Goal: Task Accomplishment & Management: Use online tool/utility

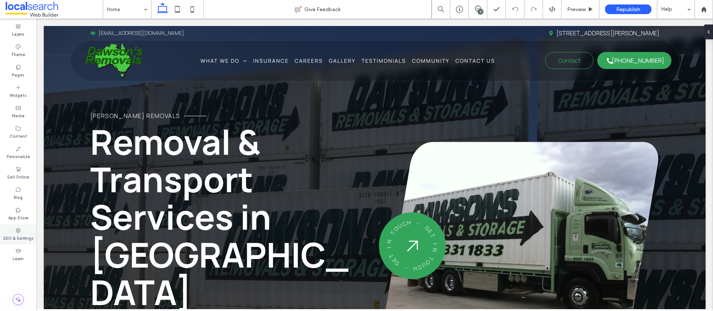
click at [23, 233] on label "SEO & Settings" at bounding box center [18, 237] width 31 height 8
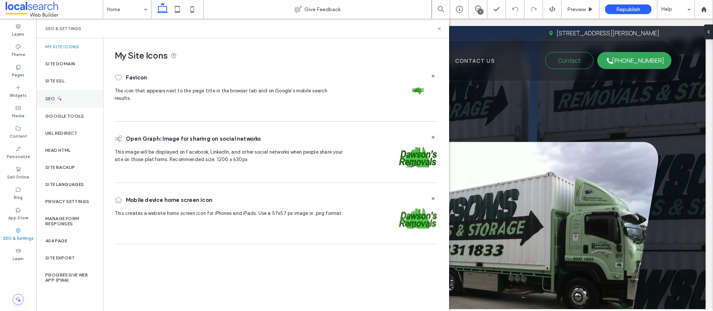
click at [65, 101] on div "SEO" at bounding box center [69, 98] width 67 height 18
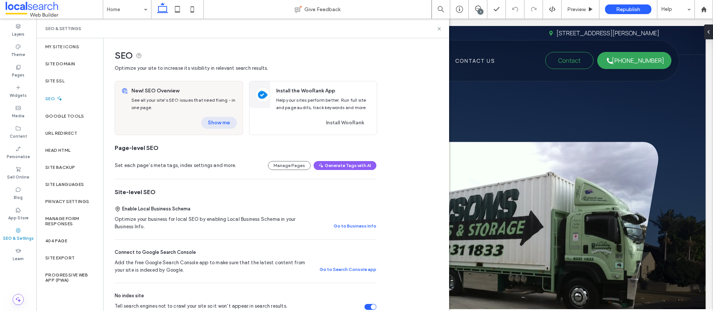
click at [214, 121] on button "Show me" at bounding box center [219, 123] width 36 height 12
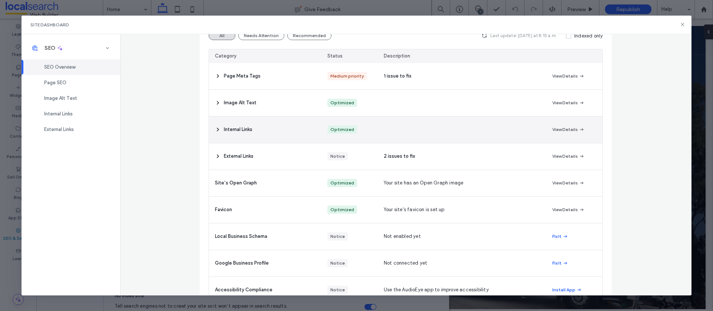
scroll to position [27, 0]
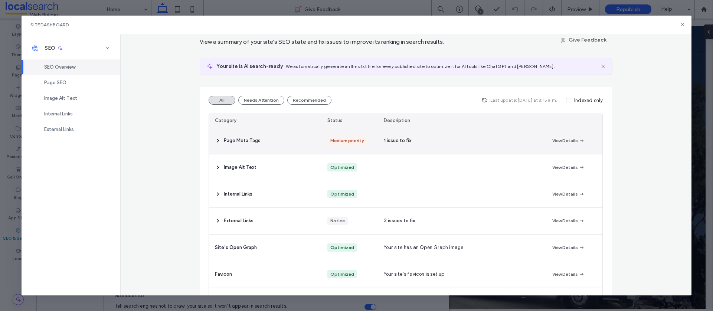
click at [263, 137] on div "Page Meta Tags" at bounding box center [265, 141] width 112 height 26
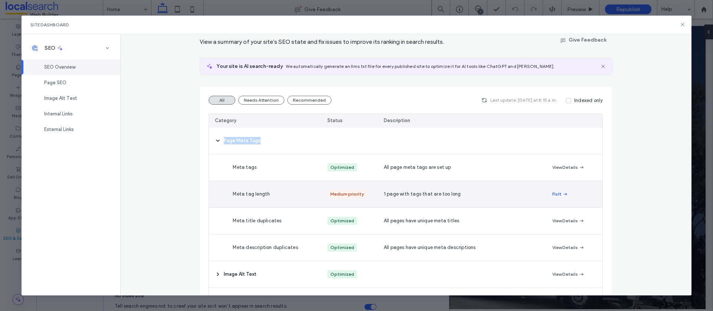
click at [534, 194] on button "Fix It" at bounding box center [560, 194] width 16 height 9
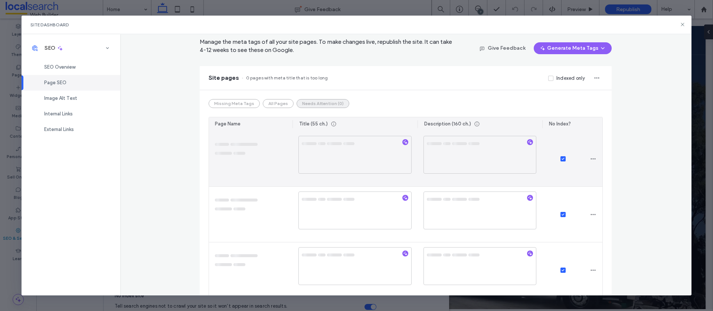
scroll to position [0, 0]
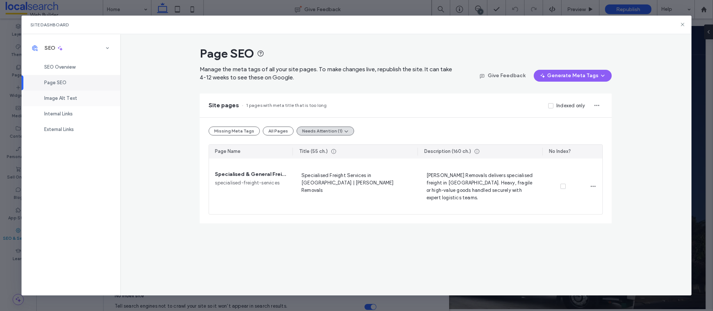
drag, startPoint x: 30, startPoint y: 97, endPoint x: 46, endPoint y: 96, distance: 15.6
click at [30, 97] on div "Image Alt Text" at bounding box center [71, 99] width 99 height 16
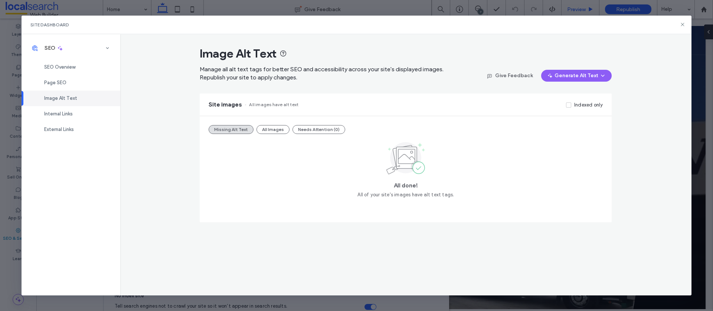
drag, startPoint x: 681, startPoint y: 25, endPoint x: 563, endPoint y: 11, distance: 118.5
click at [534, 25] on icon at bounding box center [682, 25] width 6 height 6
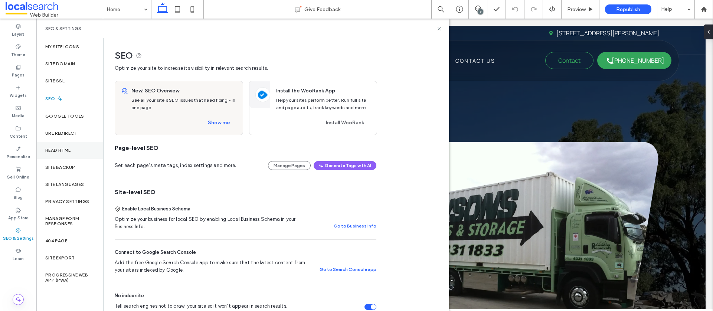
click at [65, 154] on div "Head HTML" at bounding box center [69, 150] width 67 height 17
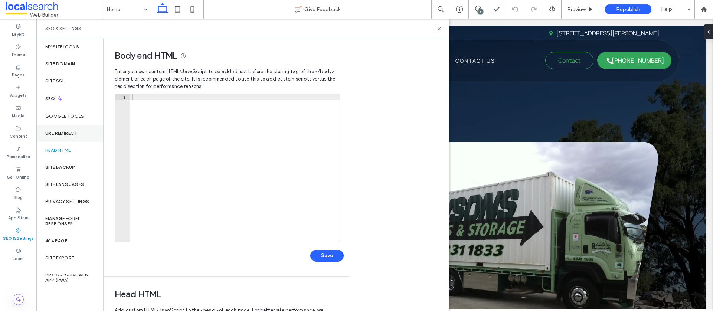
click at [63, 138] on div "URL Redirect" at bounding box center [69, 133] width 67 height 17
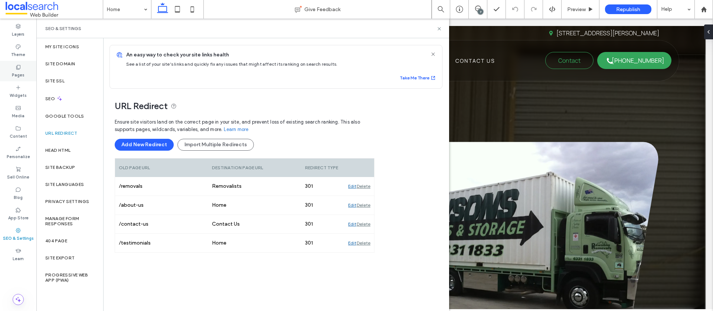
click at [14, 68] on div "Pages" at bounding box center [18, 71] width 36 height 20
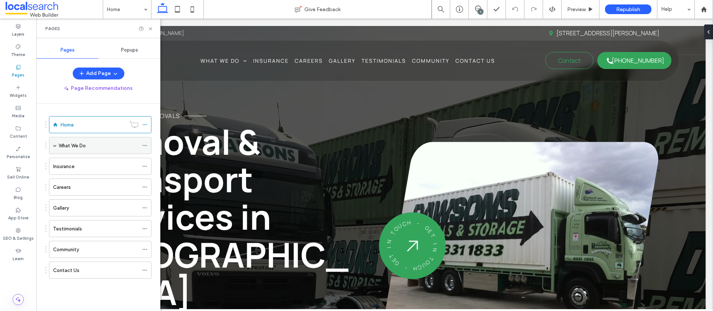
click at [53, 147] on span at bounding box center [55, 146] width 4 height 4
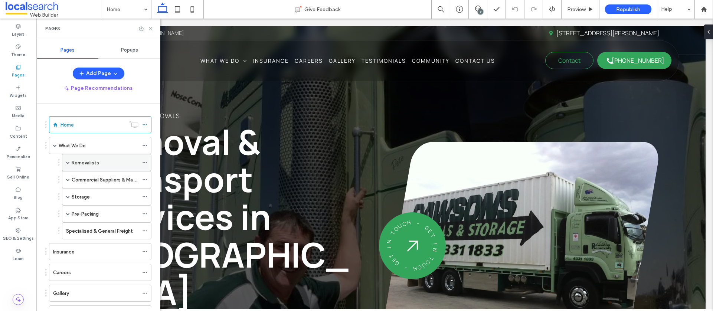
click at [66, 163] on span at bounding box center [68, 163] width 4 height 4
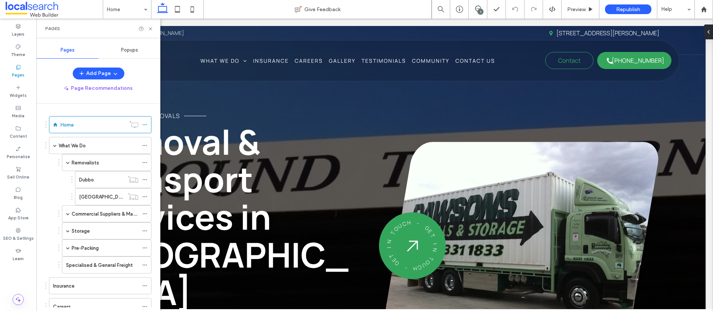
click at [88, 163] on label "Removalists" at bounding box center [85, 162] width 27 height 13
click at [534, 8] on span "Preview" at bounding box center [576, 9] width 19 height 6
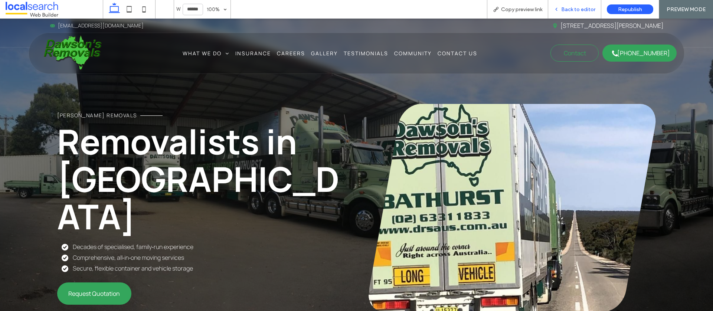
click at [534, 9] on span "Back to editor" at bounding box center [578, 9] width 34 height 6
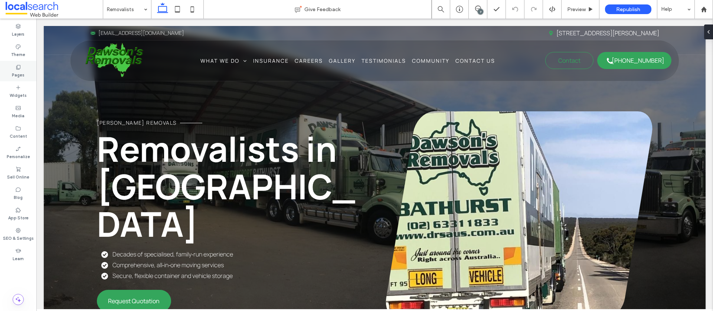
click at [14, 69] on div "Pages" at bounding box center [18, 71] width 36 height 20
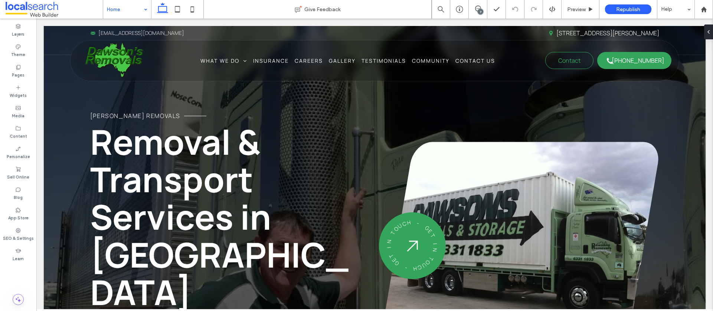
click at [116, 7] on input at bounding box center [125, 9] width 37 height 19
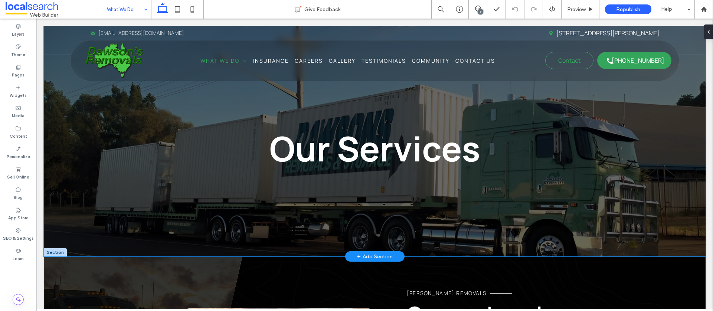
scroll to position [4, 0]
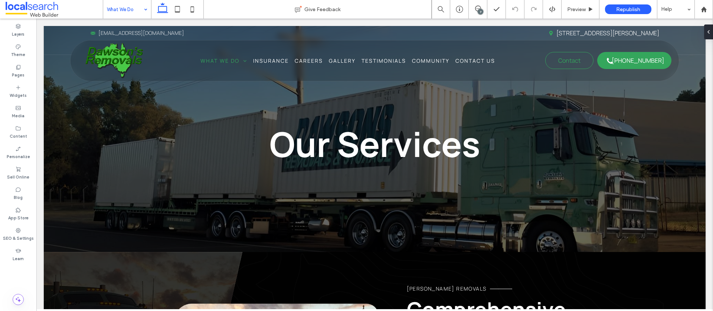
click at [124, 9] on input at bounding box center [125, 9] width 37 height 19
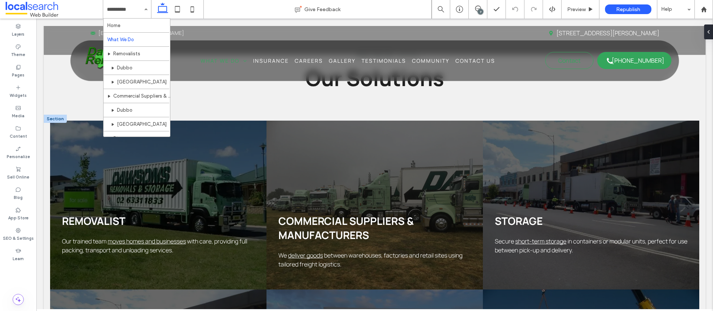
scroll to position [493, 0]
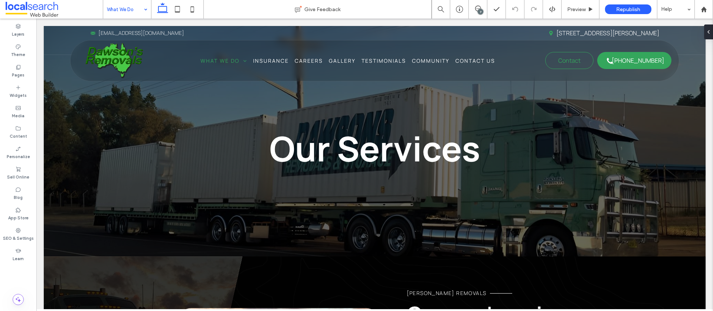
click at [123, 10] on input at bounding box center [125, 9] width 37 height 19
click at [534, 9] on span "Preview" at bounding box center [576, 9] width 19 height 6
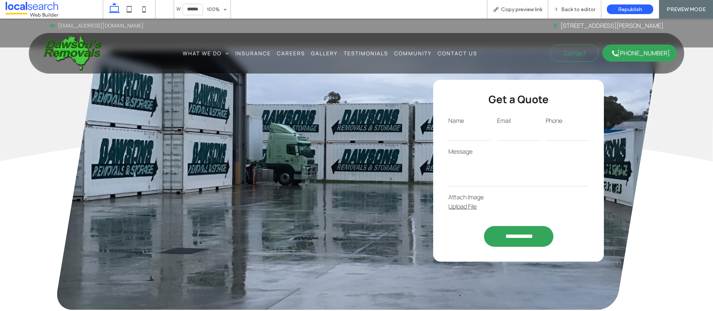
scroll to position [1326, 0]
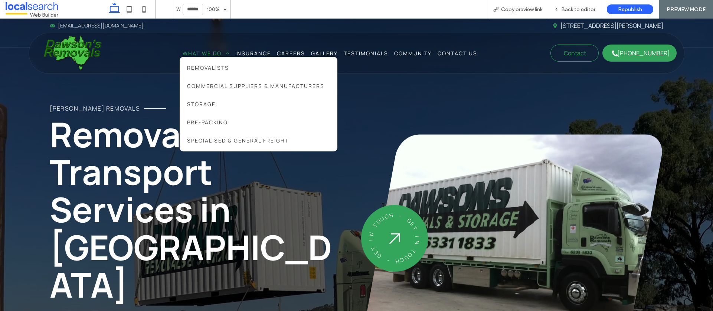
drag, startPoint x: 197, startPoint y: 73, endPoint x: 197, endPoint y: 55, distance: 18.5
click at [197, 55] on span "What We Do" at bounding box center [206, 53] width 47 height 7
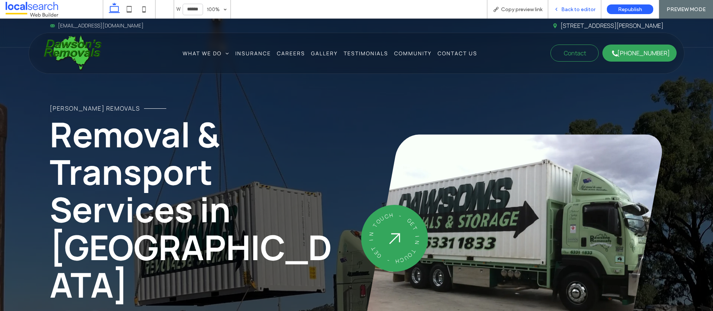
click at [557, 14] on div "Back to editor" at bounding box center [574, 9] width 53 height 19
click at [559, 9] on icon at bounding box center [555, 9] width 5 height 5
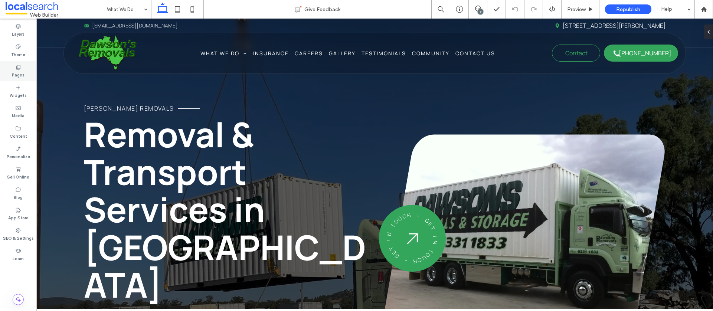
click at [13, 74] on label "Pages" at bounding box center [18, 74] width 13 height 8
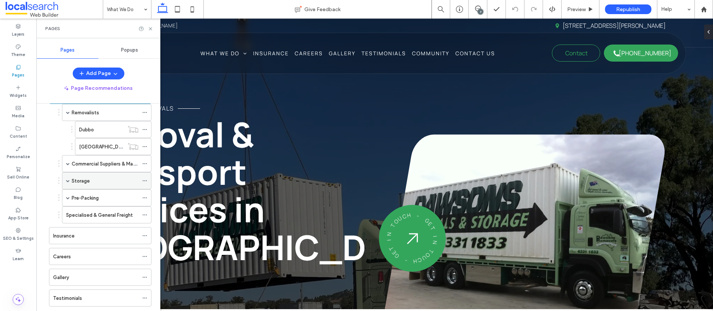
scroll to position [52, 0]
click at [71, 163] on div "Commercial Suppliers & Manufacturers" at bounding box center [106, 162] width 89 height 17
click at [67, 163] on span at bounding box center [68, 162] width 4 height 4
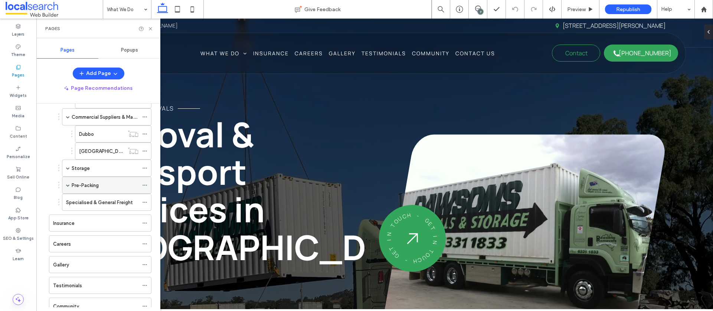
scroll to position [103, 0]
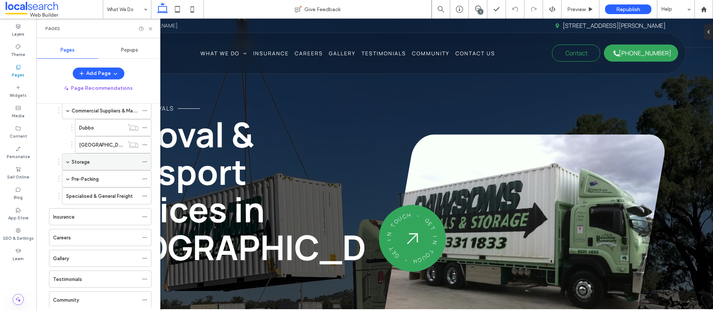
click at [70, 163] on div "Storage" at bounding box center [106, 161] width 89 height 17
click at [66, 161] on span at bounding box center [68, 162] width 4 height 4
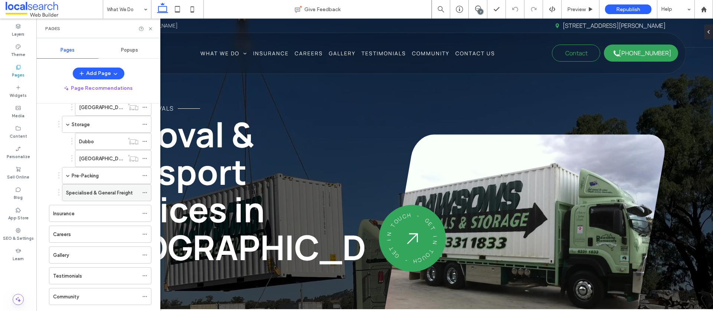
scroll to position [147, 0]
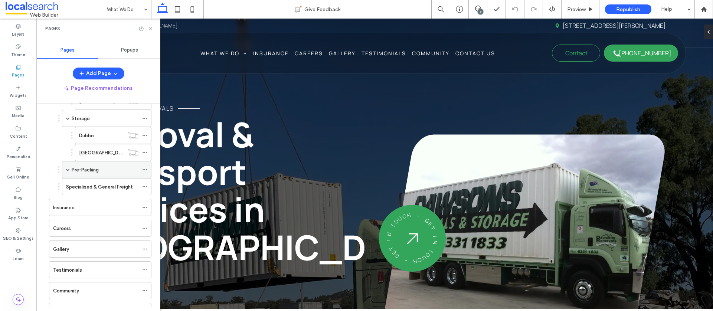
click at [70, 166] on div "Pre-Packing" at bounding box center [106, 169] width 89 height 17
click at [67, 170] on span at bounding box center [68, 170] width 4 height 4
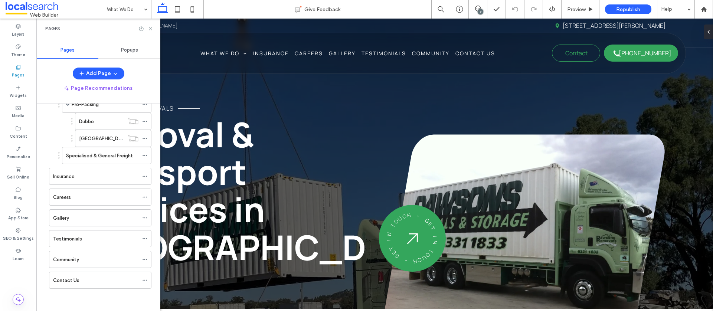
scroll to position [0, 0]
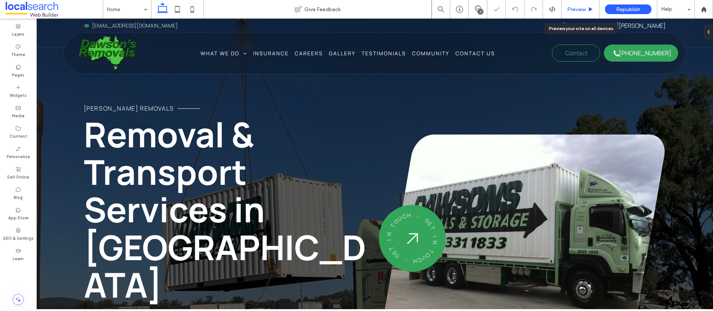
click at [577, 9] on span "Preview" at bounding box center [576, 9] width 19 height 6
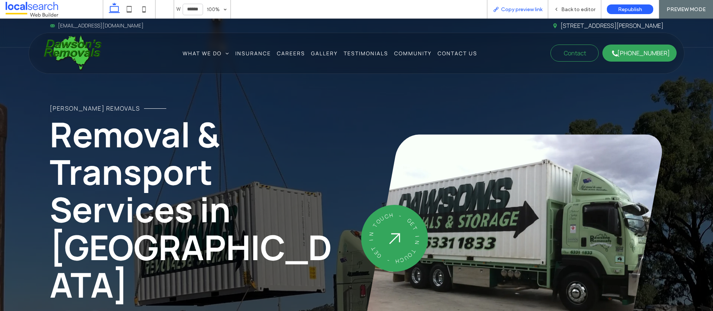
click at [503, 6] on span "Copy preview link" at bounding box center [521, 9] width 41 height 6
click at [573, 8] on span "Back to editor" at bounding box center [578, 9] width 34 height 6
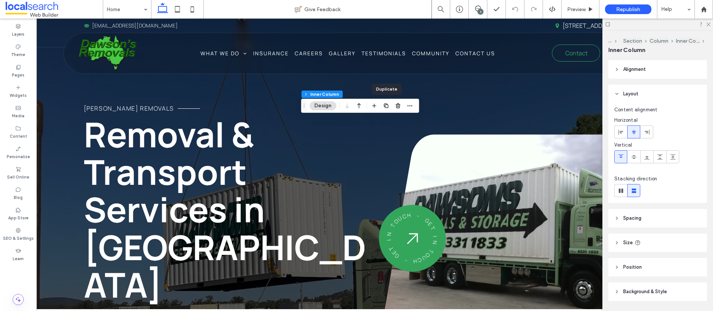
click at [384, 105] on icon "button" at bounding box center [386, 106] width 6 height 6
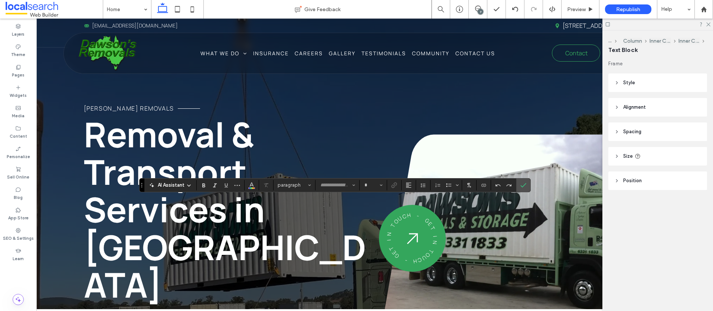
type input "*******"
type input "**"
click at [393, 188] on icon "Link" at bounding box center [394, 185] width 6 height 6
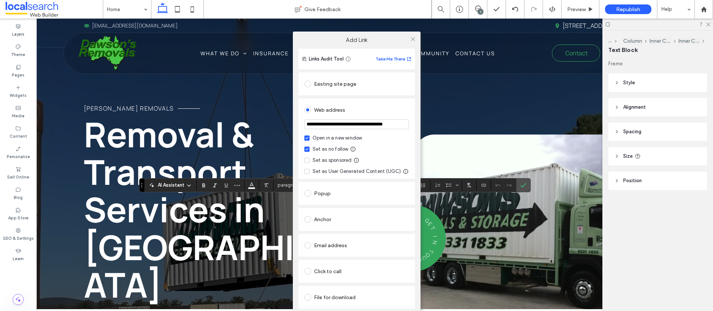
drag, startPoint x: 413, startPoint y: 39, endPoint x: 434, endPoint y: 149, distance: 111.8
click at [412, 39] on icon at bounding box center [413, 39] width 6 height 6
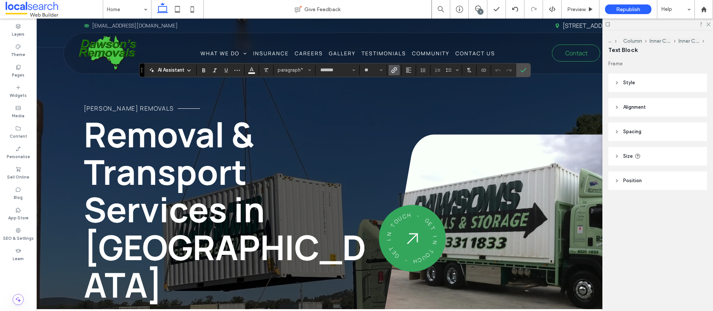
click at [394, 70] on use "Link" at bounding box center [394, 70] width 6 height 6
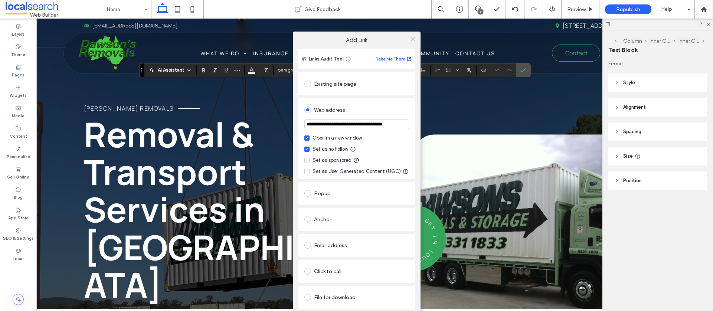
click at [412, 38] on use at bounding box center [413, 39] width 4 height 4
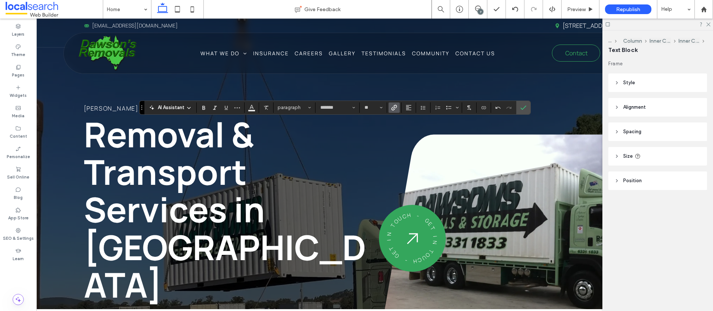
click at [391, 110] on icon "Link" at bounding box center [394, 108] width 6 height 6
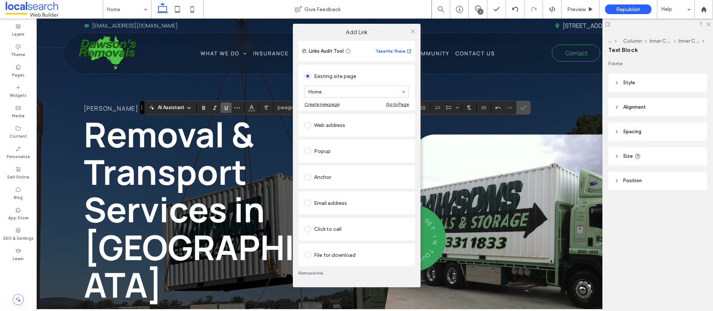
click at [325, 130] on div "Web address" at bounding box center [356, 125] width 105 height 12
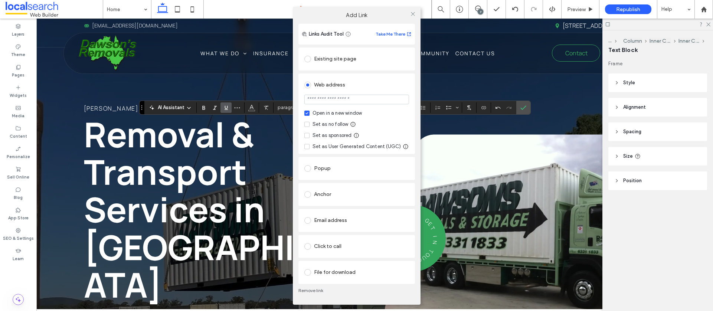
click at [320, 98] on input "url" at bounding box center [356, 100] width 105 height 10
paste input "**********"
type input "**********"
click at [307, 123] on icon at bounding box center [306, 124] width 3 height 2
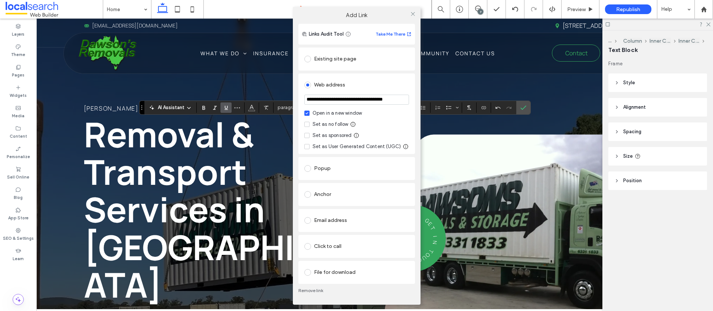
scroll to position [0, 0]
drag, startPoint x: 410, startPoint y: 14, endPoint x: 414, endPoint y: 19, distance: 6.9
click at [410, 14] on icon at bounding box center [413, 14] width 6 height 6
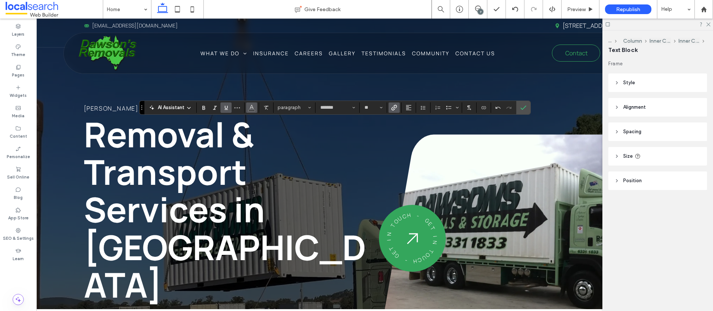
click at [250, 107] on icon "Color" at bounding box center [252, 107] width 6 height 6
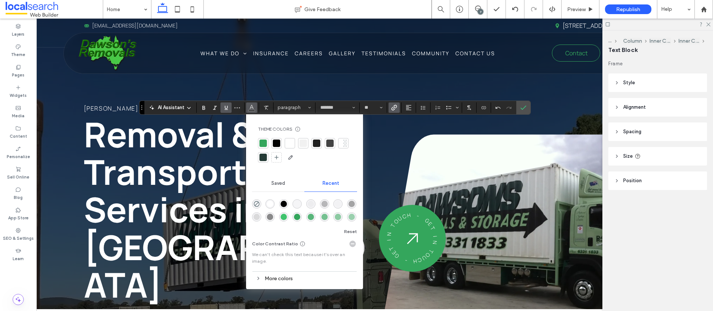
drag, startPoint x: 286, startPoint y: 143, endPoint x: 306, endPoint y: 141, distance: 20.6
click at [286, 143] on div at bounding box center [289, 142] width 7 height 7
click at [523, 109] on icon "Confirm" at bounding box center [523, 108] width 6 height 6
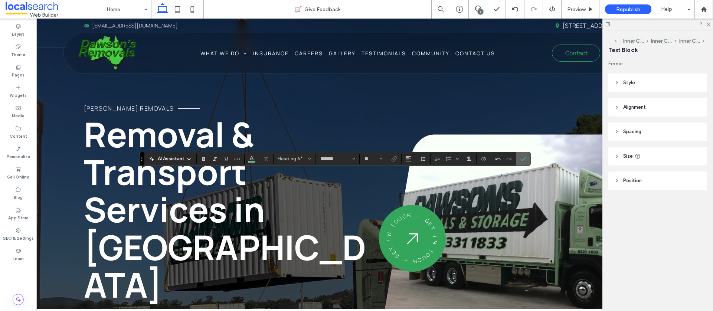
click at [525, 157] on icon "Confirm" at bounding box center [523, 159] width 6 height 6
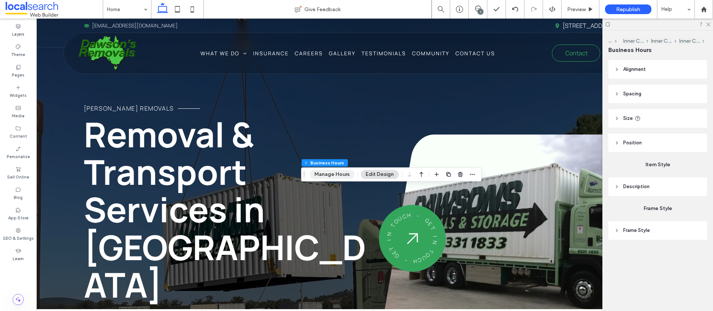
click at [339, 172] on button "Manage Hours" at bounding box center [331, 174] width 45 height 9
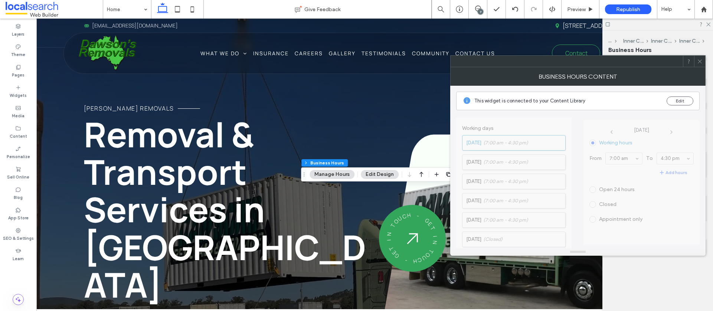
drag, startPoint x: 700, startPoint y: 63, endPoint x: 650, endPoint y: 63, distance: 50.8
click at [700, 63] on icon at bounding box center [700, 62] width 6 height 6
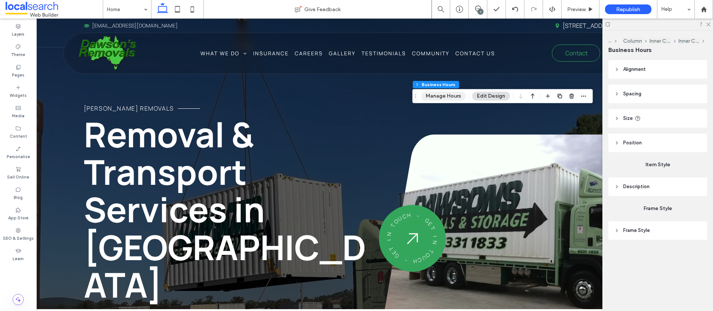
click at [450, 96] on button "Manage Hours" at bounding box center [443, 96] width 45 height 9
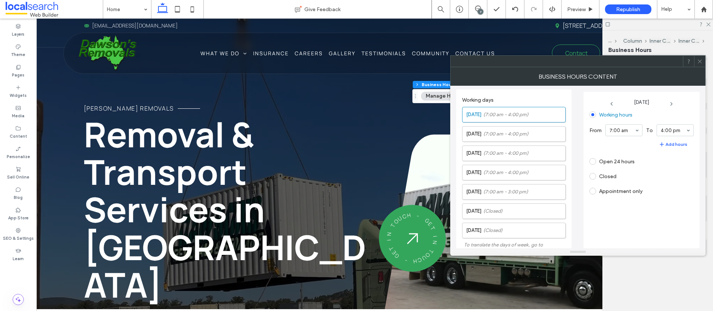
drag, startPoint x: 698, startPoint y: 59, endPoint x: 627, endPoint y: 65, distance: 71.8
click at [698, 59] on icon at bounding box center [700, 62] width 6 height 6
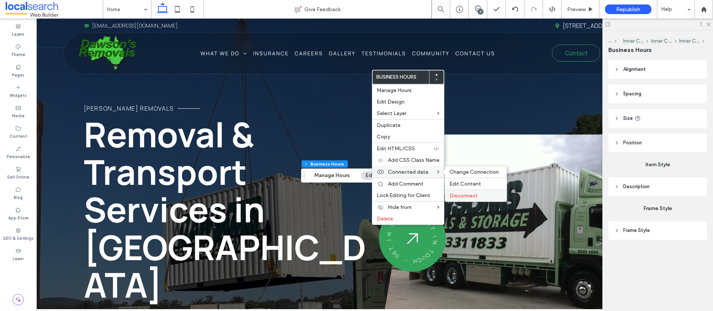
click at [461, 195] on span "Disconnect" at bounding box center [463, 196] width 28 height 6
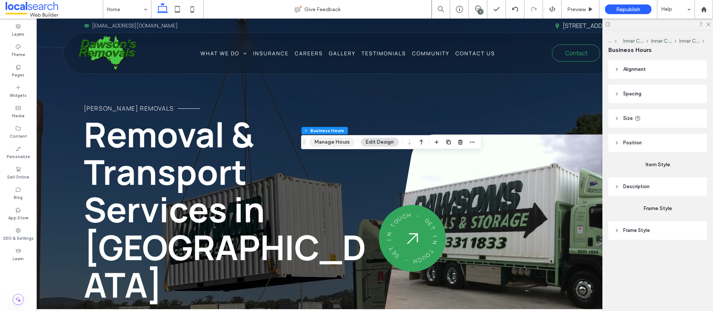
click at [340, 143] on button "Manage Hours" at bounding box center [331, 142] width 45 height 9
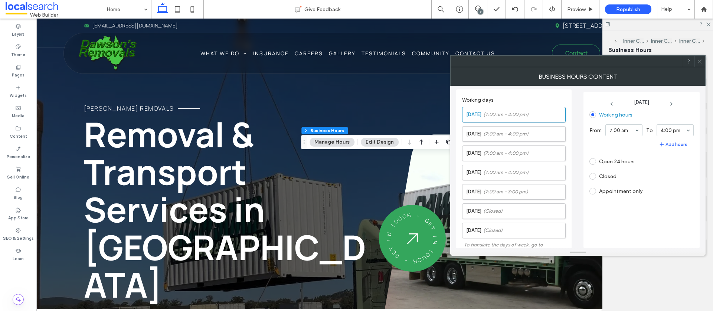
click at [699, 59] on icon at bounding box center [700, 62] width 6 height 6
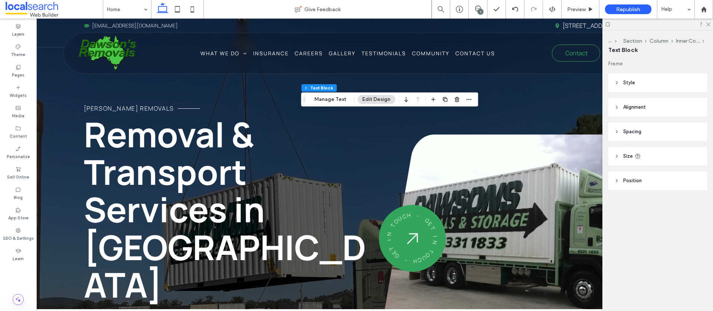
drag, startPoint x: 443, startPoint y: 98, endPoint x: 432, endPoint y: 114, distance: 18.9
click at [443, 98] on use "button" at bounding box center [445, 99] width 4 height 4
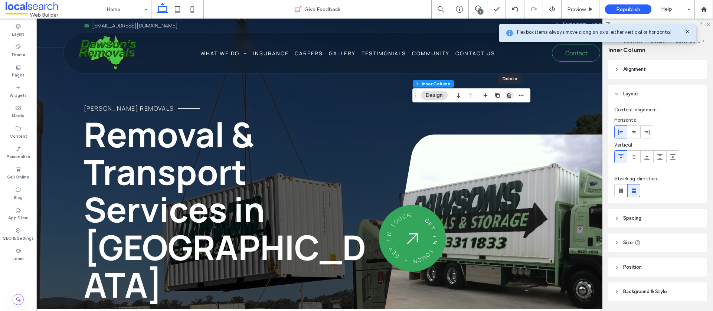
click at [510, 93] on icon "button" at bounding box center [509, 95] width 6 height 6
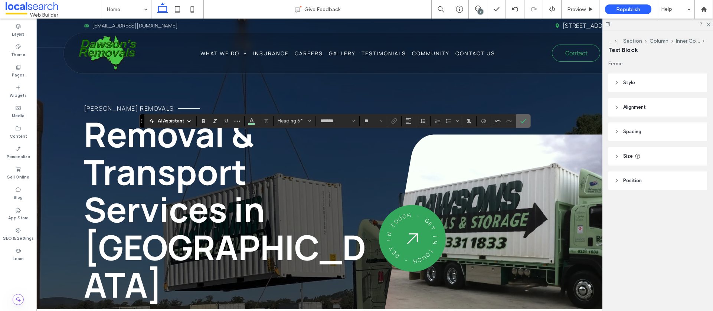
click at [519, 122] on label "Confirm" at bounding box center [522, 120] width 11 height 13
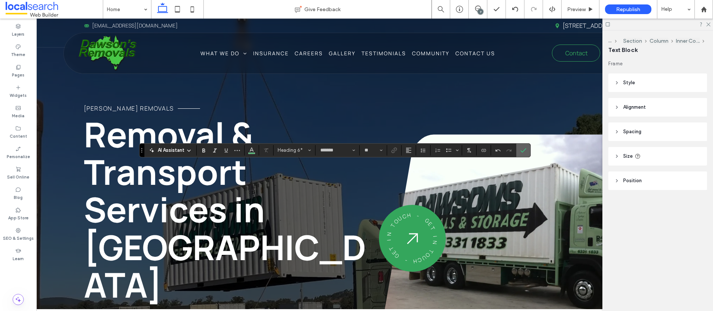
click at [519, 152] on label "Confirm" at bounding box center [522, 150] width 11 height 13
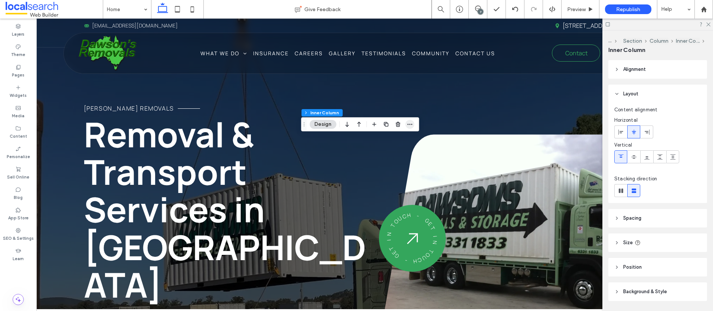
click at [408, 124] on use "button" at bounding box center [409, 124] width 5 height 1
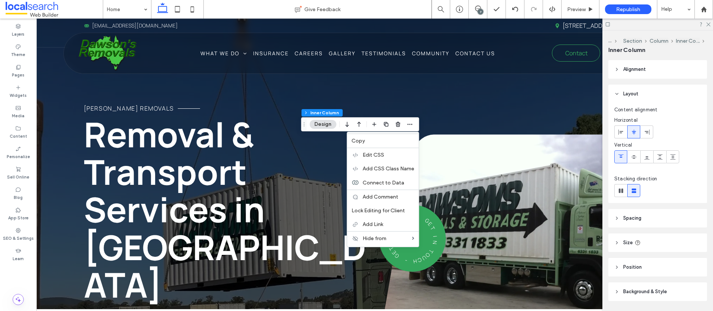
drag, startPoint x: 360, startPoint y: 141, endPoint x: 452, endPoint y: 134, distance: 92.2
click at [360, 141] on span "Copy" at bounding box center [357, 141] width 13 height 6
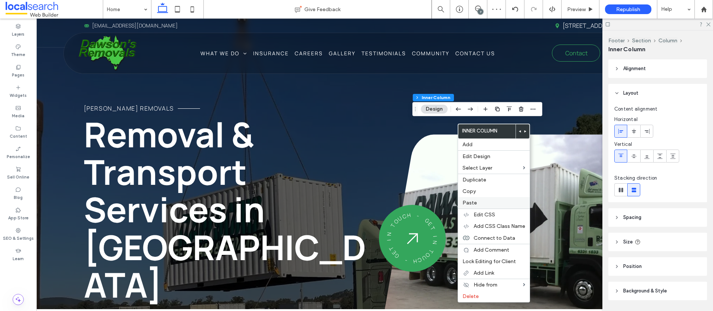
click at [472, 203] on span "Paste" at bounding box center [469, 203] width 14 height 6
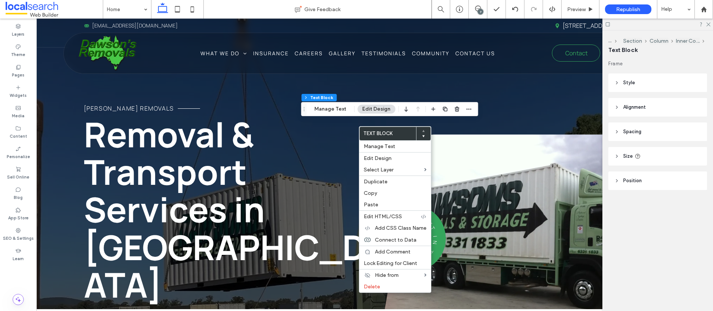
drag, startPoint x: 375, startPoint y: 192, endPoint x: 469, endPoint y: 99, distance: 131.9
click at [375, 192] on span "Copy" at bounding box center [370, 193] width 13 height 6
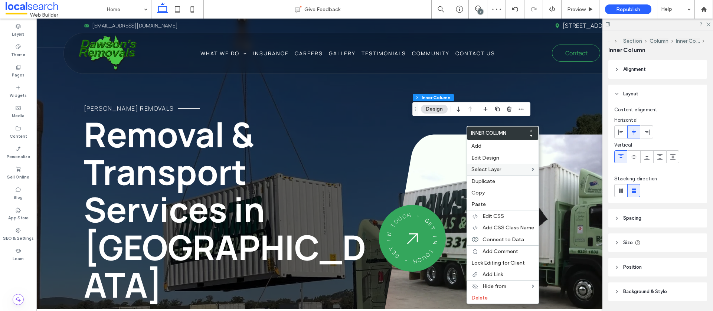
drag, startPoint x: 489, startPoint y: 201, endPoint x: 477, endPoint y: 167, distance: 36.8
click at [489, 201] on label "Paste" at bounding box center [502, 204] width 63 height 6
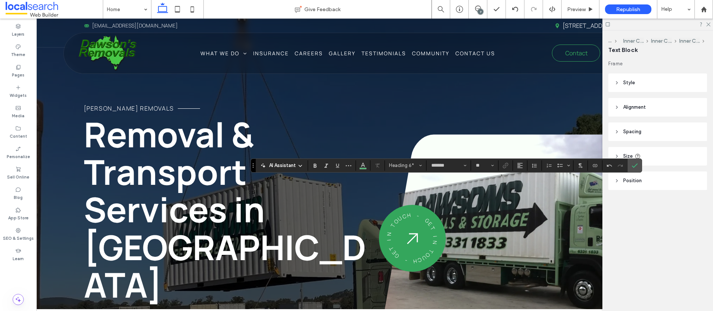
click at [633, 164] on icon "Confirm" at bounding box center [634, 165] width 6 height 6
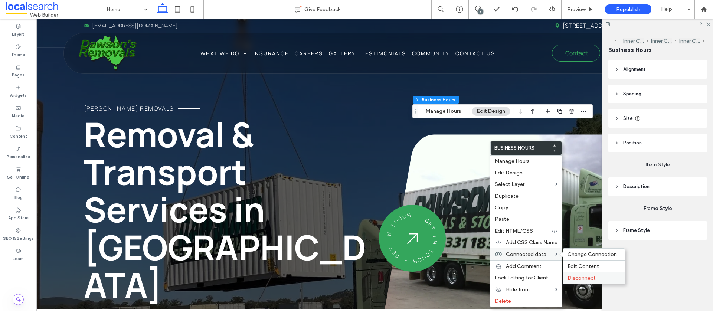
click at [586, 276] on span "Disconnect" at bounding box center [581, 278] width 28 height 6
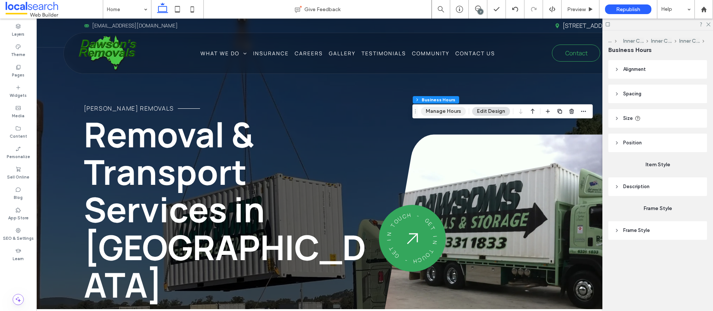
click at [439, 111] on button "Manage Hours" at bounding box center [443, 111] width 45 height 9
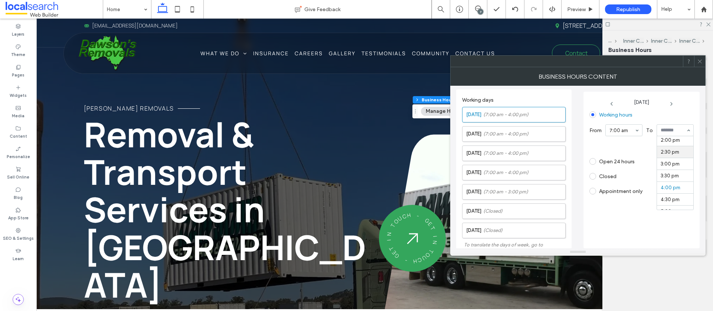
scroll to position [336, 0]
click at [527, 138] on label "Tuesday (7:00 am - 4:00 pm)" at bounding box center [515, 133] width 99 height 15
drag, startPoint x: 505, startPoint y: 150, endPoint x: 510, endPoint y: 150, distance: 5.2
click at [505, 150] on span "(7:00 am - 4:00 pm)" at bounding box center [505, 152] width 45 height 7
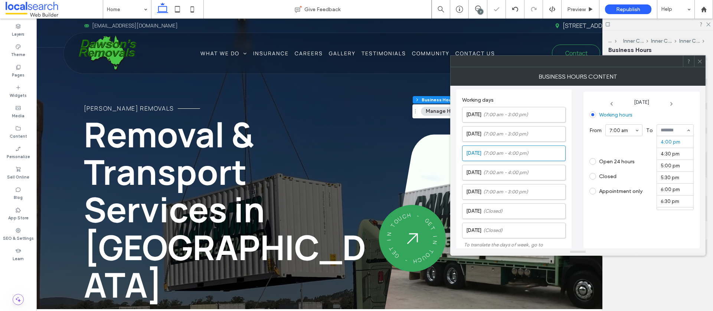
scroll to position [336, 0]
click at [507, 171] on span "(7:00 am - 4:00 pm)" at bounding box center [505, 172] width 45 height 7
drag, startPoint x: 667, startPoint y: 152, endPoint x: 655, endPoint y: 152, distance: 11.5
click at [508, 189] on span "(7:00 am - 3:00 pm)" at bounding box center [505, 191] width 45 height 7
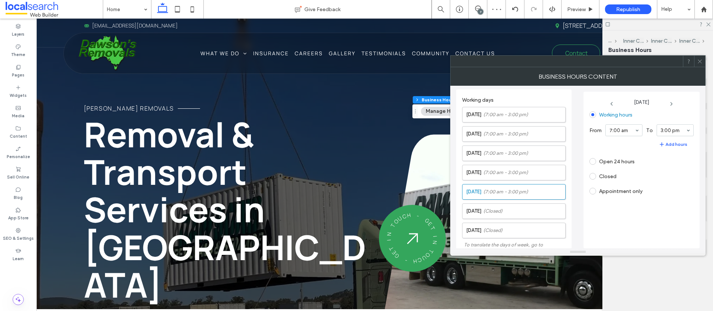
drag, startPoint x: 700, startPoint y: 61, endPoint x: 671, endPoint y: 75, distance: 32.2
click at [700, 61] on icon at bounding box center [700, 62] width 6 height 6
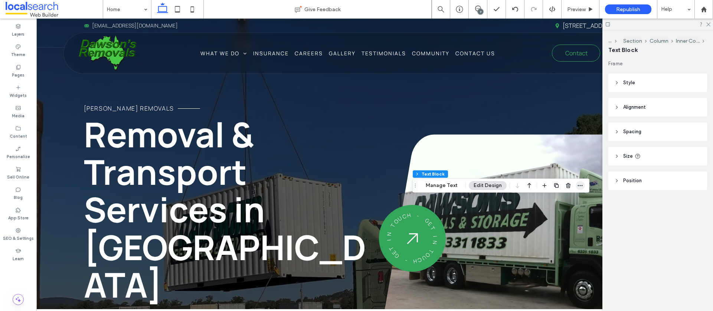
click at [579, 184] on icon "button" at bounding box center [580, 186] width 6 height 6
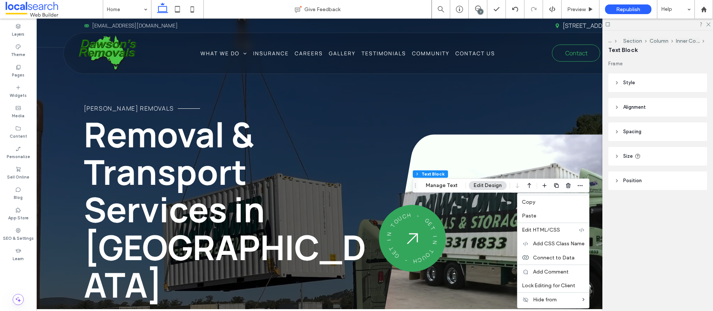
drag, startPoint x: 540, startPoint y: 201, endPoint x: 435, endPoint y: 187, distance: 106.3
click at [540, 201] on label "Copy" at bounding box center [553, 202] width 63 height 6
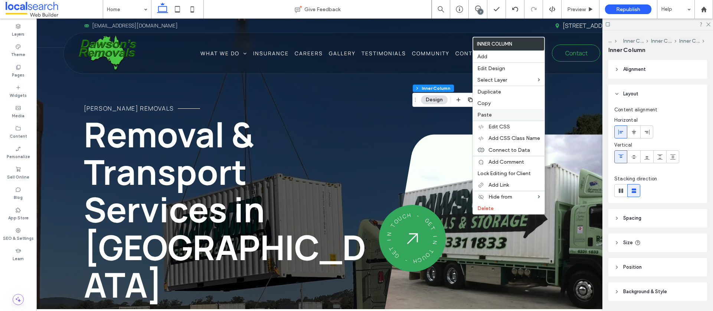
click at [489, 117] on span "Paste" at bounding box center [484, 115] width 14 height 6
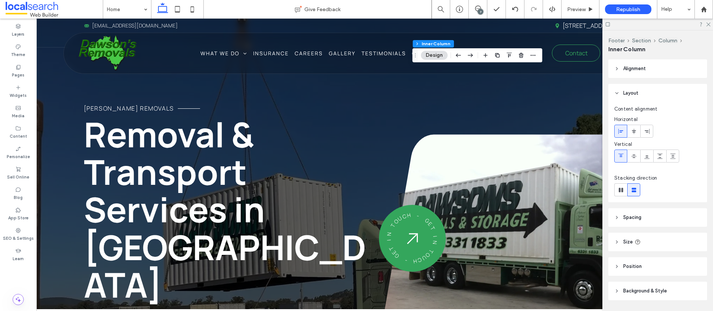
scroll to position [0, 2]
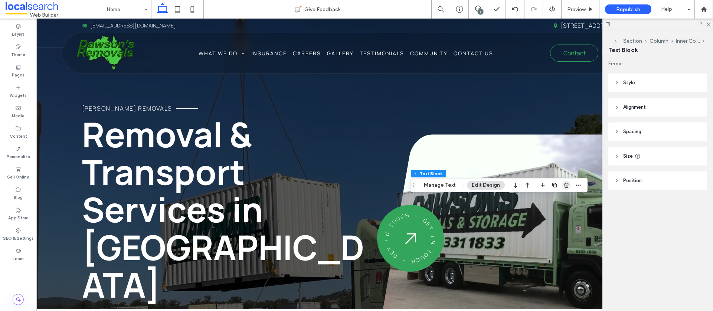
click at [564, 185] on use "button" at bounding box center [566, 185] width 4 height 5
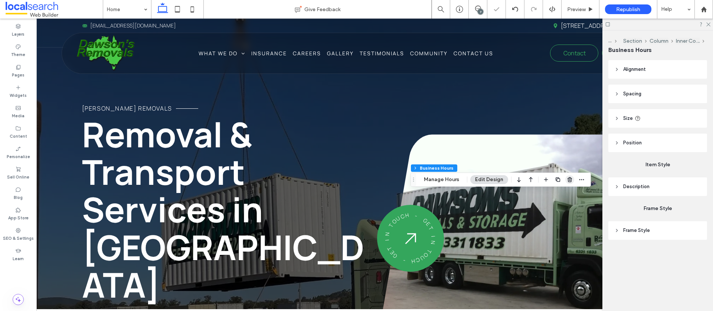
click at [567, 180] on use "button" at bounding box center [569, 179] width 4 height 5
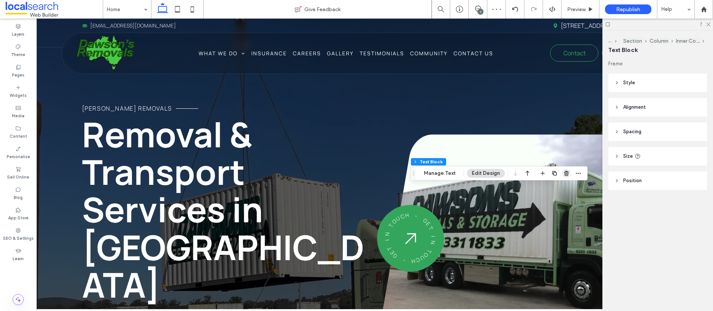
click at [564, 173] on use "button" at bounding box center [566, 173] width 4 height 5
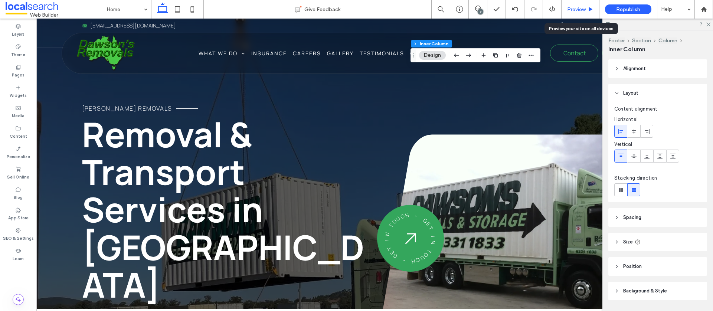
click at [587, 10] on div "Preview" at bounding box center [579, 9] width 37 height 6
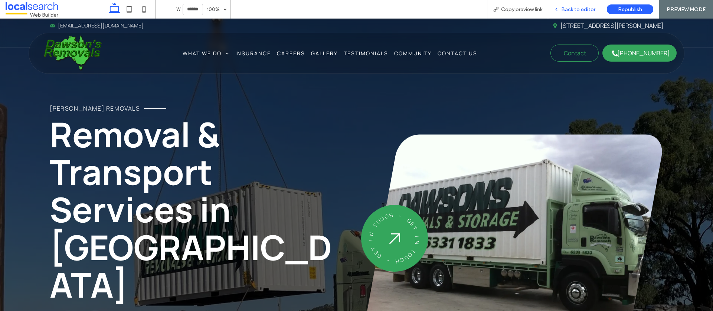
click at [568, 10] on span "Back to editor" at bounding box center [578, 9] width 34 height 6
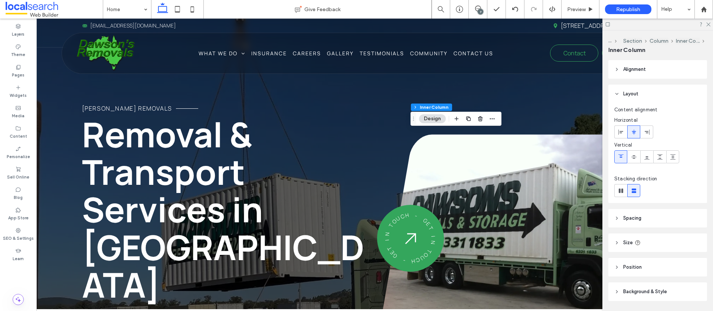
click at [634, 221] on span "Spacing" at bounding box center [632, 217] width 18 height 7
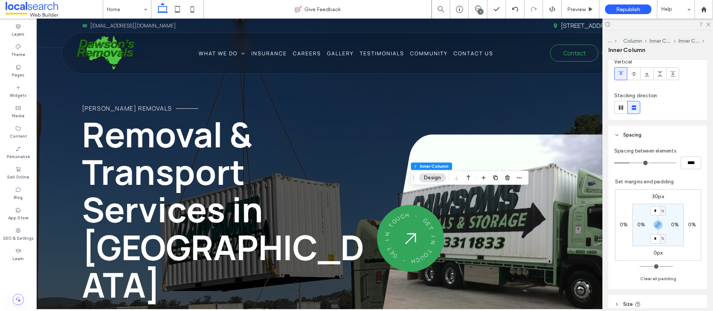
scroll to position [82, 0]
click at [658, 197] on label "30px" at bounding box center [658, 197] width 12 height 6
type input "**"
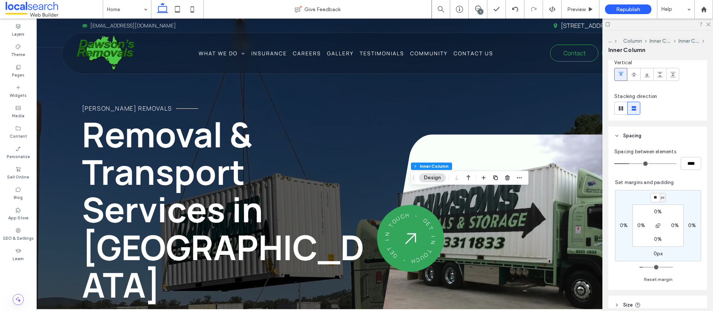
type input "**"
click at [575, 6] on span "Preview" at bounding box center [576, 9] width 19 height 6
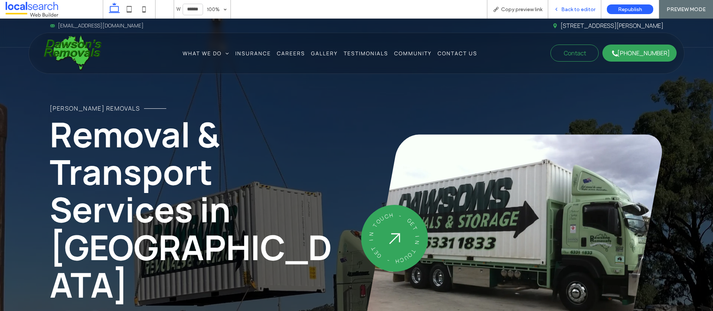
click at [571, 6] on span "Back to editor" at bounding box center [578, 9] width 34 height 6
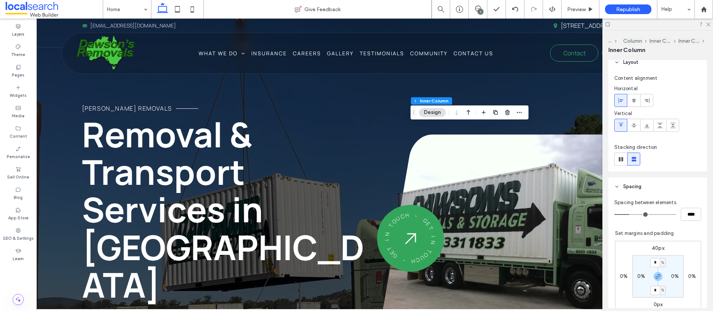
scroll to position [45, 0]
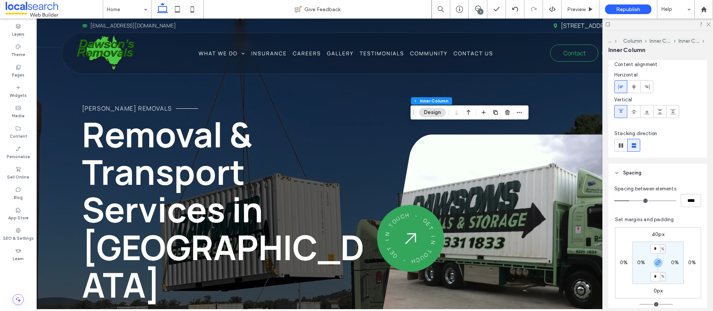
click at [658, 234] on label "40px" at bounding box center [657, 234] width 13 height 6
type input "**"
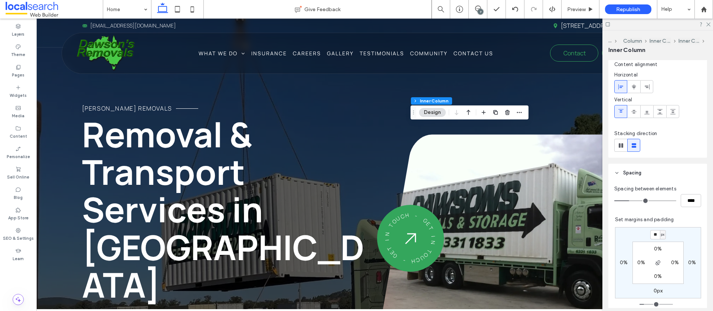
type input "**"
click at [582, 5] on div "Preview" at bounding box center [580, 9] width 38 height 19
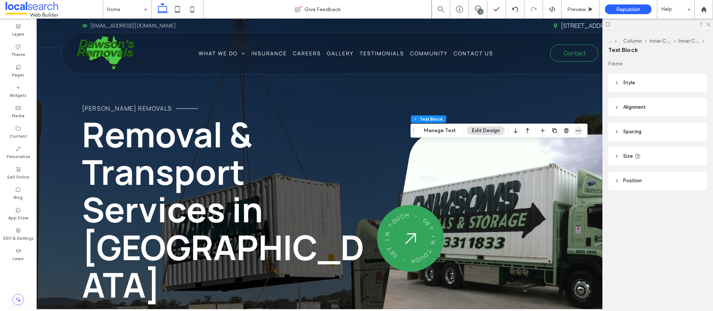
click at [575, 131] on icon "button" at bounding box center [578, 131] width 6 height 6
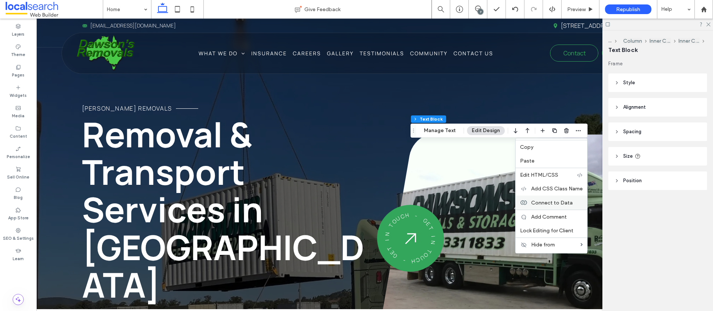
click at [556, 201] on span "Connect to Data" at bounding box center [552, 202] width 42 height 6
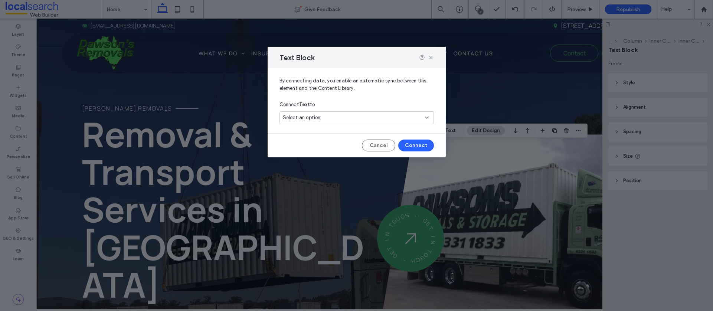
click at [373, 115] on div "Select an option" at bounding box center [352, 117] width 139 height 7
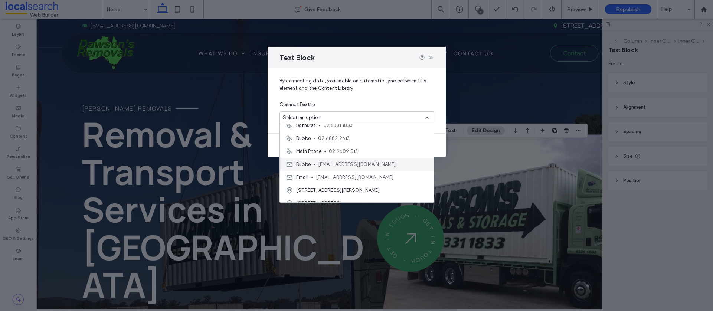
scroll to position [43, 0]
click at [362, 152] on span "[EMAIL_ADDRESS][DOMAIN_NAME]" at bounding box center [372, 152] width 109 height 7
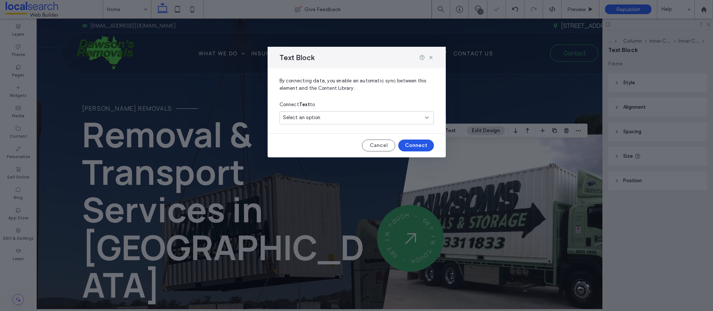
click at [409, 147] on button "Connect" at bounding box center [416, 145] width 36 height 12
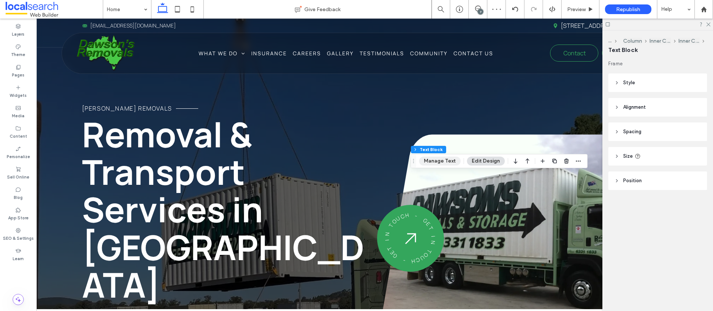
click at [445, 161] on button "Manage Text" at bounding box center [440, 161] width 42 height 9
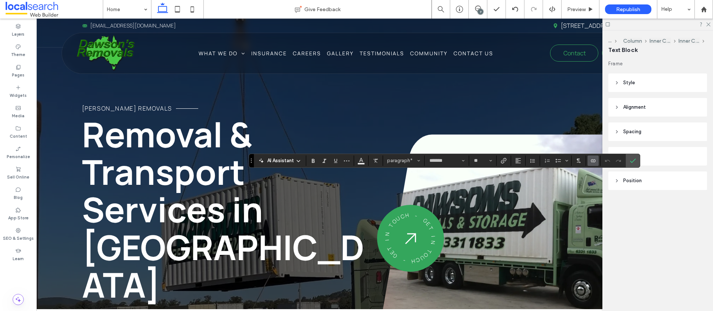
scroll to position [0, 0]
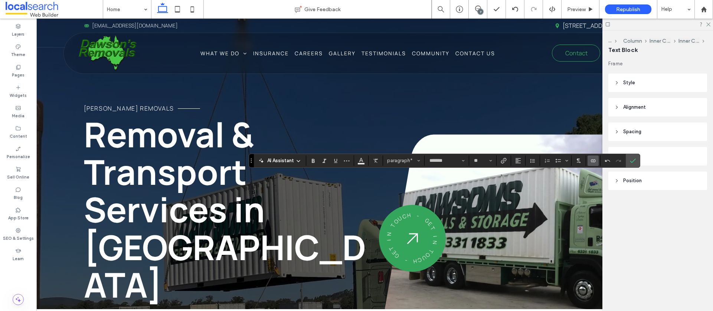
click at [598, 160] on label "Connect To Data" at bounding box center [592, 160] width 11 height 10
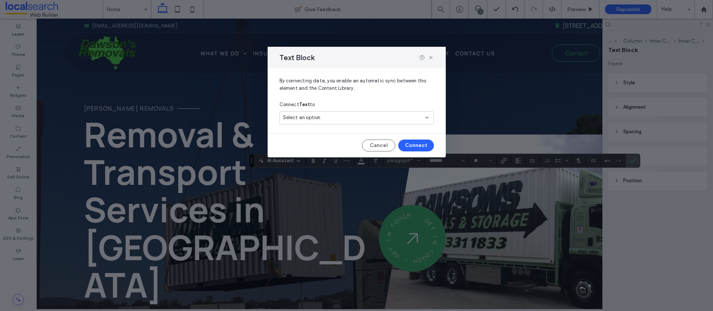
click at [385, 118] on div "Select an option" at bounding box center [352, 117] width 139 height 7
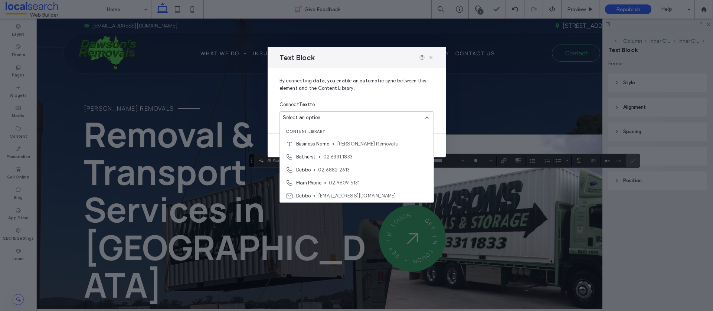
click at [355, 193] on span "[EMAIL_ADDRESS][DOMAIN_NAME]" at bounding box center [372, 195] width 109 height 7
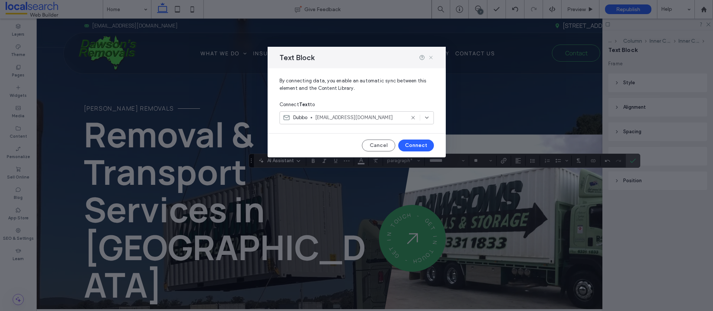
click at [430, 56] on icon at bounding box center [431, 58] width 6 height 6
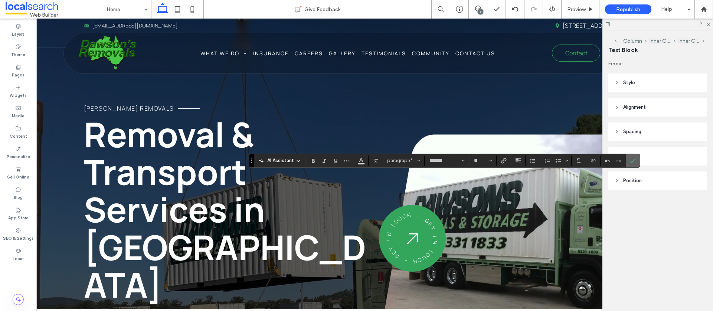
drag, startPoint x: 635, startPoint y: 164, endPoint x: 628, endPoint y: 162, distance: 7.7
click at [635, 164] on label "Confirm" at bounding box center [632, 160] width 11 height 13
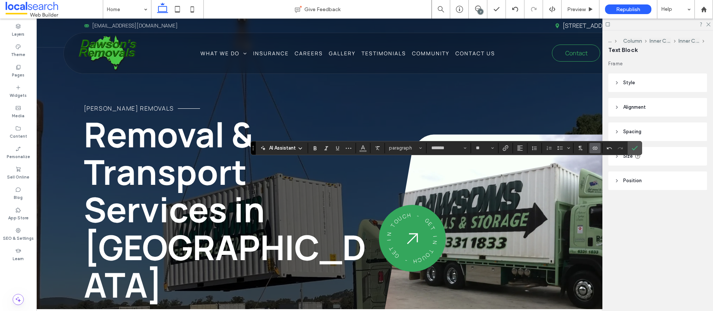
click at [593, 148] on icon "Connect To Data" at bounding box center [595, 148] width 6 height 6
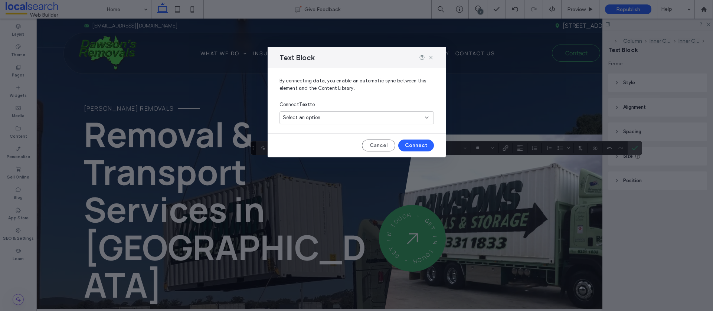
click at [412, 115] on div "Select an option" at bounding box center [352, 117] width 139 height 7
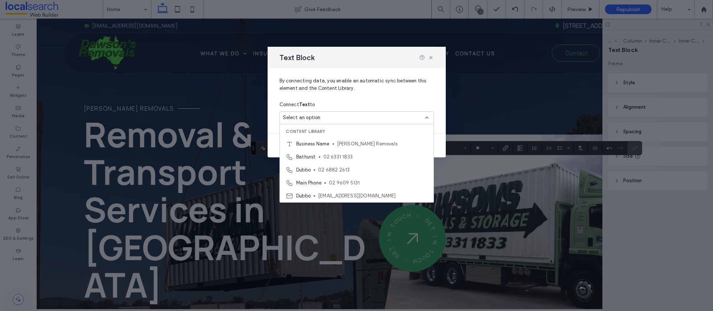
click at [336, 170] on span "02 6882 2613" at bounding box center [372, 169] width 109 height 7
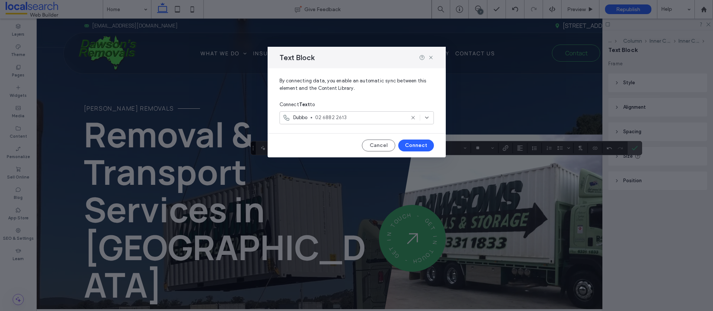
click at [415, 144] on button "Connect" at bounding box center [416, 145] width 36 height 12
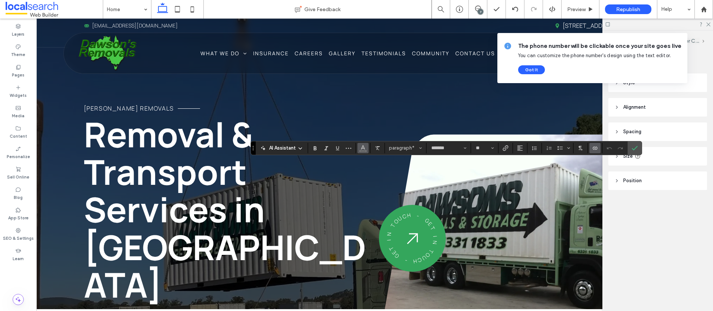
click at [361, 147] on use "Color" at bounding box center [363, 147] width 4 height 4
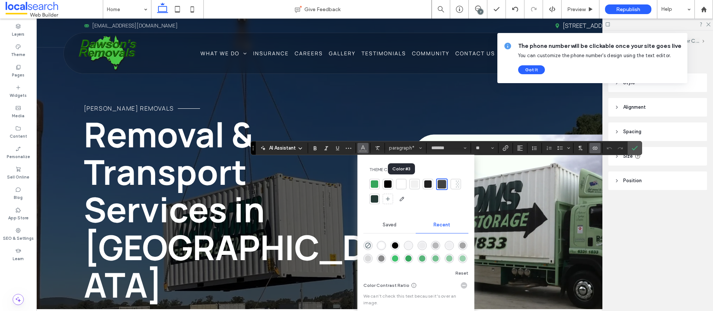
click at [401, 184] on div at bounding box center [400, 183] width 7 height 7
click at [632, 147] on icon "Confirm" at bounding box center [634, 148] width 6 height 6
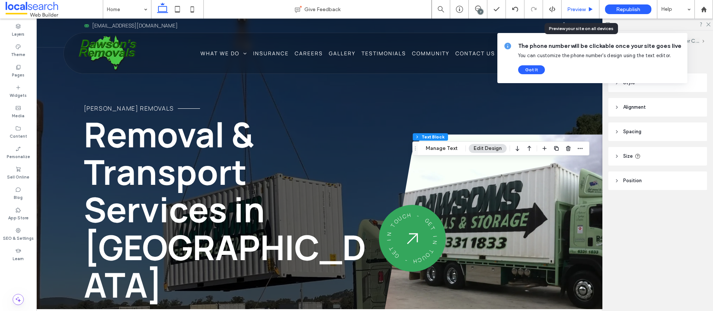
click at [581, 9] on span "Preview" at bounding box center [576, 9] width 19 height 6
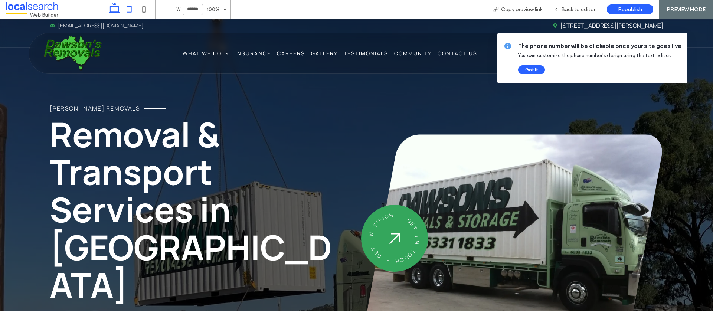
click at [132, 10] on icon at bounding box center [129, 9] width 15 height 15
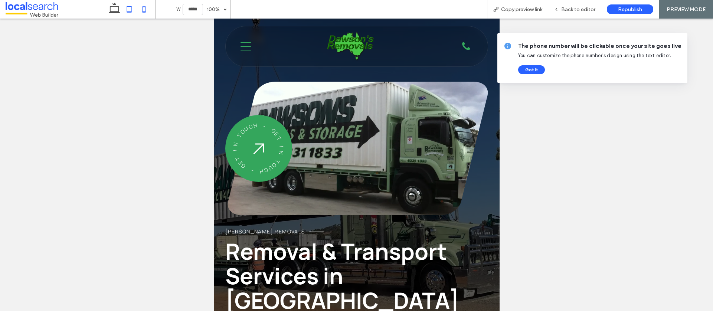
click at [141, 9] on icon at bounding box center [144, 9] width 15 height 15
type input "*****"
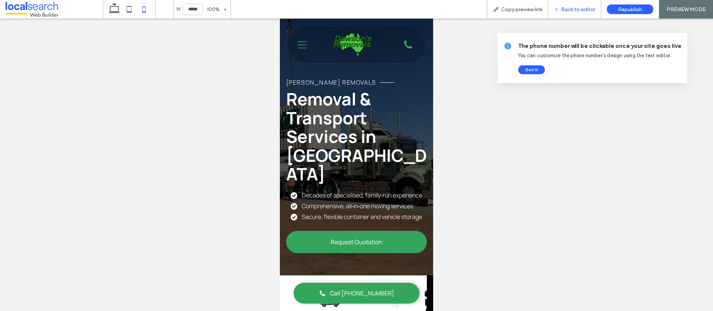
click at [568, 10] on span "Back to editor" at bounding box center [578, 9] width 34 height 6
click at [115, 12] on icon at bounding box center [114, 9] width 15 height 15
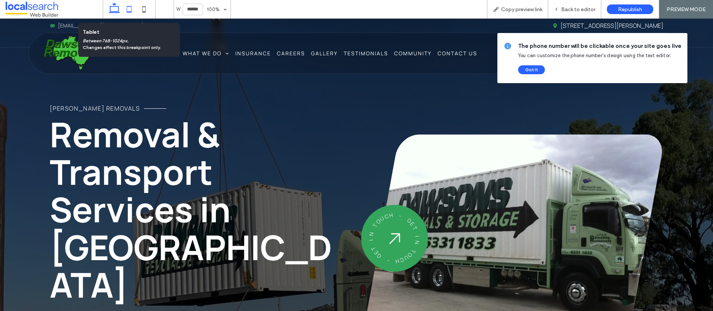
click at [131, 10] on use at bounding box center [128, 9] width 5 height 6
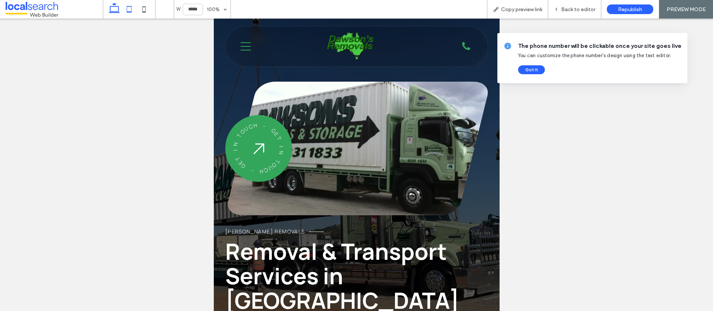
click at [109, 9] on icon at bounding box center [114, 9] width 15 height 15
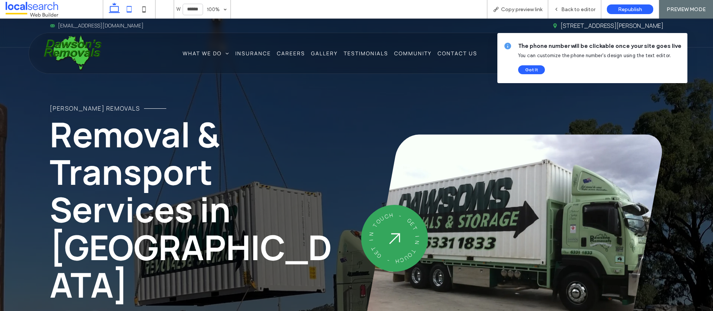
click at [128, 8] on icon at bounding box center [129, 9] width 15 height 15
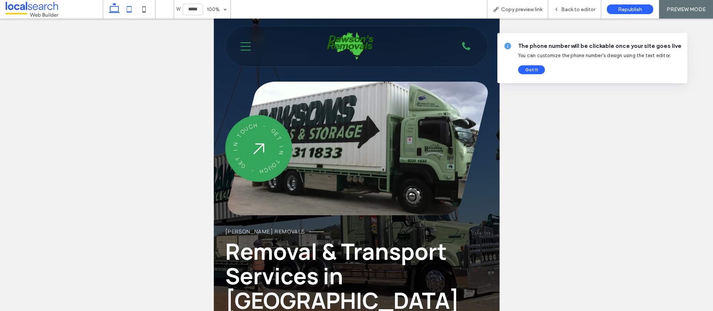
click at [119, 9] on icon at bounding box center [114, 9] width 15 height 15
type input "******"
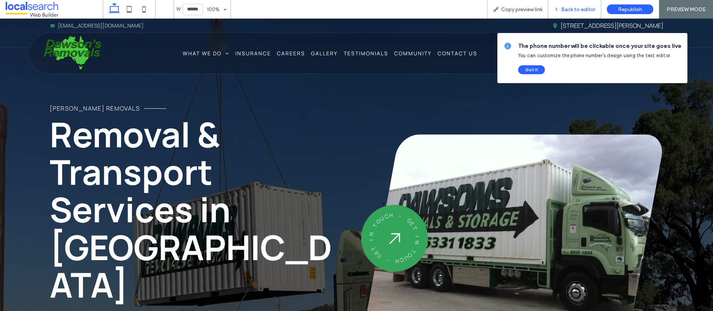
click at [580, 13] on div "Back to editor" at bounding box center [574, 9] width 53 height 19
click at [566, 6] on span "Back to editor" at bounding box center [578, 9] width 34 height 6
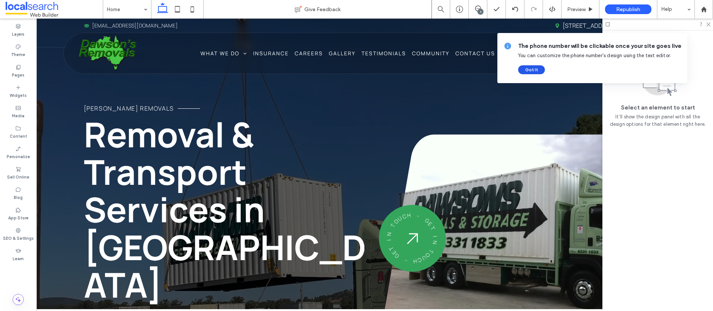
click at [533, 70] on button "Got It" at bounding box center [531, 69] width 27 height 9
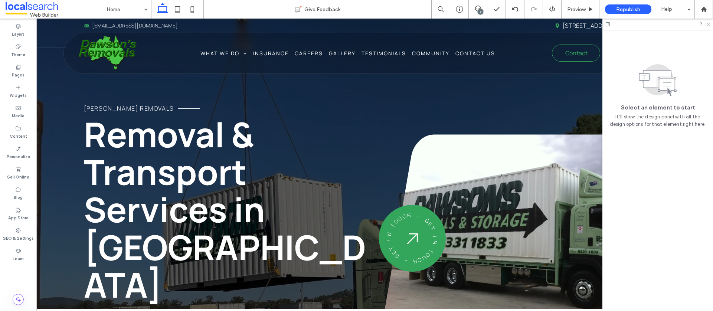
click at [706, 23] on icon at bounding box center [707, 24] width 5 height 5
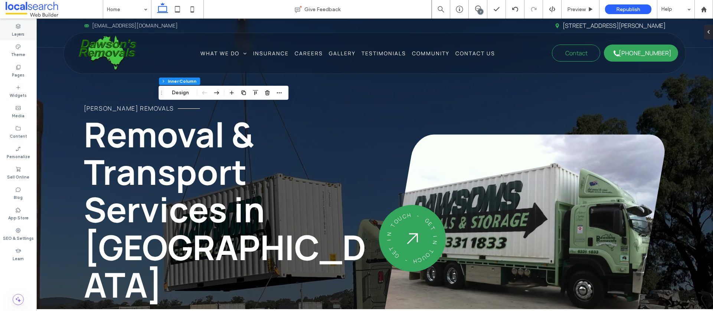
click at [23, 26] on div "Layers" at bounding box center [18, 30] width 36 height 20
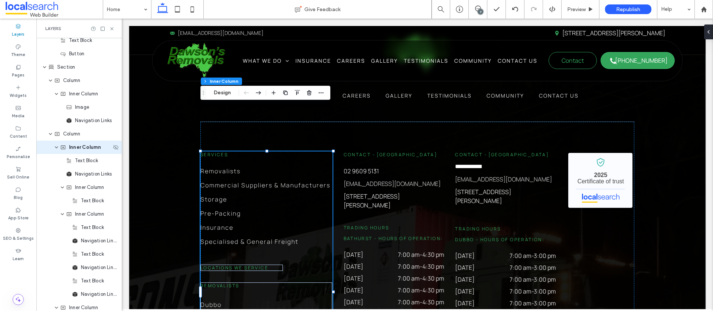
click at [58, 149] on div "Inner Column" at bounding box center [78, 147] width 85 height 13
drag, startPoint x: 56, startPoint y: 147, endPoint x: 96, endPoint y: 150, distance: 40.9
click at [56, 147] on use "expand Inner Column" at bounding box center [56, 148] width 3 height 2
click at [73, 82] on span "Column" at bounding box center [71, 80] width 17 height 7
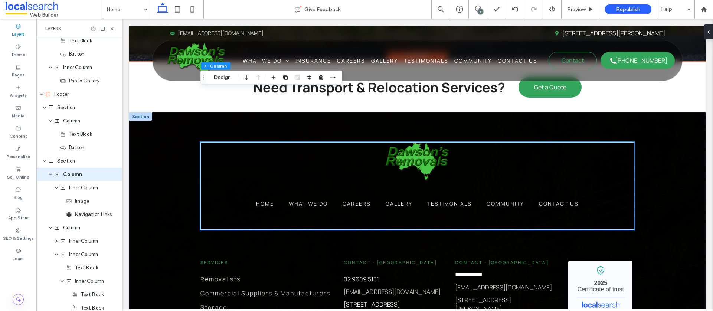
scroll to position [1936, 0]
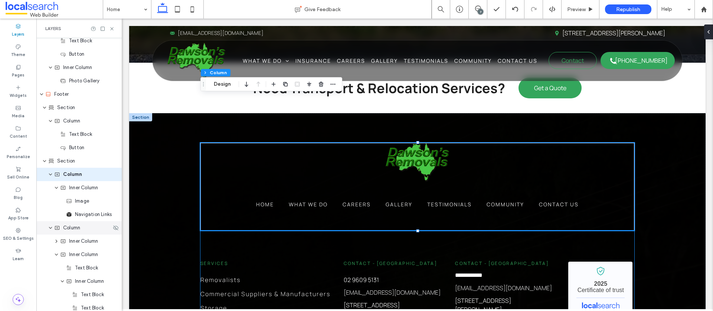
click at [77, 227] on span "Column" at bounding box center [71, 227] width 17 height 7
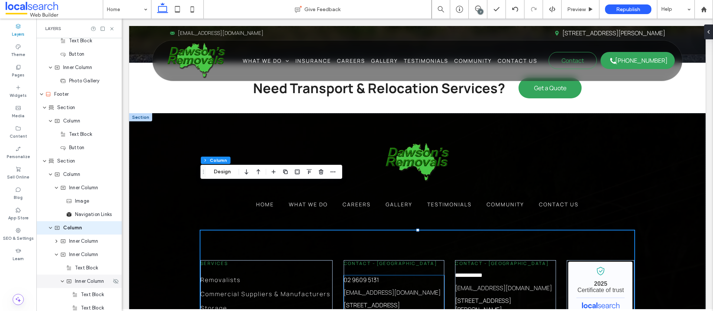
scroll to position [1380, 0]
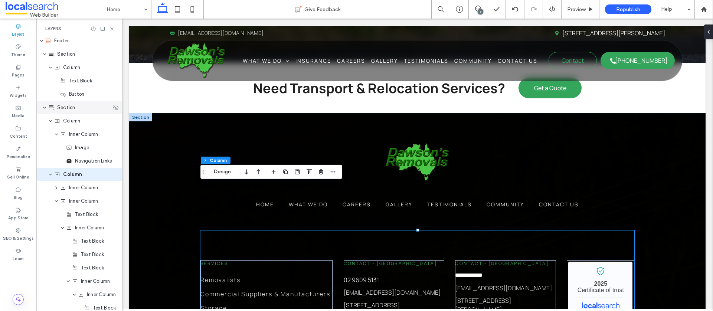
click at [60, 108] on span "Section" at bounding box center [66, 107] width 18 height 7
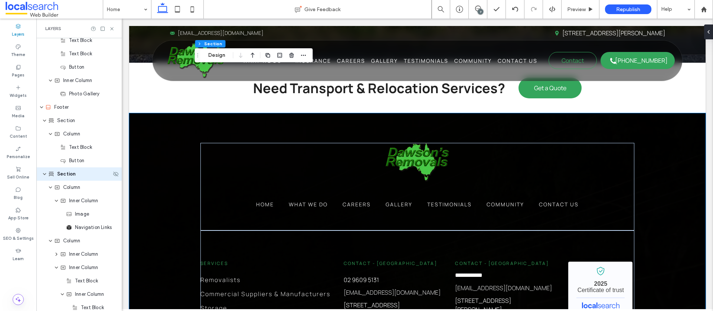
scroll to position [1313, 0]
click at [299, 56] on span "button" at bounding box center [303, 55] width 9 height 9
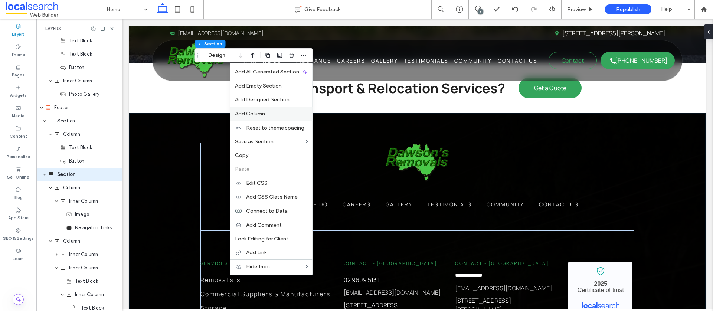
click at [283, 111] on label "Add Column" at bounding box center [271, 114] width 73 height 6
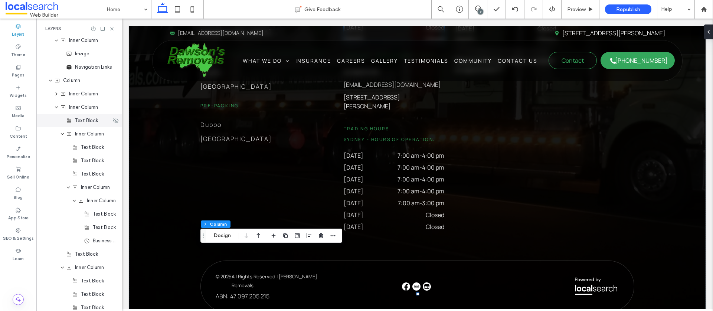
scroll to position [1475, 0]
click at [50, 81] on icon "expand Column" at bounding box center [50, 79] width 4 height 6
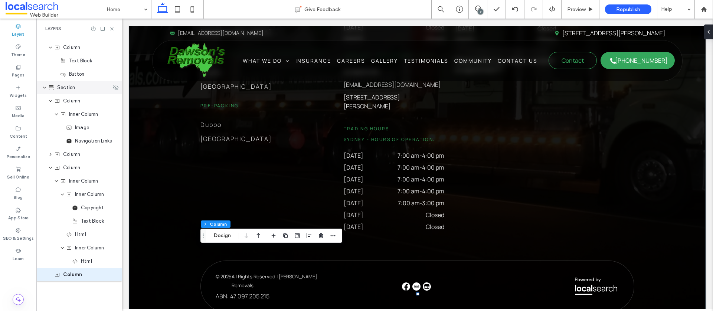
scroll to position [1400, 0]
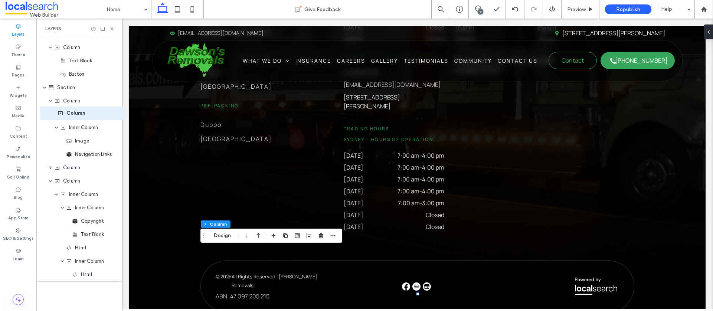
drag, startPoint x: 83, startPoint y: 278, endPoint x: 86, endPoint y: 116, distance: 161.4
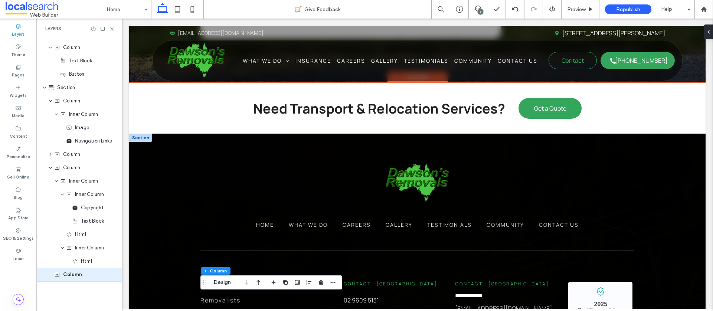
scroll to position [1920, 0]
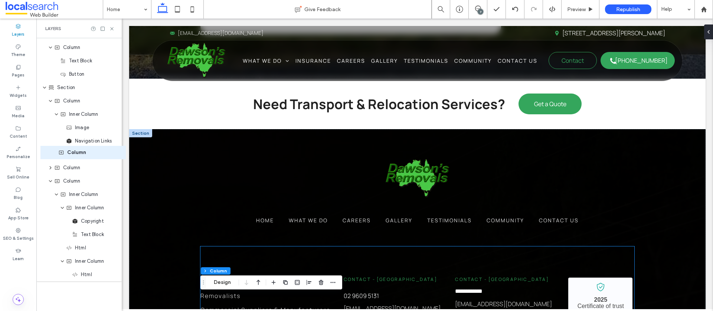
drag, startPoint x: 81, startPoint y: 277, endPoint x: 85, endPoint y: 155, distance: 122.1
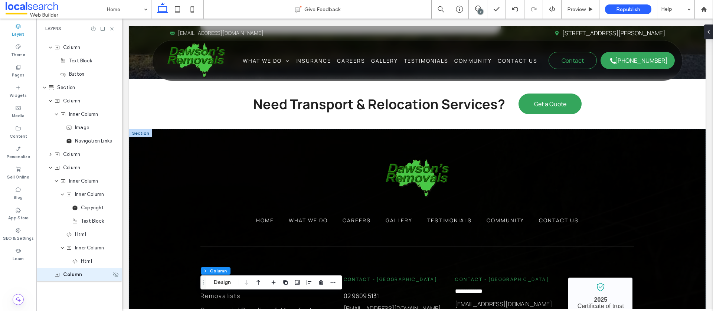
click at [75, 278] on span "Column" at bounding box center [72, 274] width 19 height 7
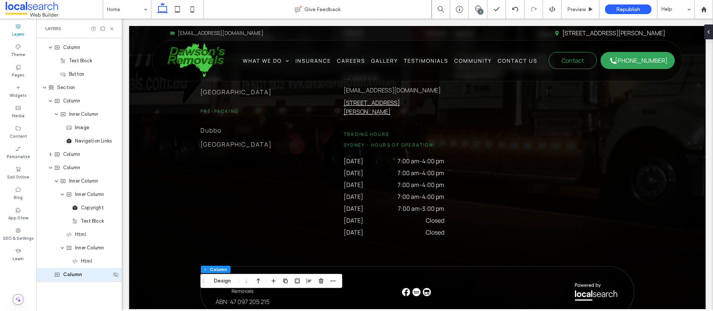
scroll to position [2331, 0]
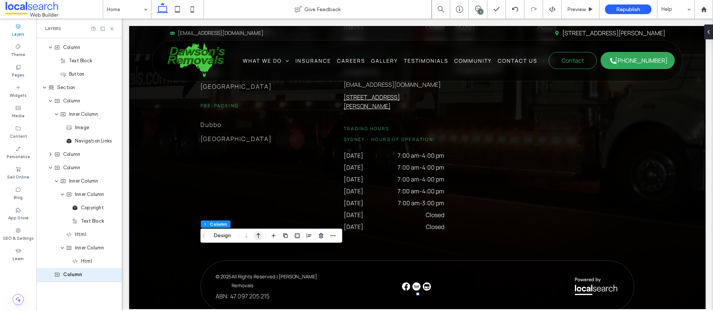
click at [259, 234] on use "button" at bounding box center [258, 235] width 4 height 5
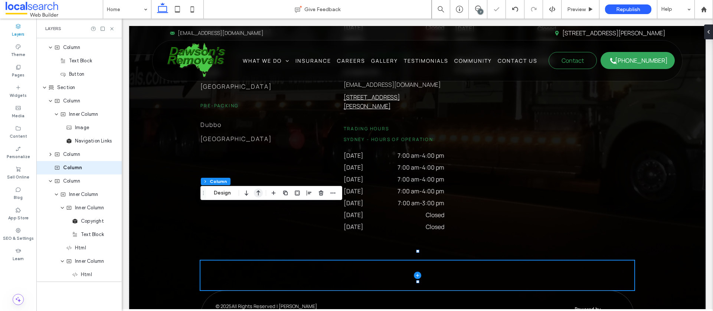
click at [255, 188] on icon "button" at bounding box center [258, 192] width 9 height 13
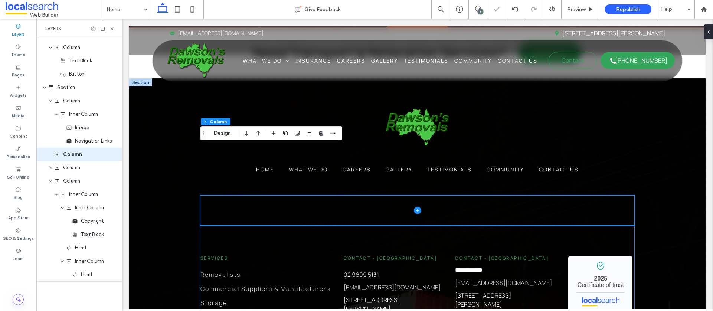
scroll to position [1973, 0]
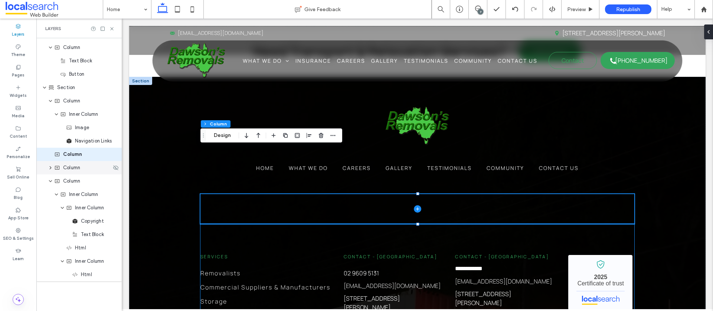
click at [48, 170] on div "Column" at bounding box center [78, 167] width 85 height 13
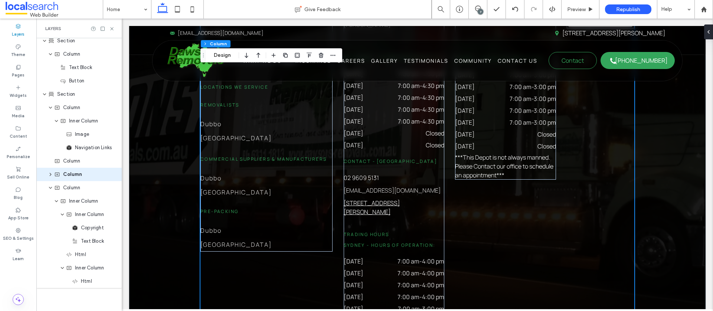
scroll to position [2257, 0]
click at [52, 178] on div "Column" at bounding box center [78, 174] width 85 height 13
click at [50, 177] on div "Column" at bounding box center [78, 174] width 85 height 13
click at [51, 177] on div "Column" at bounding box center [78, 174] width 85 height 13
click at [96, 179] on div "Column" at bounding box center [78, 174] width 85 height 13
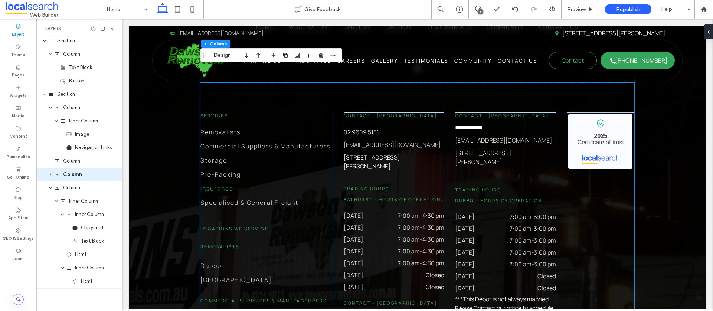
scroll to position [2111, 0]
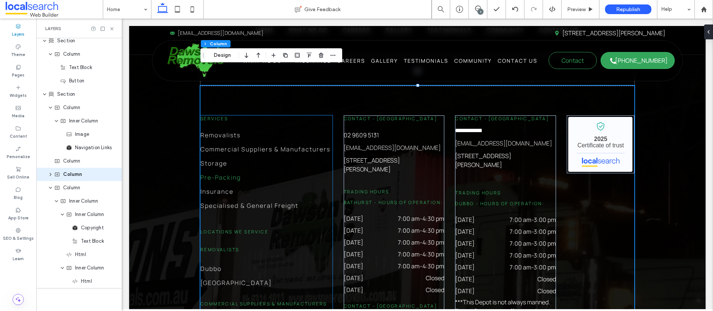
click at [272, 170] on link "Pre-Packing" at bounding box center [266, 177] width 132 height 14
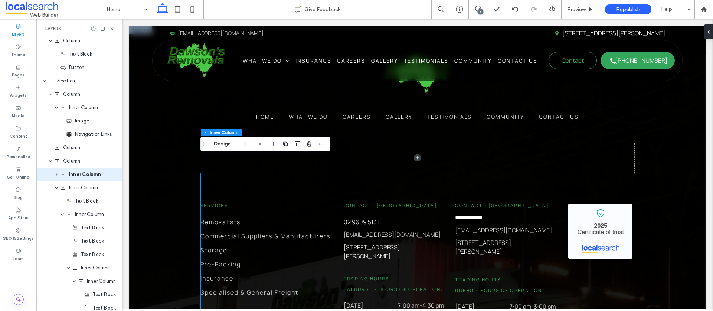
scroll to position [2022, 0]
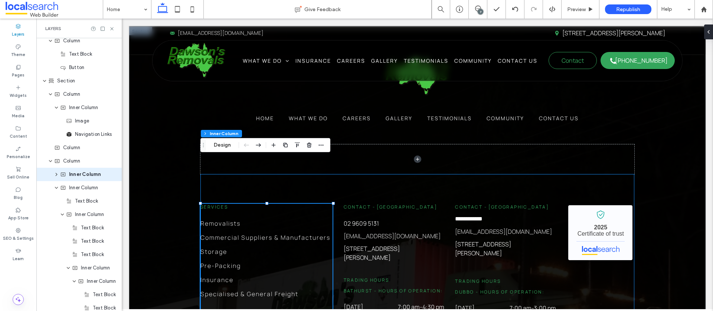
drag, startPoint x: 331, startPoint y: 134, endPoint x: 304, endPoint y: 134, distance: 27.5
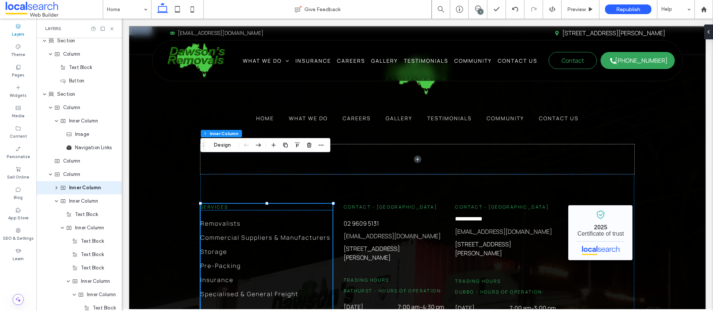
scroll to position [1406, 0]
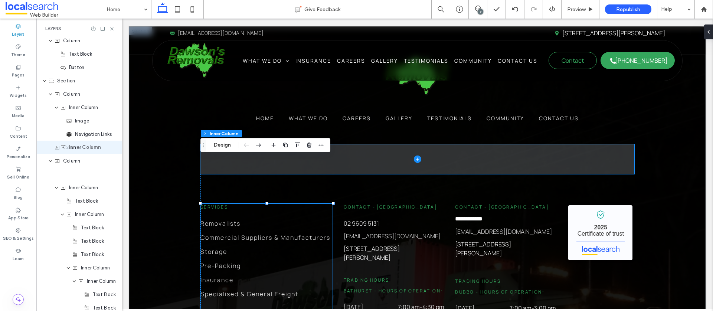
drag, startPoint x: 93, startPoint y: 176, endPoint x: 93, endPoint y: 149, distance: 27.1
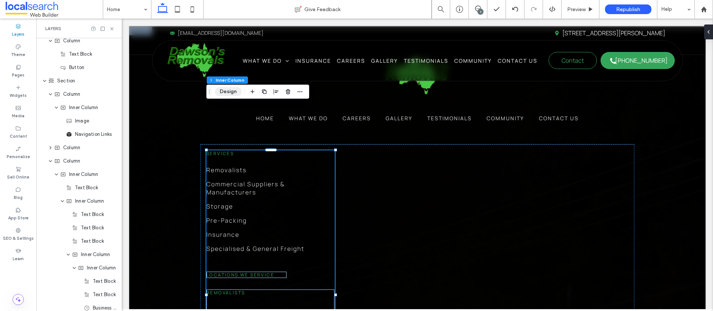
click at [234, 92] on button "Design" at bounding box center [228, 91] width 27 height 9
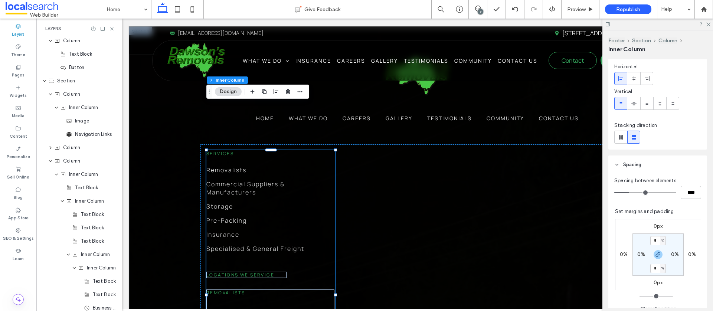
scroll to position [56, 0]
click at [621, 136] on use at bounding box center [620, 134] width 4 height 4
type input "*"
type input "**"
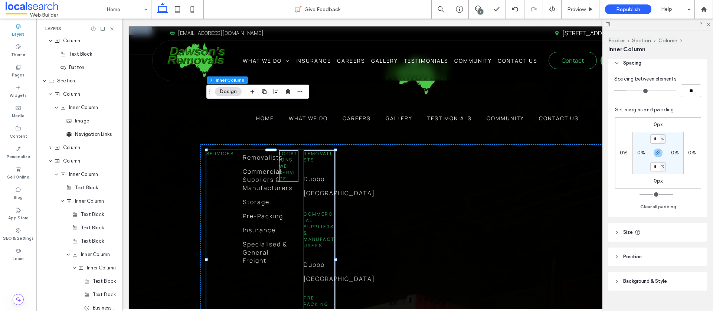
scroll to position [198, 0]
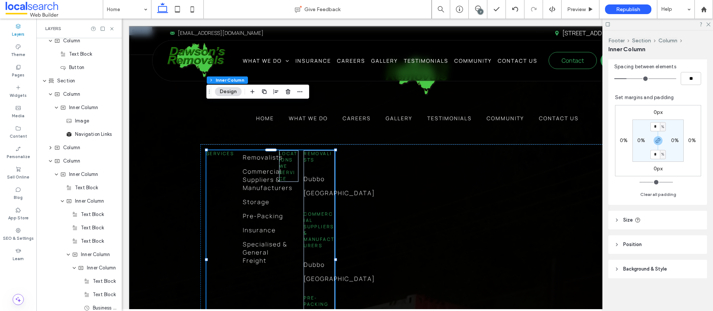
click at [623, 219] on span "Size" at bounding box center [628, 219] width 10 height 7
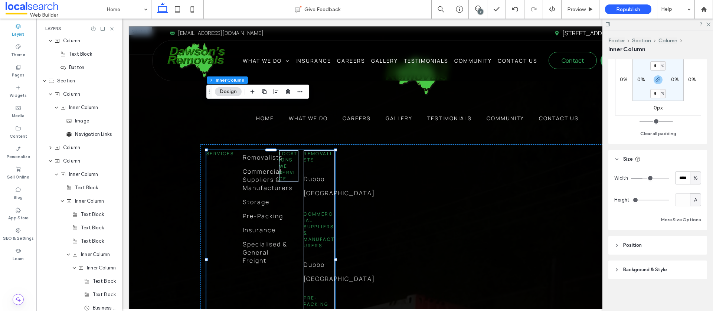
scroll to position [259, 0]
click at [693, 178] on span "%" at bounding box center [695, 177] width 4 height 7
drag, startPoint x: 686, startPoint y: 177, endPoint x: 669, endPoint y: 177, distance: 16.3
click at [669, 177] on div "Width **** %" at bounding box center [657, 177] width 87 height 13
type input "***"
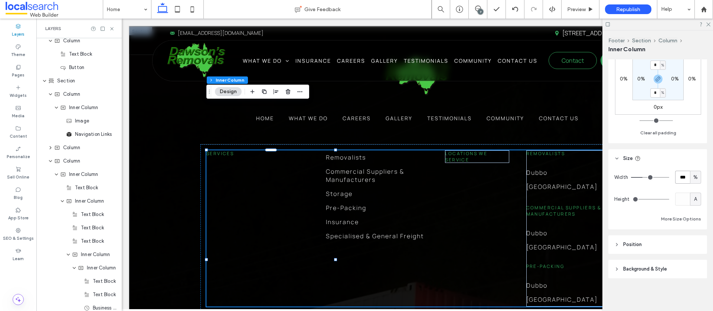
type input "***"
click at [48, 151] on div "Column" at bounding box center [78, 147] width 85 height 13
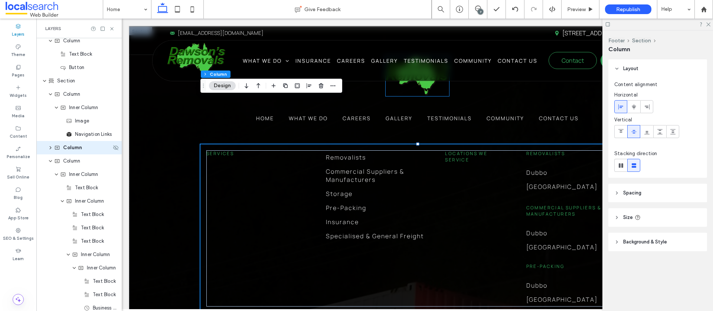
scroll to position [1380, 0]
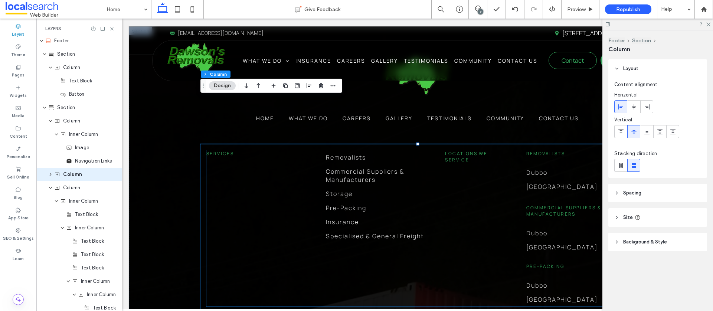
click at [227, 155] on div "Services Removalists Commercial Suppliers & Manufacturers Storage Pre-Packing I…" at bounding box center [417, 228] width 422 height 156
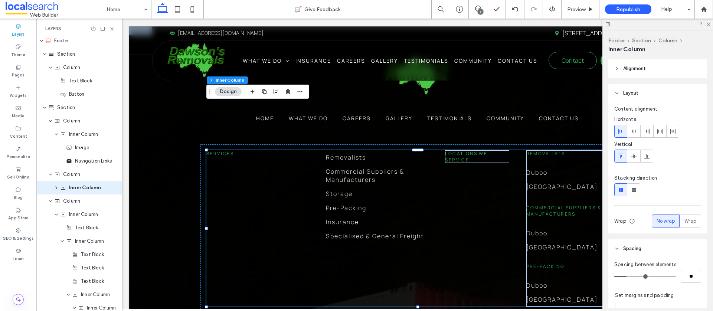
scroll to position [1393, 0]
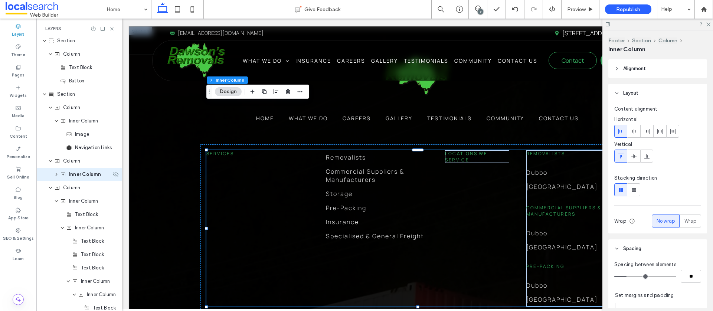
click at [55, 177] on div "Inner Column" at bounding box center [78, 174] width 85 height 13
click at [75, 177] on span "Inner Column" at bounding box center [85, 174] width 32 height 7
click at [57, 178] on div "Inner Column" at bounding box center [78, 174] width 85 height 13
click at [57, 176] on icon "expand Inner Column" at bounding box center [56, 174] width 6 height 4
click at [81, 161] on div "Column" at bounding box center [82, 160] width 57 height 7
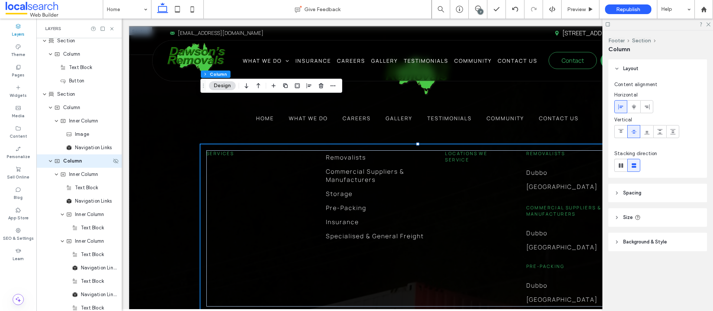
scroll to position [1380, 0]
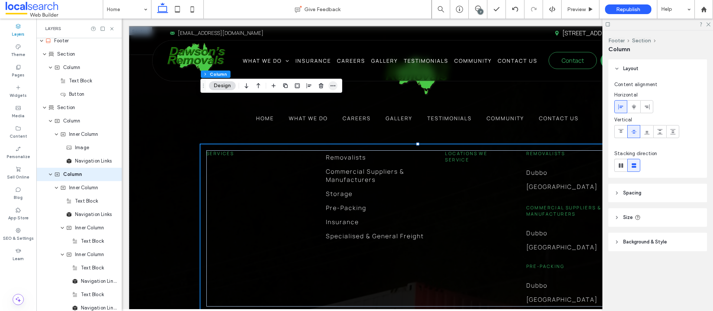
click at [329, 88] on span "button" at bounding box center [332, 85] width 9 height 9
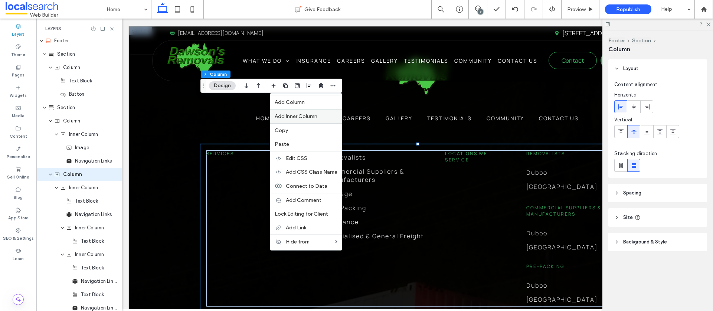
click at [309, 115] on span "Add Inner Column" at bounding box center [296, 116] width 43 height 6
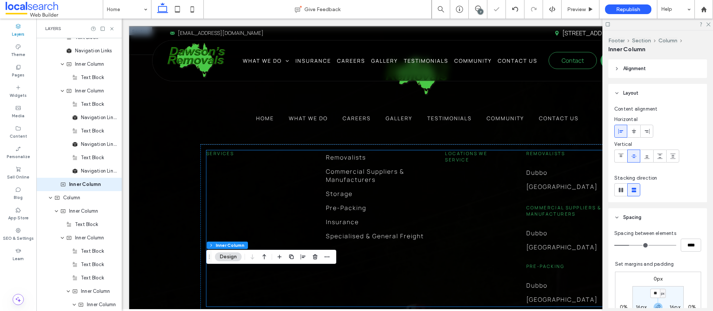
scroll to position [1553, 0]
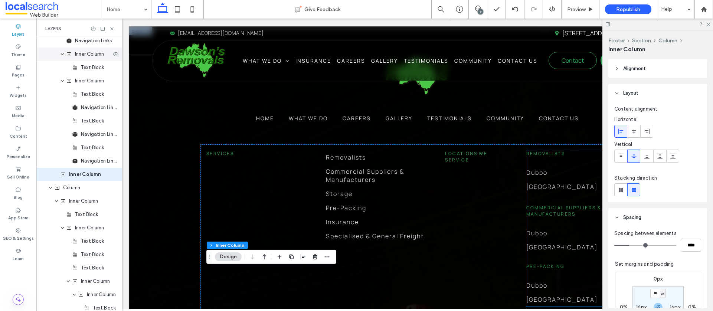
drag, startPoint x: 63, startPoint y: 79, endPoint x: 62, endPoint y: 55, distance: 24.1
click at [63, 79] on icon "expand Inner Column" at bounding box center [62, 81] width 4 height 6
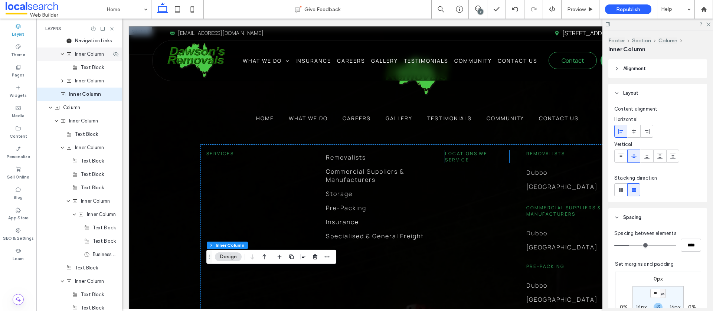
click at [62, 55] on icon "expand Inner Column" at bounding box center [62, 54] width 4 height 6
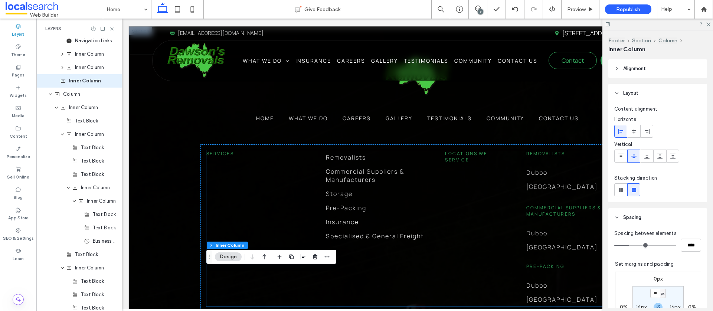
drag, startPoint x: 484, startPoint y: 112, endPoint x: 479, endPoint y: 112, distance: 5.9
click at [484, 150] on h6 "Locations We Service" at bounding box center [477, 156] width 64 height 13
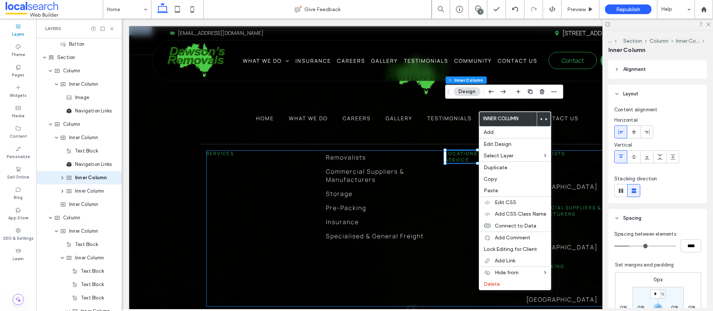
scroll to position [1433, 0]
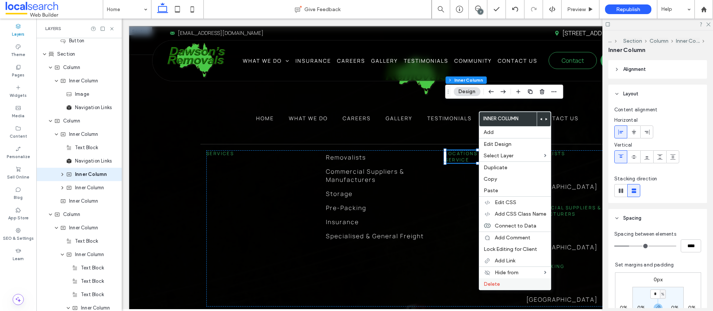
click at [493, 283] on span "Delete" at bounding box center [491, 284] width 16 height 6
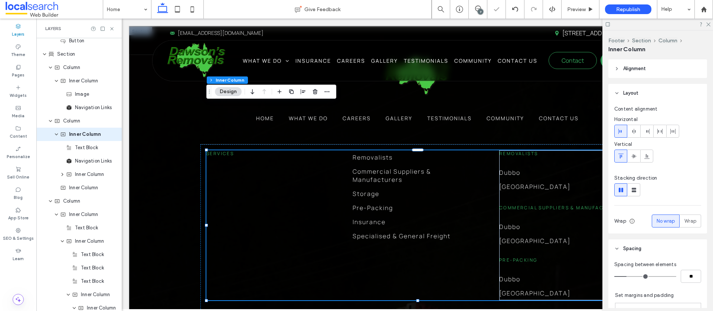
scroll to position [1393, 0]
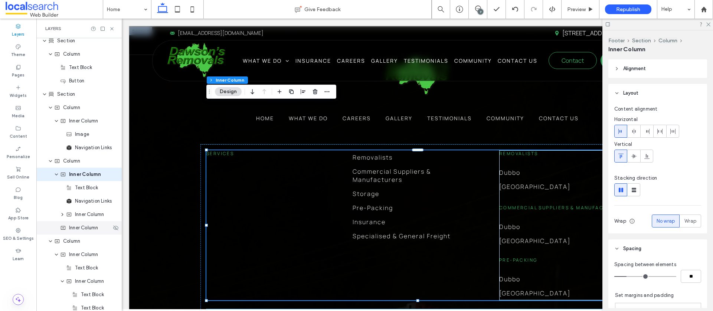
click at [73, 230] on span "Inner Column" at bounding box center [83, 227] width 29 height 7
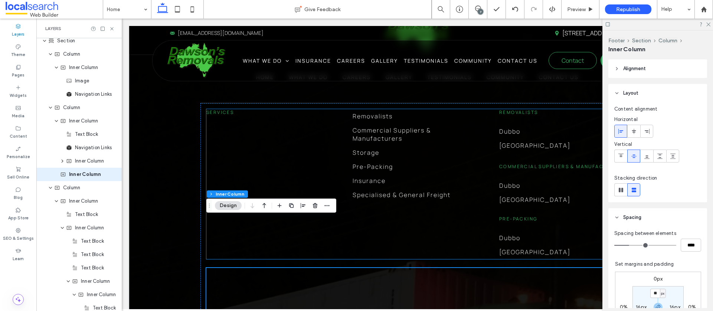
scroll to position [2073, 0]
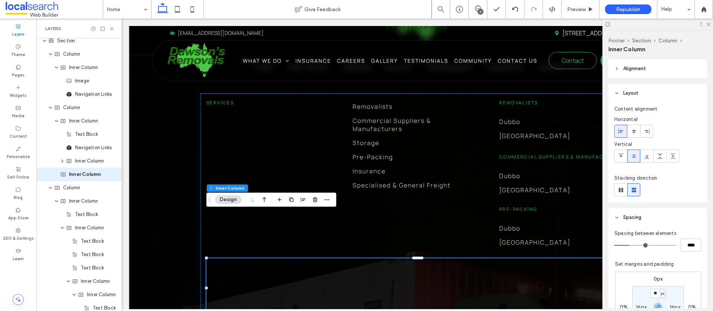
click at [266, 202] on icon "button" at bounding box center [264, 199] width 9 height 13
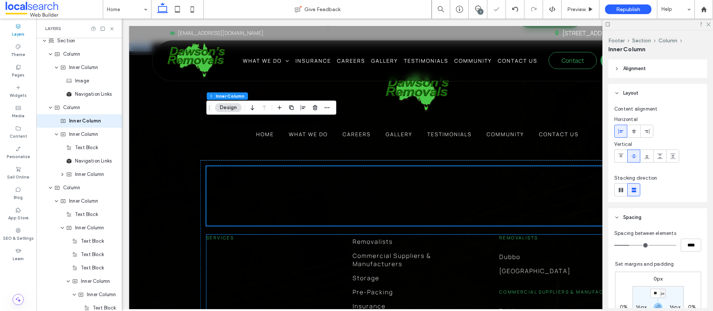
scroll to position [2008, 0]
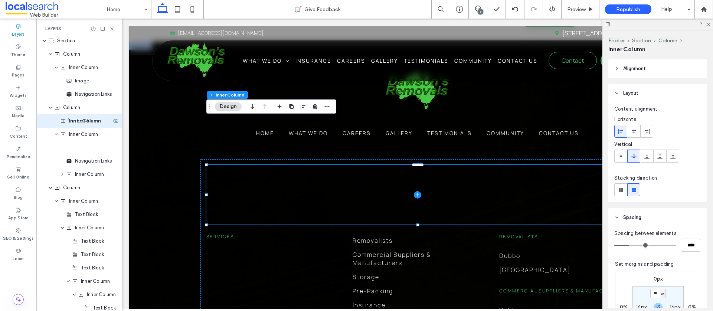
drag, startPoint x: 81, startPoint y: 147, endPoint x: 82, endPoint y: 121, distance: 26.7
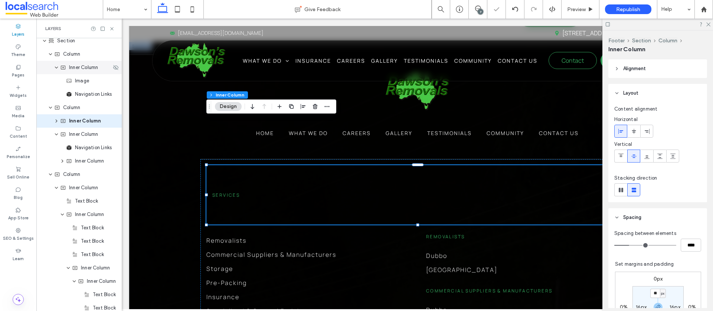
scroll to position [1393, 0]
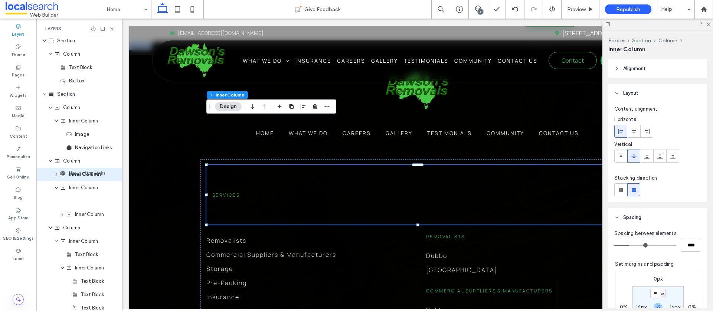
drag, startPoint x: 87, startPoint y: 203, endPoint x: 81, endPoint y: 174, distance: 28.8
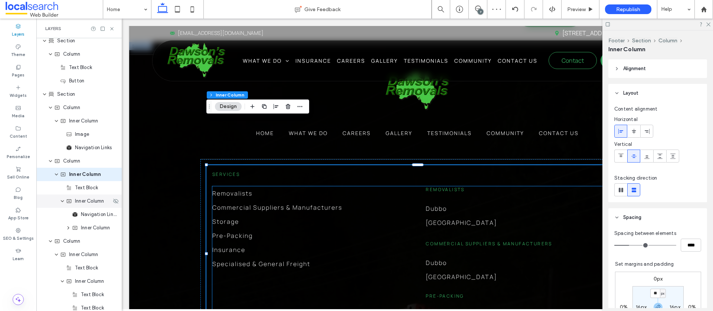
click at [86, 201] on span "Inner Column" at bounding box center [89, 200] width 29 height 7
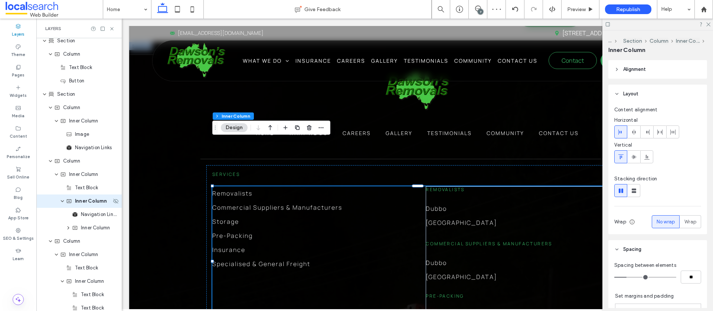
scroll to position [1420, 0]
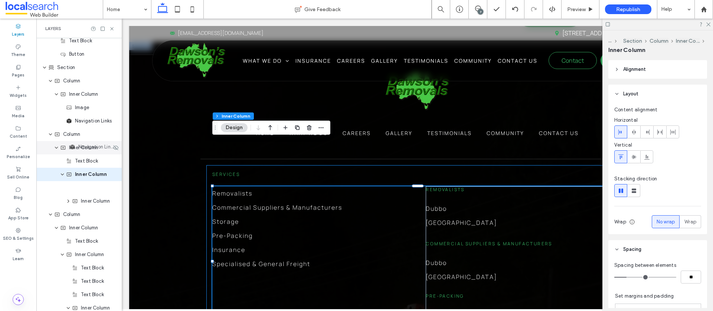
drag, startPoint x: 96, startPoint y: 189, endPoint x: 93, endPoint y: 148, distance: 40.9
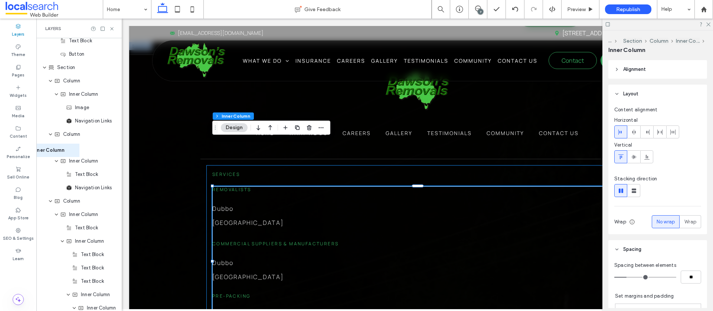
drag, startPoint x: 89, startPoint y: 175, endPoint x: 47, endPoint y: 151, distance: 48.7
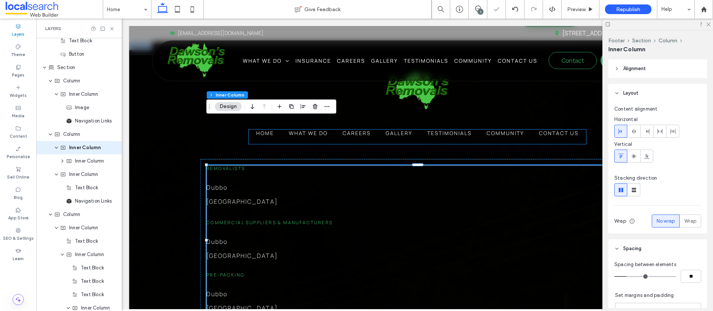
scroll to position [1393, 0]
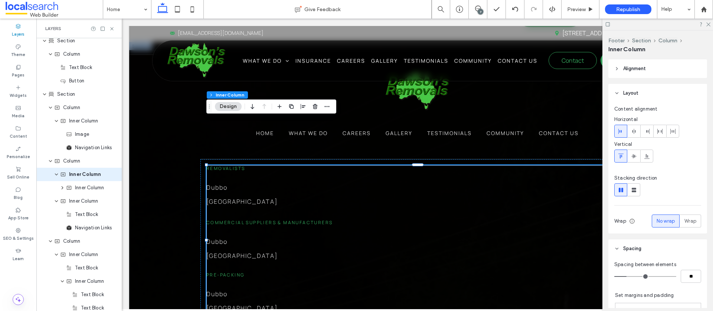
click at [254, 109] on icon "button" at bounding box center [252, 106] width 9 height 13
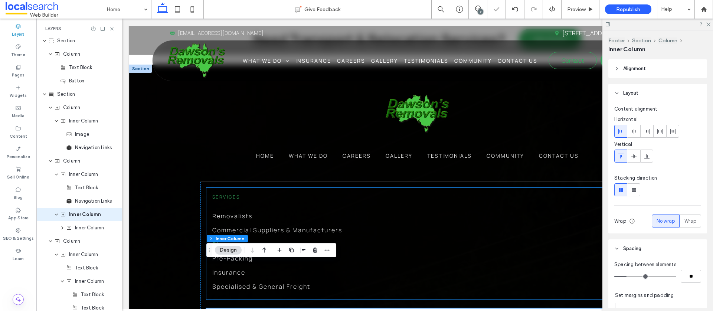
scroll to position [1985, 0]
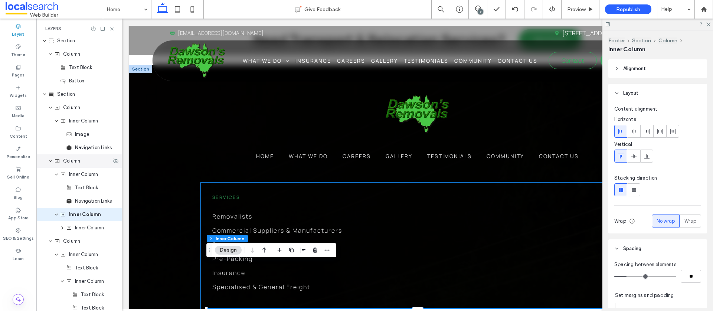
click at [71, 165] on div "Column" at bounding box center [78, 160] width 85 height 13
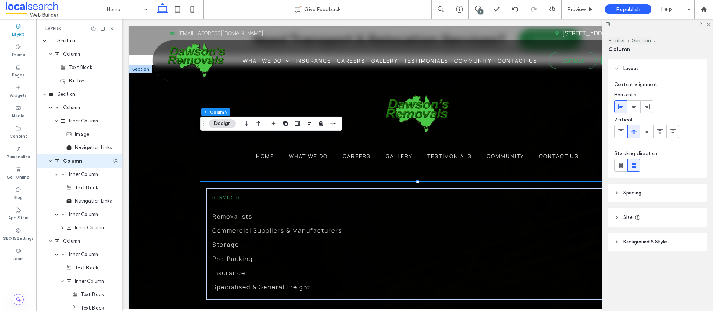
scroll to position [1380, 0]
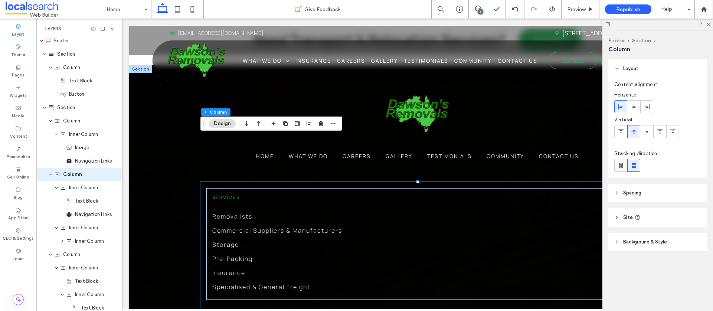
click at [621, 164] on use at bounding box center [620, 165] width 4 height 4
type input "*"
type input "**"
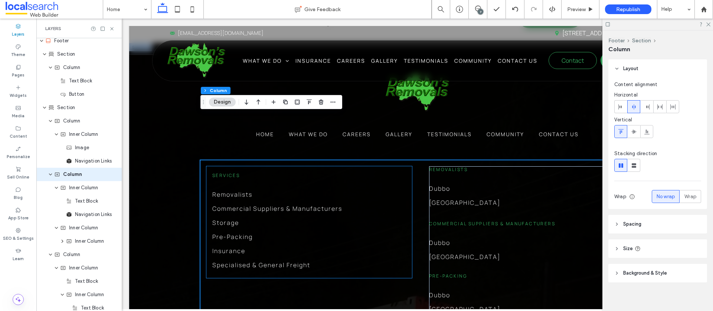
scroll to position [2006, 0]
click at [573, 11] on span "Preview" at bounding box center [576, 9] width 19 height 6
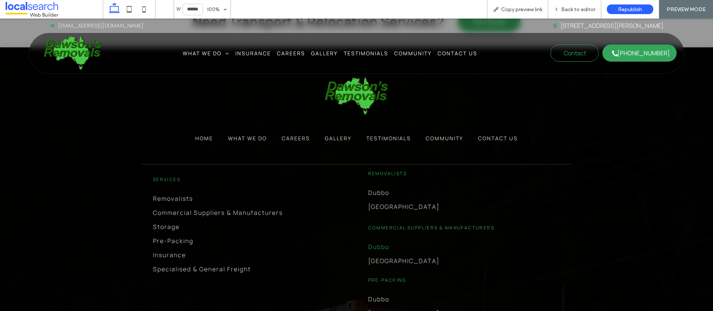
scroll to position [1960, 0]
click at [582, 7] on span "Back to editor" at bounding box center [578, 9] width 34 height 6
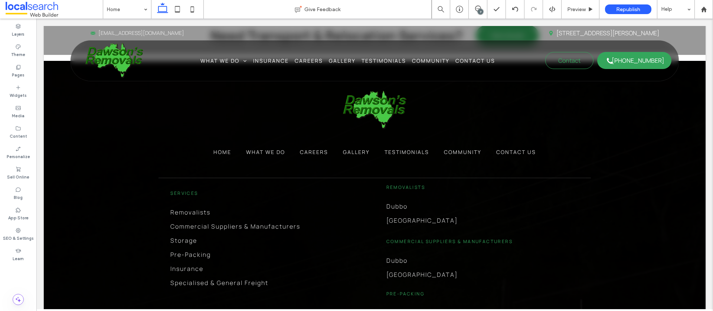
scroll to position [1983, 0]
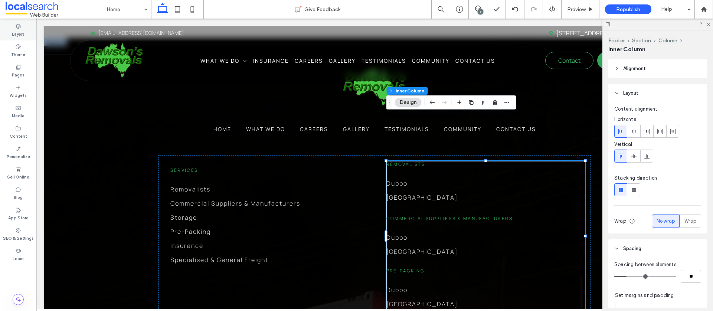
drag, startPoint x: 164, startPoint y: 69, endPoint x: 17, endPoint y: 32, distance: 150.8
click at [17, 32] on label "Layers" at bounding box center [18, 33] width 13 height 8
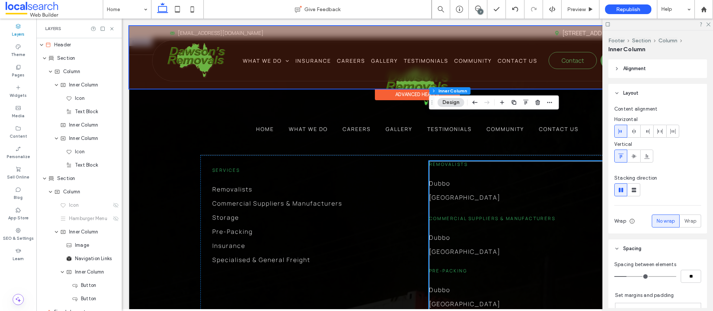
scroll to position [1433, 0]
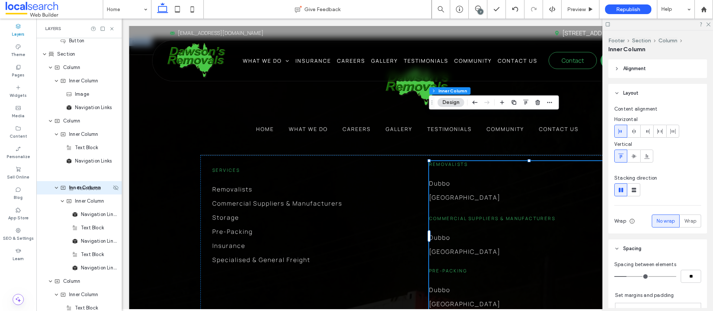
drag, startPoint x: 86, startPoint y: 202, endPoint x: 83, endPoint y: 190, distance: 13.0
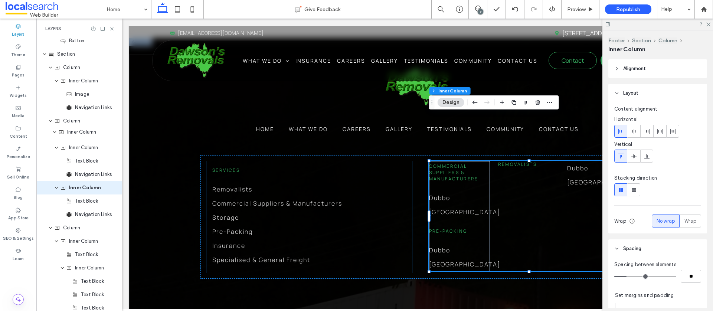
drag, startPoint x: 83, startPoint y: 190, endPoint x: 75, endPoint y: 134, distance: 56.2
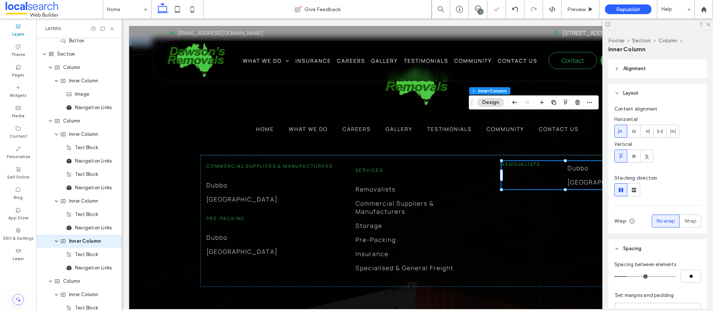
scroll to position [1500, 0]
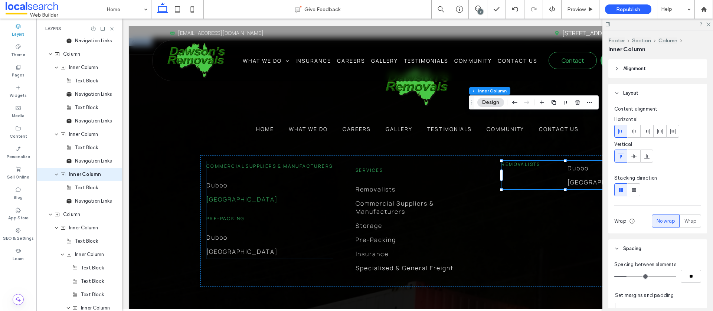
click at [305, 192] on link "[GEOGRAPHIC_DATA]" at bounding box center [269, 199] width 126 height 14
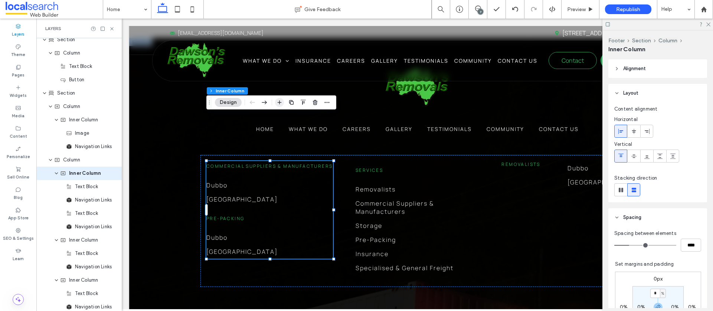
scroll to position [1393, 0]
click at [264, 101] on icon "button" at bounding box center [264, 102] width 9 height 13
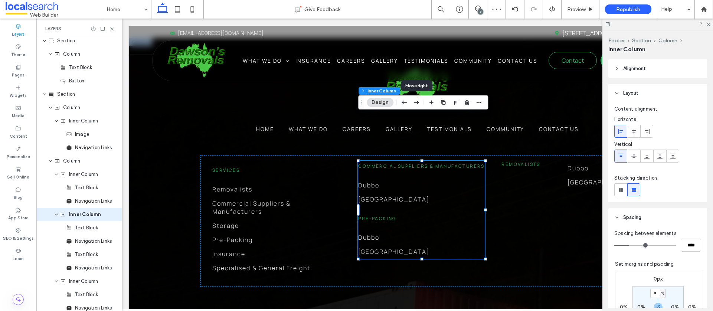
click at [418, 102] on use "button" at bounding box center [416, 103] width 5 height 4
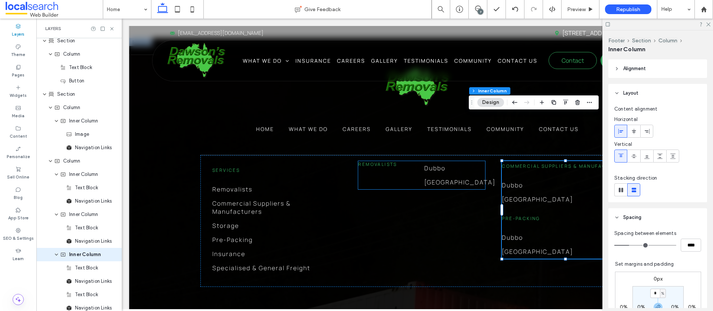
click at [417, 161] on div "Removalists [GEOGRAPHIC_DATA] [GEOGRAPHIC_DATA]" at bounding box center [421, 175] width 127 height 28
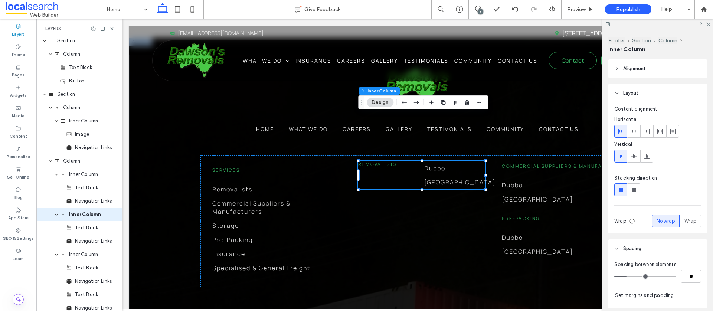
scroll to position [1433, 0]
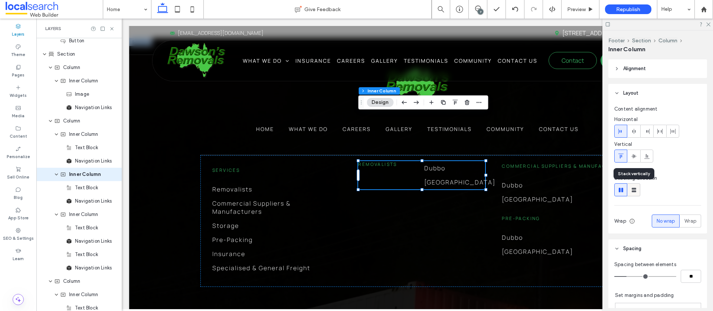
click at [634, 190] on icon at bounding box center [633, 189] width 7 height 7
type input "**"
type input "****"
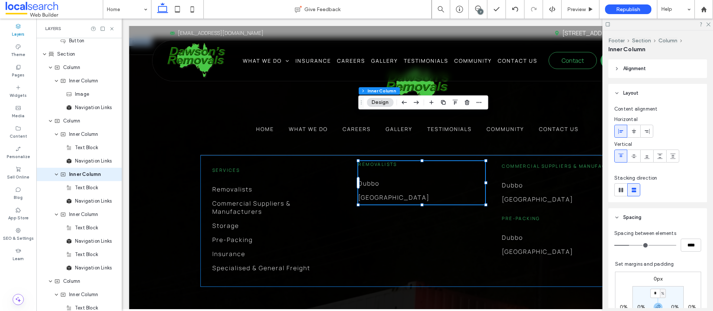
click at [409, 197] on div "Services Removalists Commercial Suppliers & Manufacturers Storage Pre-Packing I…" at bounding box center [417, 221] width 434 height 132
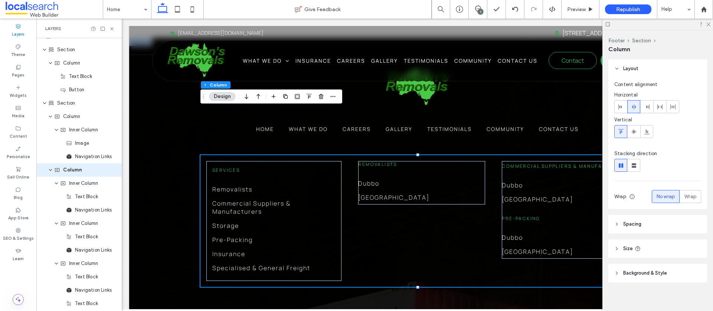
scroll to position [1380, 0]
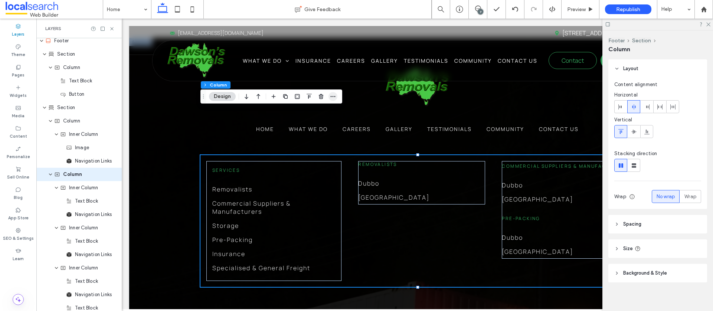
click at [332, 98] on icon "button" at bounding box center [333, 96] width 6 height 6
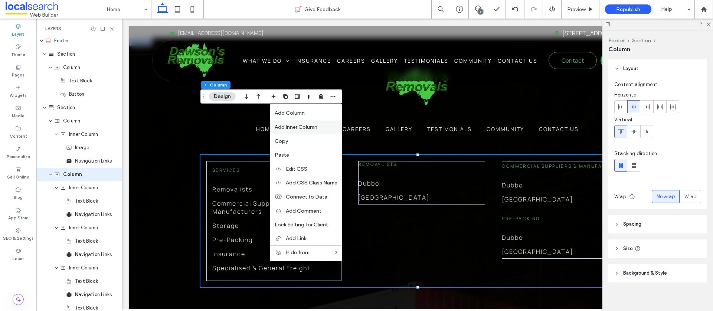
click at [309, 128] on span "Add Inner Column" at bounding box center [296, 127] width 43 height 6
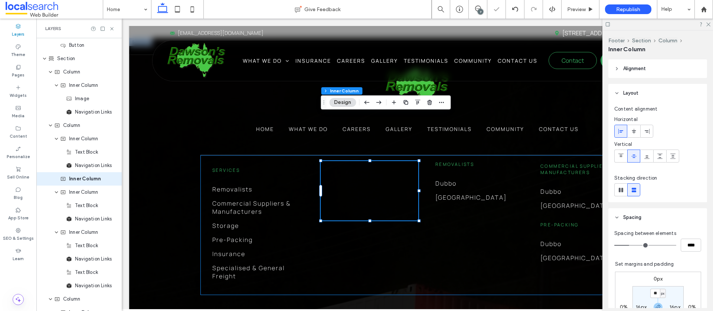
scroll to position [1433, 0]
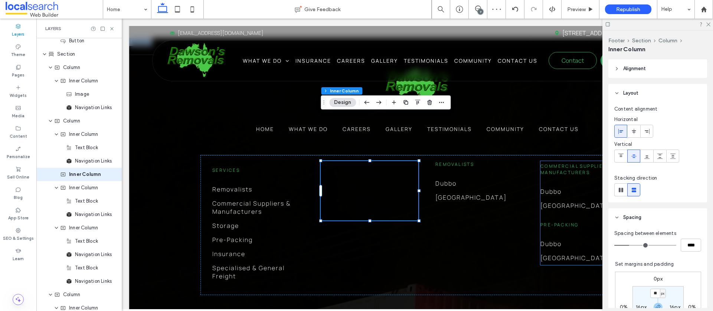
click at [579, 161] on div "Commercial Suppliers & Manufacturers [GEOGRAPHIC_DATA] [GEOGRAPHIC_DATA] Pre-Pa…" at bounding box center [584, 213] width 88 height 104
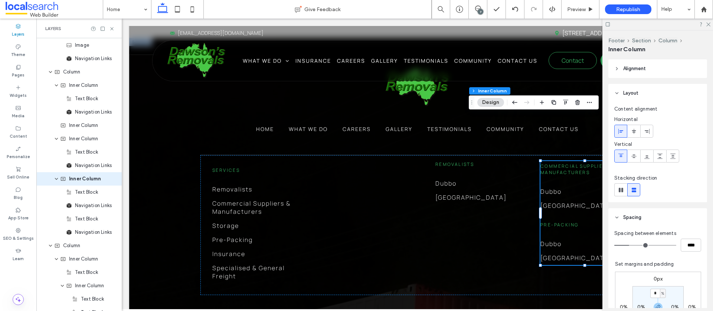
scroll to position [1486, 0]
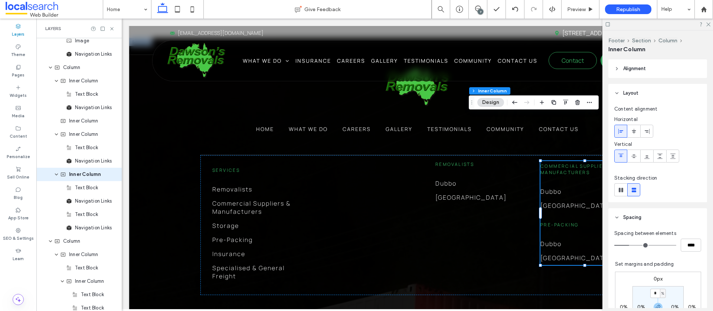
click at [579, 161] on div "Commercial Suppliers & Manufacturers [GEOGRAPHIC_DATA] [GEOGRAPHIC_DATA] Pre-Pa…" at bounding box center [584, 213] width 88 height 104
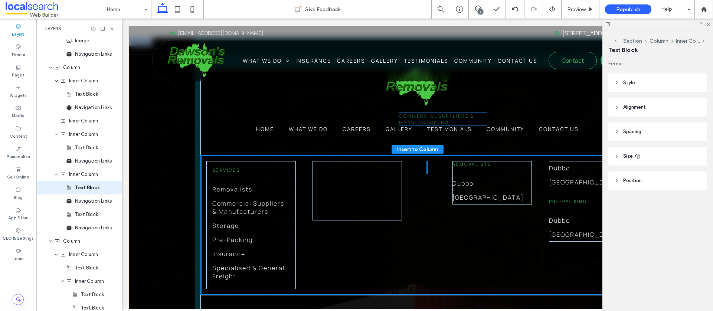
scroll to position [1500, 0]
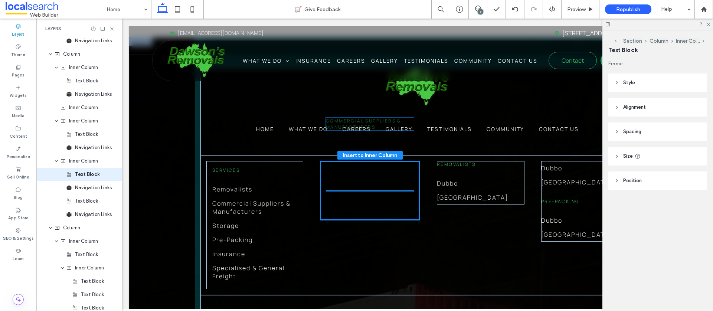
drag, startPoint x: 467, startPoint y: 121, endPoint x: 361, endPoint y: 125, distance: 106.5
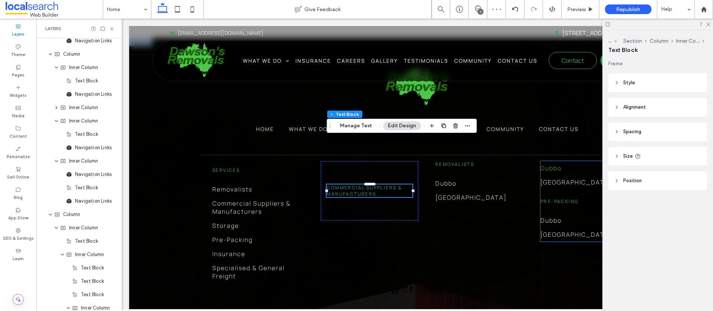
click at [580, 161] on link "Dubbo" at bounding box center [584, 168] width 88 height 14
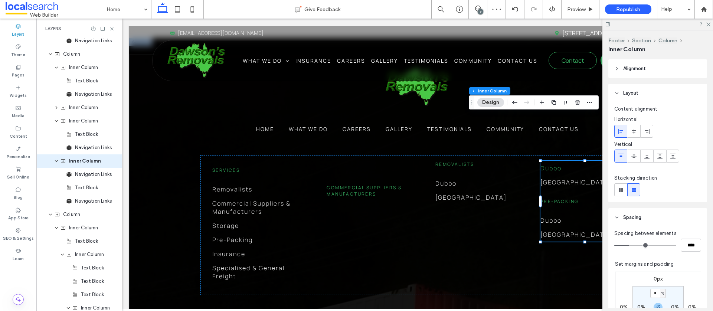
scroll to position [1486, 0]
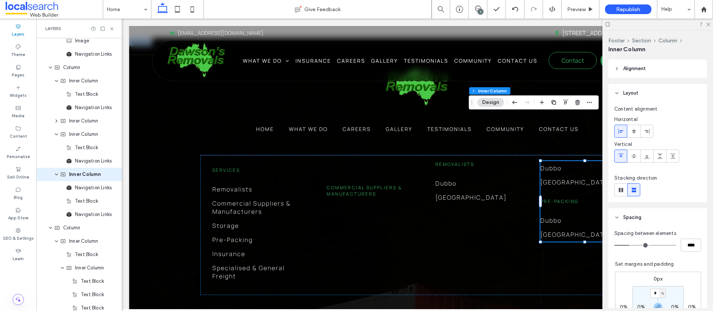
click at [580, 161] on link "Dubbo" at bounding box center [584, 168] width 88 height 14
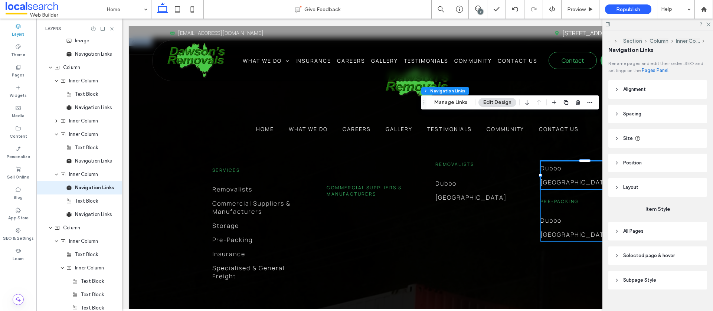
type input "***"
type input "****"
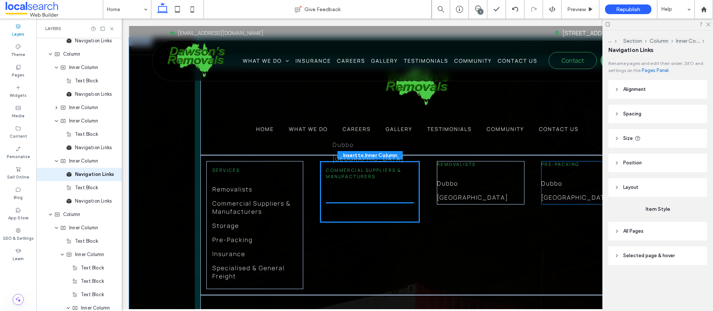
drag, startPoint x: 579, startPoint y: 125, endPoint x: 515, endPoint y: 190, distance: 91.5
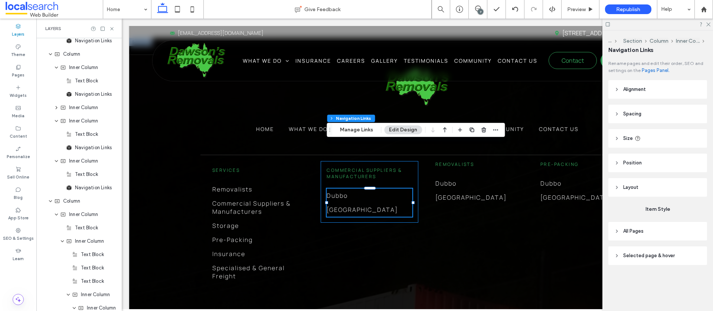
click at [416, 175] on div "Commercial Suppliers & Manufacturers [GEOGRAPHIC_DATA] [GEOGRAPHIC_DATA]" at bounding box center [369, 192] width 98 height 62
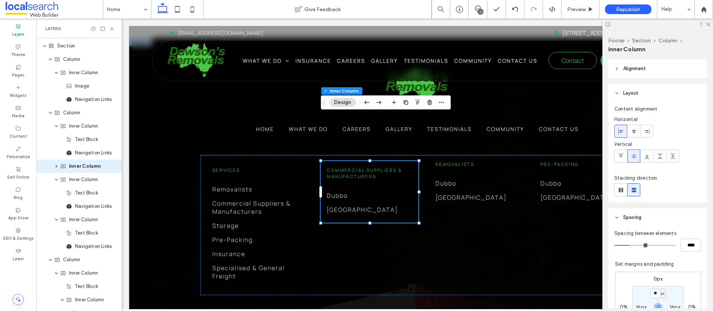
scroll to position [1433, 0]
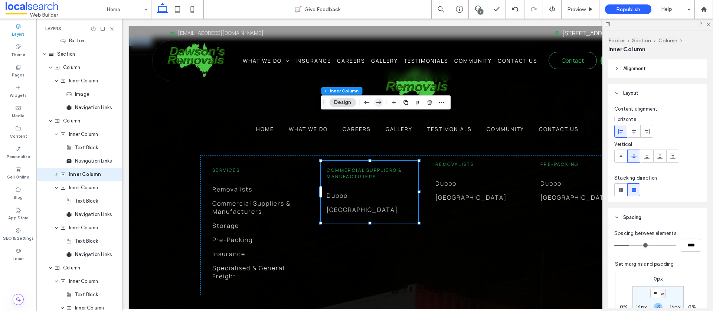
click at [379, 102] on use "button" at bounding box center [378, 103] width 5 height 4
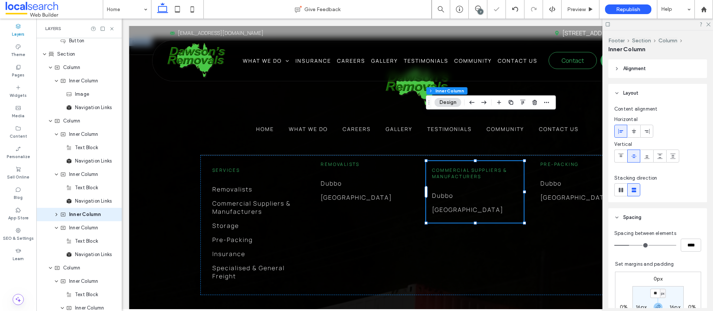
click at [487, 103] on icon "button" at bounding box center [483, 102] width 9 height 13
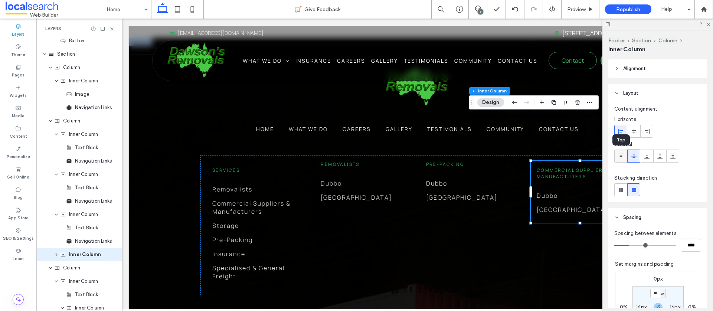
click at [618, 157] on icon at bounding box center [621, 156] width 6 height 6
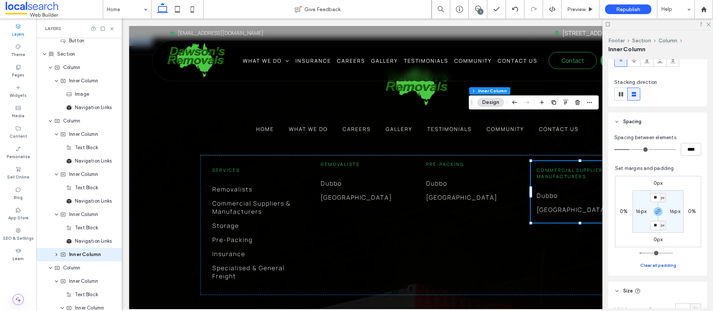
scroll to position [99, 0]
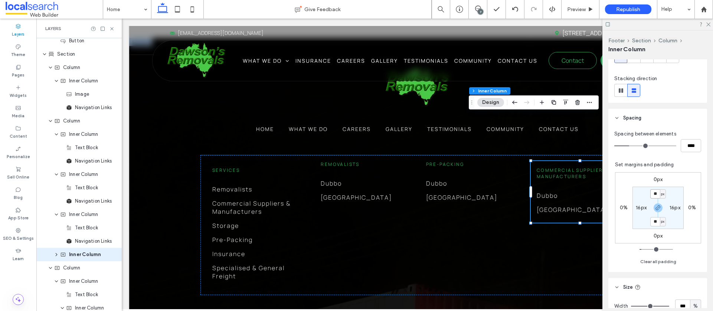
click at [658, 195] on input "**" at bounding box center [655, 193] width 10 height 9
click at [659, 208] on icon "button" at bounding box center [658, 208] width 6 height 6
click at [657, 194] on input "**" at bounding box center [655, 193] width 10 height 9
type input "*"
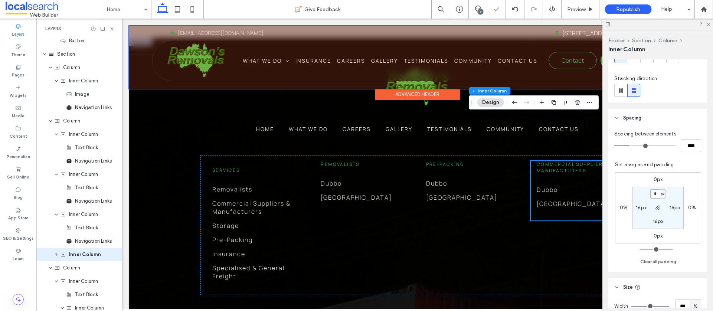
scroll to position [2013, 0]
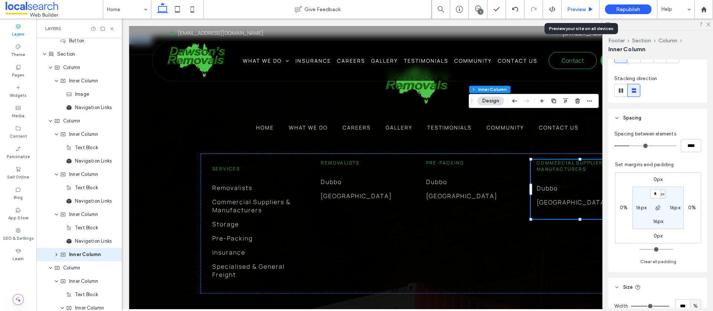
click at [584, 5] on div "Preview" at bounding box center [580, 9] width 38 height 19
click at [582, 7] on span "Preview" at bounding box center [576, 9] width 19 height 6
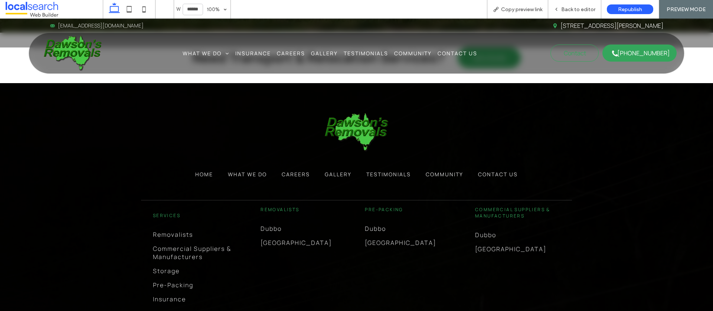
scroll to position [1923, 0]
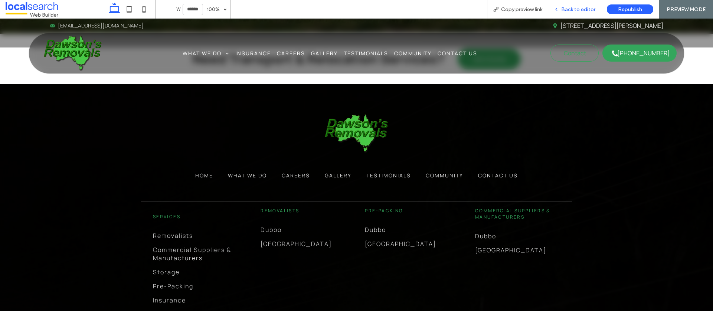
click at [568, 8] on span "Back to editor" at bounding box center [578, 9] width 34 height 6
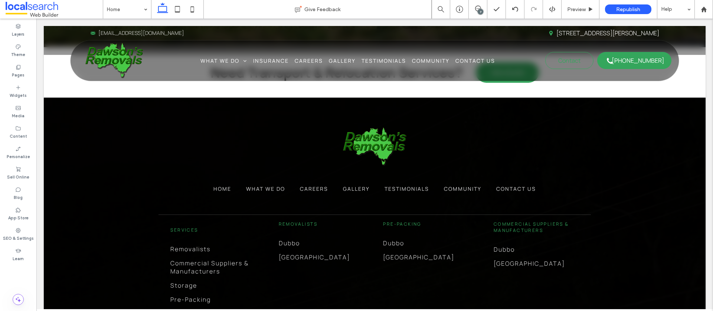
scroll to position [1946, 0]
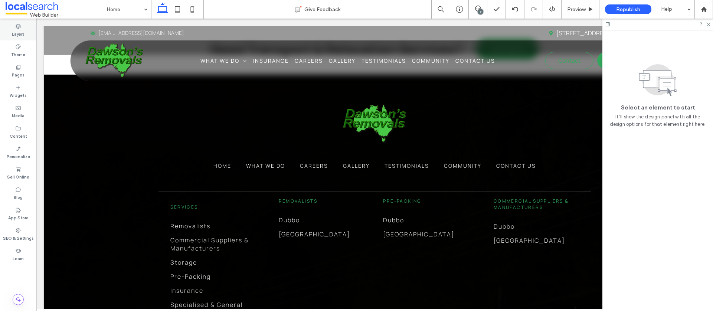
click at [16, 30] on label "Layers" at bounding box center [18, 33] width 13 height 8
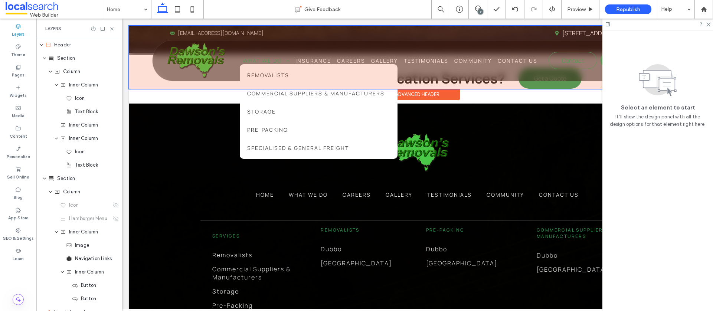
scroll to position [1975, 0]
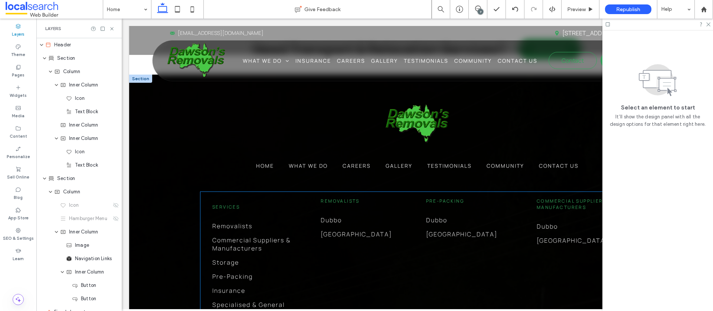
click at [321, 280] on div "Services Removalists Commercial Suppliers & Manufacturers Storage Pre-Packing I…" at bounding box center [417, 262] width 434 height 140
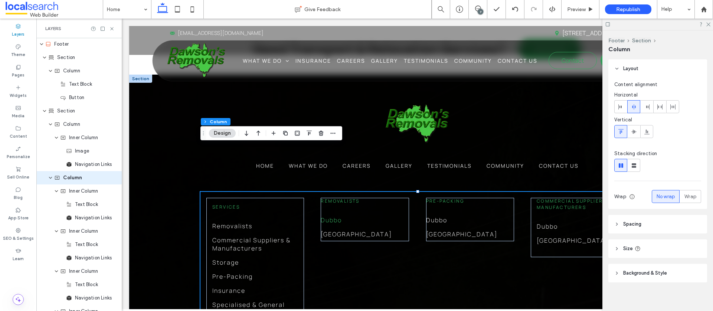
scroll to position [1380, 0]
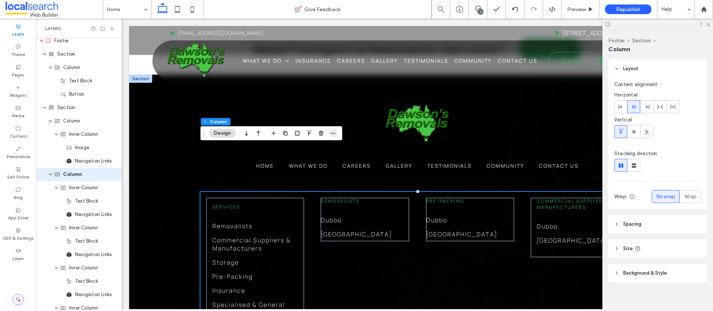
click at [333, 133] on icon "button" at bounding box center [333, 133] width 6 height 6
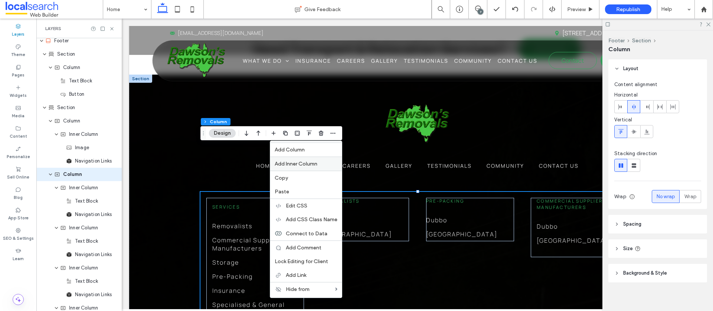
click at [302, 164] on span "Add Inner Column" at bounding box center [296, 164] width 43 height 6
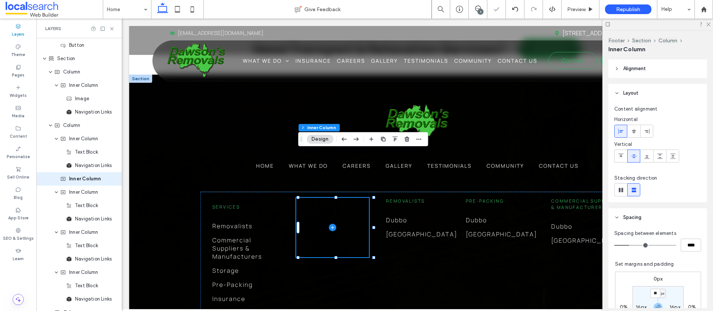
scroll to position [1433, 0]
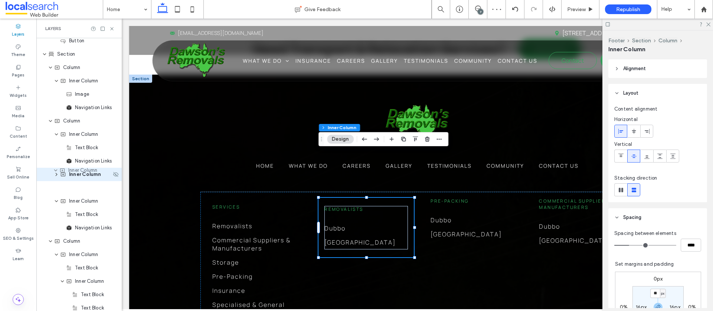
drag, startPoint x: 93, startPoint y: 191, endPoint x: 93, endPoint y: 177, distance: 14.5
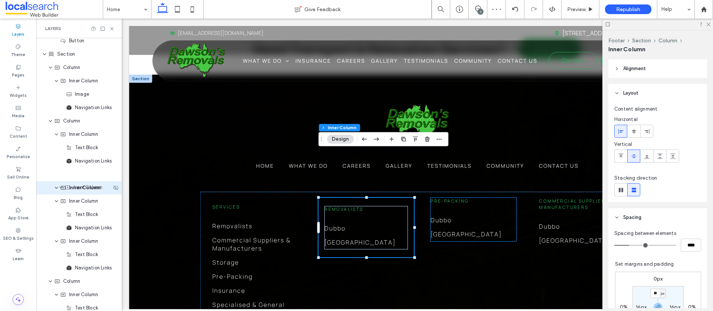
drag, startPoint x: 86, startPoint y: 231, endPoint x: 94, endPoint y: 191, distance: 41.2
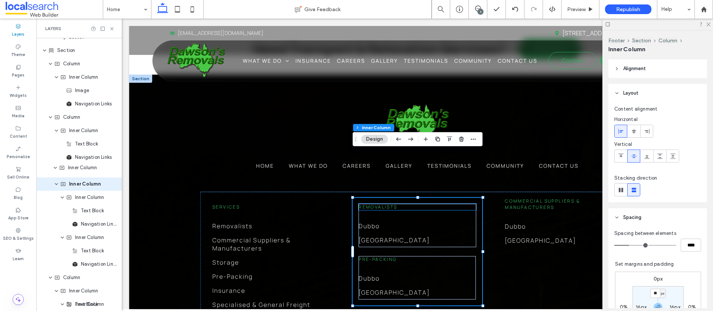
scroll to position [1437, 0]
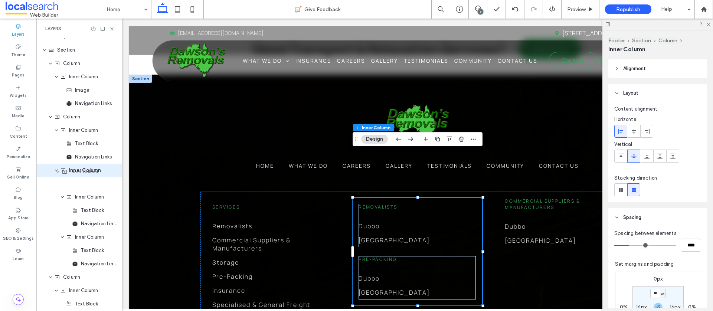
drag, startPoint x: 79, startPoint y: 268, endPoint x: 81, endPoint y: 176, distance: 92.4
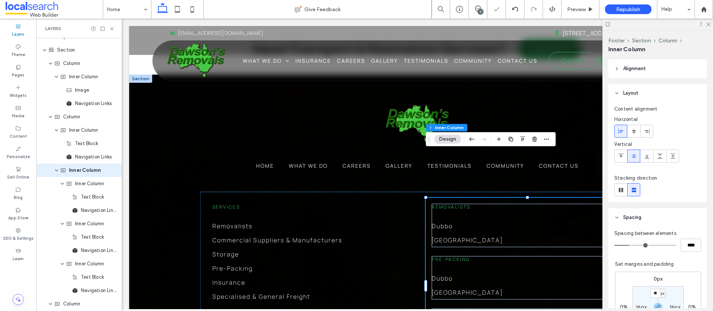
scroll to position [1433, 0]
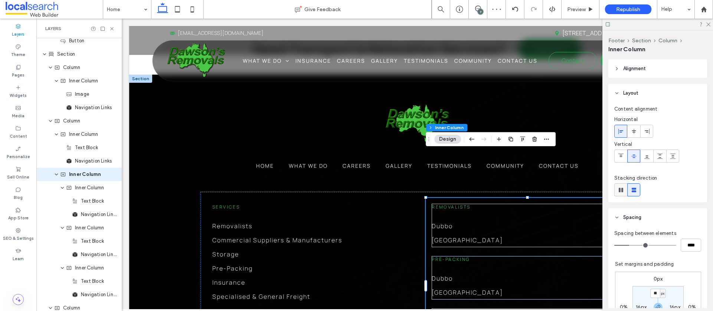
click at [618, 191] on icon at bounding box center [620, 189] width 7 height 7
type input "*"
type input "**"
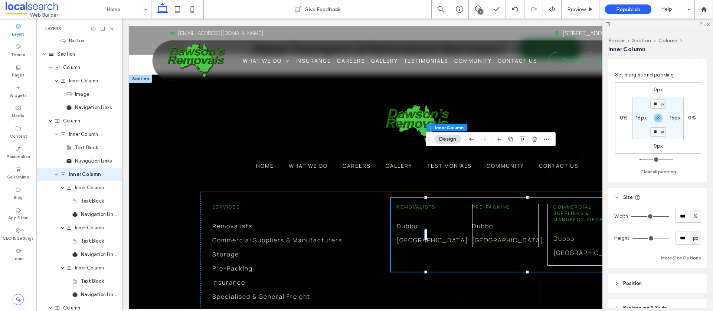
scroll to position [221, 0]
click at [686, 214] on input "***" at bounding box center [682, 214] width 15 height 13
type input "**"
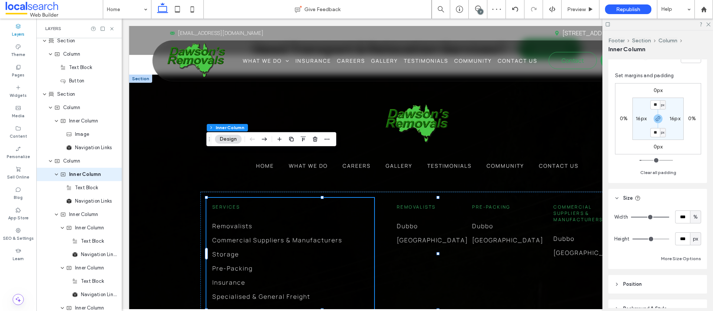
scroll to position [190, 0]
click at [687, 215] on input "***" at bounding box center [682, 215] width 15 height 13
type input "**"
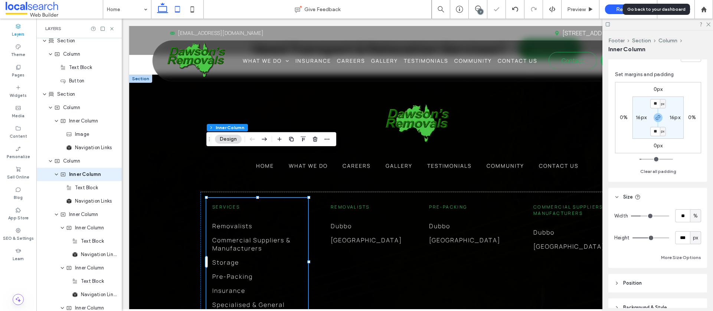
click at [176, 10] on icon at bounding box center [177, 9] width 15 height 15
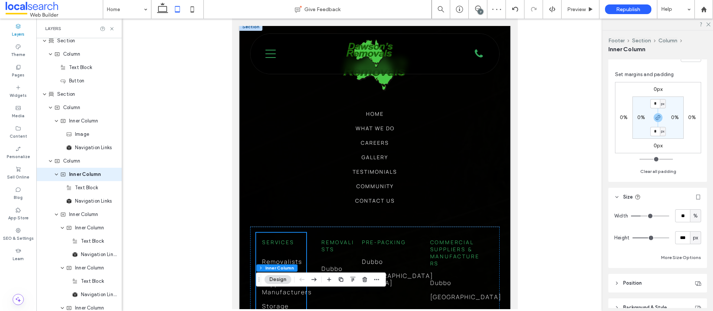
type input "*"
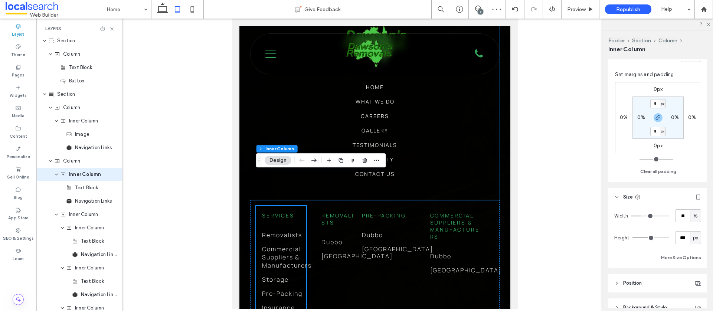
scroll to position [2017, 0]
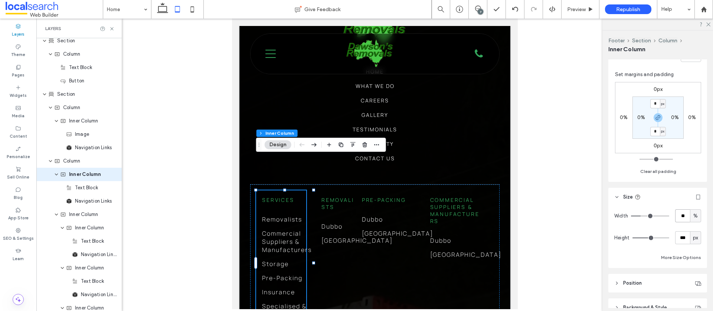
drag, startPoint x: 687, startPoint y: 215, endPoint x: 666, endPoint y: 216, distance: 21.2
click at [666, 216] on div "Width ** %" at bounding box center [657, 215] width 87 height 13
type input "**"
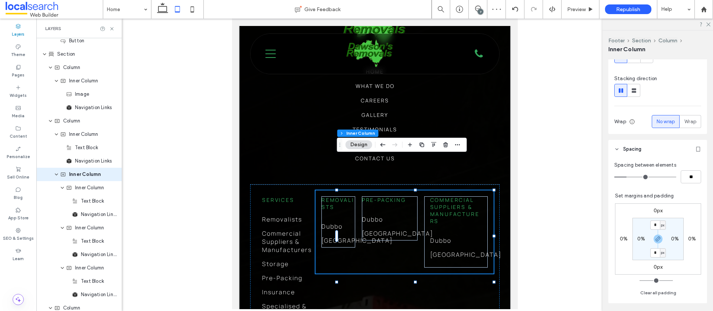
scroll to position [100, 0]
click at [635, 89] on use at bounding box center [633, 90] width 4 height 4
type input "**"
type input "****"
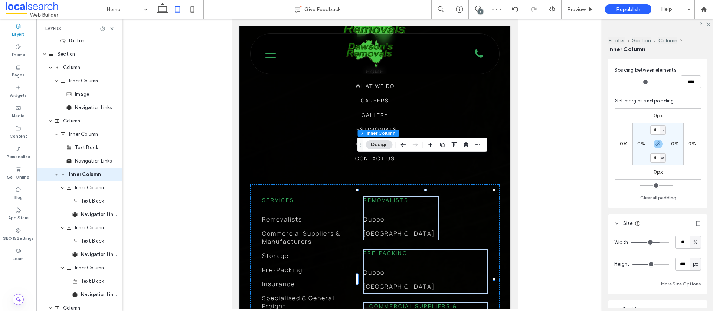
scroll to position [170, 0]
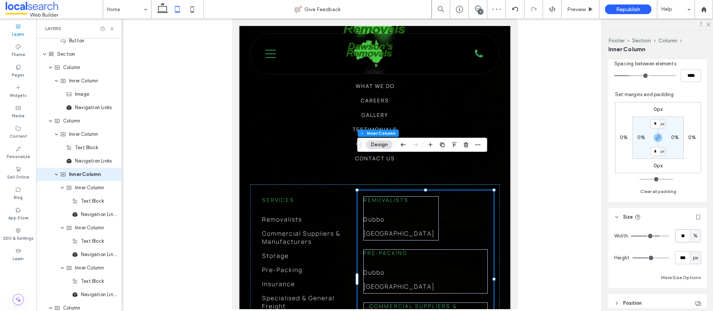
click at [686, 234] on input "**" at bounding box center [682, 235] width 15 height 13
type input "**"
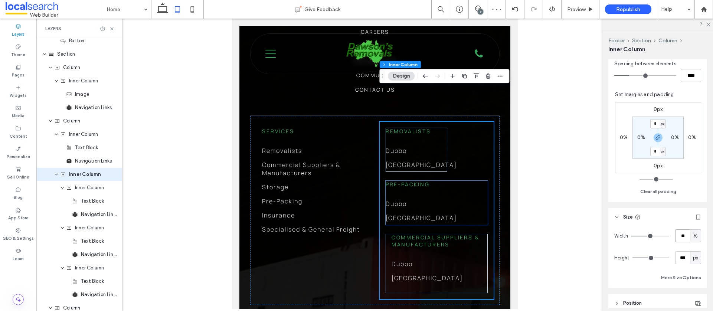
scroll to position [2102, 0]
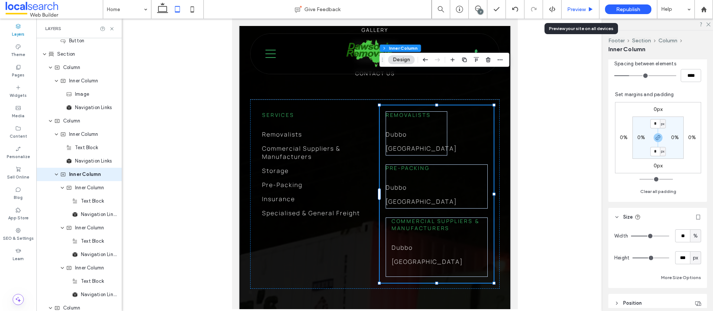
click at [578, 9] on span "Preview" at bounding box center [576, 9] width 19 height 6
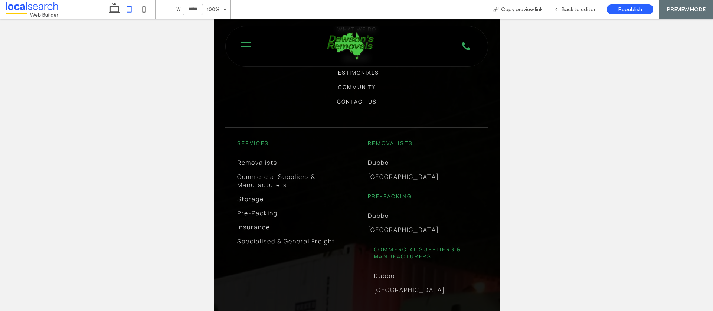
scroll to position [2057, 0]
click at [108, 7] on icon at bounding box center [114, 9] width 15 height 15
type input "******"
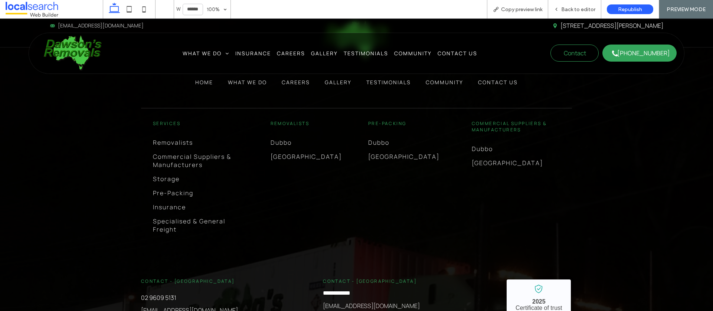
scroll to position [2068, 0]
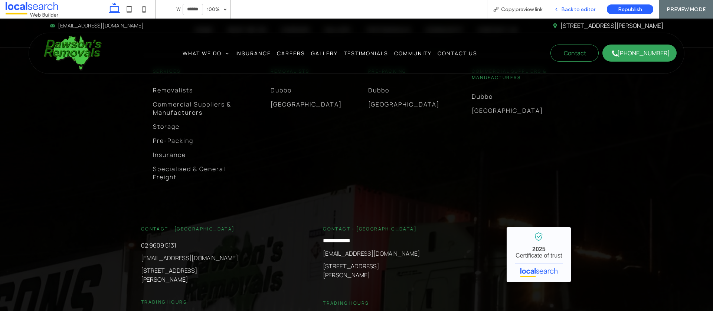
click at [568, 10] on span "Back to editor" at bounding box center [578, 9] width 34 height 6
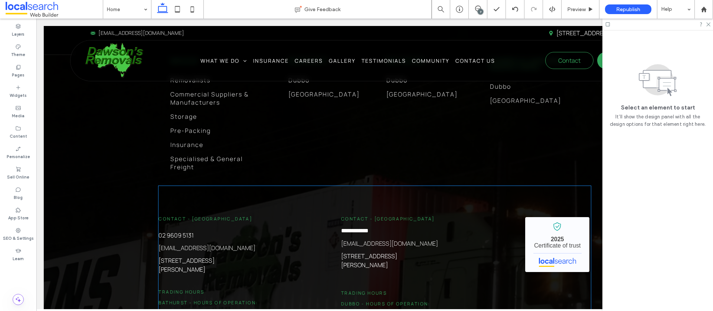
scroll to position [2091, 0]
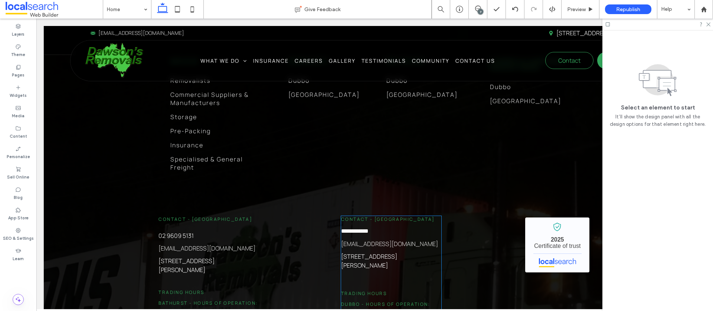
click at [434, 252] on p "[STREET_ADDRESS][PERSON_NAME]" at bounding box center [391, 261] width 100 height 18
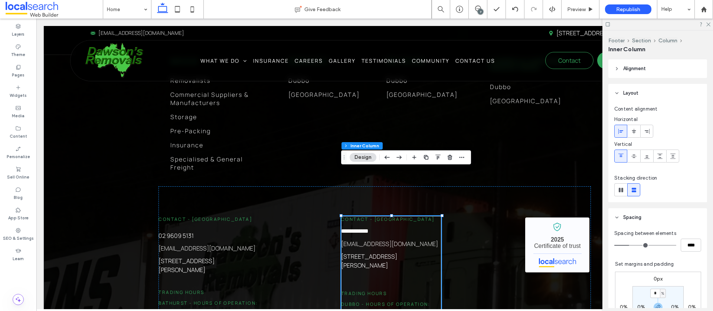
click at [433, 252] on p "[STREET_ADDRESS][PERSON_NAME]" at bounding box center [391, 261] width 100 height 18
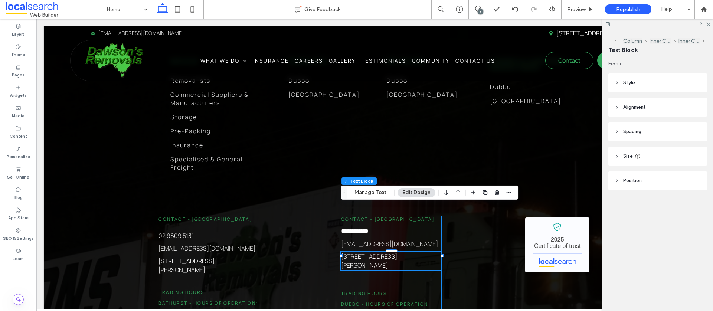
click at [434, 252] on p "[STREET_ADDRESS][PERSON_NAME]" at bounding box center [391, 261] width 100 height 18
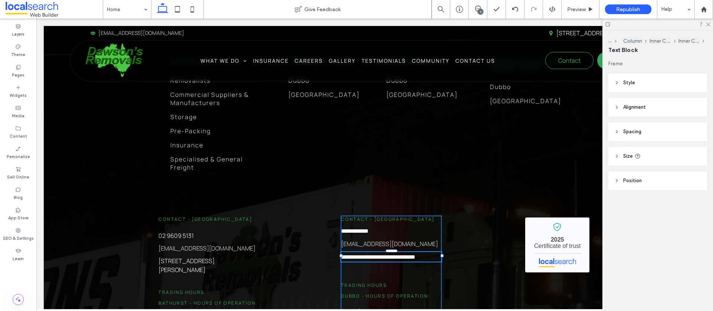
type input "*******"
type input "**"
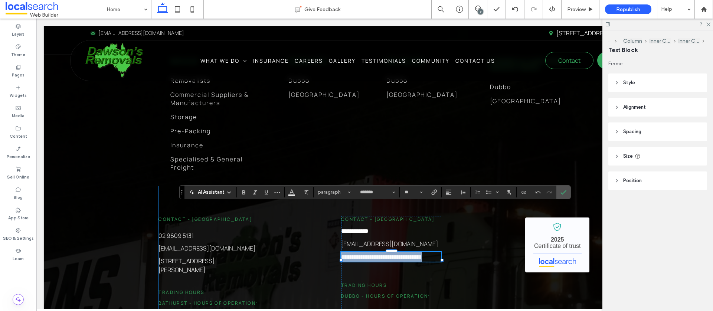
drag, startPoint x: 365, startPoint y: 218, endPoint x: 339, endPoint y: 210, distance: 26.6
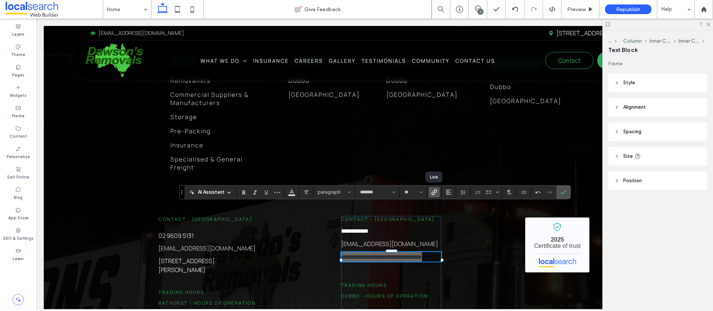
click at [431, 195] on span "Link" at bounding box center [432, 192] width 3 height 10
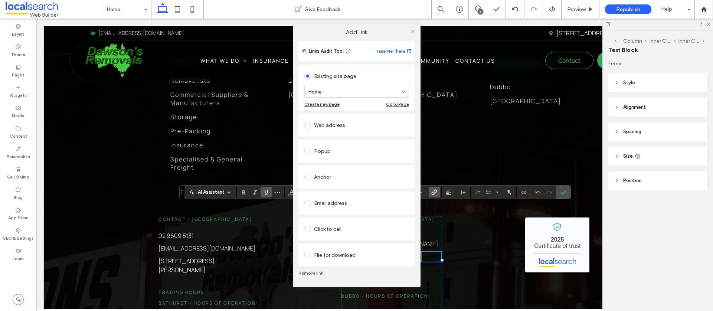
click at [310, 124] on span at bounding box center [307, 125] width 7 height 7
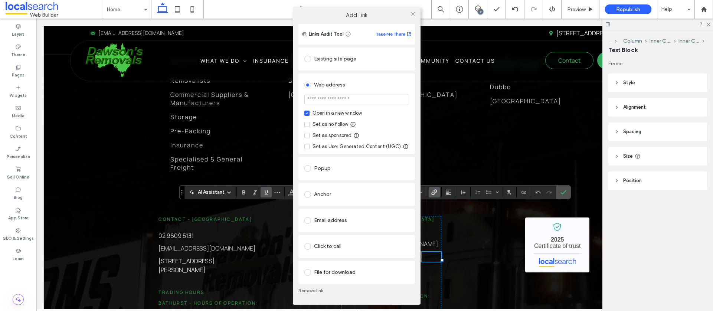
click at [329, 100] on input "url" at bounding box center [356, 100] width 105 height 10
type input "**********"
click at [310, 124] on label "Set as no follow" at bounding box center [326, 124] width 44 height 7
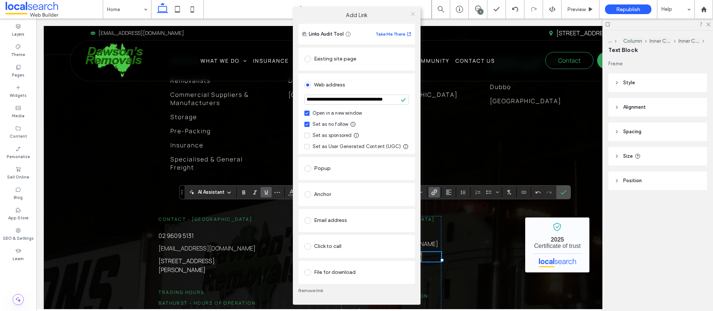
click at [412, 14] on use at bounding box center [413, 14] width 4 height 4
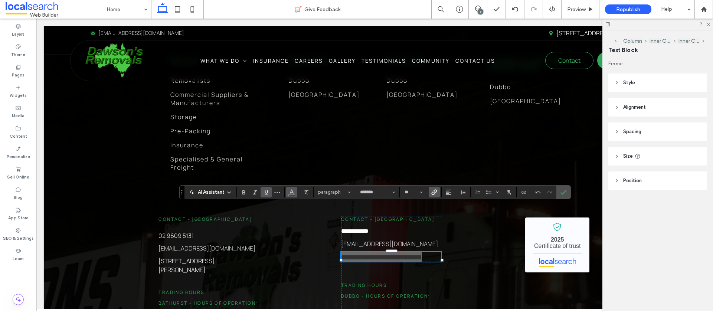
click at [289, 192] on icon "Color" at bounding box center [292, 191] width 6 height 6
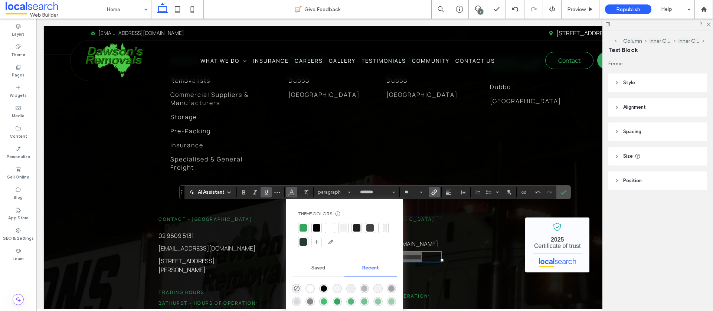
click at [329, 228] on div at bounding box center [329, 227] width 7 height 7
click at [565, 192] on icon "Confirm" at bounding box center [563, 192] width 6 height 6
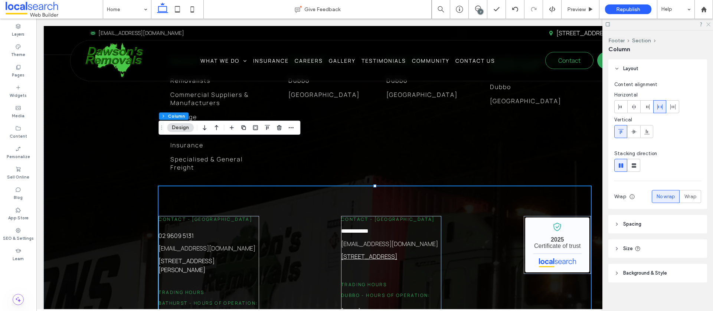
click at [708, 23] on icon at bounding box center [707, 24] width 5 height 5
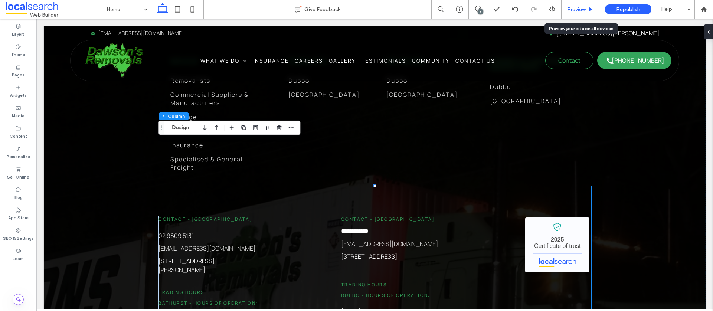
click at [573, 9] on span "Preview" at bounding box center [576, 9] width 19 height 6
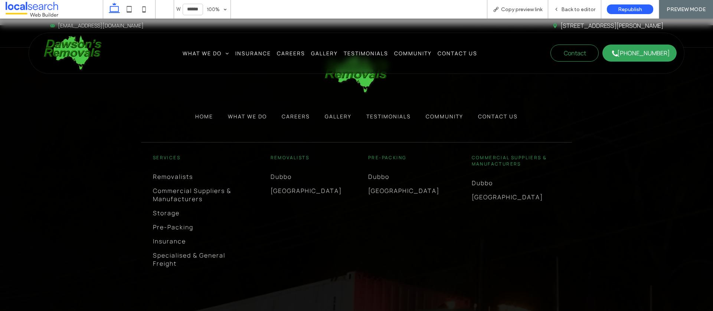
scroll to position [1974, 0]
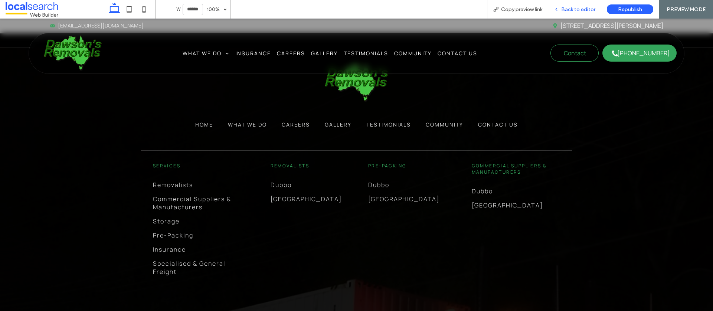
click at [563, 9] on span "Back to editor" at bounding box center [578, 9] width 34 height 6
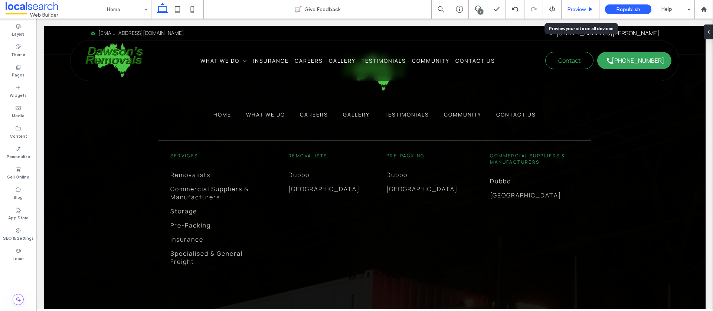
scroll to position [1997, 0]
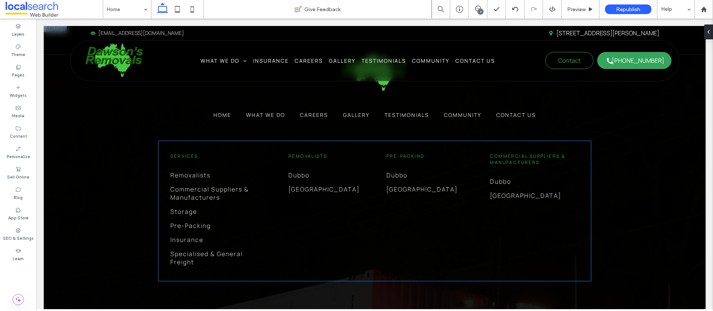
click at [304, 221] on div "Services Removalists Commercial Suppliers & Manufacturers Storage Pre-Packing I…" at bounding box center [374, 211] width 432 height 140
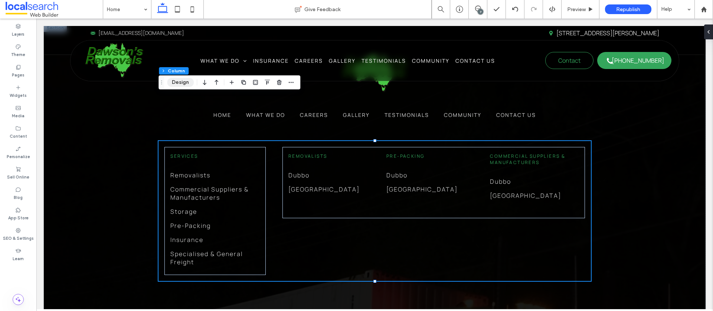
click at [178, 81] on button "Design" at bounding box center [180, 82] width 27 height 9
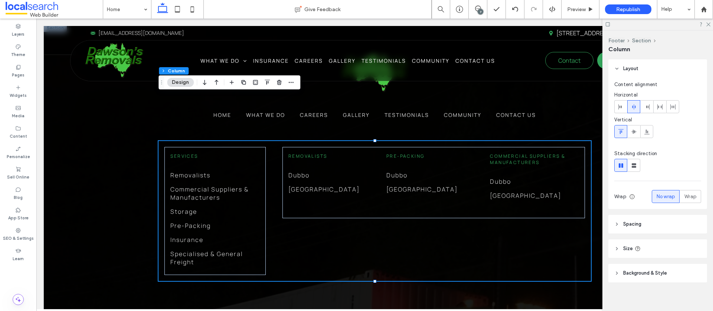
click at [614, 225] on icon at bounding box center [616, 223] width 5 height 5
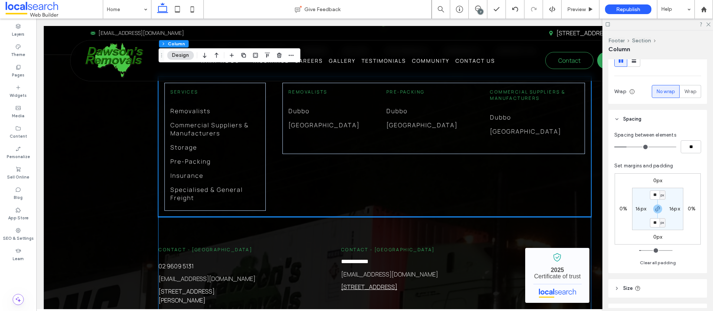
scroll to position [2061, 0]
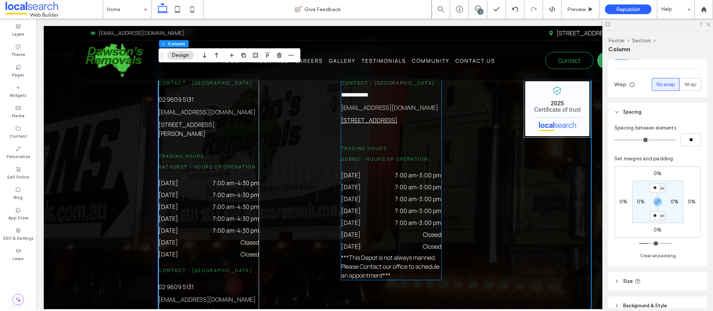
scroll to position [2227, 0]
click at [657, 190] on input "**" at bounding box center [655, 187] width 10 height 9
type input "**"
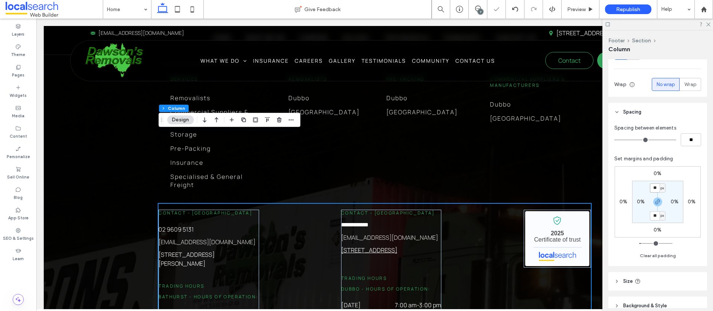
scroll to position [2062, 0]
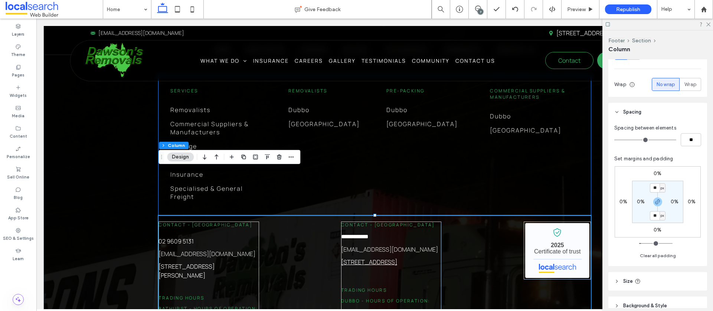
click at [356, 159] on div "Services Removalists Commercial Suppliers & Manufacturers Storage Pre-Packing I…" at bounding box center [374, 146] width 432 height 140
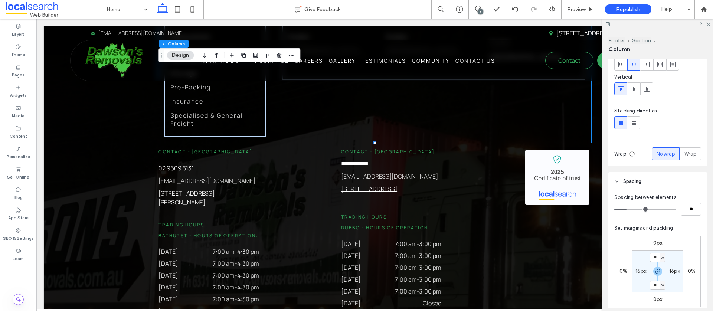
scroll to position [61, 0]
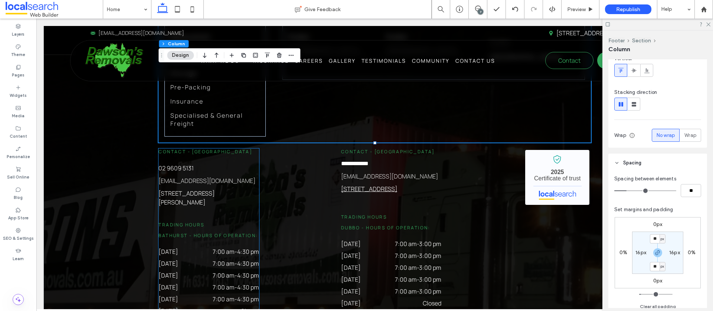
click at [244, 148] on h6 "Contact - [GEOGRAPHIC_DATA]" at bounding box center [208, 151] width 100 height 6
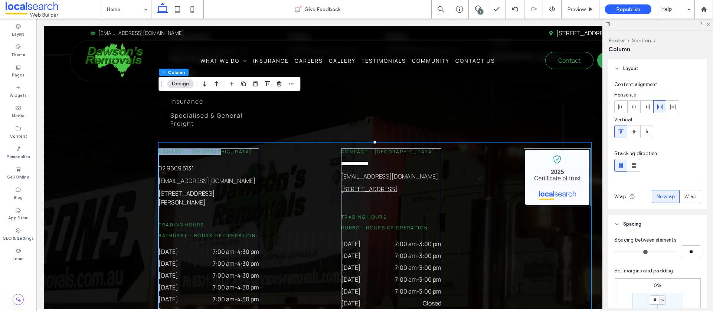
scroll to position [71, 0]
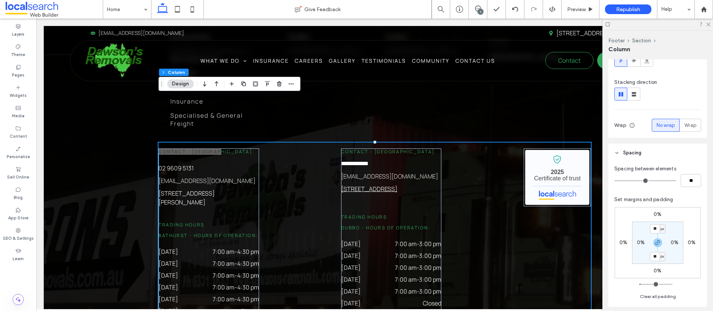
click at [637, 244] on label "0%" at bounding box center [641, 242] width 8 height 6
type input "*"
type input "**"
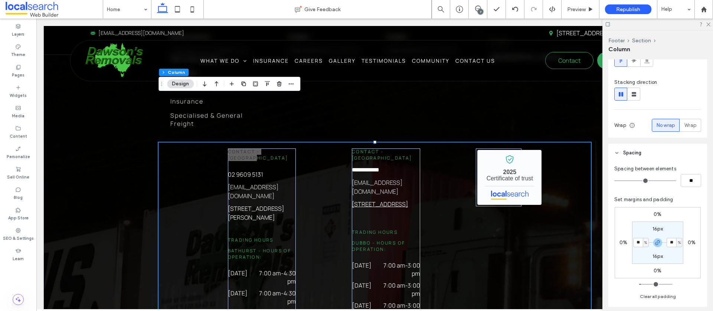
type input "*"
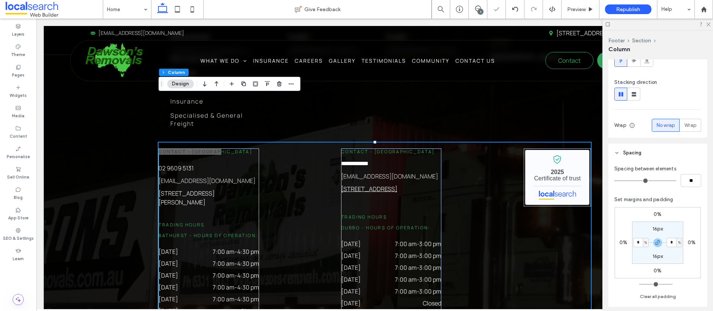
click at [643, 243] on div "%" at bounding box center [645, 242] width 4 height 7
click at [644, 251] on span "px" at bounding box center [642, 253] width 5 height 7
click at [643, 244] on div "px" at bounding box center [645, 242] width 4 height 7
click at [641, 244] on span "px" at bounding box center [642, 242] width 5 height 7
click at [640, 244] on input "*" at bounding box center [638, 242] width 10 height 9
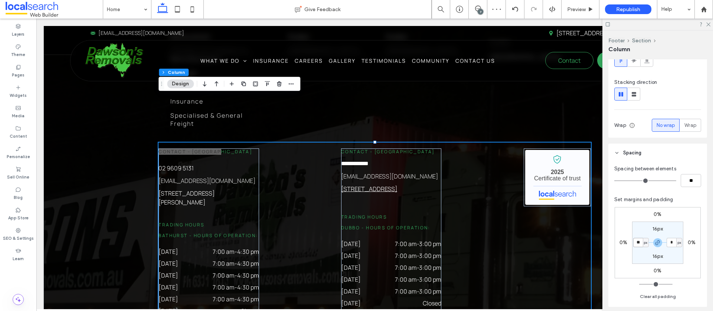
type input "**"
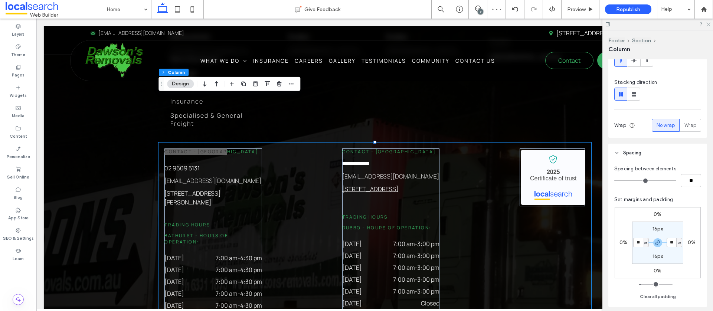
click at [706, 25] on icon at bounding box center [707, 24] width 5 height 5
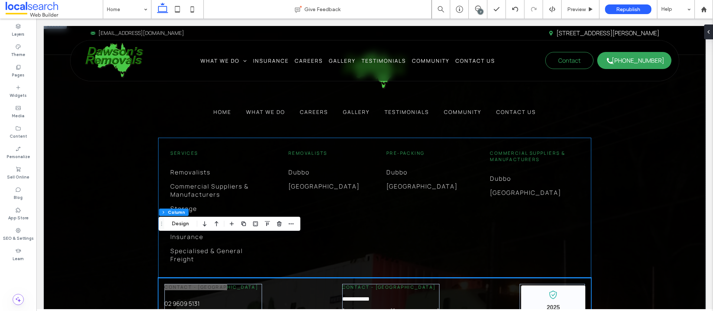
scroll to position [2001, 0]
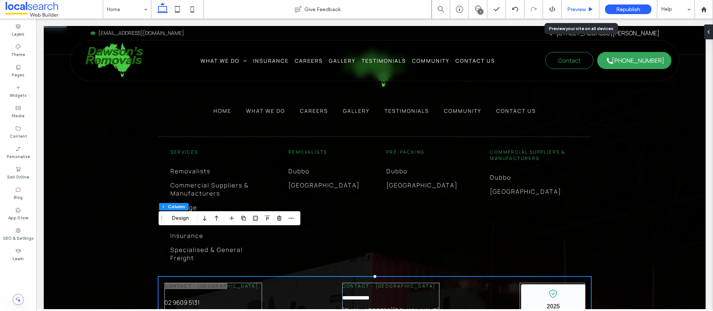
click at [576, 11] on span "Preview" at bounding box center [576, 9] width 19 height 6
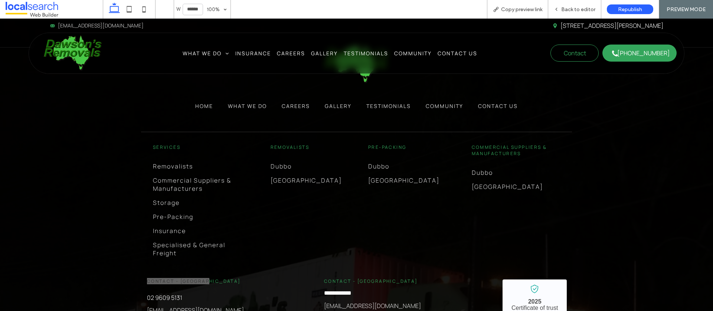
scroll to position [1991, 0]
click at [496, 166] on div "Services Removalists Commercial Suppliers & Manufacturers Storage Pre-Packing I…" at bounding box center [356, 203] width 431 height 140
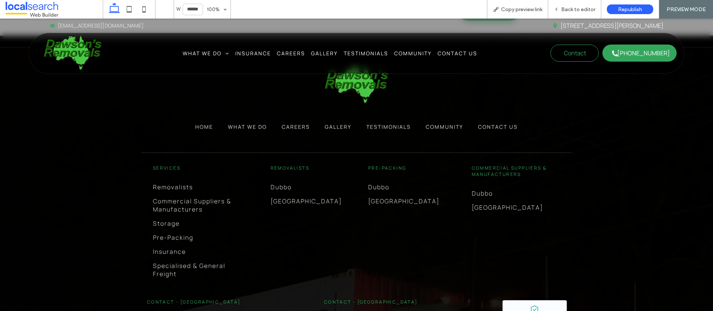
scroll to position [1966, 0]
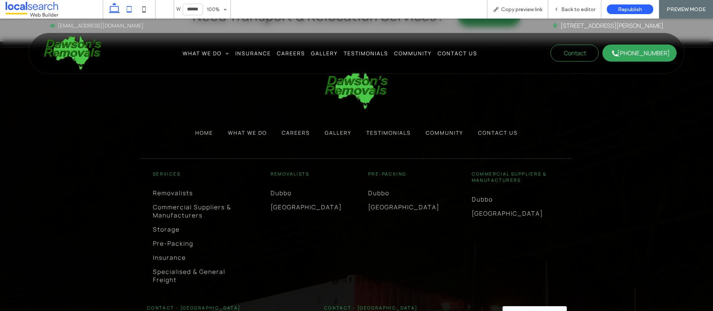
click at [130, 15] on icon at bounding box center [129, 9] width 15 height 15
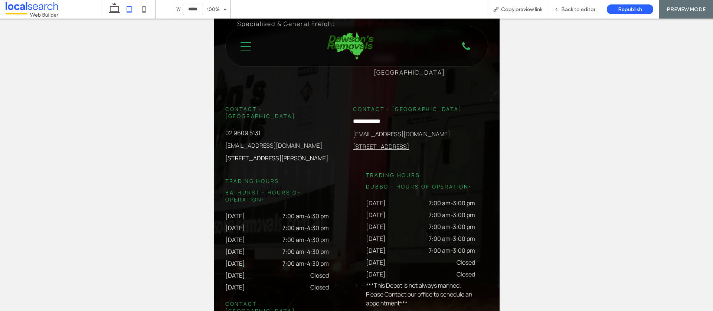
scroll to position [2276, 0]
click at [115, 10] on icon at bounding box center [114, 9] width 15 height 15
type input "******"
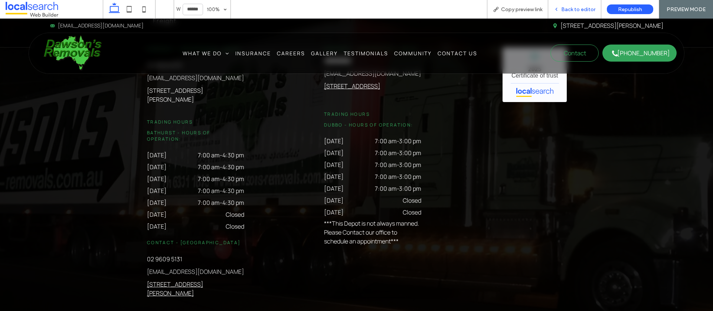
click at [555, 13] on div "Back to editor" at bounding box center [574, 9] width 53 height 19
click at [573, 13] on div "Back to editor" at bounding box center [574, 9] width 53 height 19
click at [566, 7] on span "Back to editor" at bounding box center [578, 9] width 34 height 6
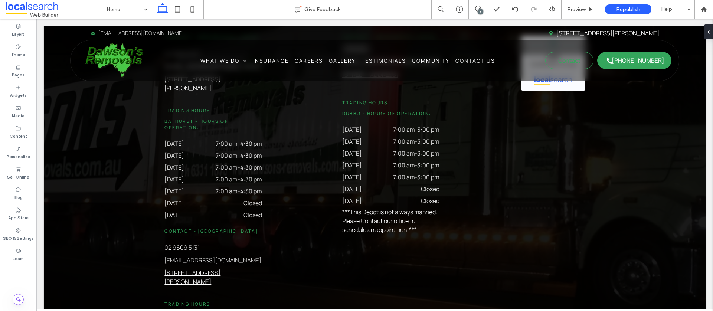
scroll to position [2248, 0]
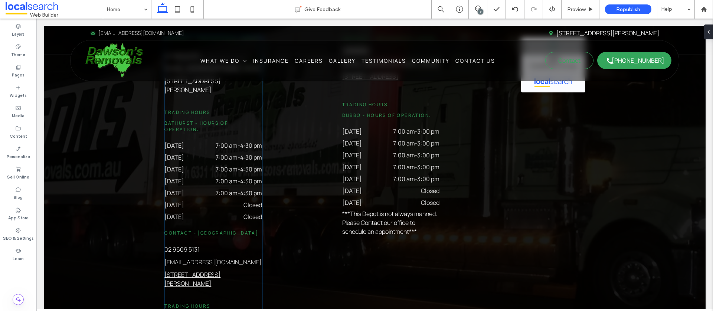
click at [241, 187] on div "Contact - Bathurst 02 9609 5131 sales@drsaus.com.au 5 Littlebourne St, Kelso NS…" at bounding box center [213, 222] width 98 height 372
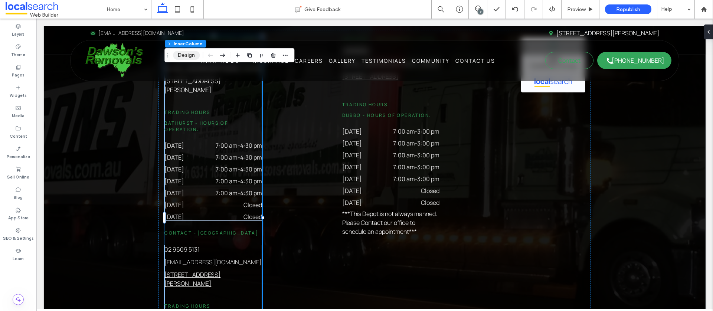
click at [184, 57] on button "Design" at bounding box center [186, 55] width 27 height 9
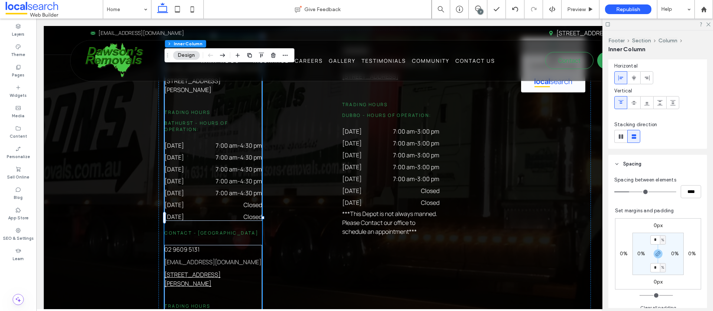
scroll to position [78, 0]
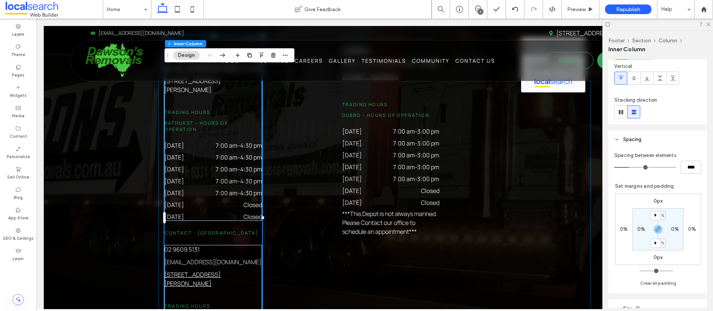
drag, startPoint x: 654, startPoint y: 200, endPoint x: 672, endPoint y: 205, distance: 18.4
click at [655, 200] on label "0px" at bounding box center [657, 201] width 9 height 6
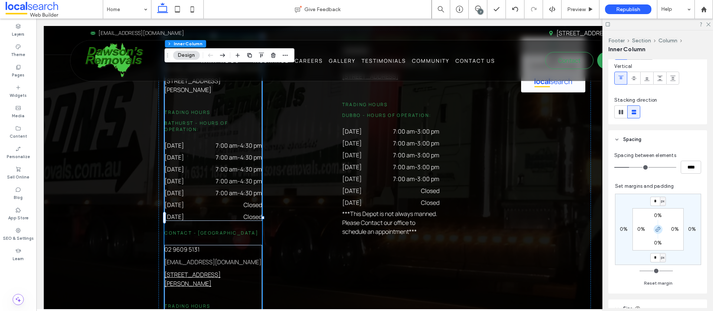
click at [656, 227] on icon "button" at bounding box center [658, 229] width 6 height 6
click at [654, 203] on input "*" at bounding box center [655, 201] width 10 height 9
type input "**"
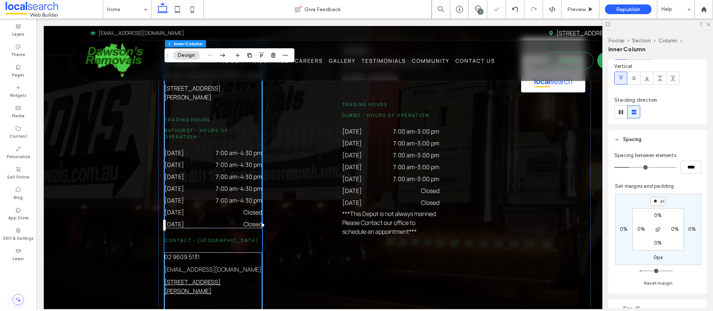
type input "*"
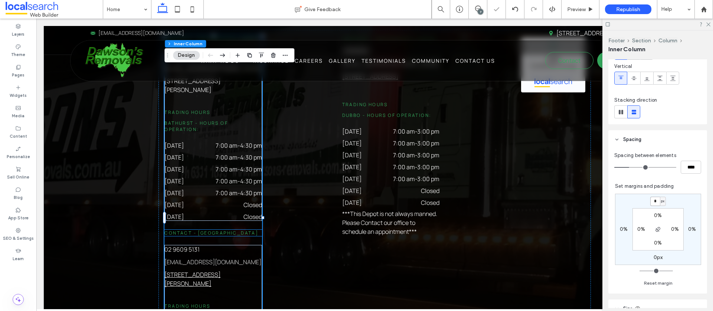
click at [218, 230] on span "Contact - [GEOGRAPHIC_DATA]" at bounding box center [211, 233] width 94 height 6
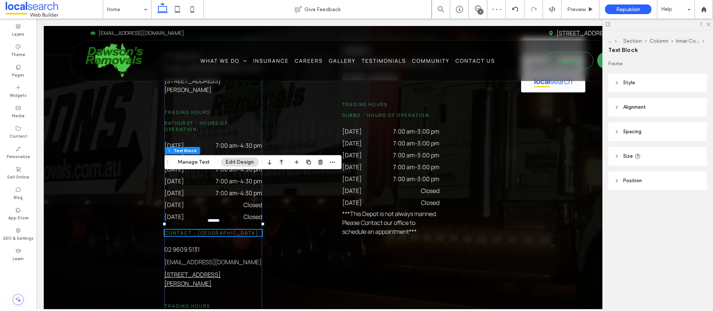
click at [638, 83] on header "Style" at bounding box center [657, 82] width 99 height 19
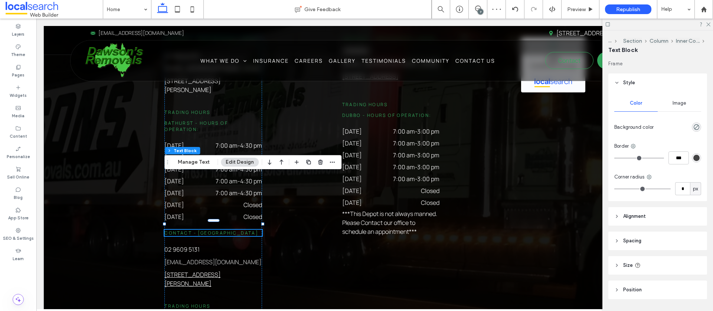
scroll to position [21, 0]
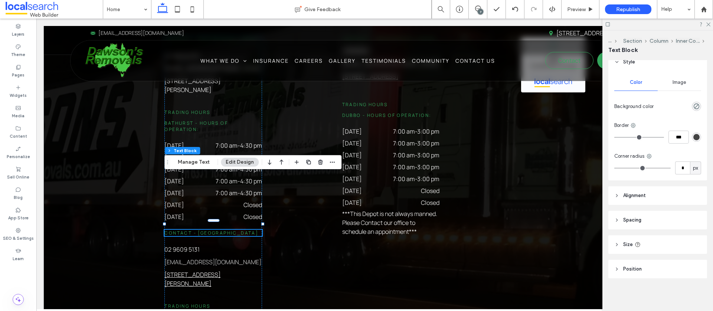
click at [628, 221] on span "Spacing" at bounding box center [632, 219] width 18 height 7
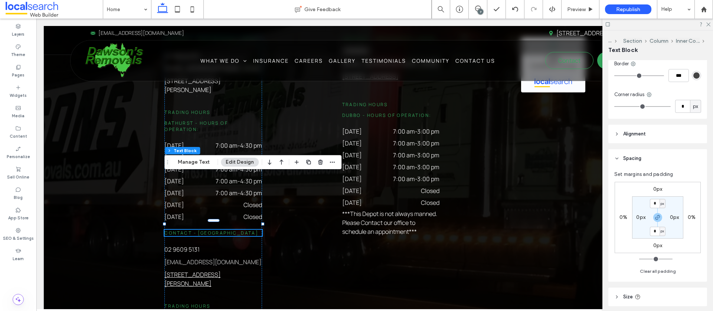
scroll to position [98, 0]
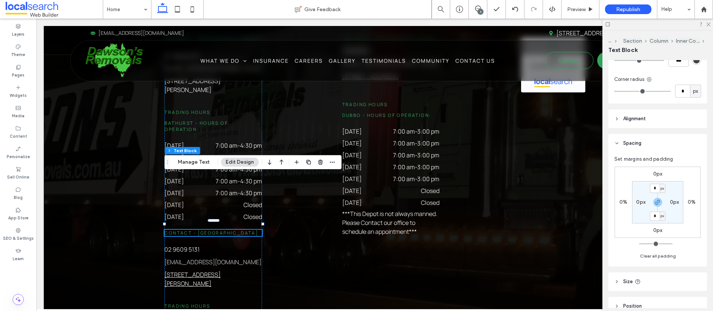
click at [660, 173] on label "0px" at bounding box center [657, 174] width 9 height 6
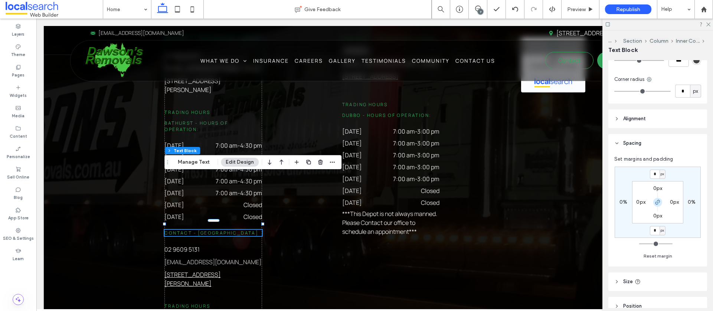
click at [659, 201] on icon "button" at bounding box center [657, 202] width 6 height 6
drag, startPoint x: 654, startPoint y: 175, endPoint x: 663, endPoint y: 176, distance: 8.6
click at [654, 175] on input "*" at bounding box center [655, 174] width 10 height 9
type input "**"
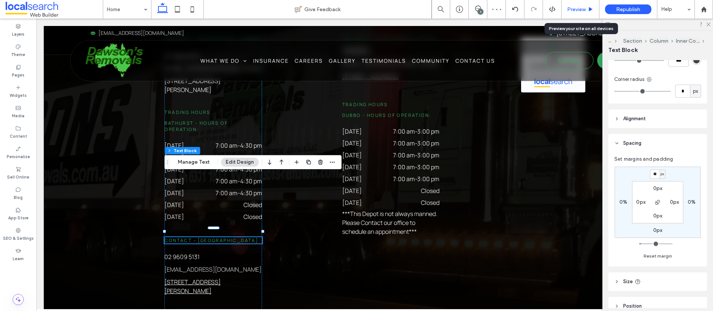
click at [569, 12] on div "Preview" at bounding box center [580, 9] width 38 height 19
click at [578, 11] on span "Preview" at bounding box center [576, 9] width 19 height 6
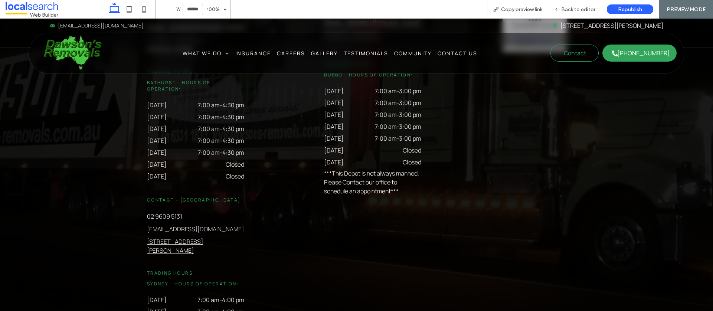
scroll to position [2264, 0]
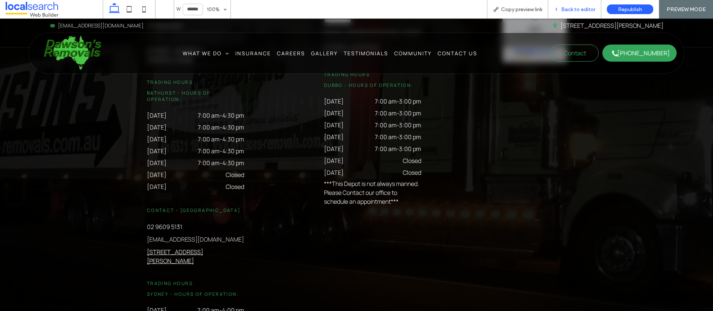
click at [582, 7] on span "Back to editor" at bounding box center [578, 9] width 34 height 6
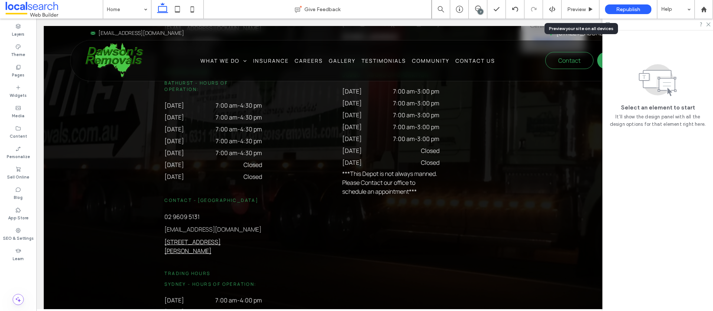
scroll to position [2287, 0]
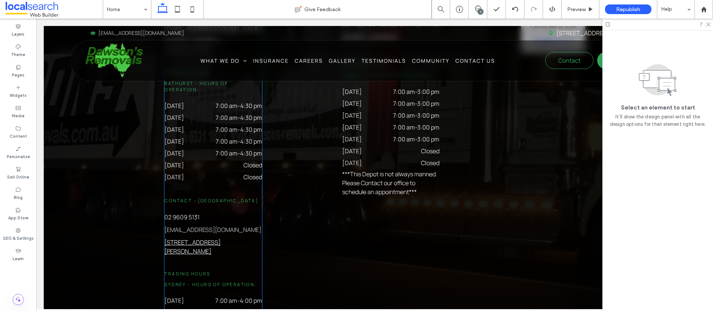
click at [245, 197] on h6 "Contact - [GEOGRAPHIC_DATA]" at bounding box center [213, 200] width 98 height 6
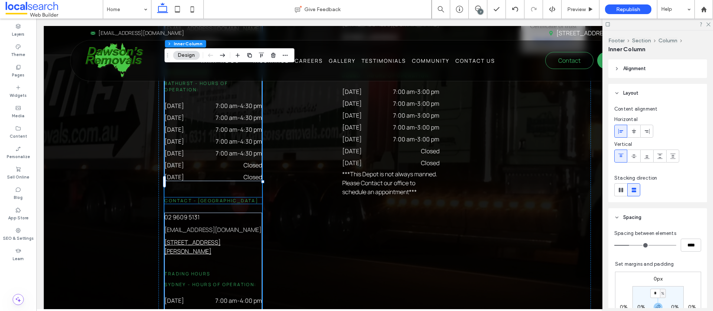
click at [227, 197] on h6 "Contact - [GEOGRAPHIC_DATA]" at bounding box center [213, 200] width 98 height 6
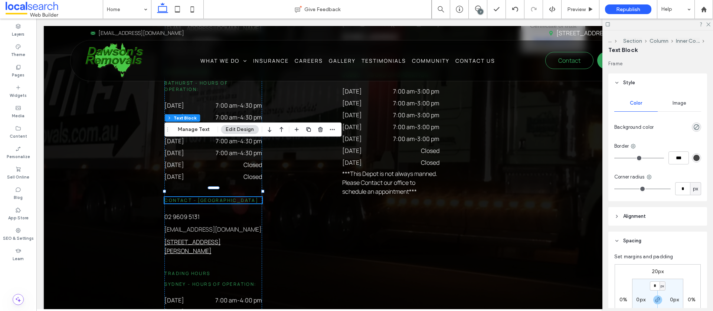
scroll to position [5, 0]
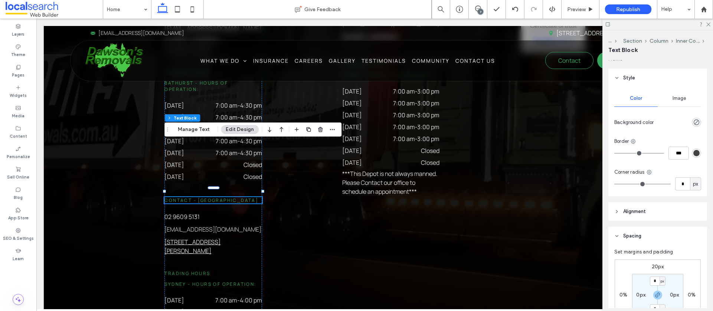
click at [656, 266] on label "20px" at bounding box center [657, 266] width 12 height 6
type input "**"
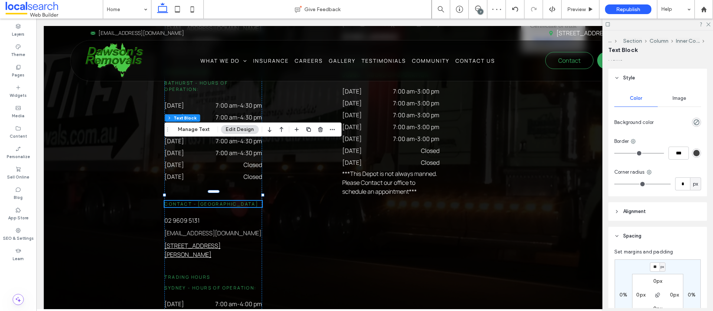
click at [707, 26] on div at bounding box center [657, 24] width 111 height 11
drag, startPoint x: 708, startPoint y: 25, endPoint x: 606, endPoint y: 38, distance: 102.8
click at [708, 25] on icon at bounding box center [707, 24] width 5 height 5
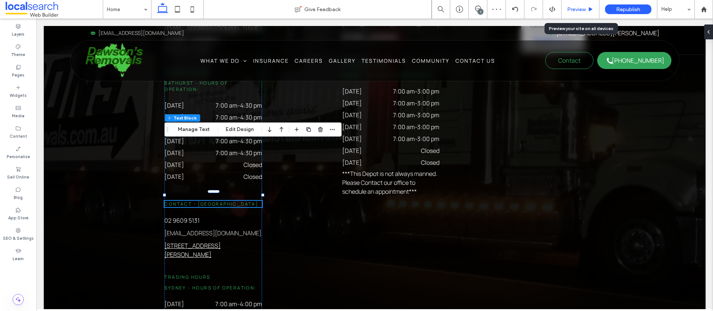
click at [570, 7] on span "Preview" at bounding box center [576, 9] width 19 height 6
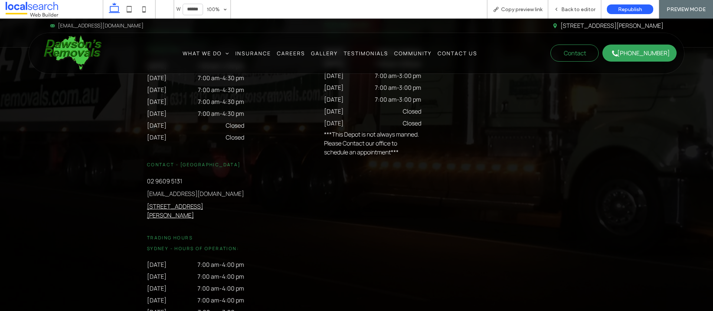
scroll to position [2313, 0]
drag, startPoint x: 369, startPoint y: 141, endPoint x: 574, endPoint y: 8, distance: 244.2
click at [574, 8] on span "Back to editor" at bounding box center [578, 9] width 34 height 6
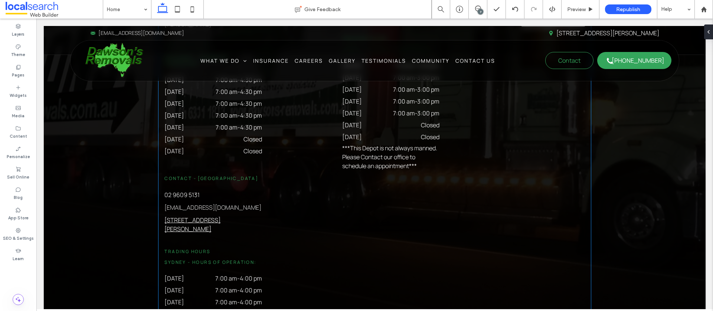
scroll to position [2336, 0]
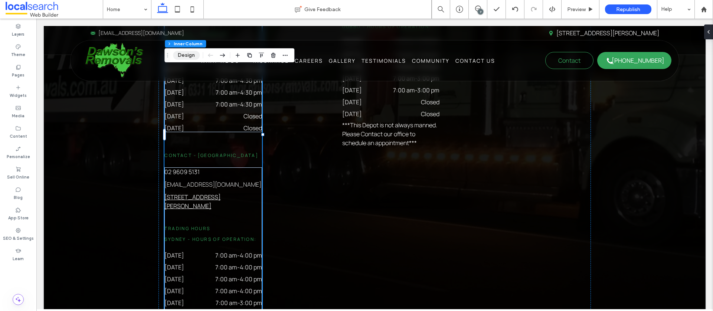
click at [187, 56] on button "Design" at bounding box center [186, 55] width 27 height 9
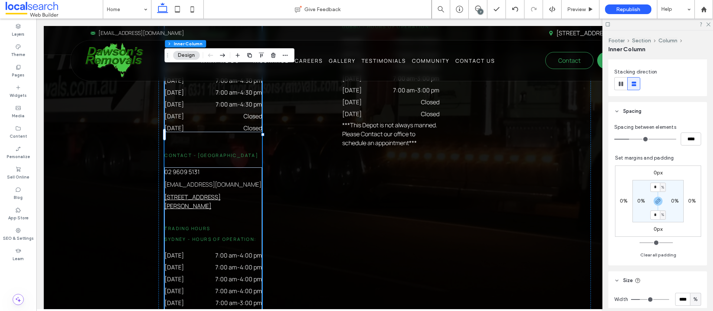
scroll to position [106, 0]
click at [660, 202] on icon "button" at bounding box center [658, 201] width 6 height 6
click at [661, 230] on label "0px" at bounding box center [657, 229] width 9 height 6
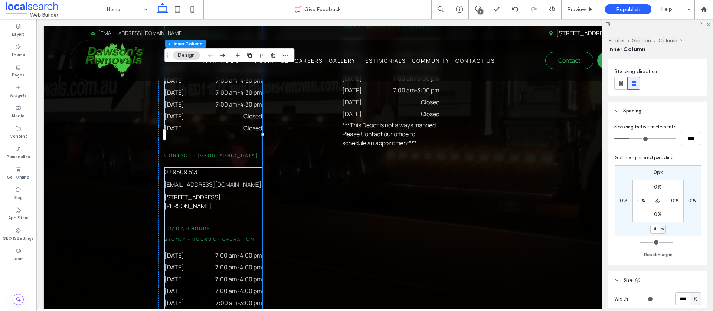
click at [655, 215] on label "0%" at bounding box center [658, 214] width 8 height 6
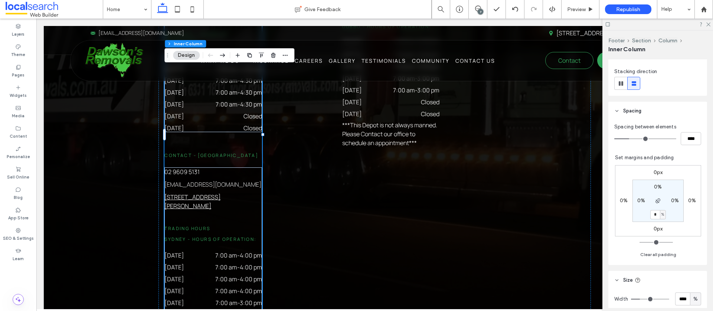
click at [662, 215] on span "%" at bounding box center [662, 214] width 3 height 7
click at [663, 227] on div "px" at bounding box center [660, 225] width 10 height 13
click at [658, 216] on input "*" at bounding box center [655, 214] width 10 height 9
type input "**"
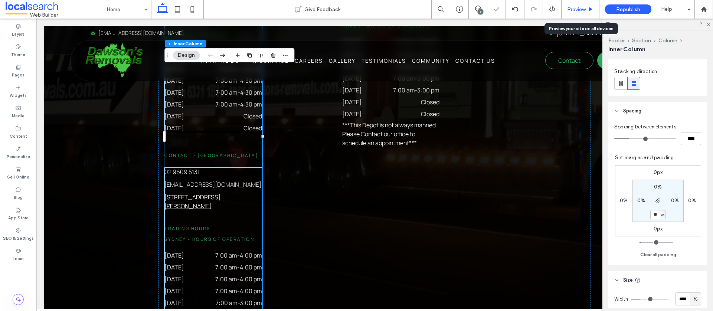
click at [574, 10] on span "Preview" at bounding box center [576, 9] width 19 height 6
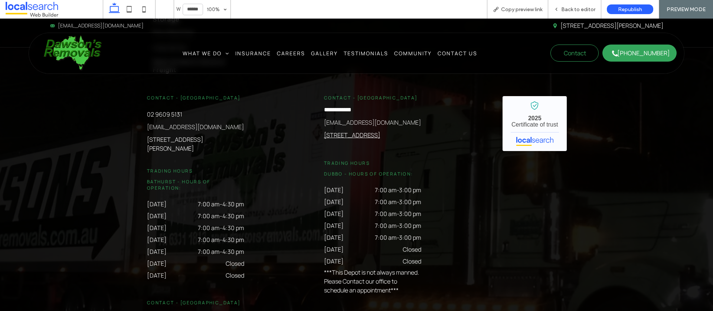
scroll to position [2172, 0]
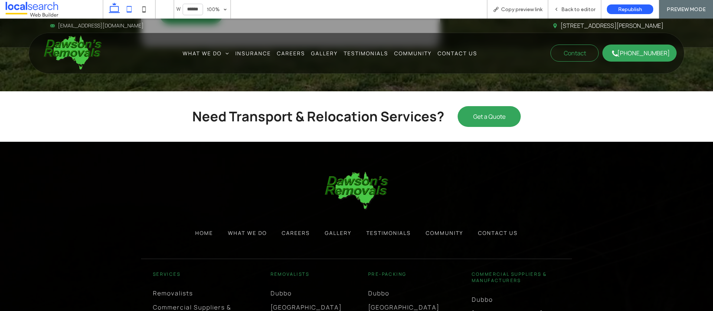
click at [126, 10] on icon at bounding box center [129, 9] width 15 height 15
type input "*****"
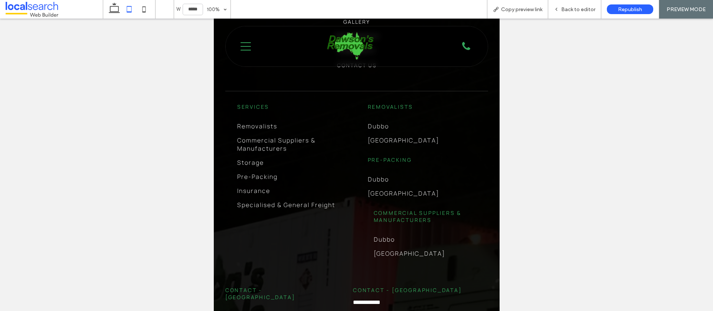
scroll to position [2095, 0]
click at [572, 10] on span "Back to editor" at bounding box center [578, 9] width 34 height 6
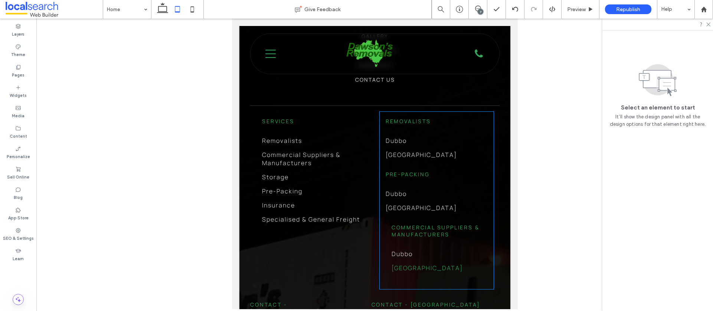
scroll to position [2097, 0]
click at [454, 260] on link "[GEOGRAPHIC_DATA]" at bounding box center [436, 267] width 90 height 14
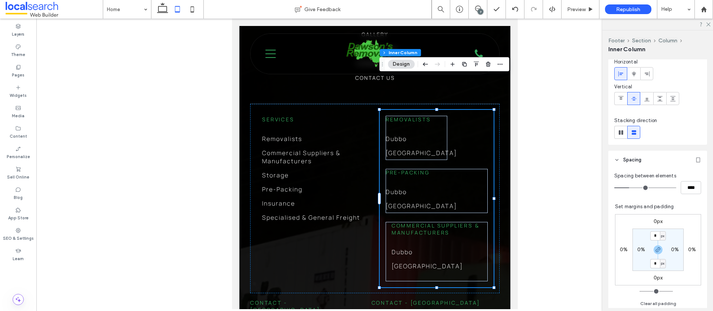
scroll to position [59, 0]
click at [456, 222] on h6 "Commercial Suppliers & Manufacturers" at bounding box center [436, 229] width 90 height 14
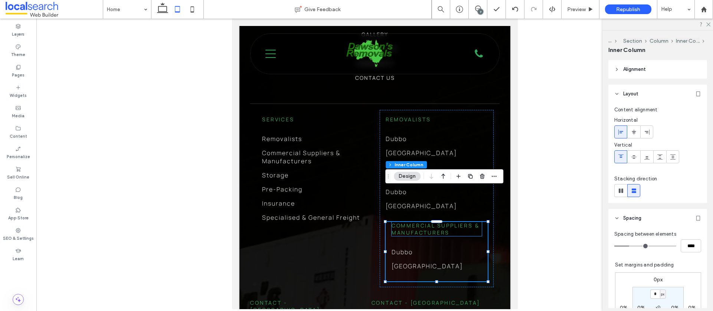
click at [446, 222] on span "Commercial Suppliers & Manufacturers" at bounding box center [435, 229] width 88 height 14
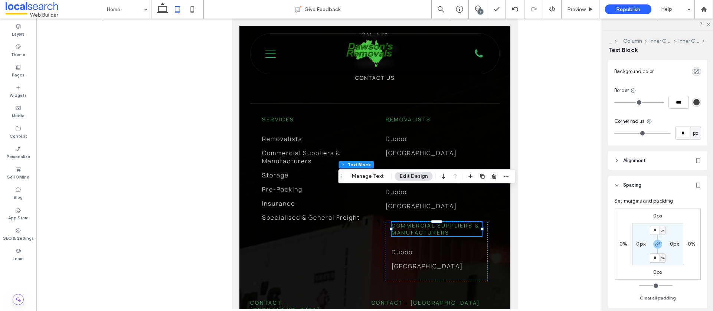
scroll to position [65, 0]
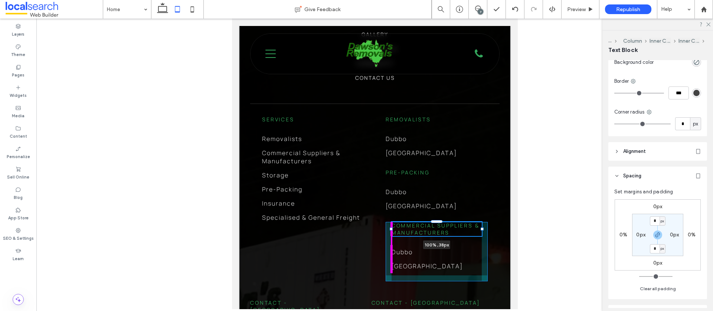
drag, startPoint x: 389, startPoint y: 196, endPoint x: 434, endPoint y: 203, distance: 45.1
click at [389, 227] on div at bounding box center [390, 228] width 3 height 3
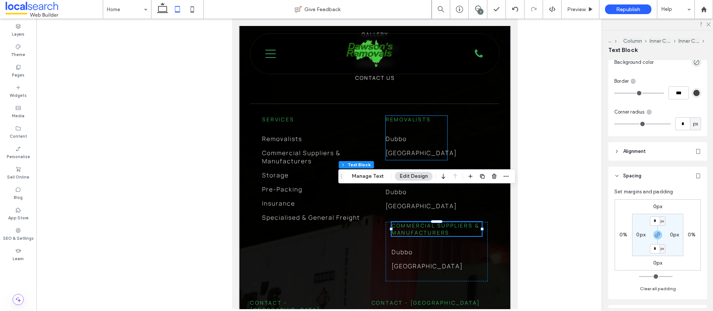
click at [434, 116] on div "Removalists Dubbo Wetherill Park" at bounding box center [416, 138] width 62 height 44
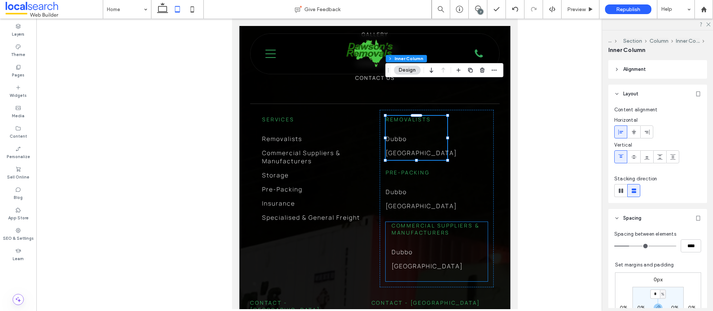
click at [461, 222] on h6 "Commercial Suppliers & Manufacturers" at bounding box center [436, 229] width 90 height 14
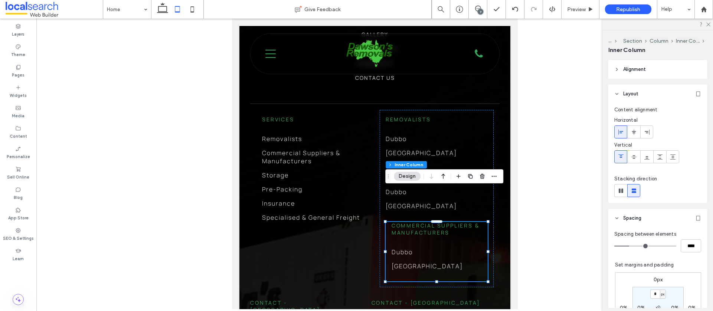
click at [461, 222] on h6 "Commercial Suppliers & Manufacturers" at bounding box center [436, 229] width 90 height 14
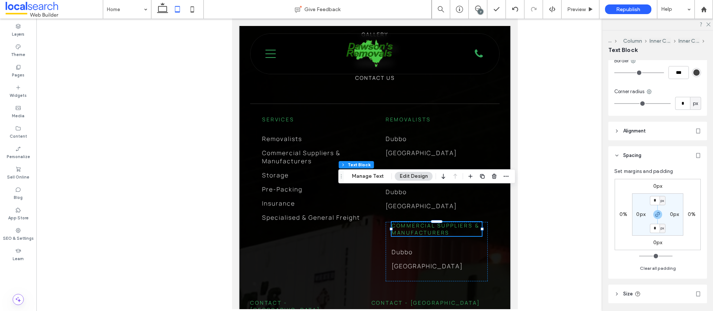
scroll to position [135, 0]
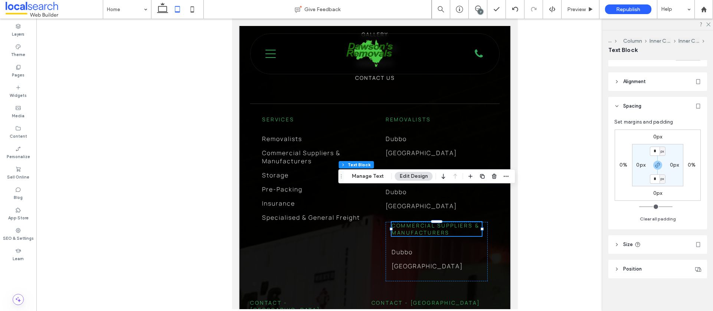
click at [619, 245] on icon at bounding box center [616, 244] width 5 height 5
click at [486, 231] on div "Commercial Suppliers & Manufacturers Dubbo Wetherill Park" at bounding box center [436, 251] width 102 height 59
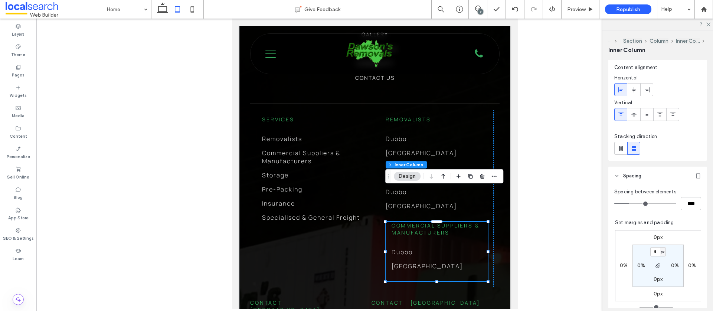
scroll to position [51, 0]
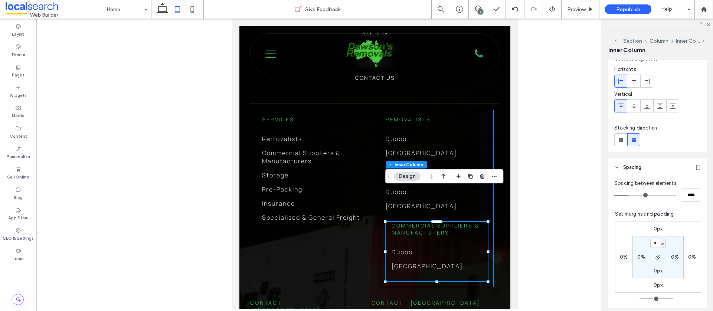
click at [456, 110] on div "Removalists Dubbo Wetherill Park Pre-Packing Dubbo Wetherill Park Commercial Su…" at bounding box center [436, 198] width 114 height 177
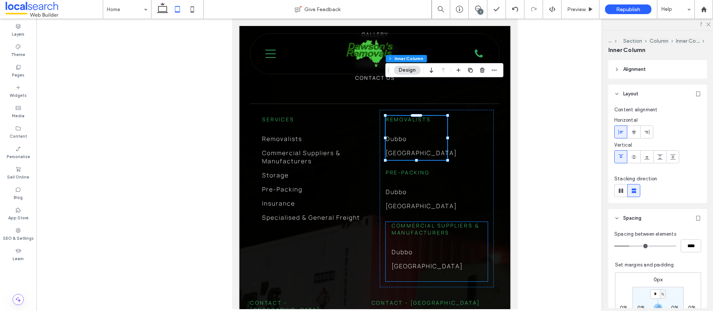
click at [454, 222] on h6 "Commercial Suppliers & Manufacturers" at bounding box center [436, 229] width 90 height 14
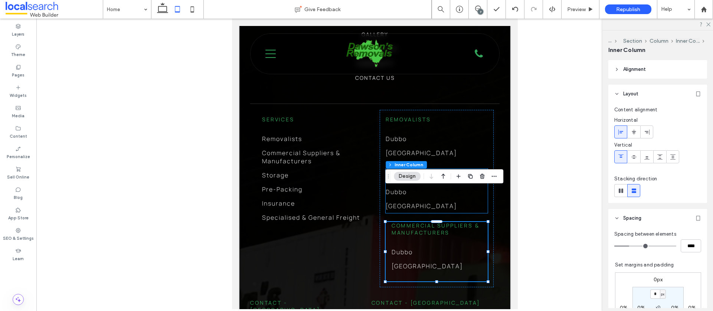
click at [434, 169] on h6 "Pre-Packing" at bounding box center [436, 172] width 102 height 7
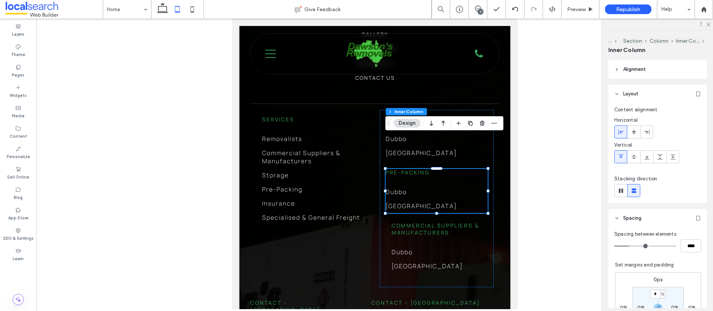
click at [434, 169] on h6 "Pre-Packing" at bounding box center [436, 172] width 102 height 7
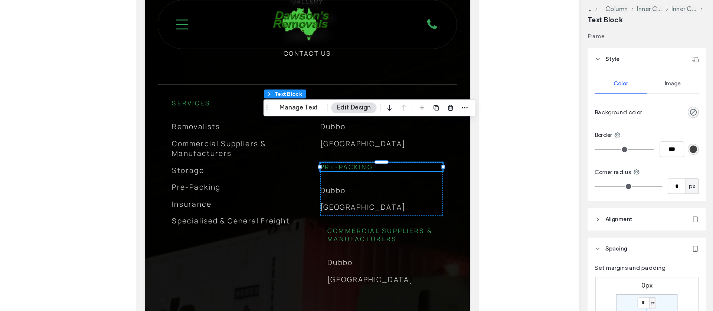
scroll to position [0, 0]
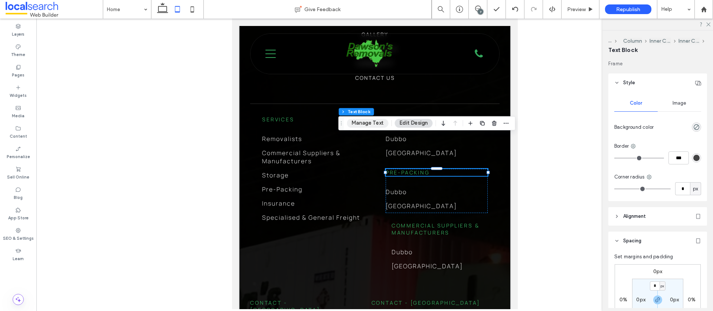
click at [362, 123] on button "Manage Text" at bounding box center [368, 123] width 42 height 9
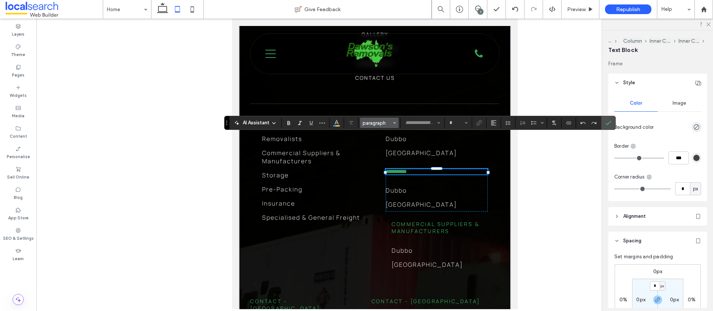
type input "*******"
type input "**"
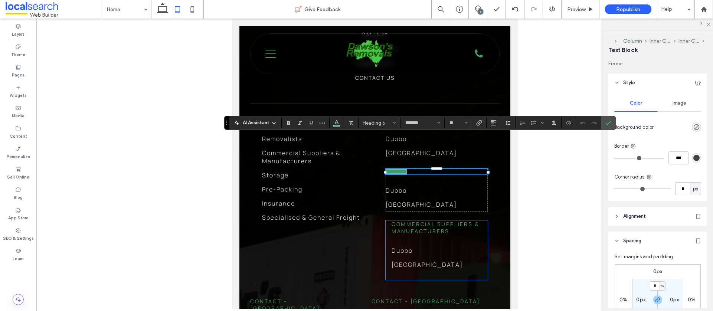
click at [453, 220] on h6 "Commercial Suppliers & Manufacturers" at bounding box center [436, 227] width 90 height 14
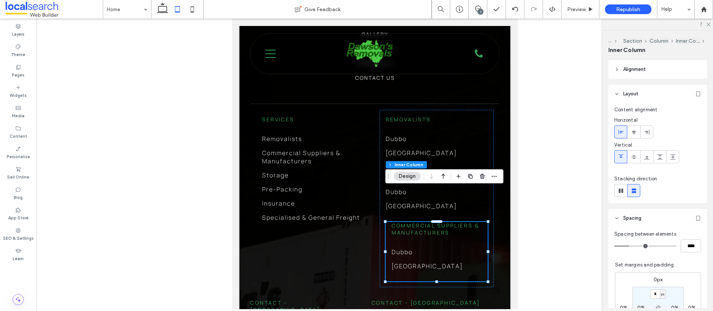
click at [453, 222] on h6 "Commercial Suppliers & Manufacturers" at bounding box center [436, 229] width 90 height 14
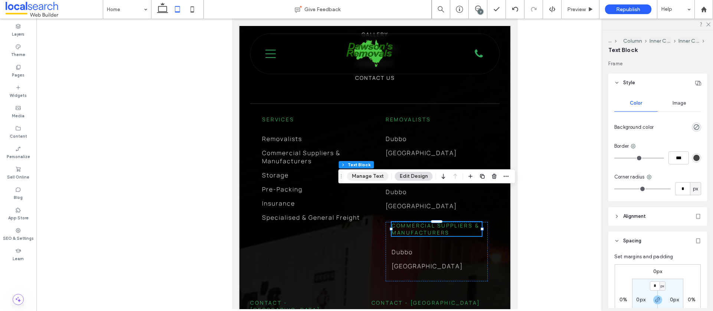
click at [381, 179] on button "Manage Text" at bounding box center [368, 176] width 42 height 9
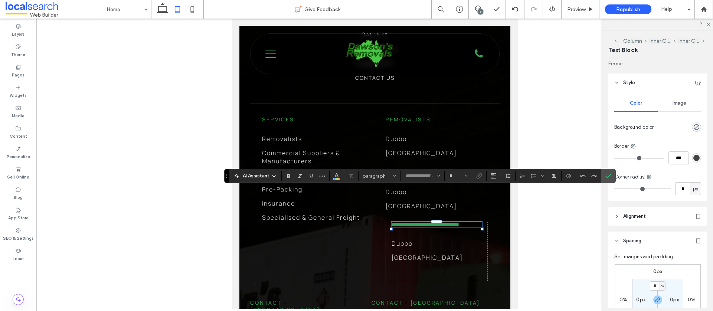
type input "*******"
type input "**"
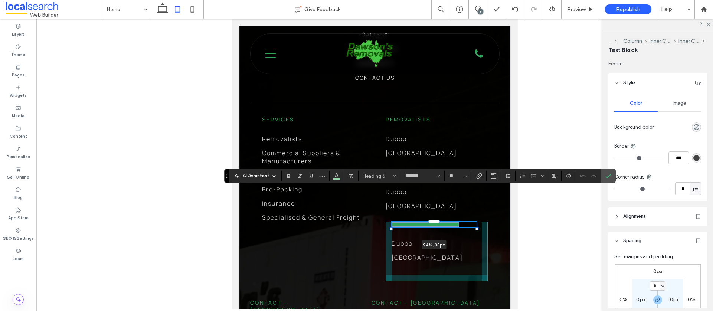
drag, startPoint x: 482, startPoint y: 197, endPoint x: 477, endPoint y: 197, distance: 4.5
click at [477, 227] on div at bounding box center [476, 228] width 3 height 3
type input "**"
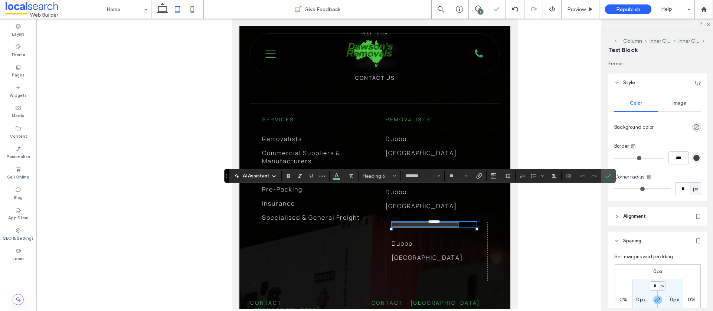
click at [610, 176] on icon "Confirm" at bounding box center [608, 176] width 6 height 6
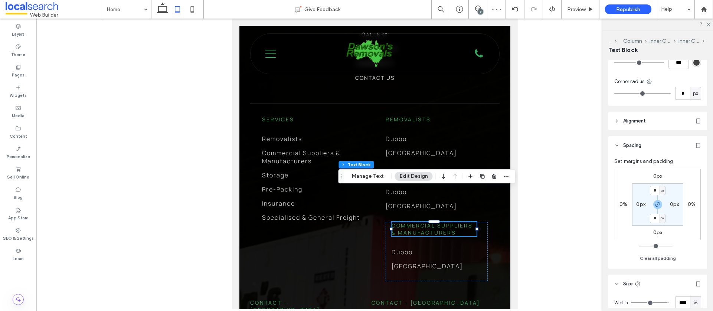
scroll to position [170, 0]
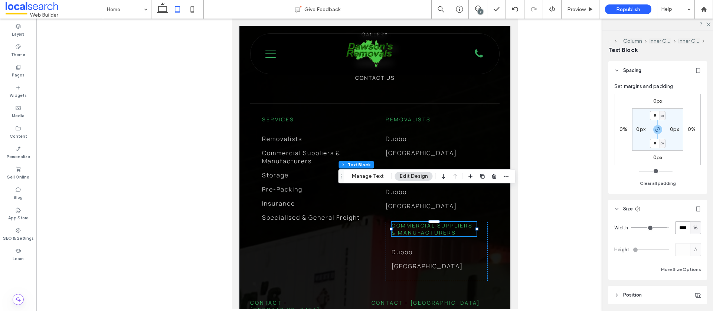
click at [687, 227] on input "****" at bounding box center [682, 227] width 15 height 13
type input "***"
click at [695, 228] on span "%" at bounding box center [695, 227] width 4 height 7
click at [694, 291] on span "A" at bounding box center [695, 292] width 3 height 7
type input "*"
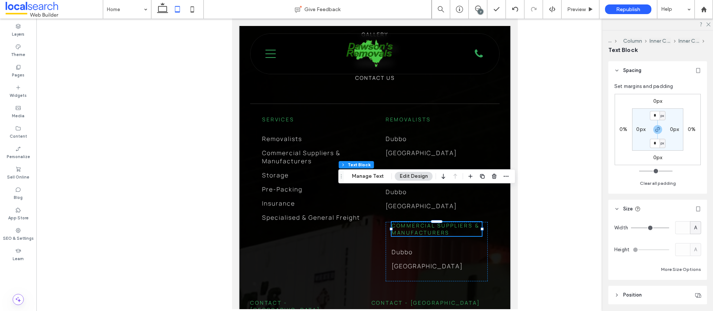
scroll to position [196, 0]
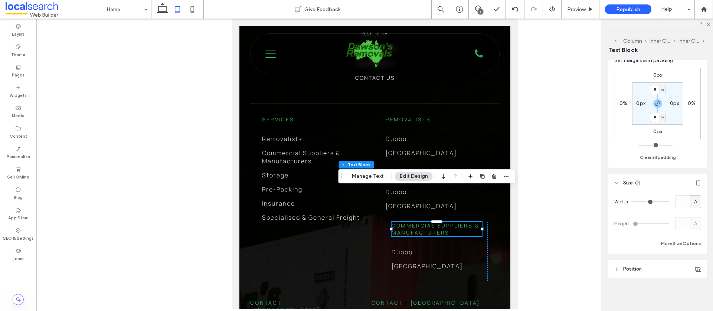
click at [631, 269] on span "Position" at bounding box center [632, 268] width 19 height 7
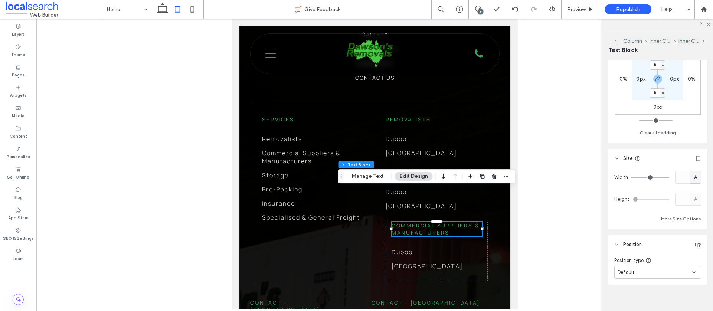
scroll to position [227, 0]
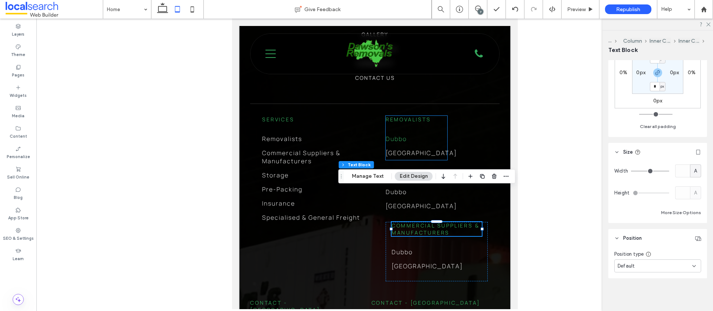
click at [431, 132] on link "Dubbo" at bounding box center [420, 139] width 71 height 14
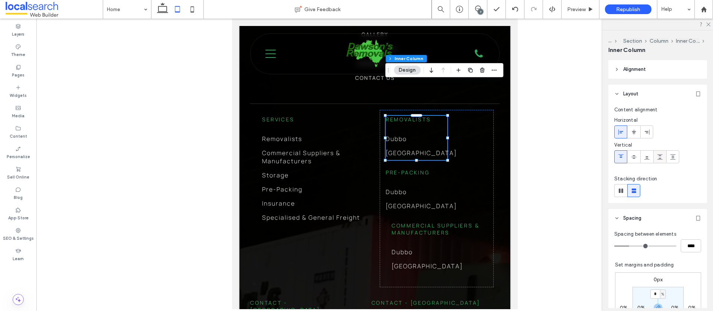
scroll to position [0, 0]
click at [437, 169] on div "Pre-Packing Dubbo Wetherill Park" at bounding box center [436, 191] width 102 height 44
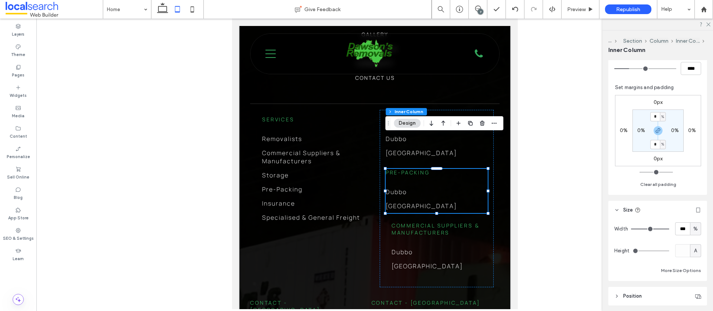
scroll to position [178, 0]
click at [451, 222] on div "Commercial Suppliers & Manufacturers Dubbo Wetherill Park" at bounding box center [436, 251] width 102 height 59
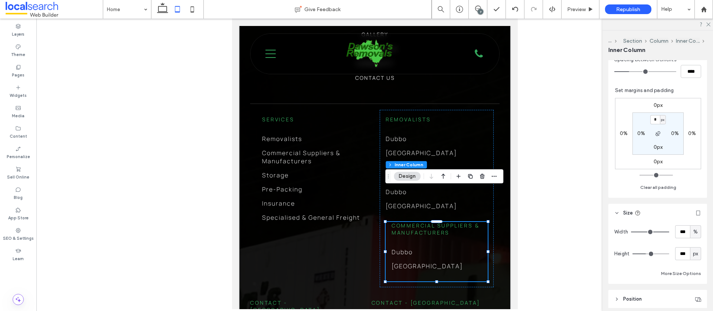
scroll to position [176, 0]
click at [694, 230] on span "%" at bounding box center [695, 230] width 4 height 7
click at [696, 297] on span "A" at bounding box center [695, 295] width 3 height 7
type input "*"
click at [696, 253] on span "px" at bounding box center [695, 252] width 5 height 7
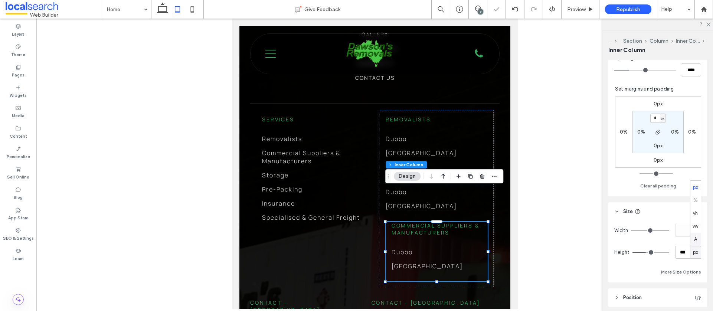
click at [694, 241] on span "A" at bounding box center [695, 239] width 3 height 7
type input "*"
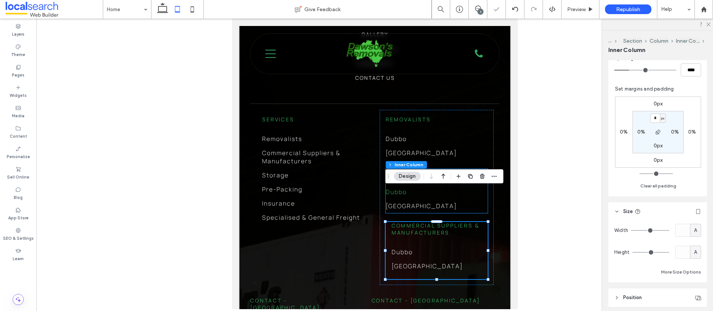
click at [467, 185] on link "Dubbo" at bounding box center [436, 192] width 102 height 14
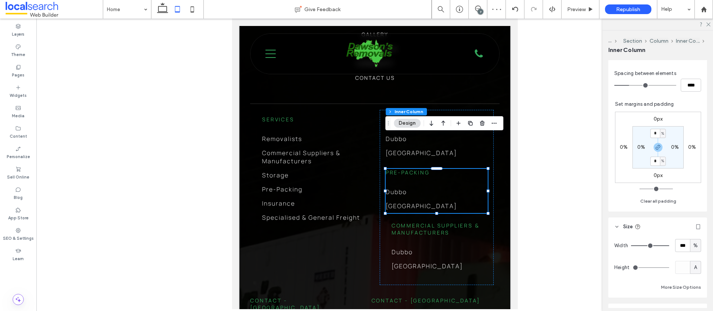
scroll to position [162, 0]
drag, startPoint x: 696, startPoint y: 240, endPoint x: 702, endPoint y: 256, distance: 16.8
click at [696, 240] on span "%" at bounding box center [695, 243] width 4 height 7
click at [696, 227] on span "A" at bounding box center [695, 230] width 3 height 7
type input "*"
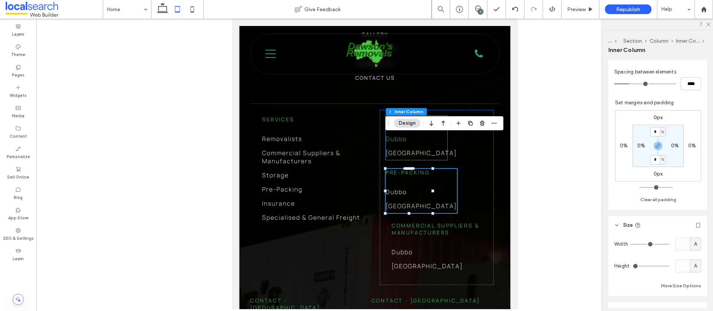
click at [439, 132] on link "Dubbo" at bounding box center [420, 139] width 71 height 14
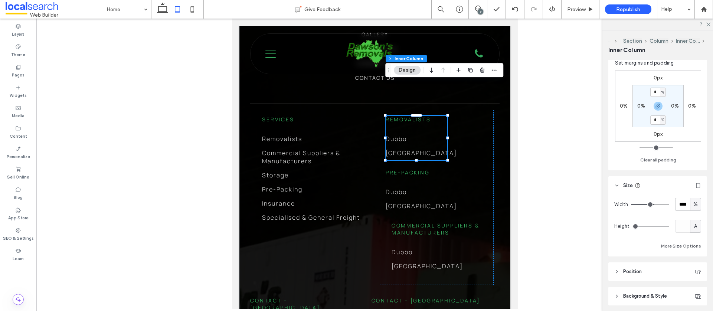
scroll to position [203, 0]
click at [697, 201] on span "%" at bounding box center [695, 202] width 4 height 7
click at [694, 267] on span "A" at bounding box center [695, 267] width 3 height 7
type input "*"
click at [457, 222] on div "Commercial Suppliers & Manufacturers Dubbo Wetherill Park" at bounding box center [436, 250] width 102 height 57
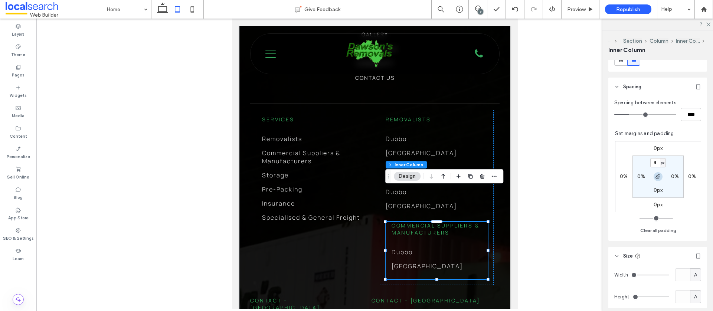
scroll to position [132, 0]
click at [444, 154] on div "Removalists Dubbo Wetherill Park Pre-Packing Dubbo Wetherill Park Commercial Su…" at bounding box center [436, 197] width 114 height 175
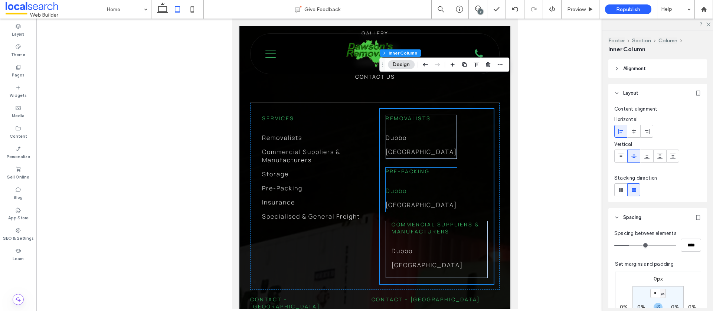
click at [426, 184] on link "Dubbo" at bounding box center [420, 191] width 71 height 14
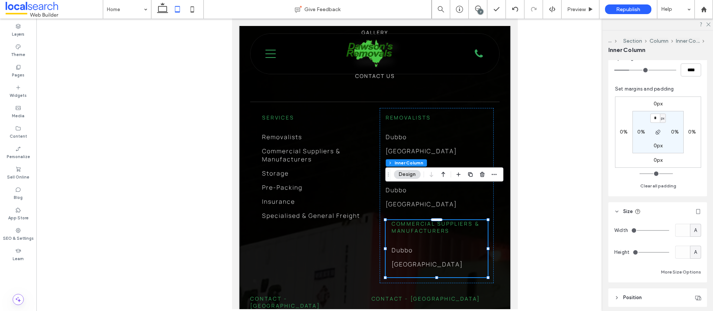
scroll to position [177, 0]
click at [418, 130] on link "Dubbo" at bounding box center [420, 137] width 71 height 14
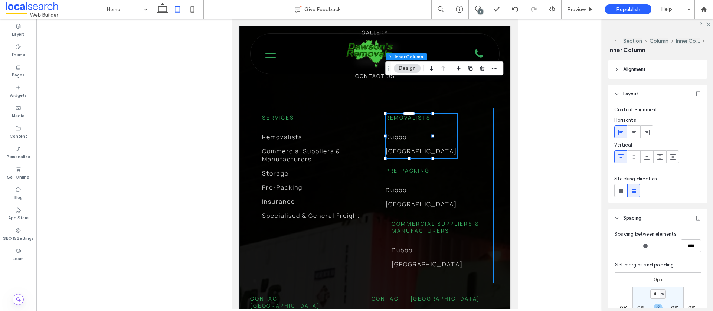
click at [489, 108] on div "Removalists Dubbo Wetherill Park Pre-Packing Dubbo Wetherill Park Commercial Su…" at bounding box center [436, 195] width 114 height 175
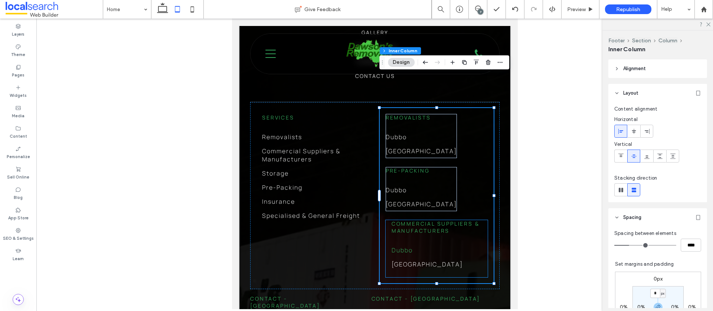
click at [428, 243] on link "Dubbo" at bounding box center [436, 250] width 90 height 14
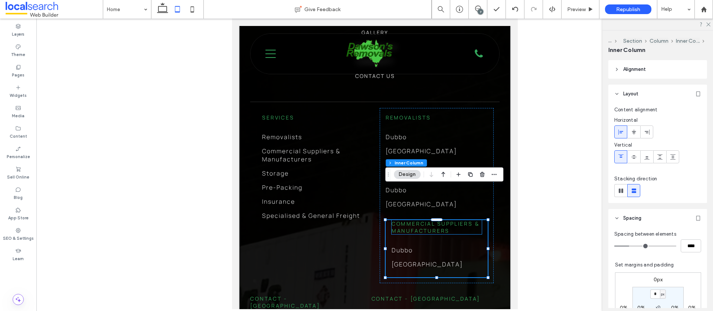
click at [454, 220] on h6 "Commercial Suppliers & Manufacturers" at bounding box center [436, 227] width 90 height 14
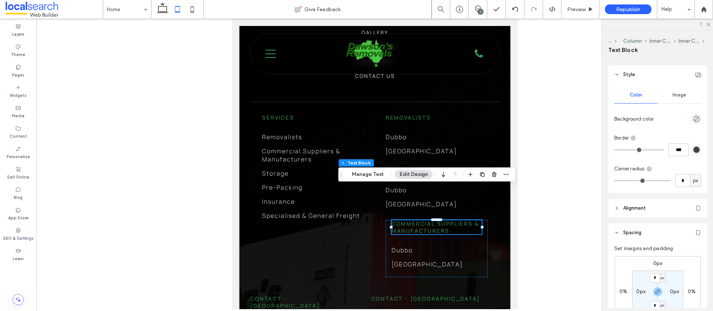
scroll to position [10, 0]
click at [633, 203] on span "Alignment" at bounding box center [634, 206] width 23 height 7
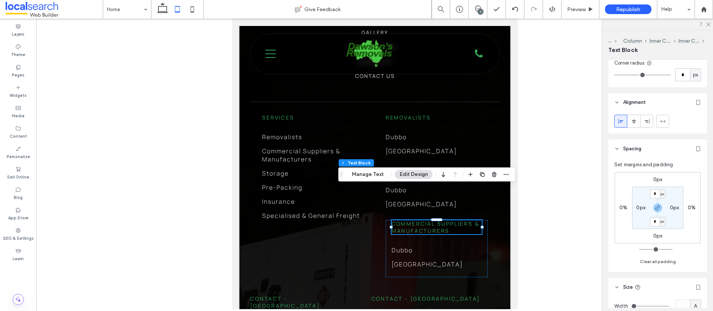
scroll to position [213, 0]
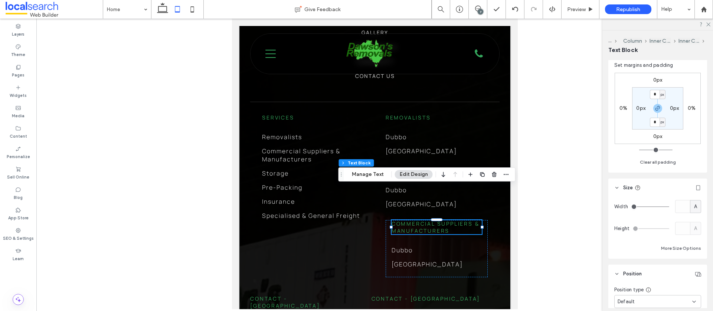
click at [694, 208] on span "A" at bounding box center [695, 206] width 3 height 7
click at [694, 233] on span "%" at bounding box center [695, 232] width 4 height 7
type input "***"
click at [694, 205] on span "%" at bounding box center [695, 206] width 4 height 7
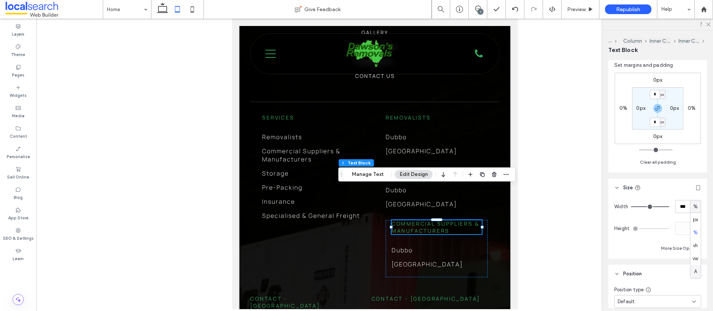
drag, startPoint x: 696, startPoint y: 270, endPoint x: 668, endPoint y: 218, distance: 58.3
click at [696, 270] on span "A" at bounding box center [695, 271] width 3 height 7
type input "*"
click at [28, 24] on div "Layers" at bounding box center [18, 30] width 36 height 20
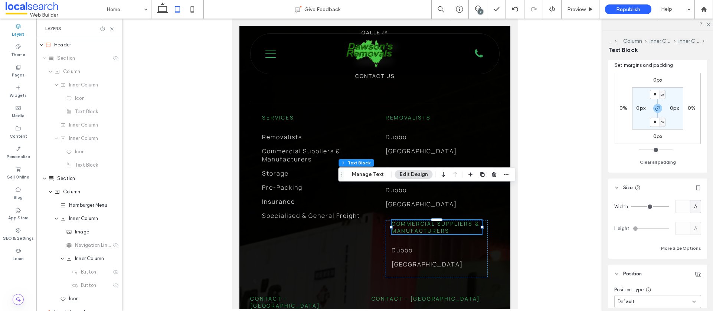
scroll to position [1540, 0]
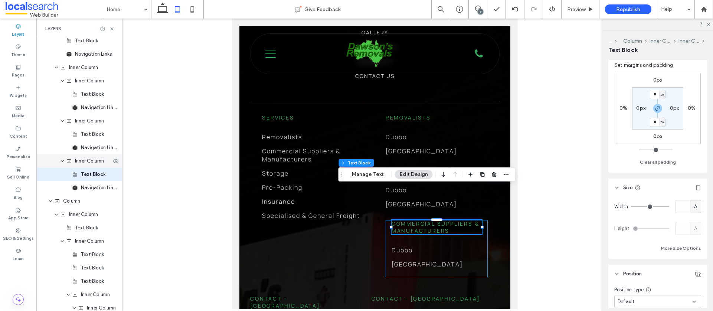
click at [82, 162] on span "Inner Column" at bounding box center [89, 160] width 29 height 7
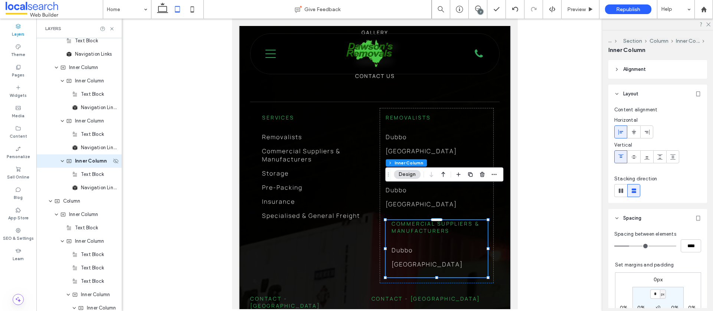
scroll to position [1526, 0]
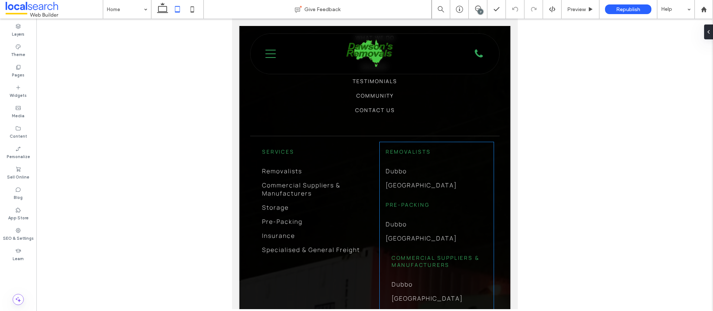
scroll to position [2066, 0]
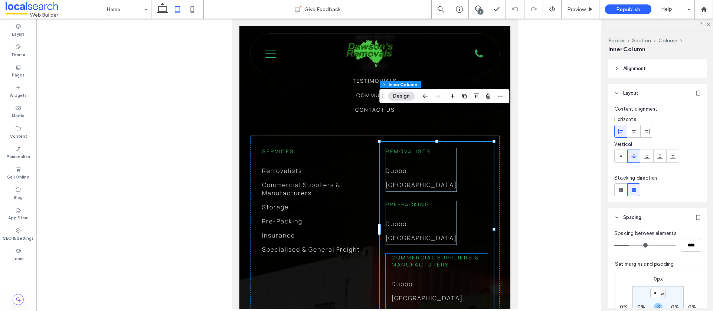
click at [459, 254] on div "Commercial Suppliers & Manufacturers [GEOGRAPHIC_DATA] [GEOGRAPHIC_DATA]" at bounding box center [436, 282] width 102 height 57
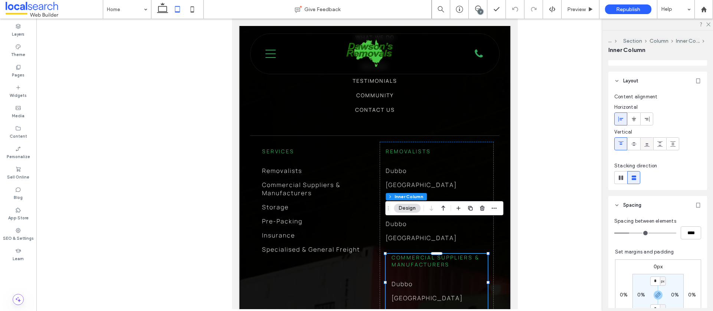
scroll to position [20, 0]
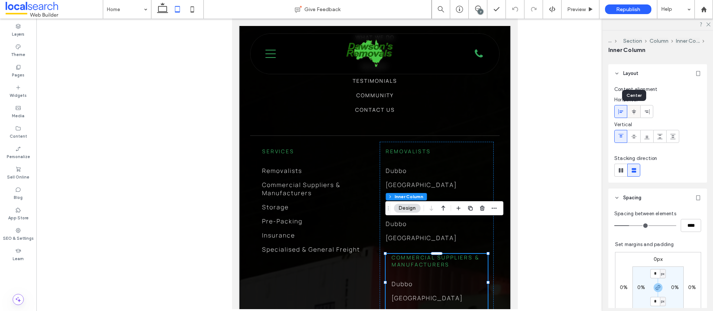
click at [632, 115] on span at bounding box center [634, 111] width 6 height 12
click at [621, 114] on icon at bounding box center [621, 112] width 6 height 6
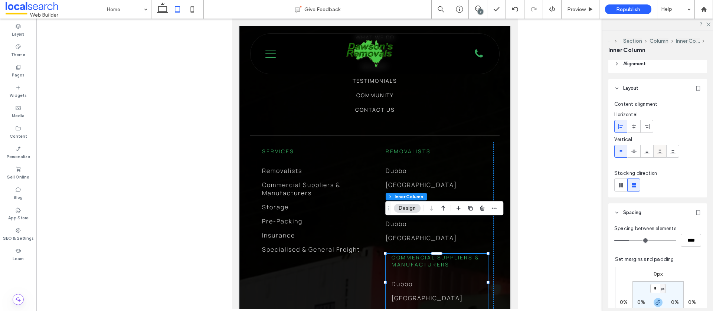
scroll to position [0, 0]
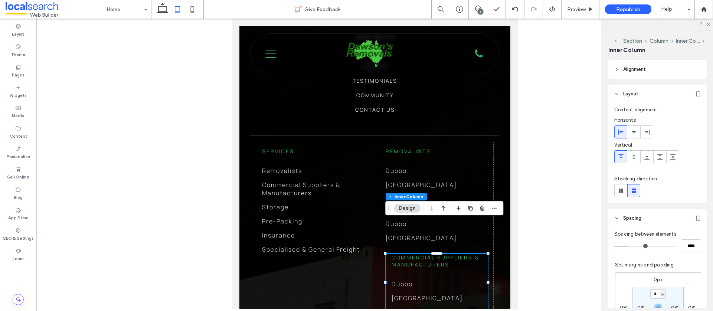
click at [619, 66] on header "Alignment" at bounding box center [657, 69] width 99 height 19
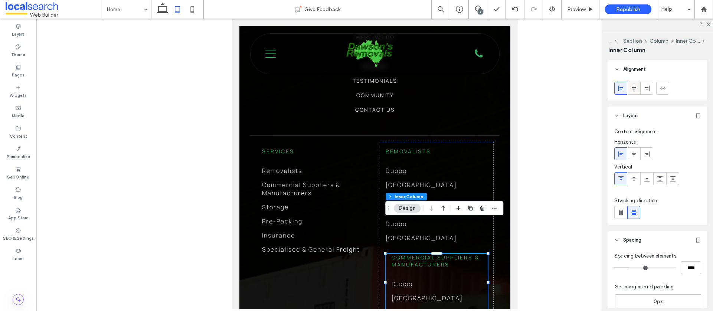
click at [634, 87] on use at bounding box center [633, 87] width 4 height 5
click at [618, 88] on use at bounding box center [620, 87] width 5 height 5
click at [665, 90] on div at bounding box center [662, 88] width 12 height 12
type input "***"
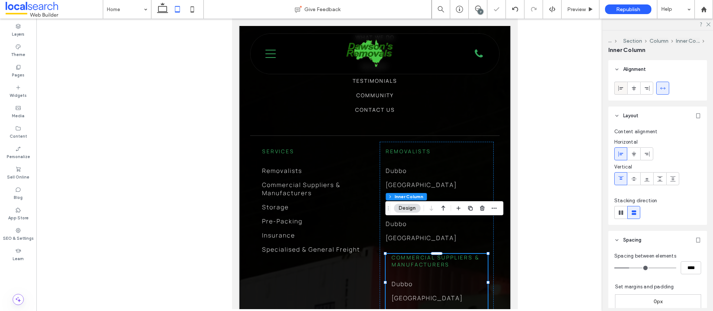
click at [622, 91] on span at bounding box center [621, 88] width 6 height 12
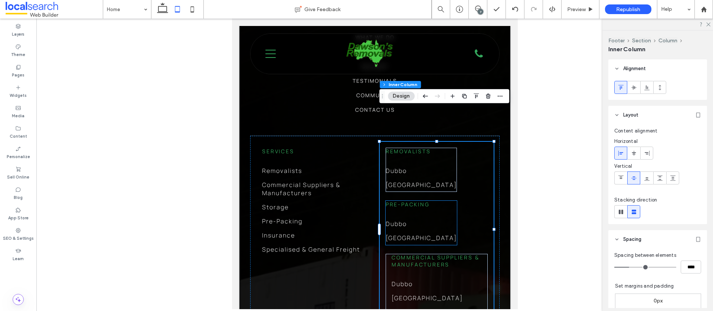
click at [409, 201] on div "Pre-Packing Dubbo Wetherill Park" at bounding box center [420, 223] width 71 height 44
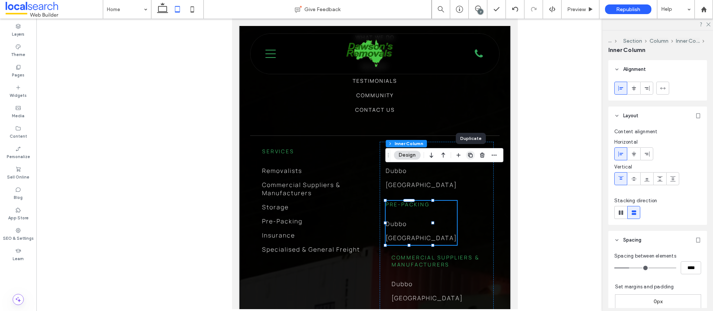
click at [471, 157] on icon "button" at bounding box center [470, 155] width 6 height 6
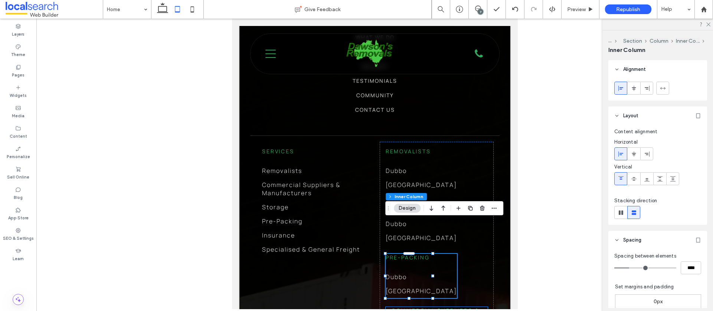
click at [420, 307] on span "Commercial Suppliers & Manufacturers" at bounding box center [435, 314] width 88 height 14
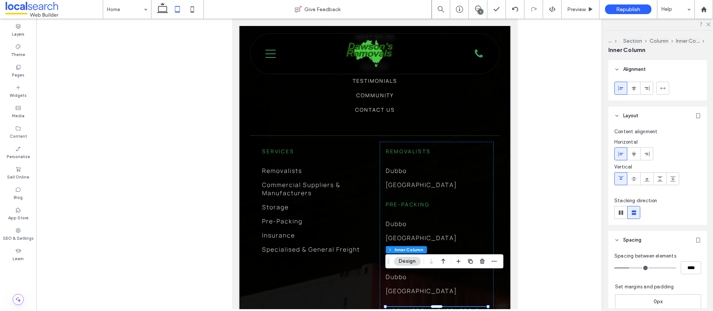
click at [420, 307] on span "Commercial Suppliers & Manufacturers" at bounding box center [435, 314] width 88 height 14
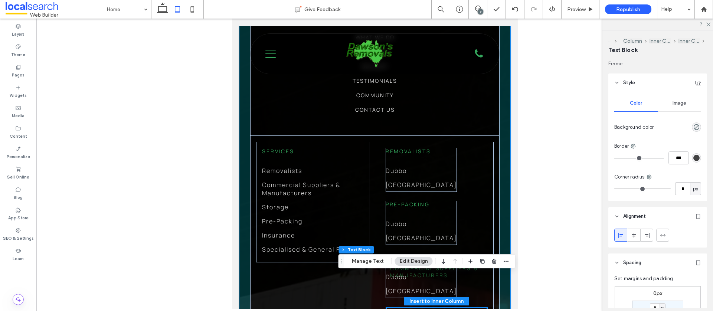
scroll to position [2090, 0]
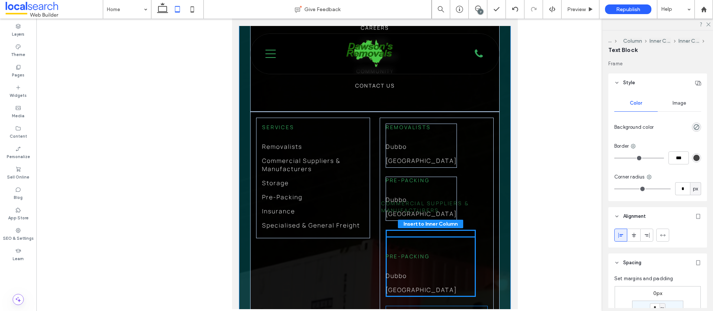
drag, startPoint x: 420, startPoint y: 281, endPoint x: 409, endPoint y: 207, distance: 74.6
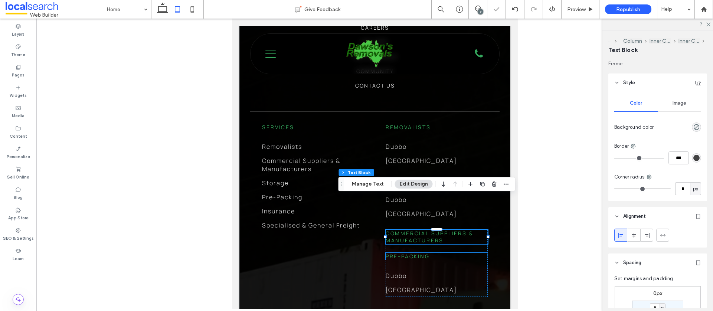
click at [420, 253] on span "Pre-Packing" at bounding box center [407, 256] width 44 height 7
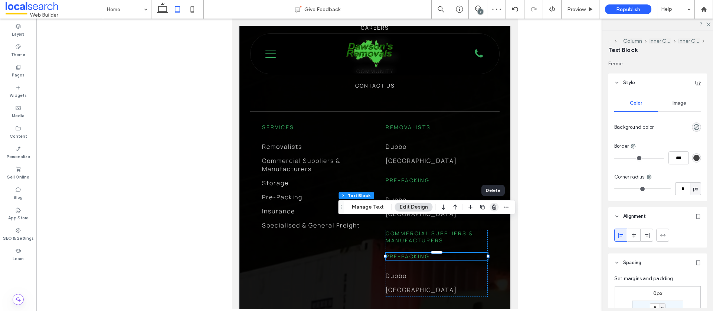
click at [492, 208] on use "button" at bounding box center [494, 206] width 4 height 5
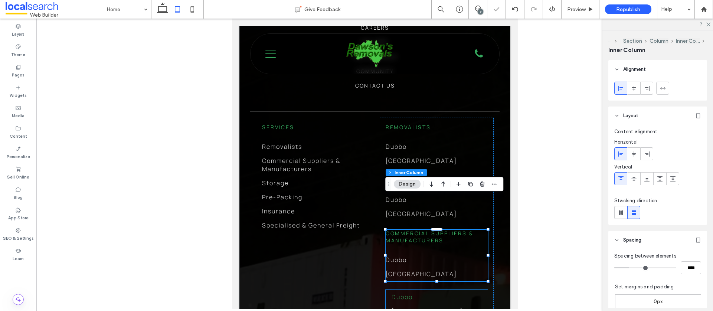
click at [422, 290] on link "Dubbo" at bounding box center [436, 297] width 90 height 14
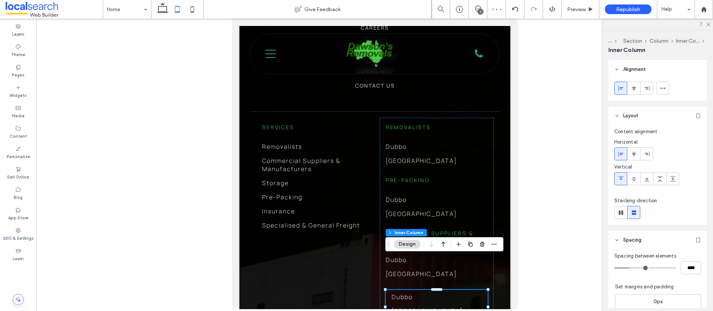
click at [421, 290] on link "Dubbo" at bounding box center [436, 297] width 90 height 14
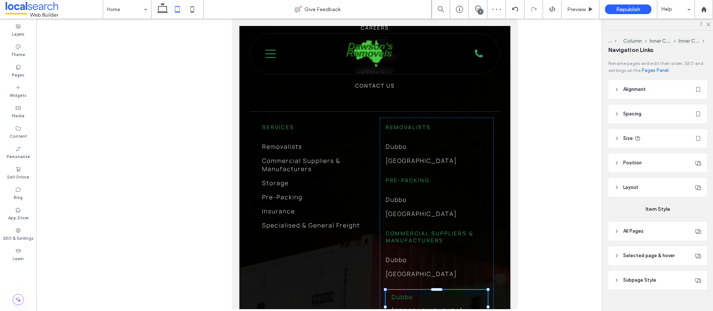
type input "***"
type input "****"
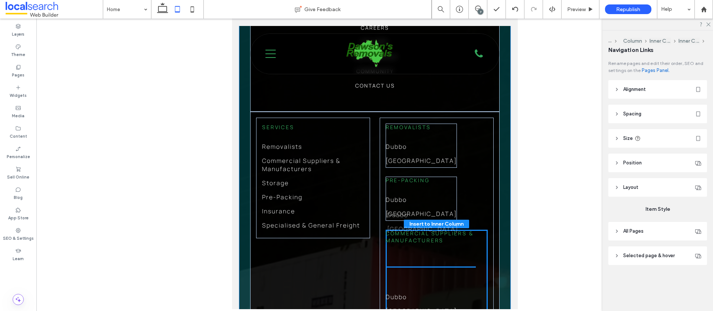
drag, startPoint x: 420, startPoint y: 264, endPoint x: 415, endPoint y: 217, distance: 48.1
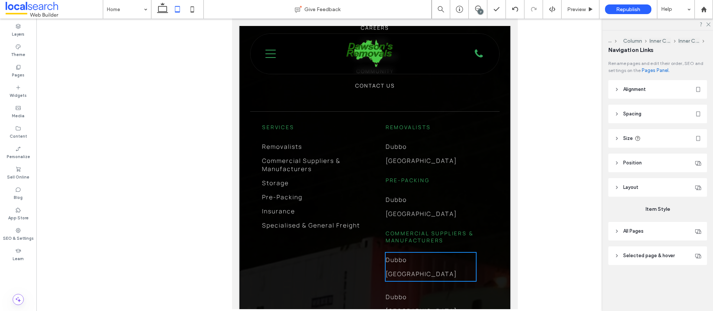
type input "**"
type input "****"
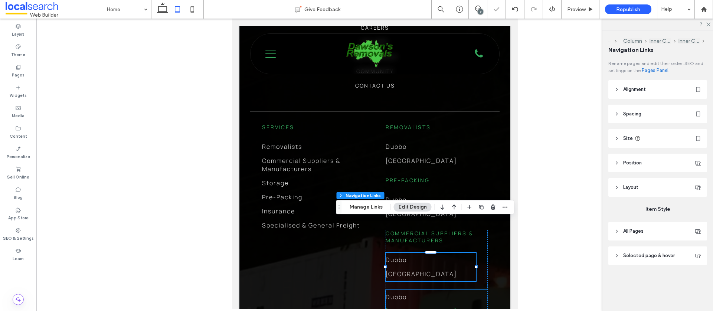
drag, startPoint x: 447, startPoint y: 273, endPoint x: 451, endPoint y: 273, distance: 4.1
click at [447, 304] on link "[GEOGRAPHIC_DATA]" at bounding box center [436, 311] width 102 height 14
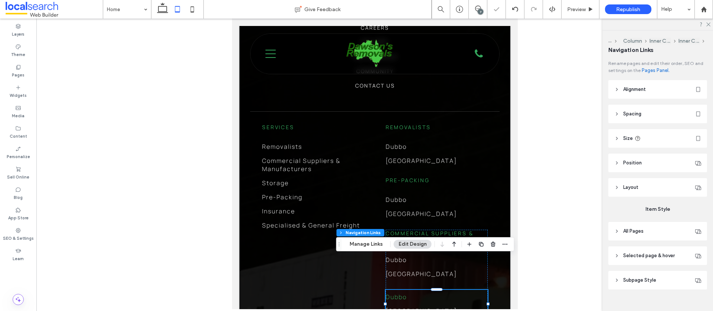
type input "***"
type input "****"
click at [492, 246] on icon "button" at bounding box center [493, 244] width 6 height 6
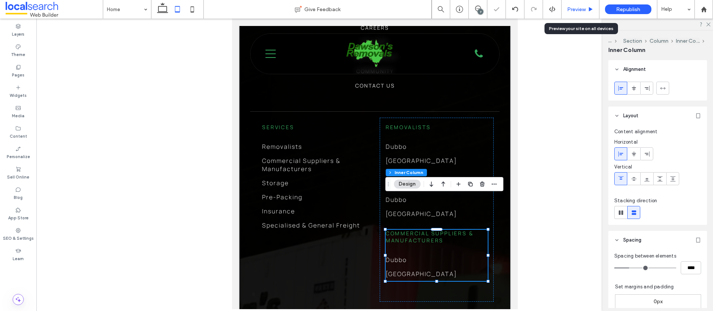
click at [575, 8] on span "Preview" at bounding box center [576, 9] width 19 height 6
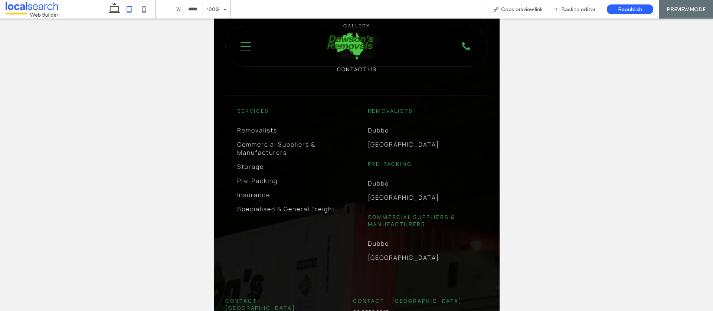
drag, startPoint x: 568, startPoint y: 7, endPoint x: 542, endPoint y: 34, distance: 37.5
click at [568, 7] on span "Back to editor" at bounding box center [578, 9] width 34 height 6
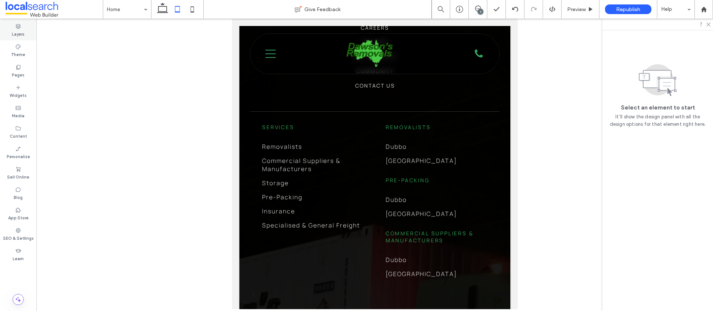
click at [12, 30] on label "Layers" at bounding box center [18, 33] width 13 height 8
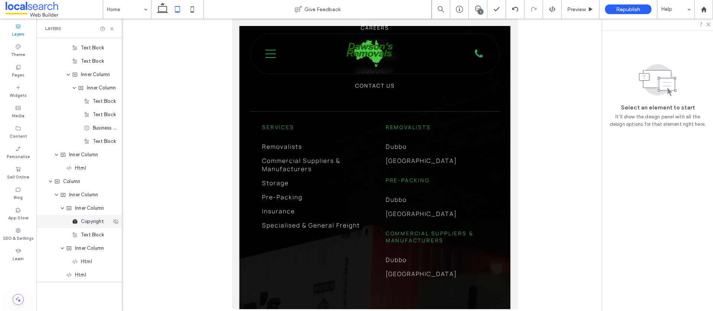
scroll to position [2054, 0]
click at [426, 253] on link "Dubbo" at bounding box center [430, 260] width 90 height 14
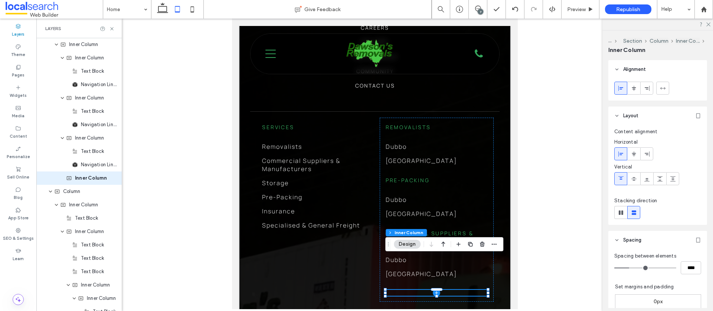
scroll to position [1567, 0]
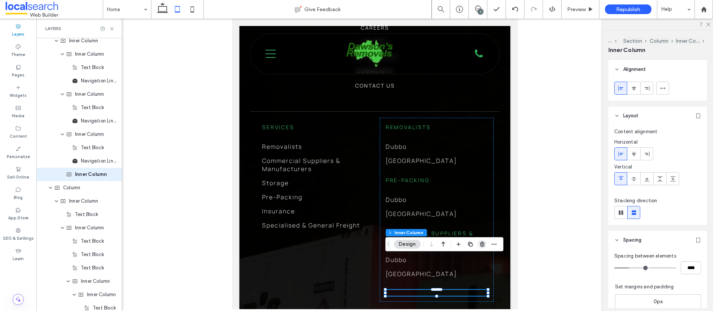
click at [481, 244] on icon "button" at bounding box center [482, 244] width 6 height 6
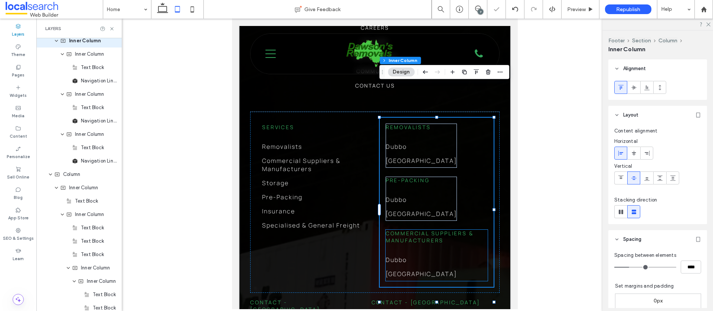
scroll to position [1433, 0]
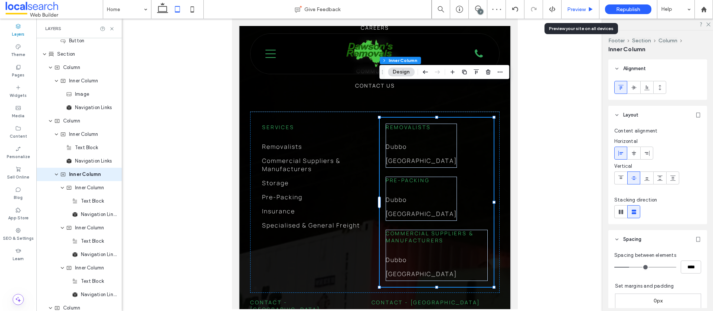
click at [578, 5] on div "Preview" at bounding box center [580, 9] width 38 height 19
click at [570, 12] on span "Preview" at bounding box center [576, 9] width 19 height 6
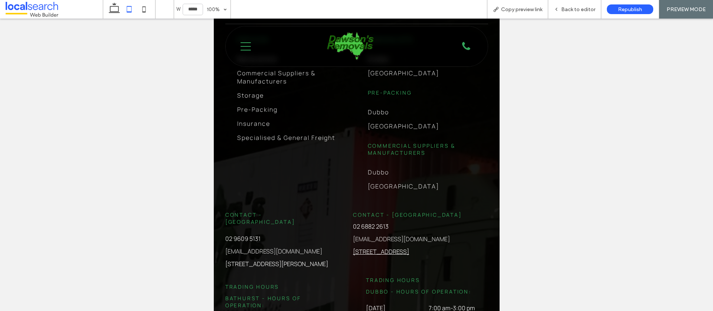
scroll to position [2163, 0]
click at [575, 11] on span "Back to editor" at bounding box center [578, 9] width 34 height 6
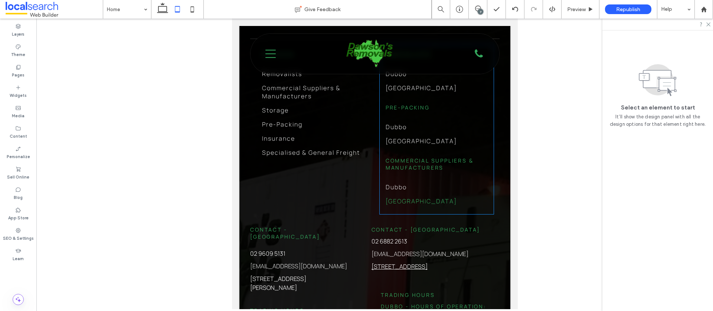
click at [450, 194] on link "[GEOGRAPHIC_DATA]" at bounding box center [430, 201] width 90 height 14
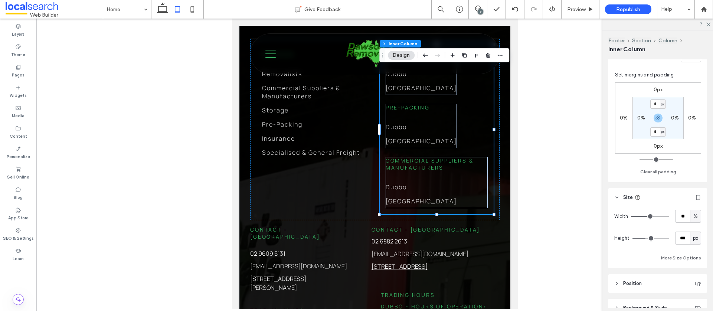
scroll to position [250, 0]
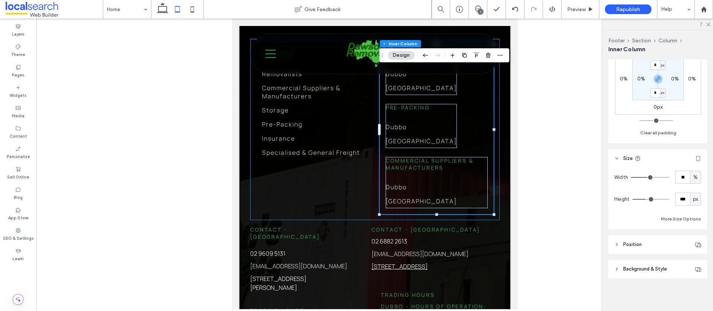
click at [336, 167] on div "Services Removalists Commercial Suppliers & Manufacturers Storage Pre-Packing I…" at bounding box center [374, 129] width 249 height 181
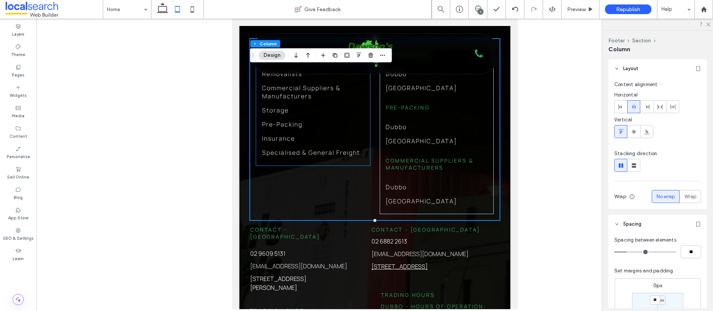
click at [346, 131] on div "Services Removalists Commercial Suppliers & Manufacturers Storage Pre-Packing I…" at bounding box center [313, 105] width 114 height 121
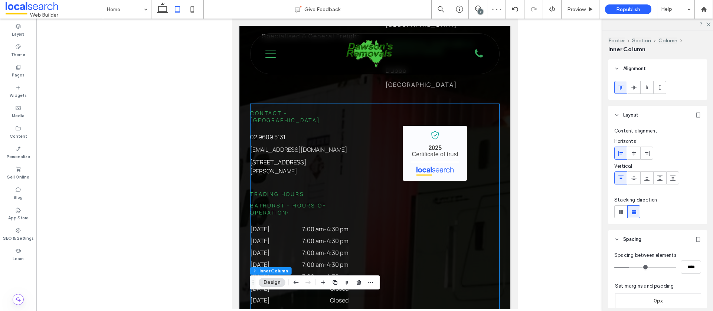
scroll to position [2265, 0]
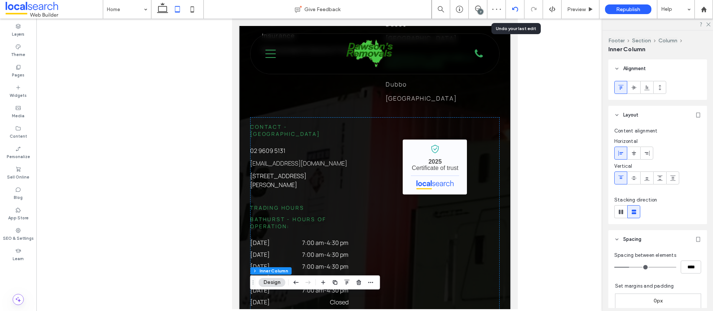
click at [513, 10] on icon at bounding box center [515, 9] width 6 height 6
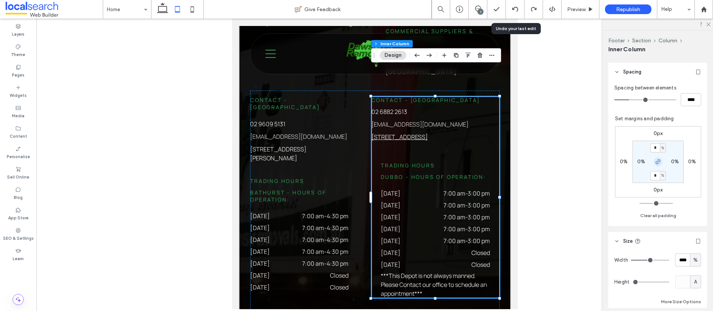
scroll to position [178, 0]
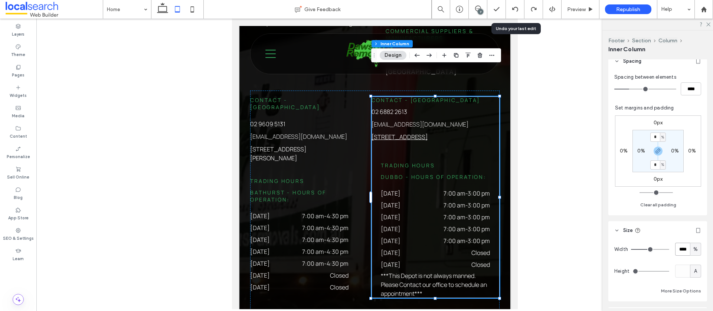
drag, startPoint x: 683, startPoint y: 248, endPoint x: 666, endPoint y: 248, distance: 17.4
click at [666, 248] on div "Width **** %" at bounding box center [657, 249] width 87 height 13
type input "**"
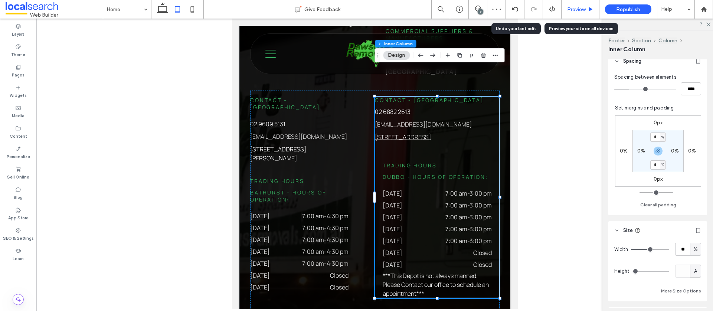
click at [592, 15] on div "Preview" at bounding box center [580, 9] width 38 height 19
click at [574, 13] on div "Preview" at bounding box center [580, 9] width 38 height 19
click at [573, 8] on span "Preview" at bounding box center [576, 9] width 19 height 6
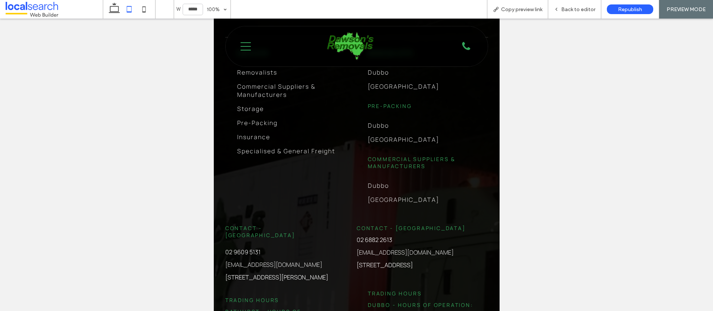
scroll to position [2146, 0]
click at [575, 12] on span "Back to editor" at bounding box center [578, 9] width 34 height 6
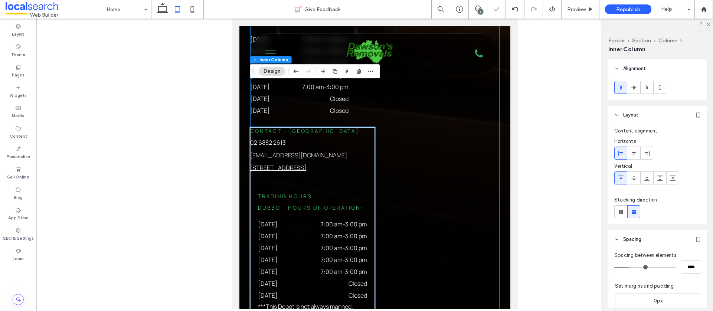
scroll to position [2691, 0]
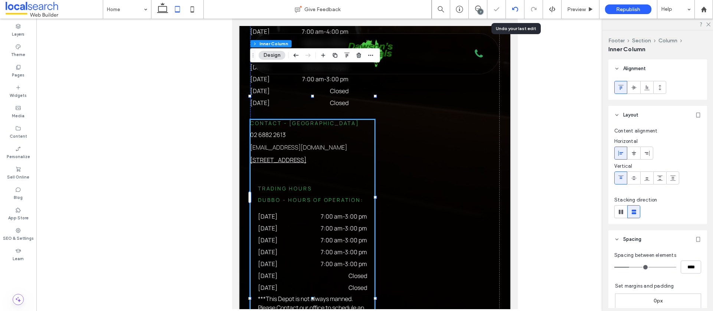
click at [517, 11] on use at bounding box center [515, 9] width 6 height 5
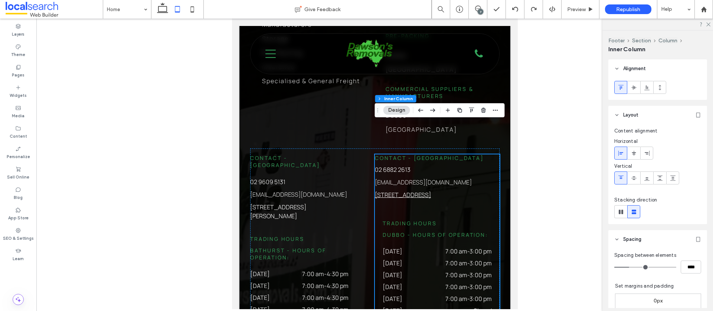
scroll to position [2232, 0]
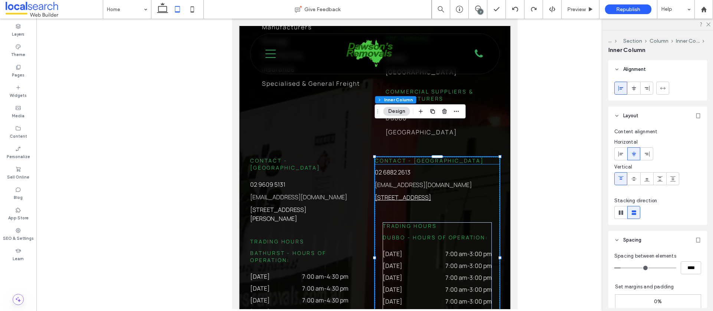
click at [460, 157] on h6 "Contact - [GEOGRAPHIC_DATA]" at bounding box center [436, 160] width 125 height 7
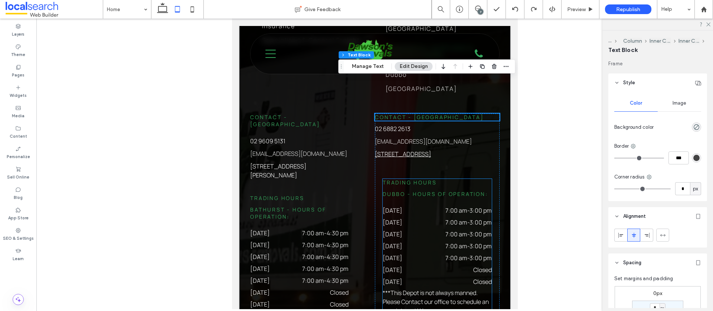
scroll to position [2280, 0]
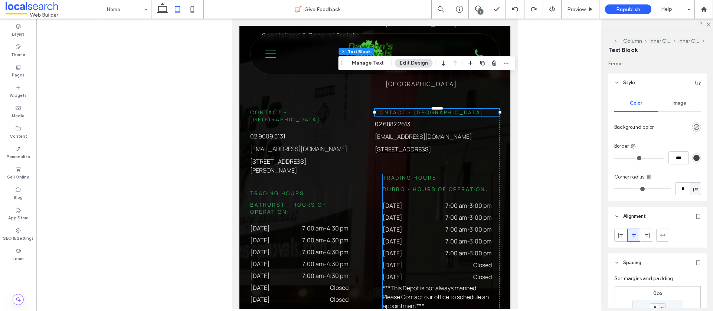
click at [452, 249] on div "Friday 7:00 am - 3:00 pm" at bounding box center [436, 255] width 109 height 12
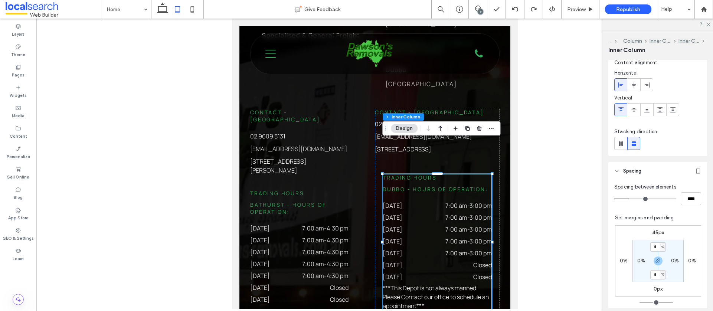
scroll to position [69, 0]
click at [483, 119] on p "02 6882 2613" at bounding box center [436, 123] width 125 height 9
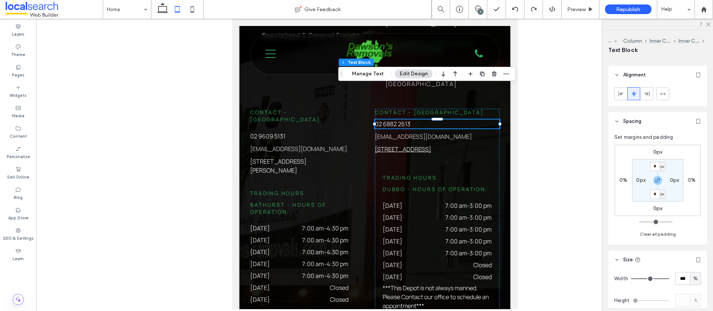
scroll to position [209, 0]
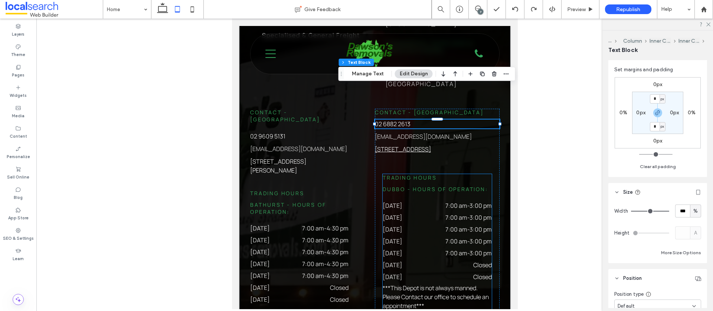
click at [428, 174] on div "Trading Hours Dubbo - Hours of Operation: Monday 7:00 am - 3:00 pm Tuesday 7:00…" at bounding box center [436, 242] width 109 height 136
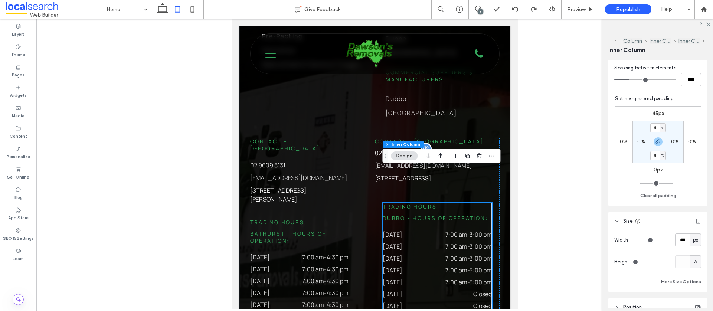
scroll to position [2250, 0]
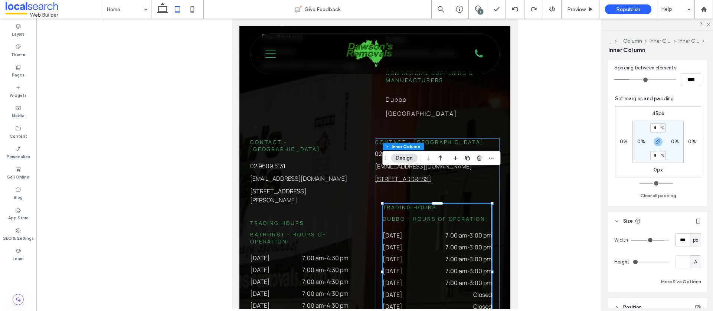
click at [472, 138] on div "Contact - Dubbo 02 6882 2613 dubbo@drsaus.com.au 9a / 55 Wheelers Lane Dubbo NS…" at bounding box center [436, 238] width 125 height 201
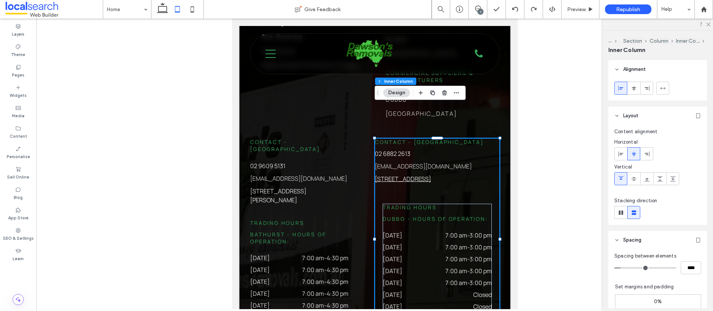
click at [453, 138] on div "Contact - Dubbo 02 6882 2613 dubbo@drsaus.com.au 9a / 55 Wheelers Lane Dubbo NS…" at bounding box center [436, 238] width 125 height 201
click at [444, 138] on h6 "Contact - [GEOGRAPHIC_DATA]" at bounding box center [436, 141] width 125 height 7
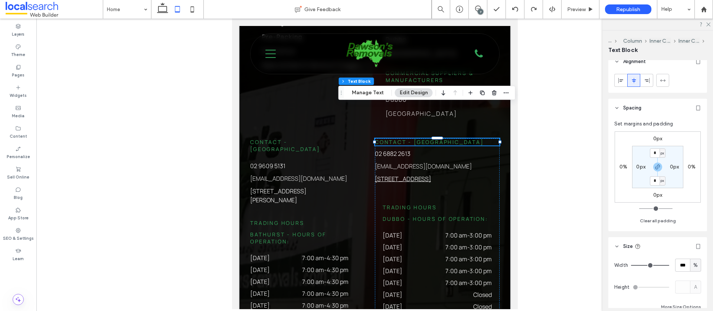
scroll to position [160, 0]
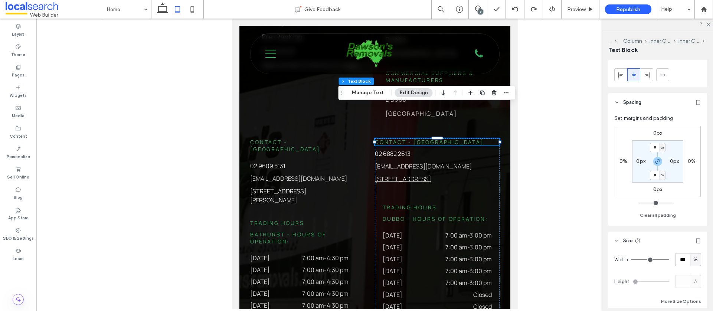
click at [694, 260] on span "%" at bounding box center [695, 259] width 4 height 7
click at [695, 195] on span "px" at bounding box center [695, 194] width 5 height 7
type input "***"
drag, startPoint x: 688, startPoint y: 259, endPoint x: 683, endPoint y: 259, distance: 5.2
click at [683, 259] on div "***** px" at bounding box center [688, 259] width 26 height 13
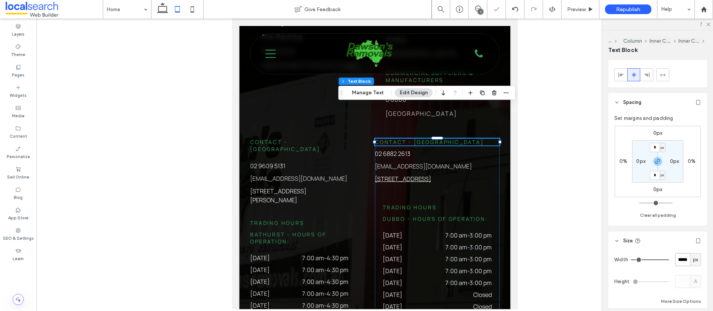
drag, startPoint x: 689, startPoint y: 259, endPoint x: 679, endPoint y: 259, distance: 10.0
click at [679, 259] on div "***** px" at bounding box center [688, 259] width 26 height 13
type input "*"
type input "***"
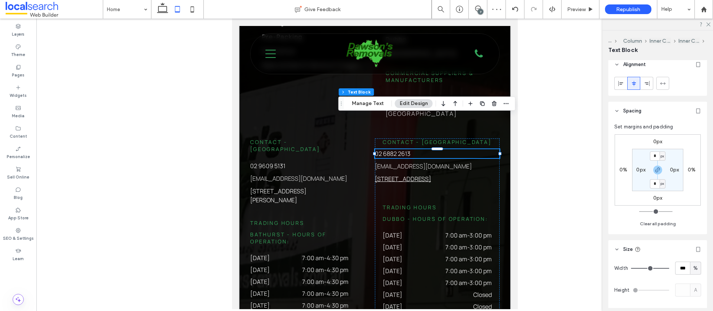
scroll to position [157, 0]
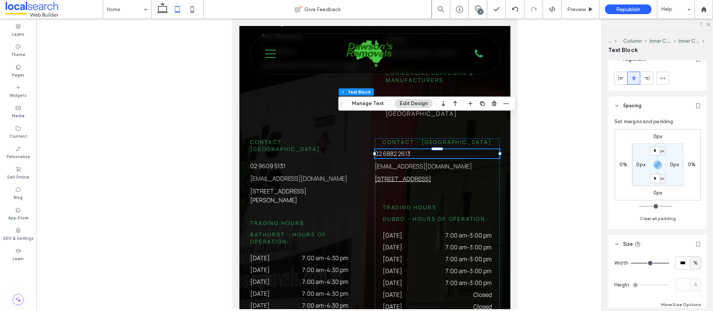
click at [694, 264] on span "%" at bounding box center [695, 262] width 4 height 7
click at [697, 199] on span "px" at bounding box center [695, 197] width 5 height 7
type input "***"
drag, startPoint x: 688, startPoint y: 263, endPoint x: 671, endPoint y: 262, distance: 17.1
click at [671, 262] on div "Width ***** px" at bounding box center [657, 262] width 87 height 13
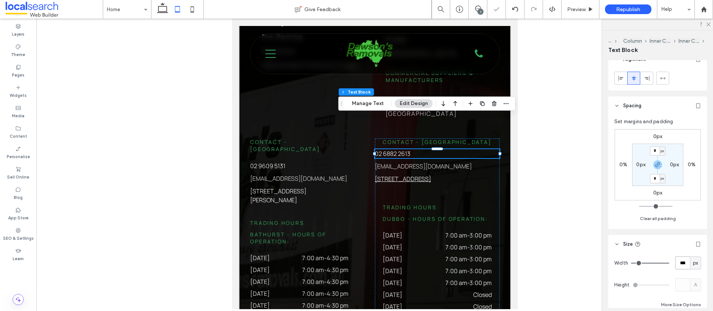
type input "***"
click at [453, 162] on div "[EMAIL_ADDRESS][DOMAIN_NAME]" at bounding box center [436, 166] width 125 height 9
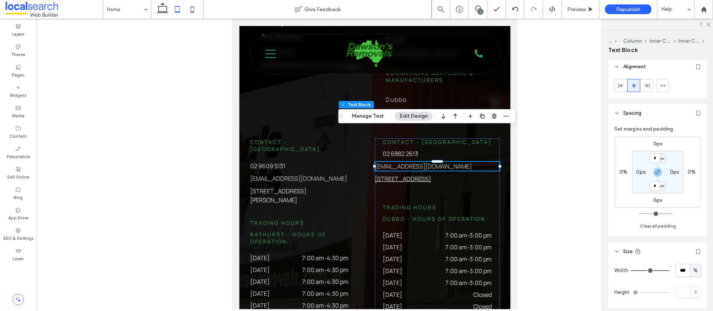
scroll to position [216, 0]
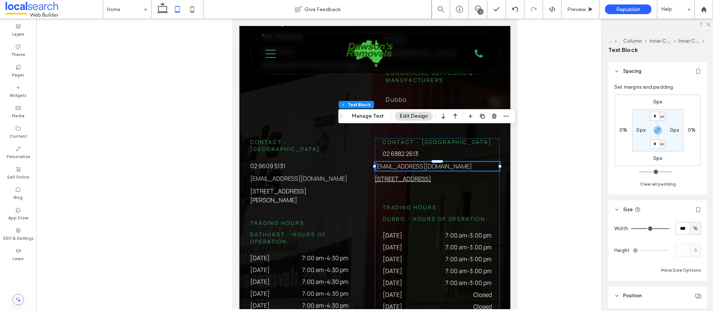
click at [696, 229] on span "%" at bounding box center [695, 228] width 4 height 7
click at [696, 238] on span "px" at bounding box center [695, 241] width 5 height 7
type input "***"
drag, startPoint x: 688, startPoint y: 227, endPoint x: 661, endPoint y: 227, distance: 27.1
click at [661, 227] on div "Width ***** px" at bounding box center [657, 228] width 87 height 13
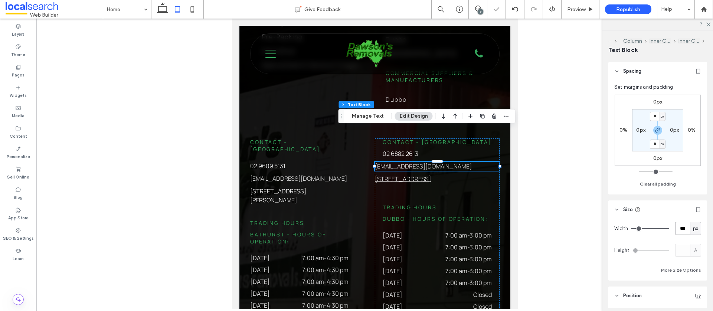
type input "***"
click at [488, 174] on p "9a / 55 Wheelers Lane Dubbo NSW 2830" at bounding box center [436, 178] width 125 height 9
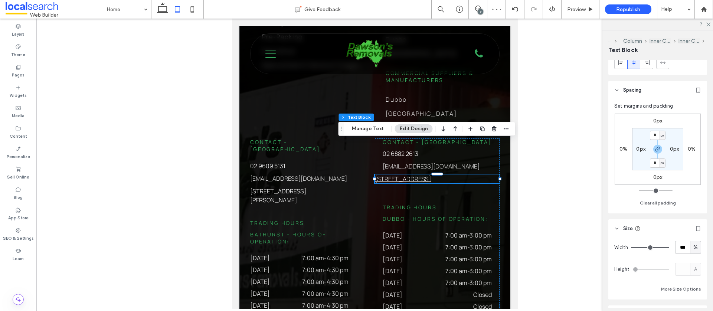
scroll to position [179, 0]
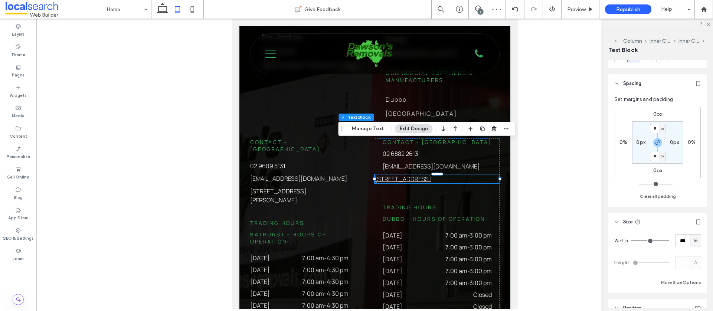
click at [696, 242] on span "%" at bounding box center [695, 240] width 4 height 7
drag, startPoint x: 697, startPoint y: 176, endPoint x: 680, endPoint y: 204, distance: 32.8
click at [697, 176] on span "px" at bounding box center [695, 175] width 5 height 7
type input "***"
drag, startPoint x: 688, startPoint y: 239, endPoint x: 673, endPoint y: 241, distance: 16.0
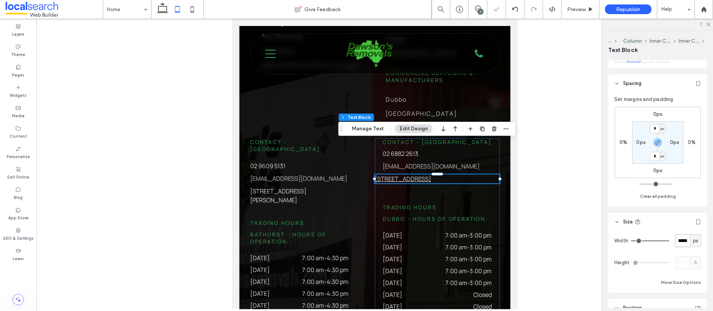
click at [672, 240] on div "Width ***** px" at bounding box center [657, 240] width 87 height 13
type input "***"
click at [499, 90] on div "Home What We Do Careers Gallery Testimonials Community Contact Us Services Remo…" at bounding box center [374, 232] width 271 height 970
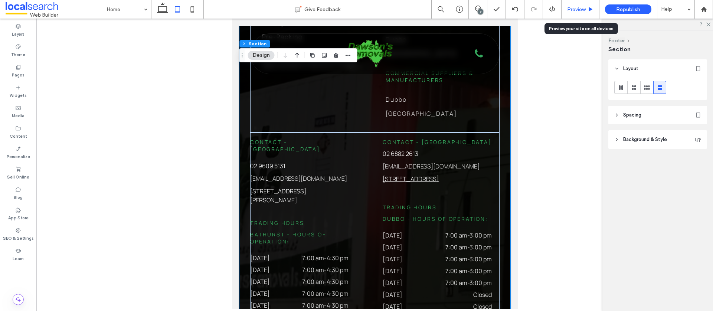
click at [575, 11] on span "Preview" at bounding box center [576, 9] width 19 height 6
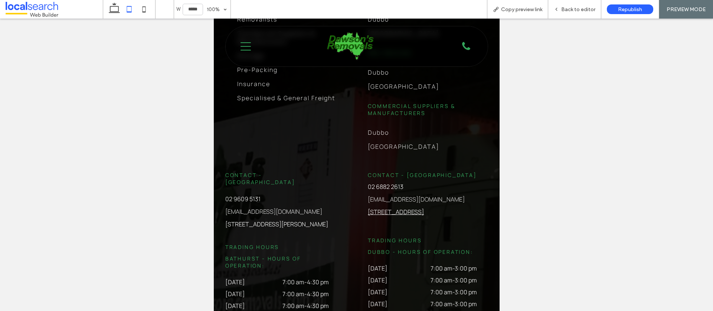
scroll to position [2272, 0]
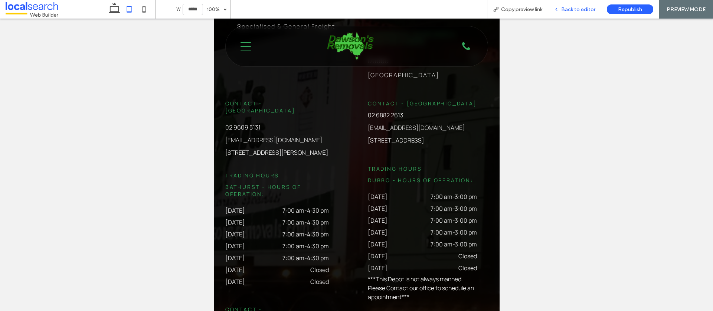
click at [566, 9] on span "Back to editor" at bounding box center [578, 9] width 34 height 6
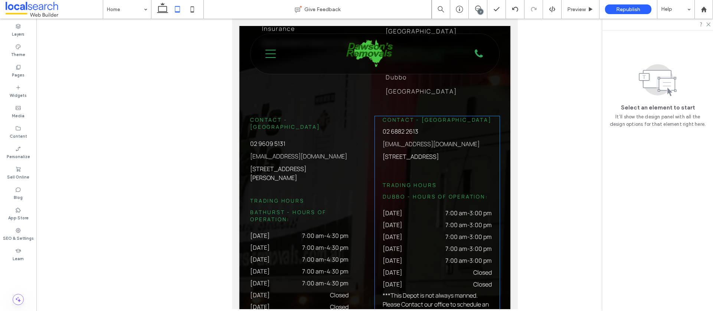
click at [438, 152] on link "9a / 55 Wheelers Lane Dubbo NSW 2830" at bounding box center [410, 156] width 56 height 8
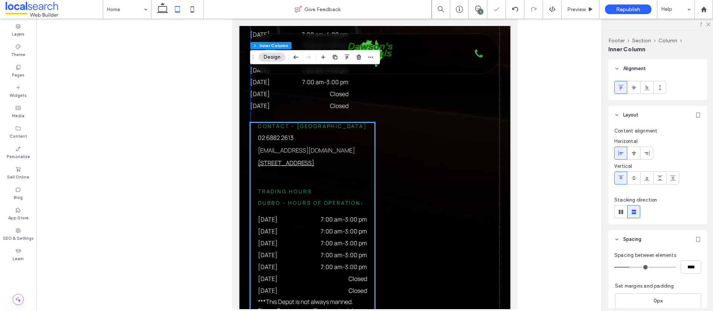
scroll to position [2691, 0]
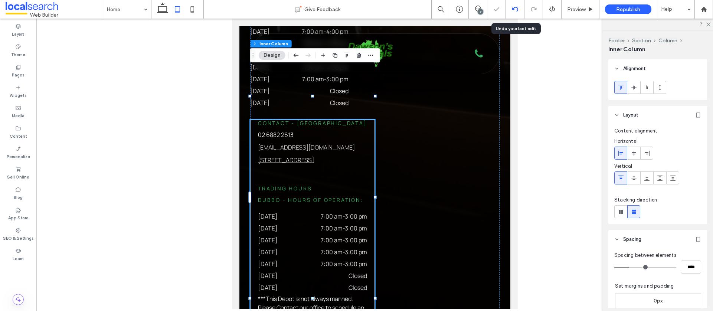
click at [508, 10] on div at bounding box center [515, 9] width 18 height 6
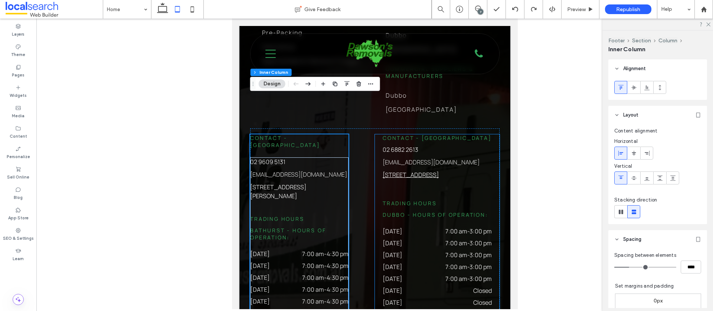
scroll to position [2210, 0]
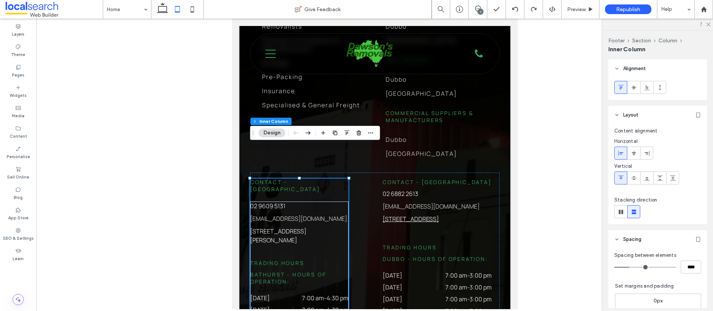
click at [508, 115] on div "Home What We Do Careers Gallery Testimonials Community Contact Us Services Remo…" at bounding box center [374, 272] width 271 height 970
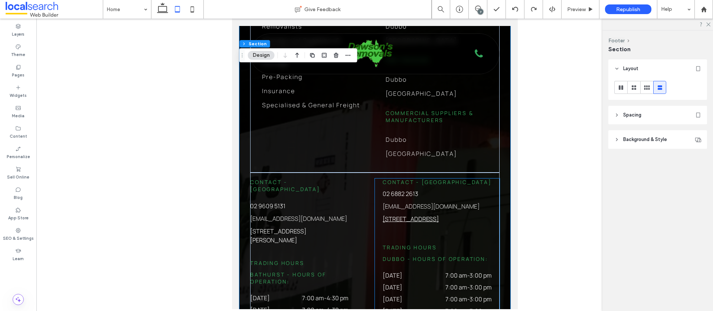
click at [481, 178] on div "Contact - Dubbo 02 6882 2613 dubbo@drsaus.com.au 9a / 55 Wheelers Lane Dubbo NS…" at bounding box center [436, 278] width 125 height 201
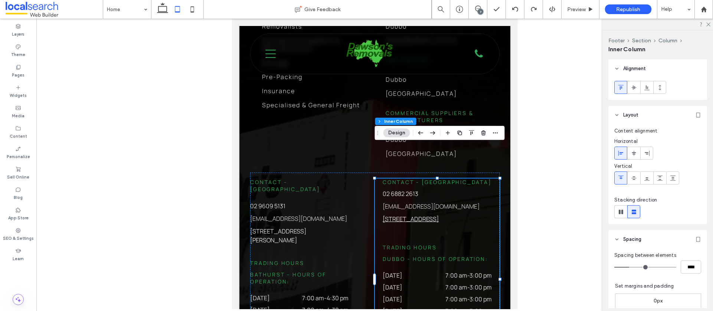
click at [493, 188] on div "Contact - Dubbo 02 6882 2613 dubbo@drsaus.com.au 9a / 55 Wheelers Lane Dubbo NS…" at bounding box center [436, 278] width 125 height 201
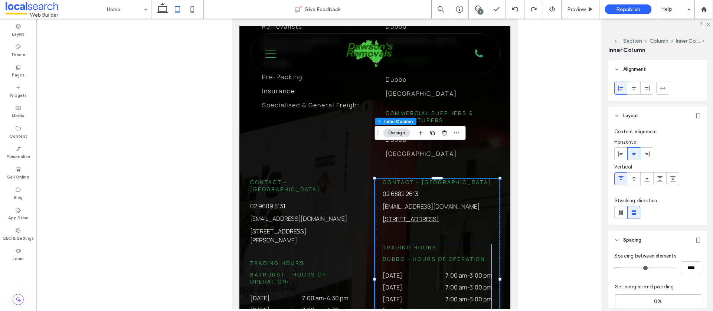
click at [495, 185] on div "Contact - Dubbo 02 6882 2613 dubbo@drsaus.com.au 9a / 55 Wheelers Lane Dubbo NS…" at bounding box center [436, 278] width 125 height 201
click at [388, 215] on link "9a / 55 Wheelers Lane Dubbo NSW 2830" at bounding box center [410, 219] width 56 height 8
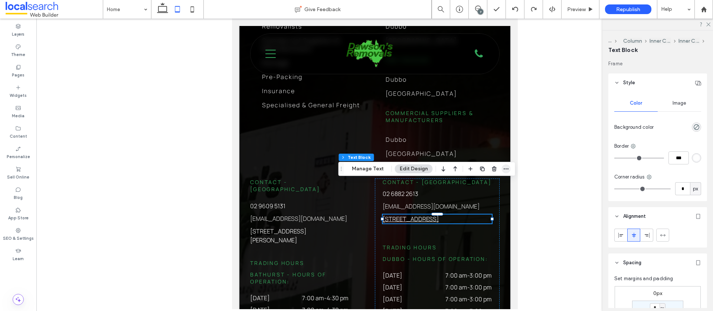
click at [504, 169] on use "button" at bounding box center [505, 168] width 5 height 1
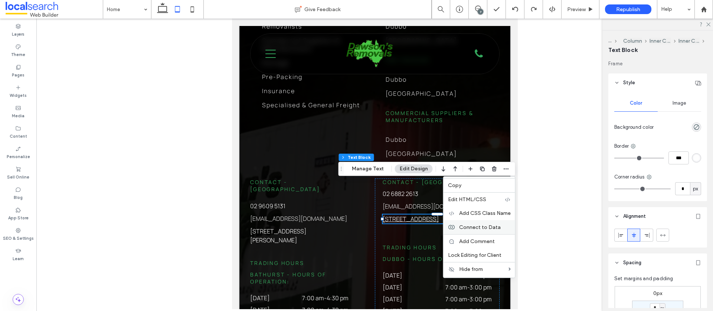
click at [484, 222] on div "Connect to Data" at bounding box center [479, 227] width 72 height 14
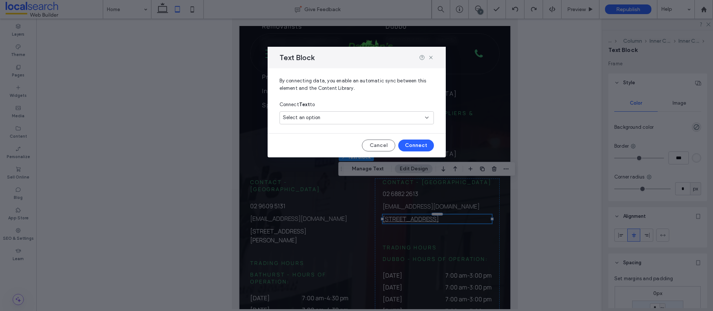
click at [352, 116] on div "Select an option" at bounding box center [352, 117] width 139 height 7
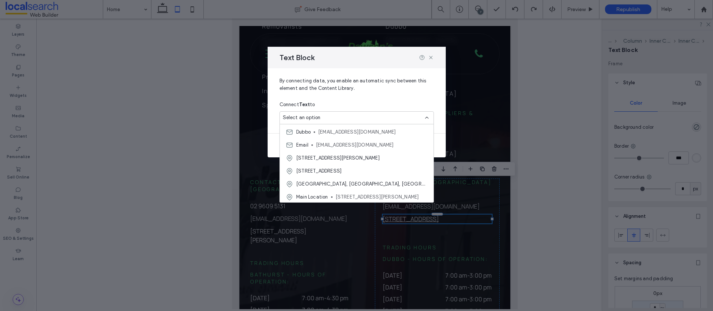
scroll to position [65, 0]
click at [341, 168] on span "[STREET_ADDRESS]" at bounding box center [318, 169] width 45 height 7
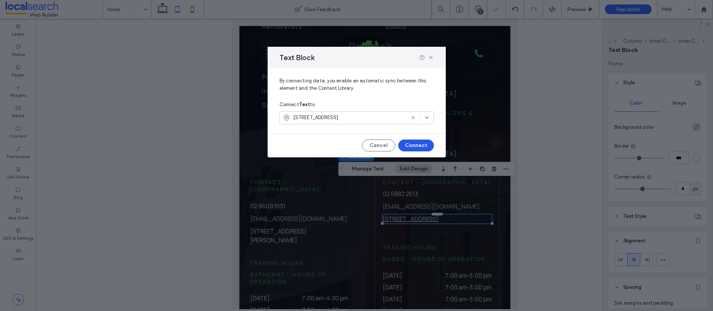
click at [410, 146] on button "Connect" at bounding box center [416, 145] width 36 height 12
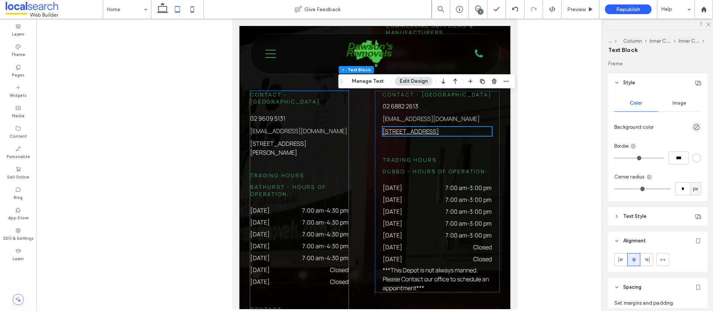
scroll to position [2271, 0]
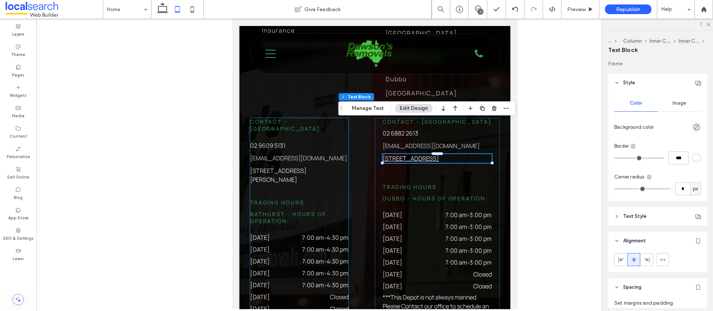
click at [306, 167] on link "[STREET_ADDRESS][PERSON_NAME]" at bounding box center [278, 175] width 56 height 17
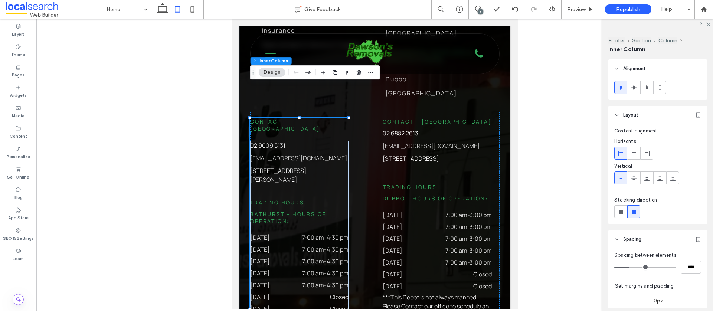
click at [306, 167] on link "[STREET_ADDRESS][PERSON_NAME]" at bounding box center [278, 175] width 56 height 17
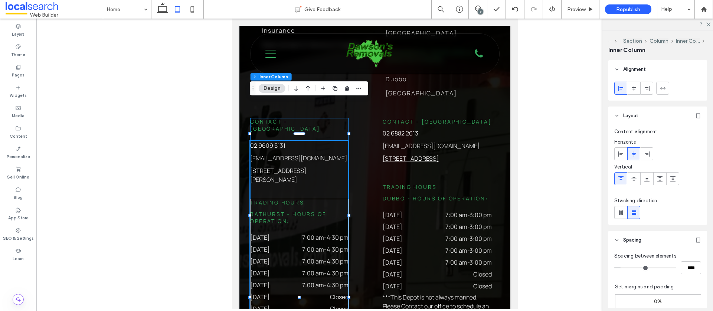
click at [306, 167] on link "[STREET_ADDRESS][PERSON_NAME]" at bounding box center [278, 175] width 56 height 17
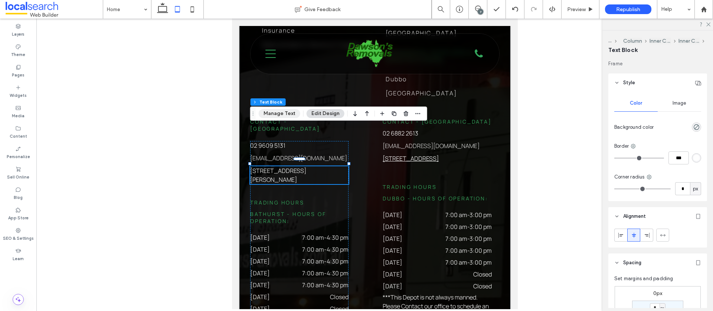
click at [278, 114] on button "Manage Text" at bounding box center [280, 113] width 42 height 9
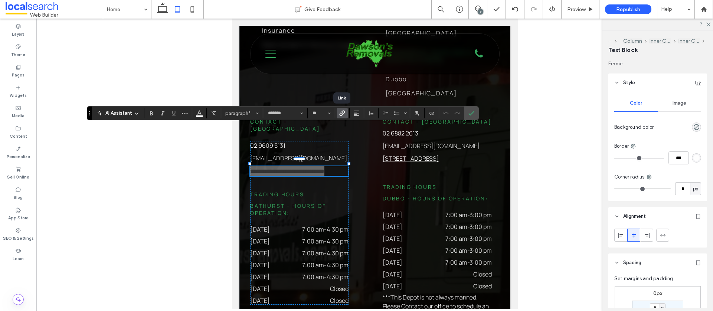
click at [342, 115] on use "Link" at bounding box center [342, 114] width 6 height 6
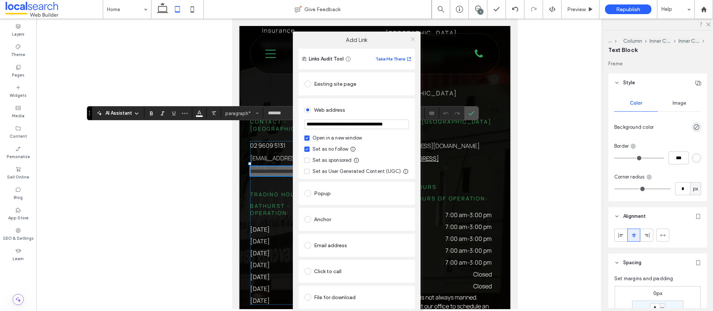
click at [411, 37] on icon at bounding box center [413, 39] width 6 height 6
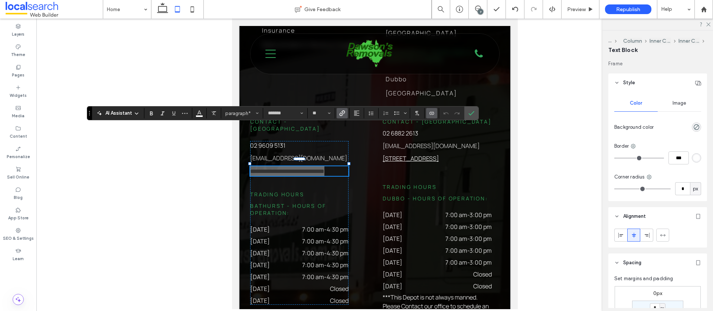
click at [434, 115] on label "Connect To Data" at bounding box center [431, 113] width 11 height 10
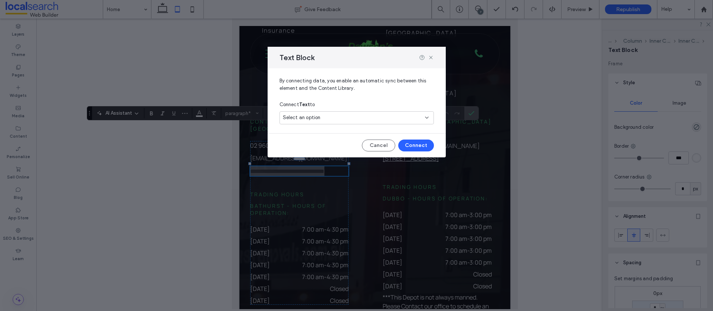
click at [403, 119] on div "Select an option" at bounding box center [352, 117] width 139 height 7
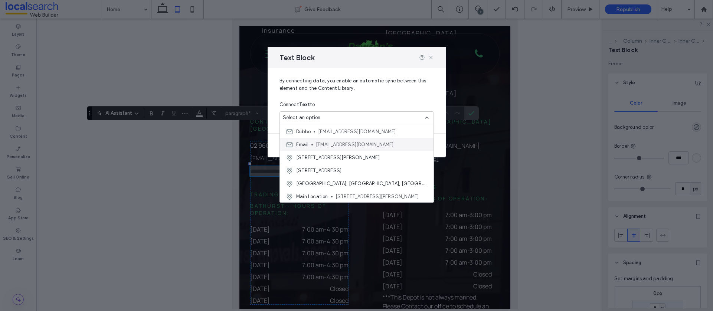
scroll to position [65, 0]
click at [348, 196] on span "[STREET_ADDRESS][PERSON_NAME]" at bounding box center [381, 195] width 92 height 7
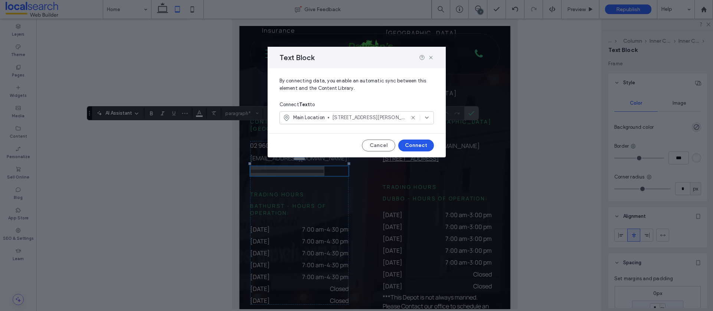
click at [403, 146] on button "Connect" at bounding box center [416, 145] width 36 height 12
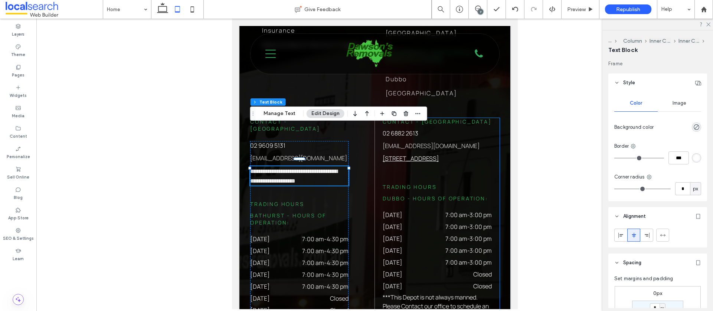
click at [455, 154] on div "55 Wheelers Lane, Dubbo New South Wales 2830, Australia" at bounding box center [436, 158] width 109 height 9
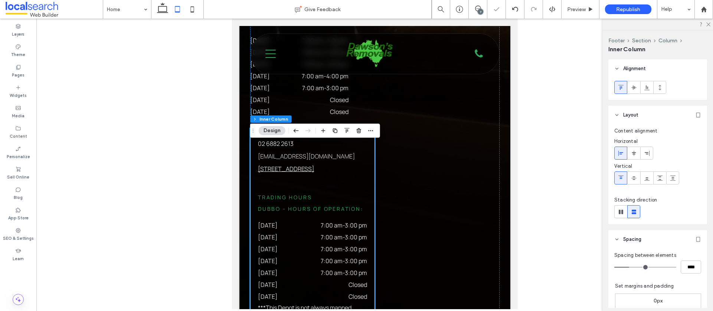
scroll to position [2705, 0]
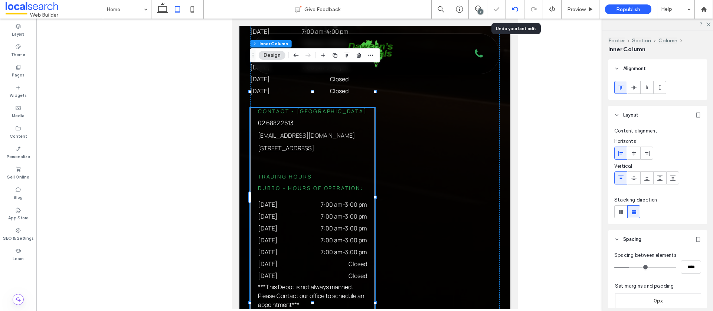
click at [513, 9] on use at bounding box center [515, 9] width 6 height 5
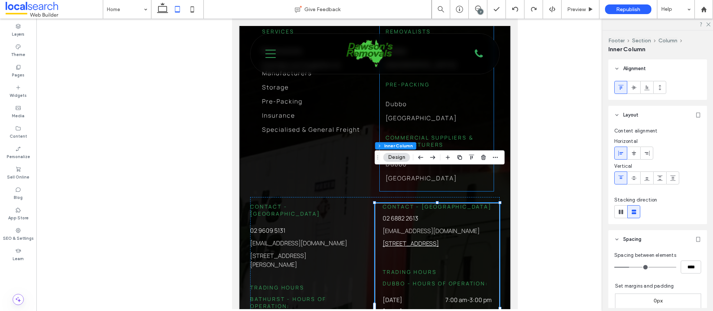
scroll to position [0, 0]
click at [454, 239] on div "55 Wheelers Lane, Dubbo New South Wales 2830, Australia" at bounding box center [436, 243] width 109 height 9
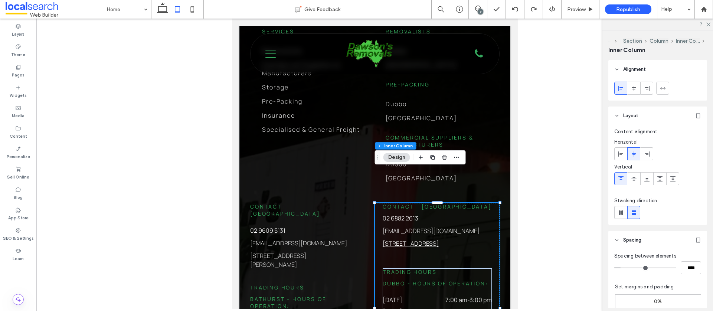
click at [445, 239] on div "55 Wheelers Lane, Dubbo New South Wales 2830, Australia" at bounding box center [436, 243] width 109 height 9
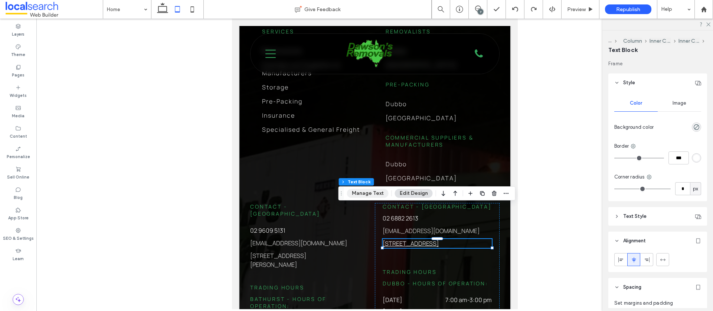
click at [370, 193] on button "Manage Text" at bounding box center [368, 193] width 42 height 9
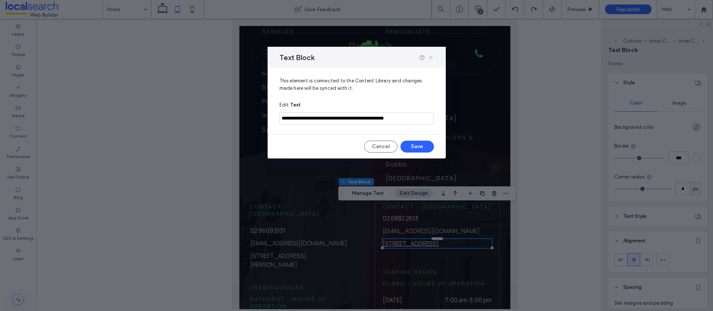
click at [430, 57] on use at bounding box center [430, 57] width 3 height 3
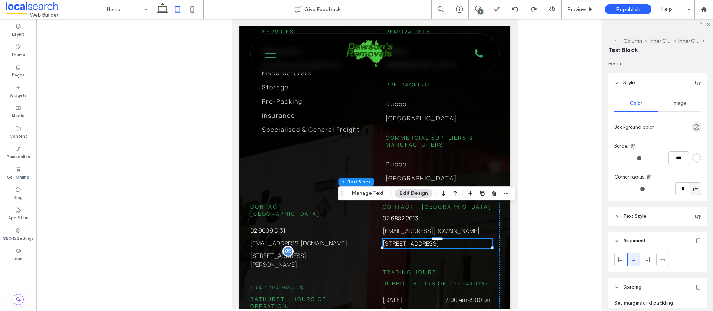
click at [306, 252] on span "5 Littlebourne Street, Kelso New South Wales 2795, Australia" at bounding box center [278, 260] width 56 height 17
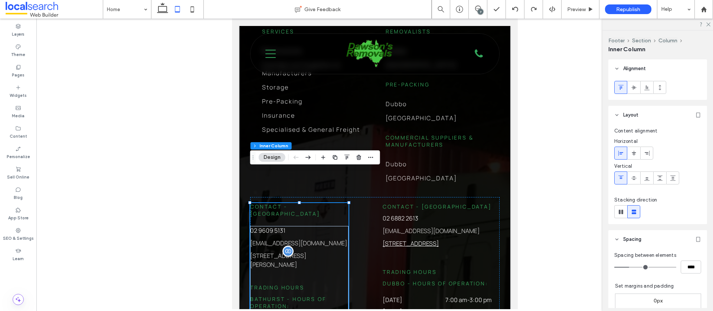
click at [306, 252] on span "5 Littlebourne Street, Kelso New South Wales 2795, Australia" at bounding box center [278, 260] width 56 height 17
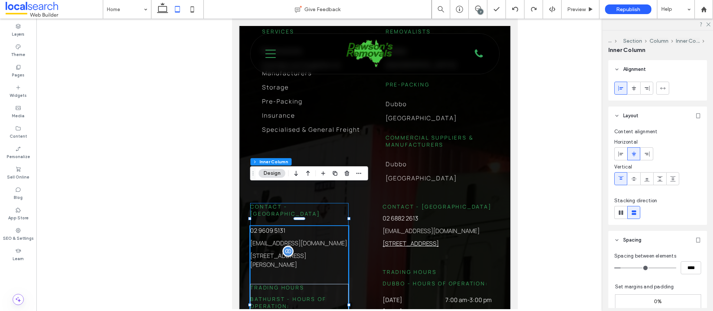
click at [306, 252] on span "5 Littlebourne Street, Kelso New South Wales 2795, Australia" at bounding box center [278, 260] width 56 height 17
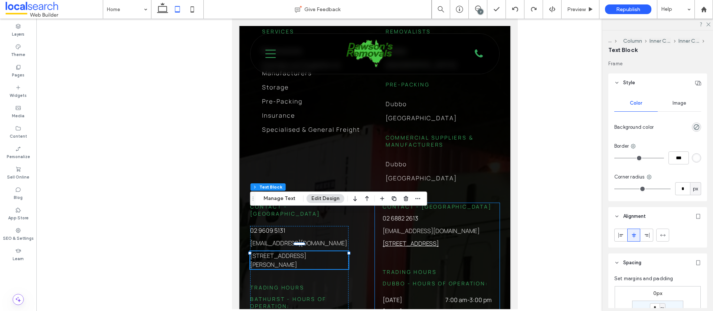
click at [447, 239] on div "55 Wheelers Lane, Dubbo New South Wales 2830, Australia" at bounding box center [436, 243] width 109 height 9
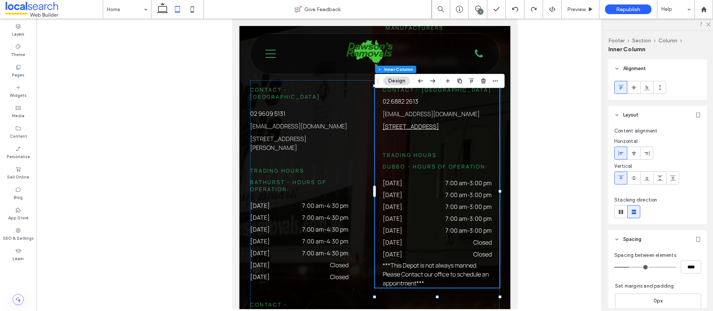
scroll to position [2356, 0]
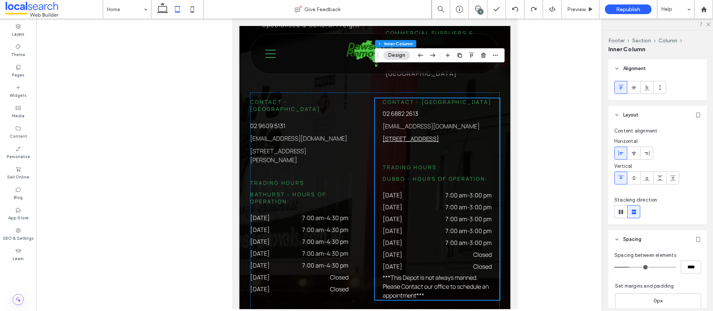
scroll to position [2280, 0]
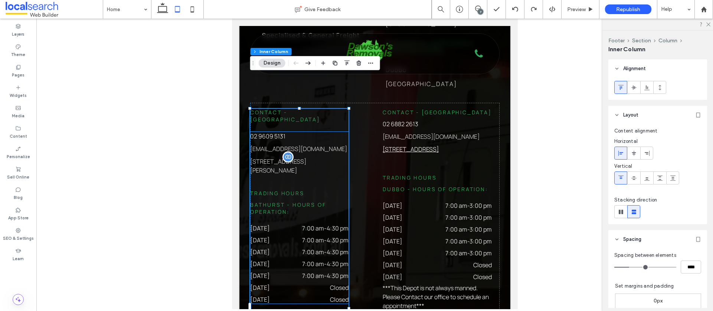
click at [328, 157] on p "[STREET_ADDRESS][PERSON_NAME]" at bounding box center [299, 166] width 98 height 18
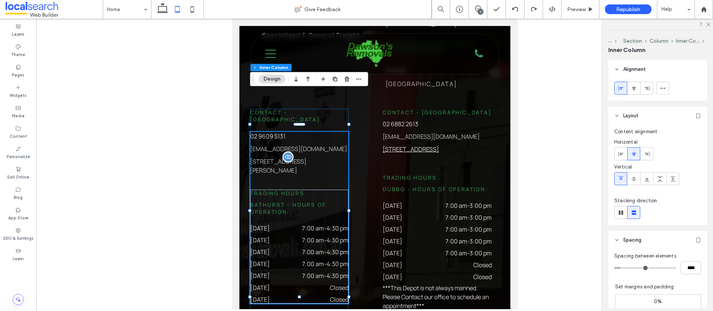
click at [325, 157] on p "[STREET_ADDRESS][PERSON_NAME]" at bounding box center [299, 166] width 98 height 18
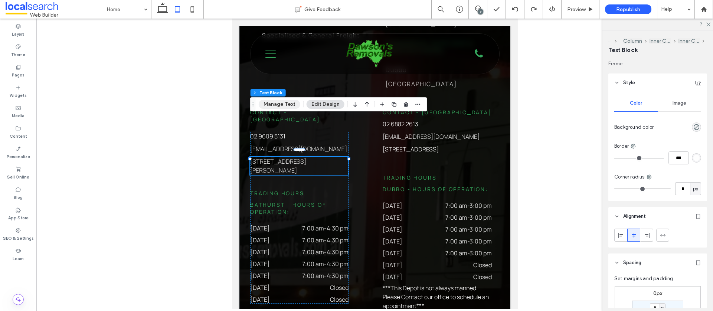
click at [275, 102] on button "Manage Text" at bounding box center [280, 104] width 42 height 9
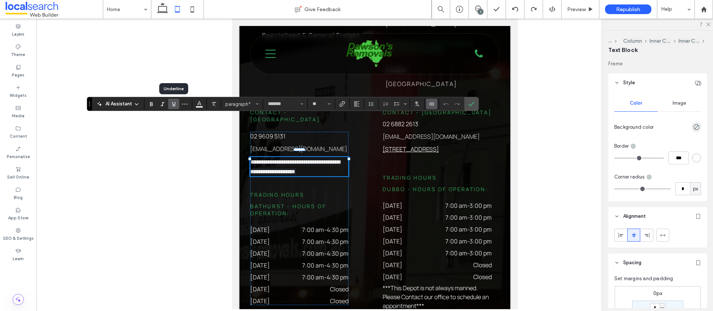
click at [175, 103] on use "Underline" at bounding box center [173, 104] width 3 height 4
click at [474, 107] on label "Confirm" at bounding box center [471, 103] width 11 height 13
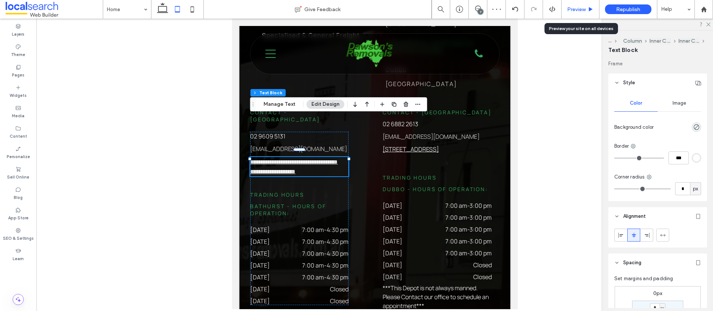
click at [581, 3] on div "Preview" at bounding box center [580, 9] width 38 height 19
click at [582, 14] on div "Preview" at bounding box center [580, 9] width 38 height 19
click at [571, 10] on span "Preview" at bounding box center [576, 9] width 19 height 6
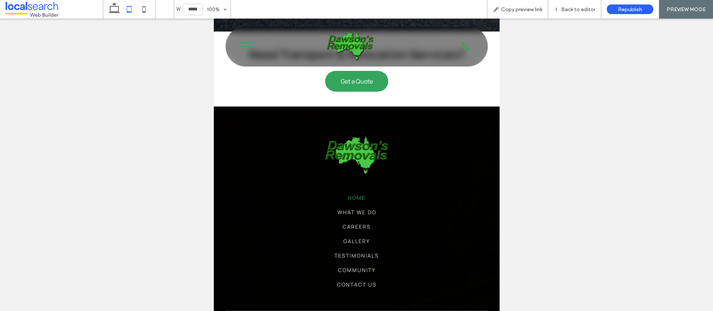
scroll to position [1779, 0]
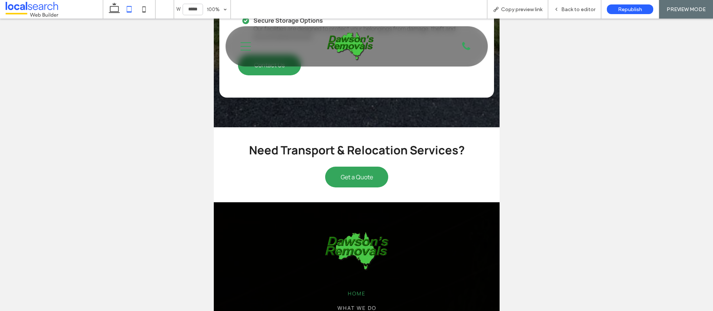
drag, startPoint x: 148, startPoint y: 12, endPoint x: 158, endPoint y: 12, distance: 10.4
click at [148, 12] on icon at bounding box center [144, 9] width 15 height 15
type input "*****"
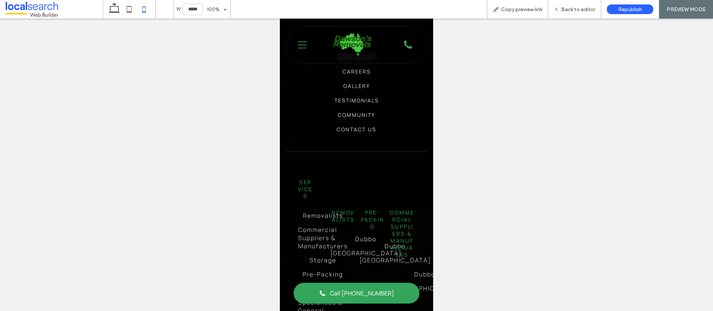
scroll to position [1896, 0]
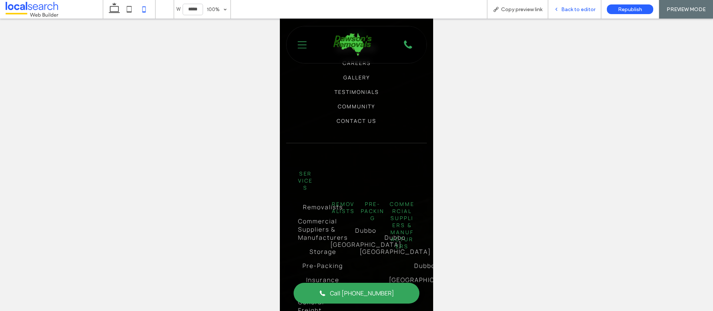
click at [582, 9] on span "Back to editor" at bounding box center [578, 9] width 34 height 6
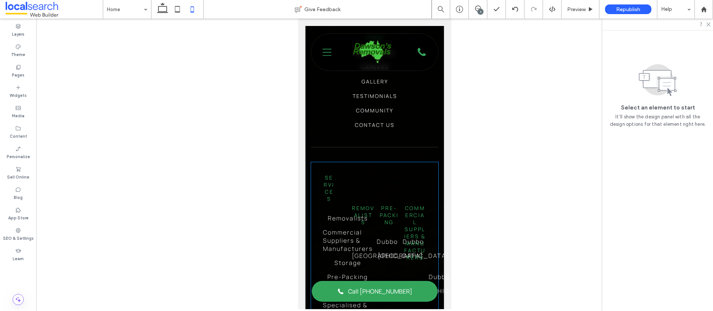
scroll to position [1969, 0]
click at [366, 161] on div "Services Removalists Commercial Suppliers & Manufacturers Storage Pre-Packing I…" at bounding box center [374, 250] width 127 height 178
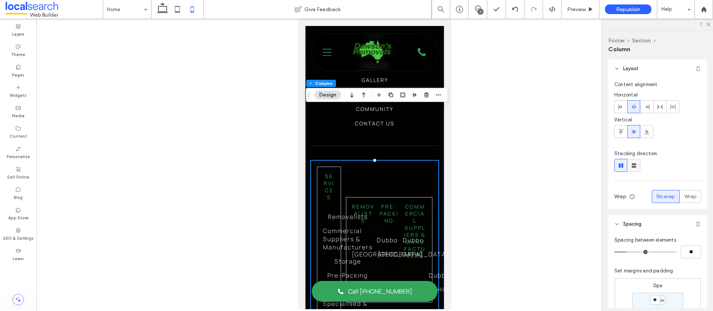
click at [636, 165] on icon at bounding box center [633, 165] width 7 height 7
type input "**"
type input "****"
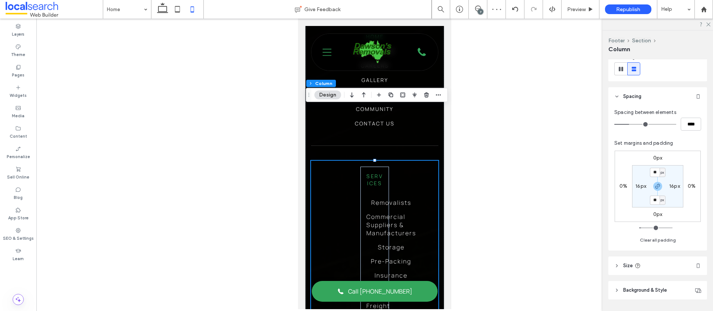
scroll to position [118, 0]
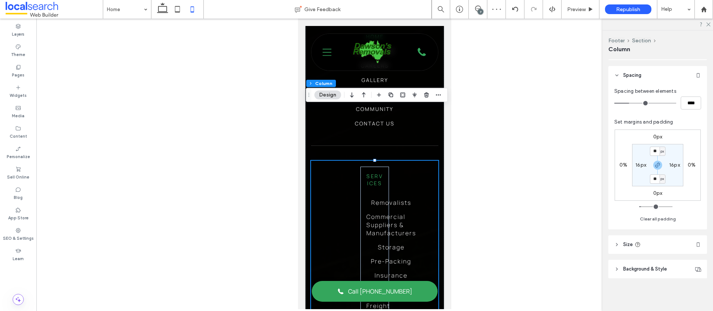
click at [630, 243] on span "Size" at bounding box center [628, 244] width 10 height 7
type input "**"
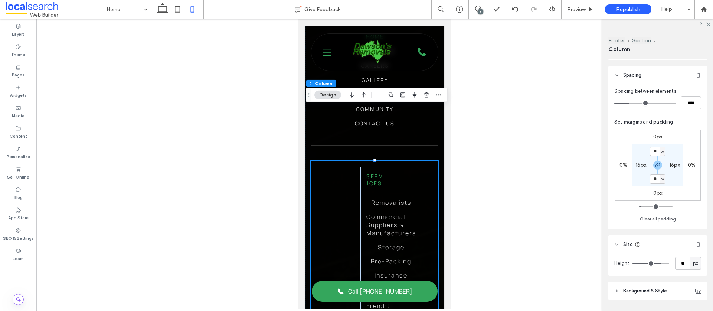
type input "**"
type input "***"
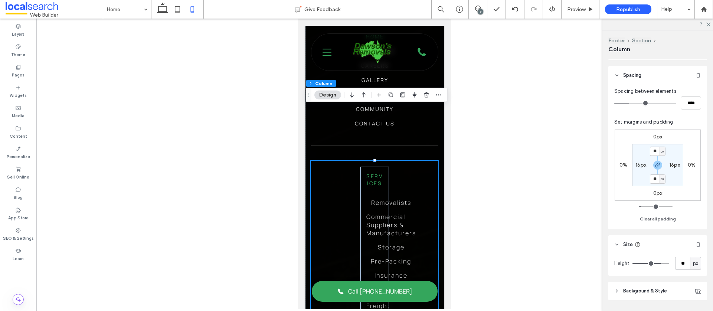
type input "***"
drag, startPoint x: 659, startPoint y: 261, endPoint x: 678, endPoint y: 261, distance: 19.7
click at [679, 261] on div "Height *** px" at bounding box center [657, 263] width 87 height 13
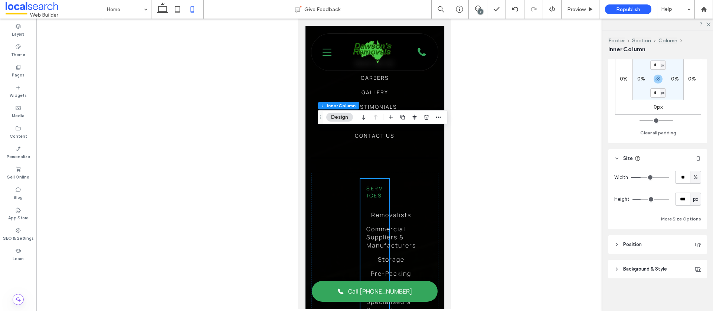
scroll to position [1949, 0]
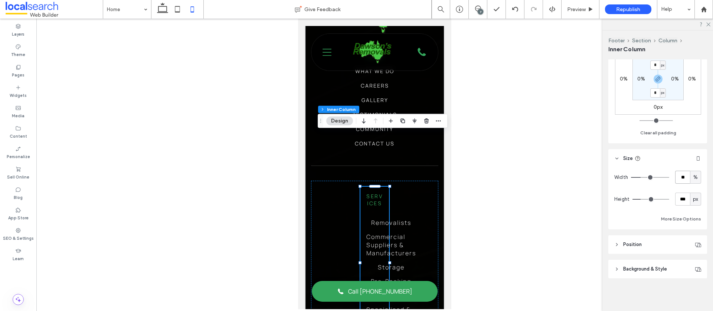
click at [688, 178] on input "**" at bounding box center [682, 177] width 15 height 13
type input "***"
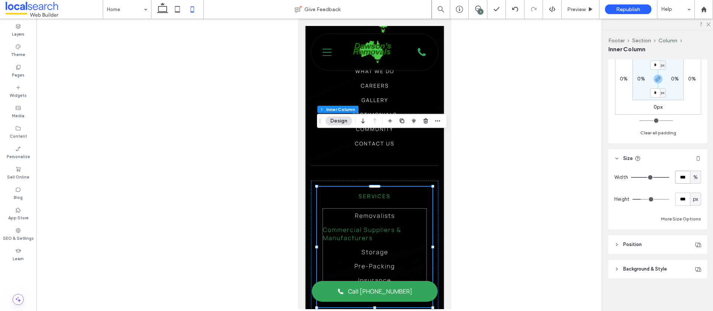
click at [400, 226] on span "Commercial Suppliers & Manufacturers" at bounding box center [374, 234] width 103 height 16
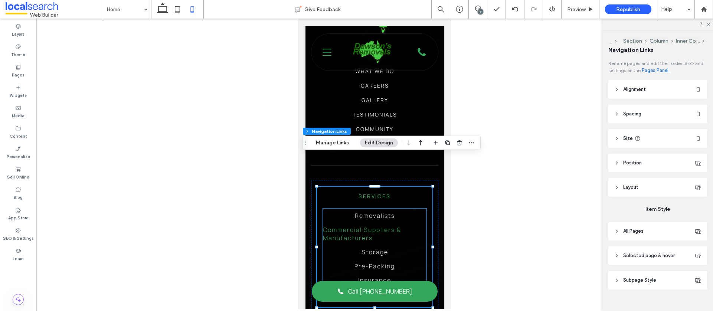
type input "***"
type input "****"
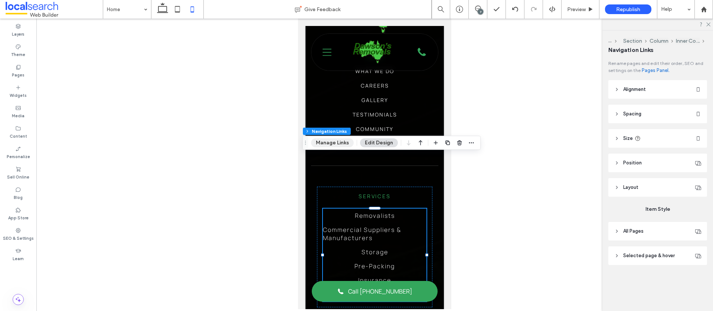
click at [332, 143] on button "Manage Links" at bounding box center [332, 142] width 43 height 9
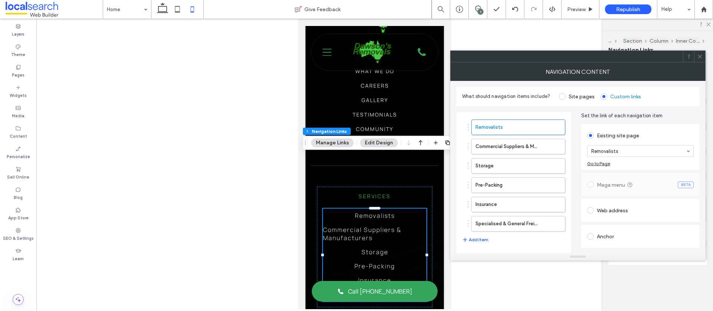
click at [700, 54] on icon at bounding box center [700, 57] width 6 height 6
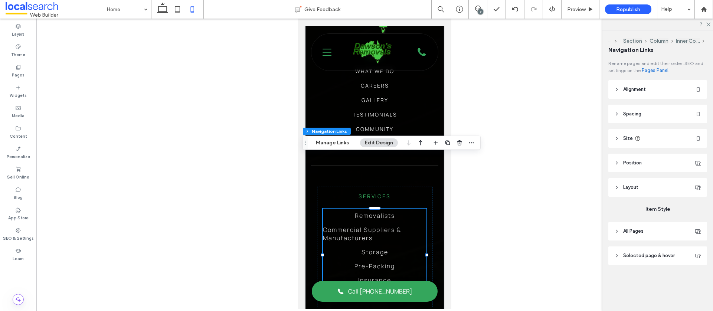
click at [638, 86] on span "Alignment" at bounding box center [634, 89] width 23 height 7
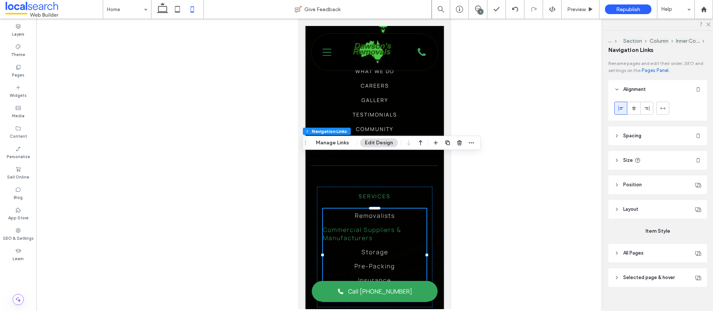
click at [379, 226] on span "Commercial Suppliers & Manufacturers" at bounding box center [374, 234] width 103 height 16
click at [342, 208] on ul "Removalists Commercial Suppliers & Manufacturers Storage Pre-Packing Insurance …" at bounding box center [374, 254] width 103 height 93
click at [372, 211] on span "Removalists" at bounding box center [375, 215] width 40 height 8
click at [632, 108] on icon at bounding box center [634, 108] width 6 height 6
click at [619, 110] on icon at bounding box center [621, 108] width 6 height 6
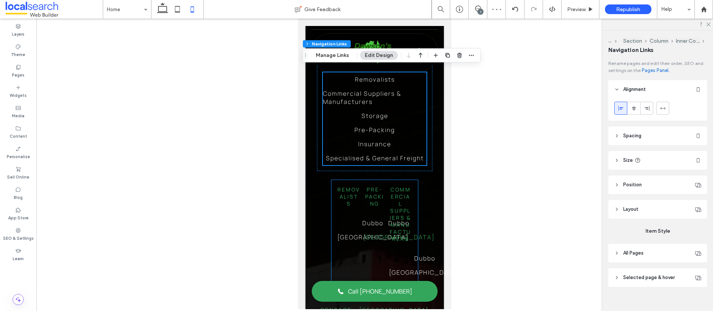
scroll to position [2090, 0]
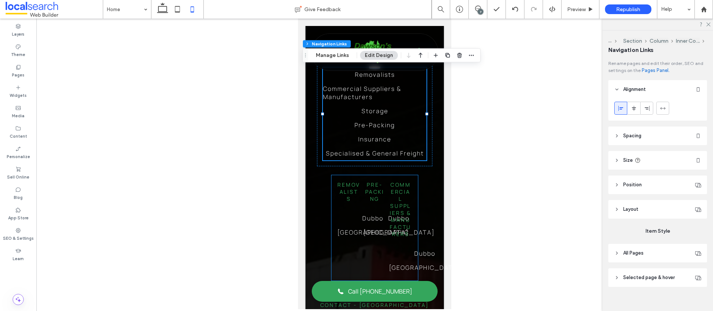
click at [359, 214] on div "Removalists [GEOGRAPHIC_DATA] [GEOGRAPHIC_DATA] Pre-Packing [GEOGRAPHIC_DATA] […" at bounding box center [374, 227] width 86 height 105
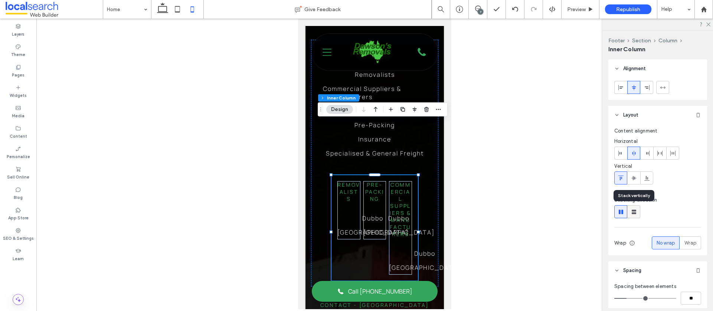
click at [631, 211] on icon at bounding box center [633, 211] width 7 height 7
type input "**"
type input "****"
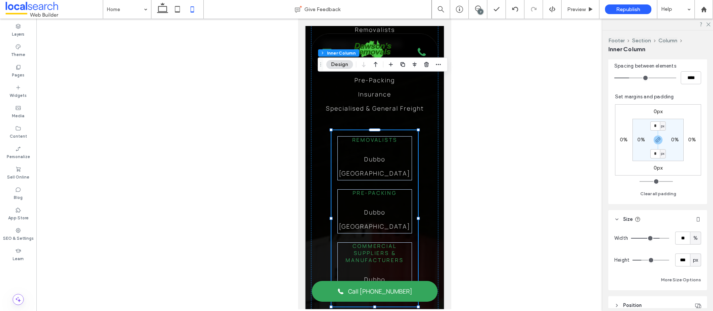
scroll to position [194, 0]
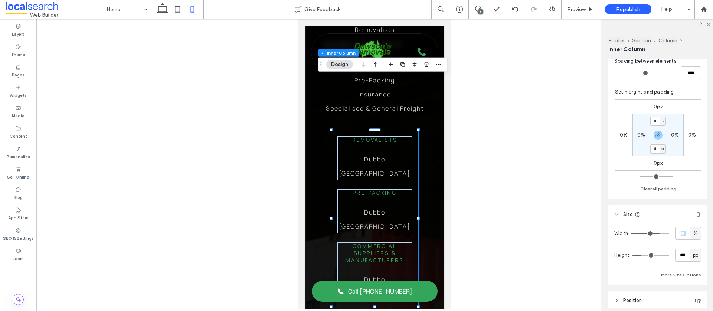
drag, startPoint x: 685, startPoint y: 234, endPoint x: 680, endPoint y: 234, distance: 4.8
click at [680, 234] on div "** %" at bounding box center [688, 233] width 26 height 13
click at [688, 233] on input "**" at bounding box center [682, 233] width 15 height 13
type input "***"
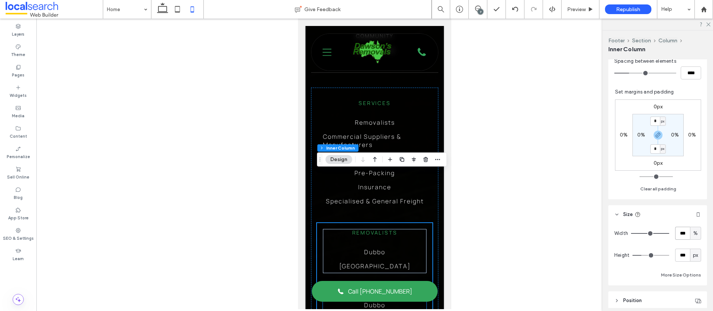
scroll to position [2035, 0]
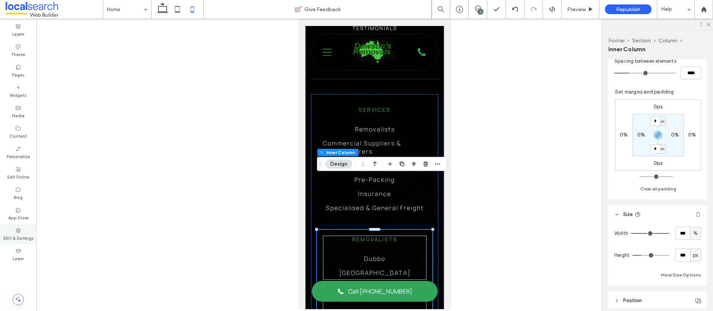
click at [13, 238] on label "SEO & Settings" at bounding box center [18, 237] width 31 height 8
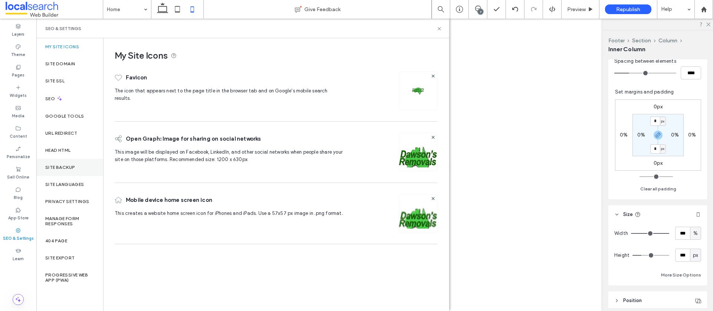
click at [75, 169] on div "Site Backup" at bounding box center [69, 167] width 67 height 17
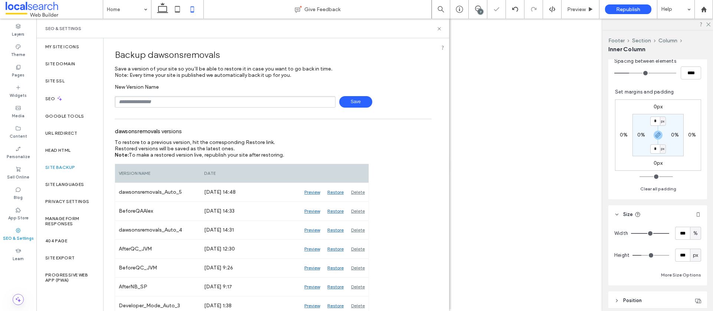
click at [195, 100] on input "text" at bounding box center [225, 101] width 221 height 11
type input "*****"
click at [348, 102] on span "Save" at bounding box center [355, 101] width 33 height 11
click at [440, 27] on icon at bounding box center [439, 29] width 6 height 6
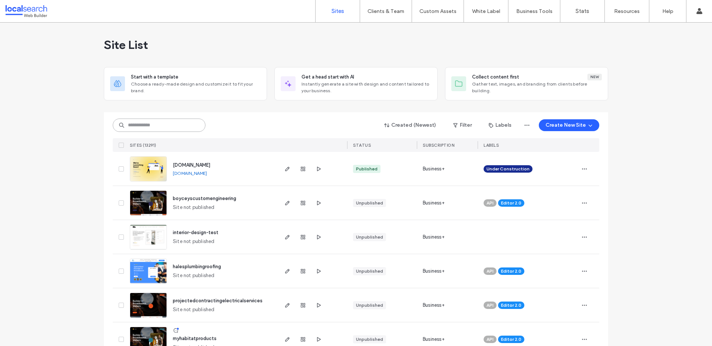
click at [146, 124] on input at bounding box center [159, 125] width 93 height 13
paste input "********"
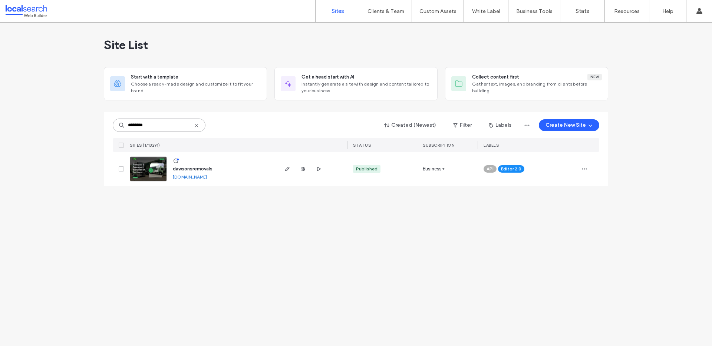
type input "********"
drag, startPoint x: 196, startPoint y: 168, endPoint x: 191, endPoint y: 168, distance: 4.8
click at [196, 168] on span "dawsonsremovals" at bounding box center [193, 169] width 40 height 6
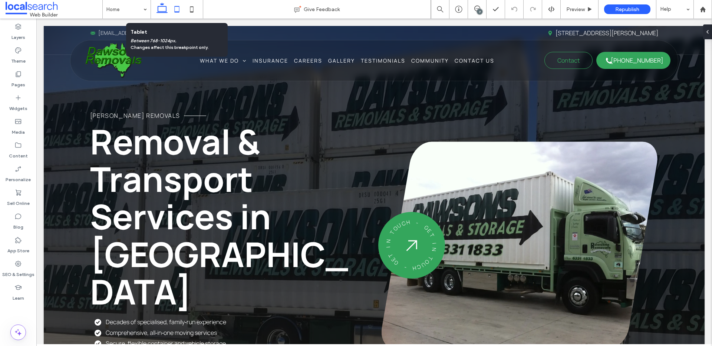
click at [175, 9] on use at bounding box center [177, 9] width 5 height 6
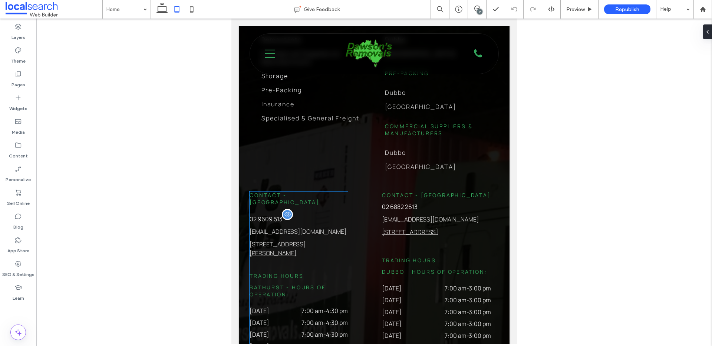
scroll to position [2197, 0]
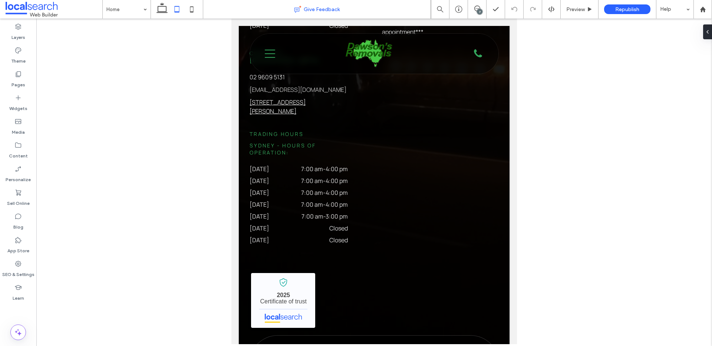
drag, startPoint x: 194, startPoint y: 11, endPoint x: 203, endPoint y: 17, distance: 10.7
click at [194, 11] on icon at bounding box center [191, 9] width 15 height 15
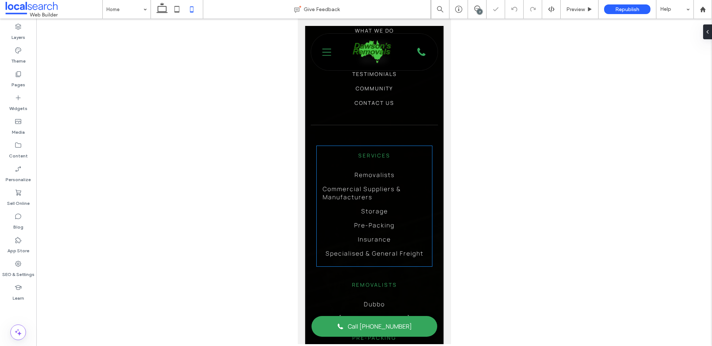
scroll to position [2002, 0]
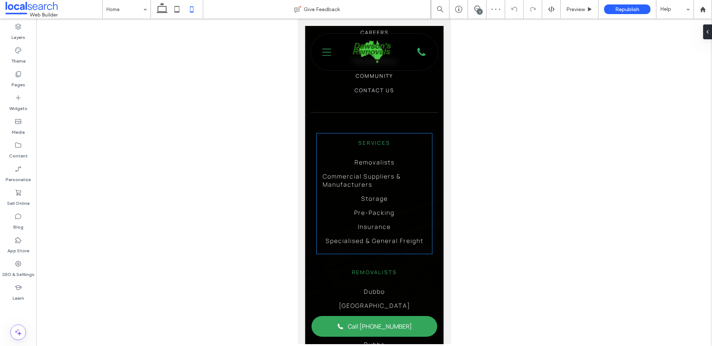
click at [408, 155] on ul "Removalists Commercial Suppliers & Manufacturers Storage Pre-Packing Insurance …" at bounding box center [373, 201] width 103 height 93
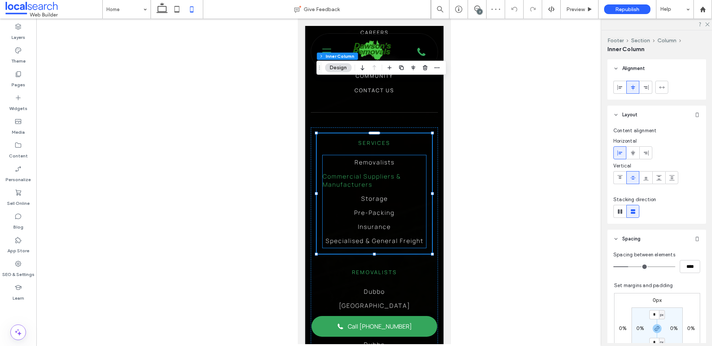
click at [395, 172] on span "Commercial Suppliers & Manufacturers" at bounding box center [373, 180] width 103 height 16
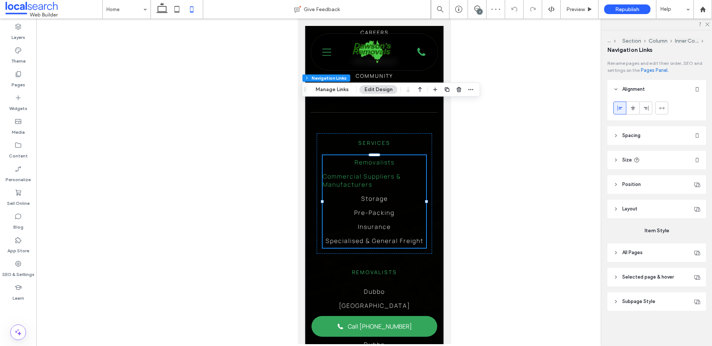
type input "***"
type input "****"
click at [382, 172] on span "Commercial Suppliers & Manufacturers" at bounding box center [373, 180] width 103 height 16
click at [636, 109] on div at bounding box center [633, 108] width 12 height 12
click at [637, 134] on span "Spacing" at bounding box center [631, 135] width 18 height 7
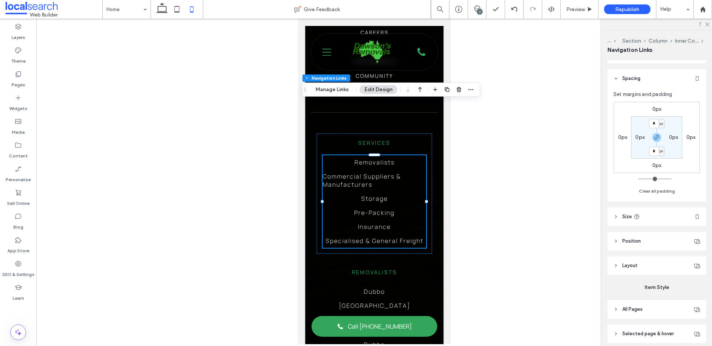
scroll to position [65, 0]
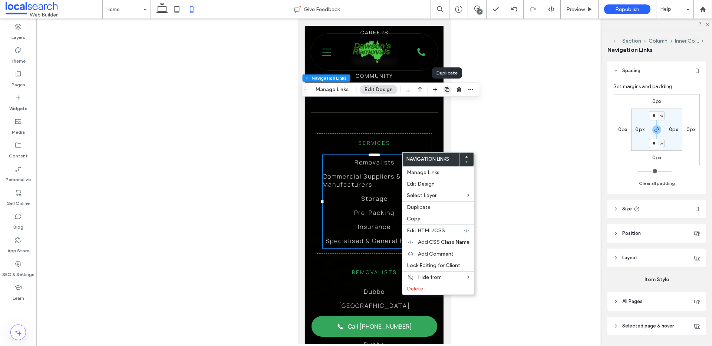
click at [448, 89] on use "button" at bounding box center [447, 90] width 4 height 4
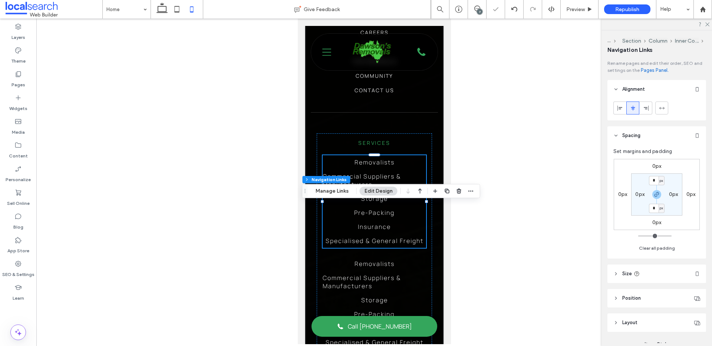
type input "***"
type input "****"
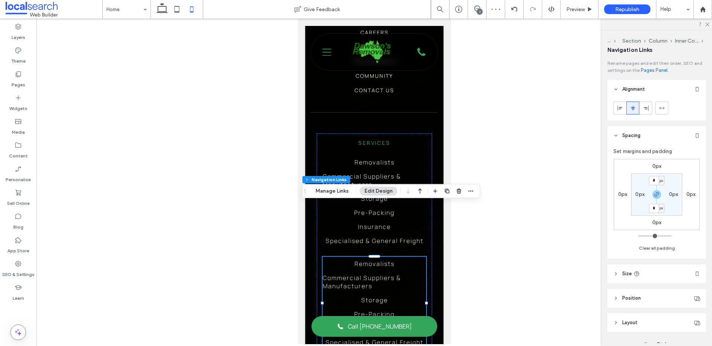
click at [461, 194] on icon "button" at bounding box center [459, 191] width 6 height 6
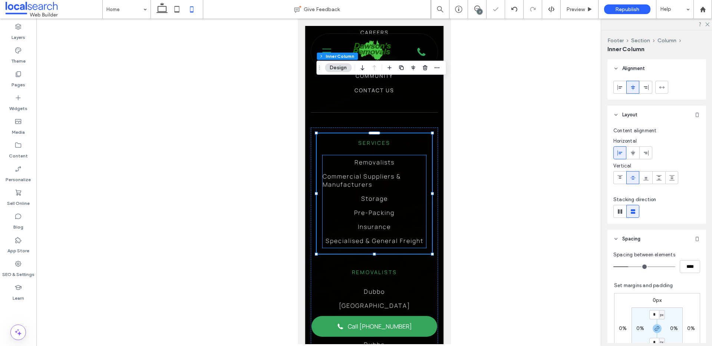
click at [413, 155] on ul "Removalists Commercial Suppliers & Manufacturers Storage Pre-Packing Insurance …" at bounding box center [373, 201] width 103 height 93
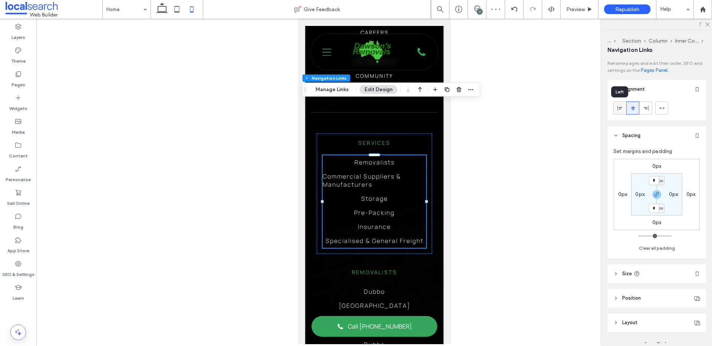
click at [617, 107] on div at bounding box center [620, 108] width 12 height 12
click at [631, 108] on icon at bounding box center [633, 108] width 6 height 6
click at [327, 91] on button "Manage Links" at bounding box center [332, 89] width 43 height 9
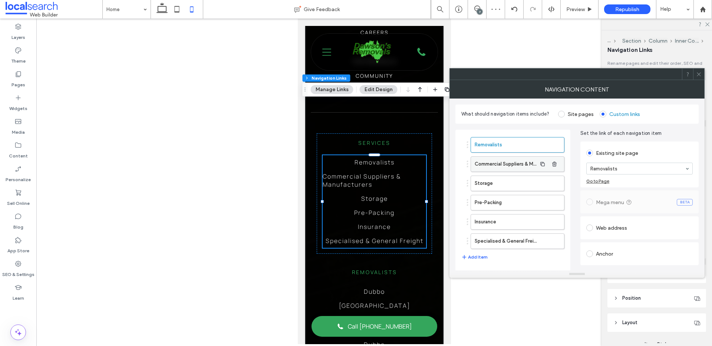
click at [512, 164] on label "Commercial Suppliers & Manufacturers" at bounding box center [506, 164] width 62 height 15
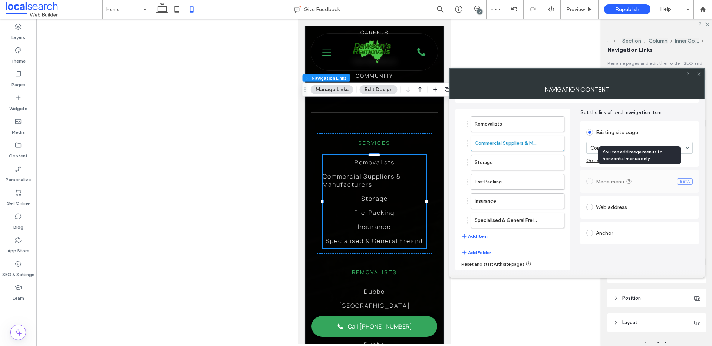
scroll to position [0, 0]
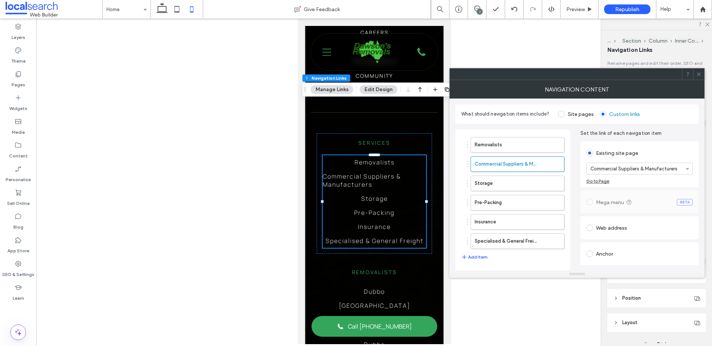
click at [696, 75] on icon at bounding box center [699, 75] width 6 height 6
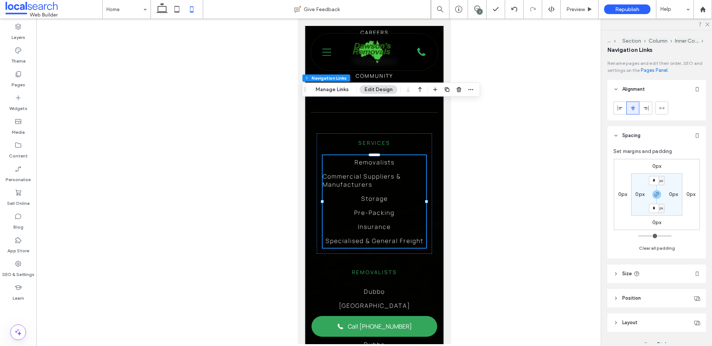
scroll to position [87, 0]
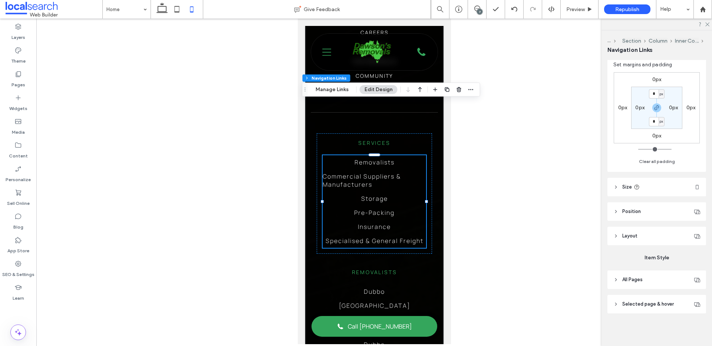
click at [653, 216] on header "Position" at bounding box center [657, 212] width 99 height 19
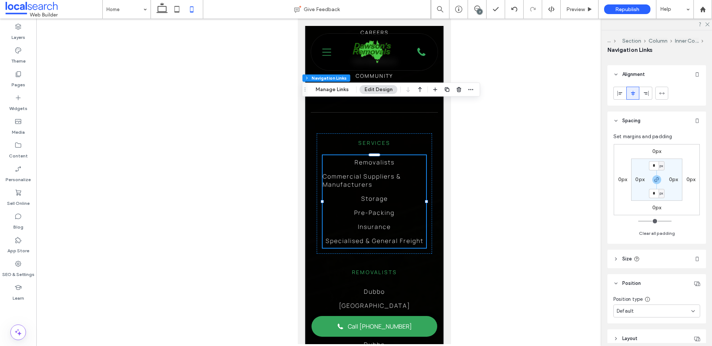
scroll to position [0, 0]
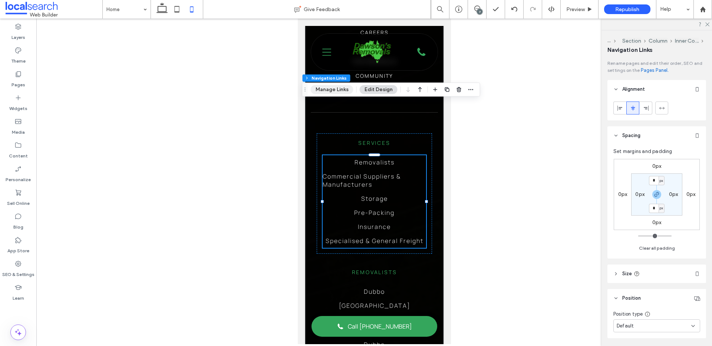
click at [327, 89] on button "Manage Links" at bounding box center [332, 89] width 43 height 9
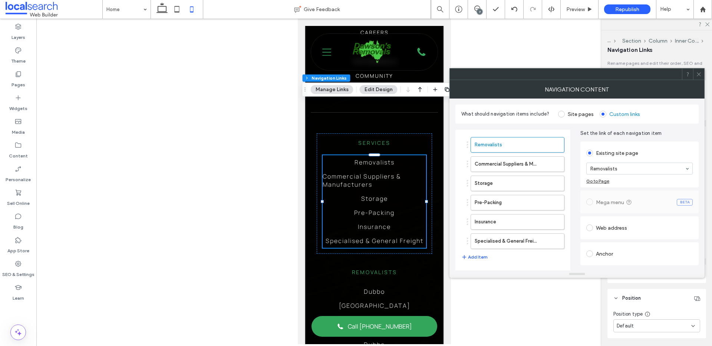
click at [698, 73] on icon at bounding box center [699, 75] width 6 height 6
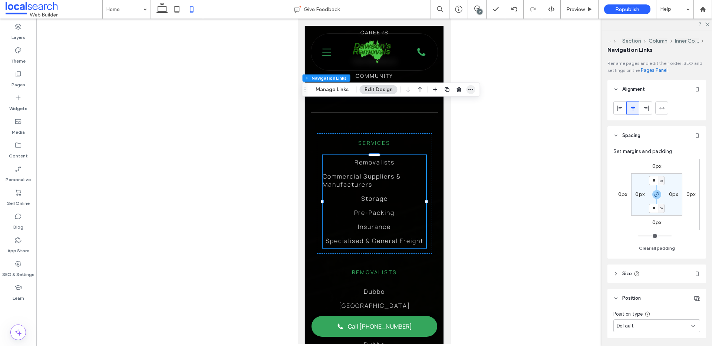
click at [473, 90] on icon "button" at bounding box center [471, 90] width 6 height 6
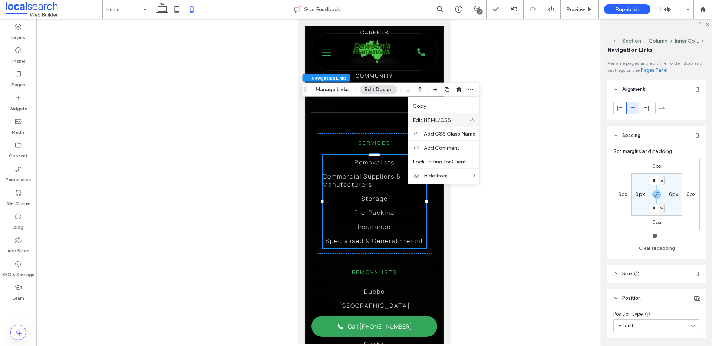
click at [446, 122] on span "Edit HTML/CSS" at bounding box center [432, 120] width 38 height 6
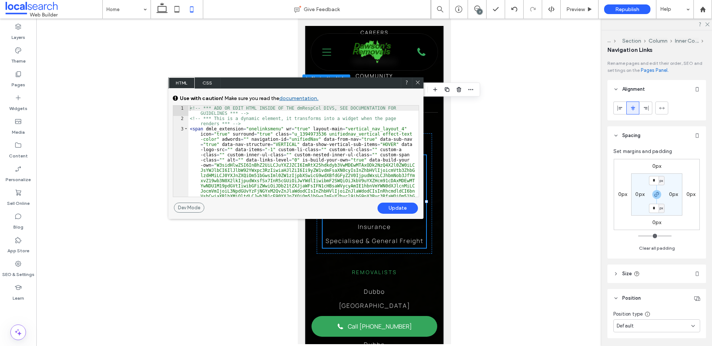
click at [210, 85] on span "CSS" at bounding box center [208, 83] width 26 height 11
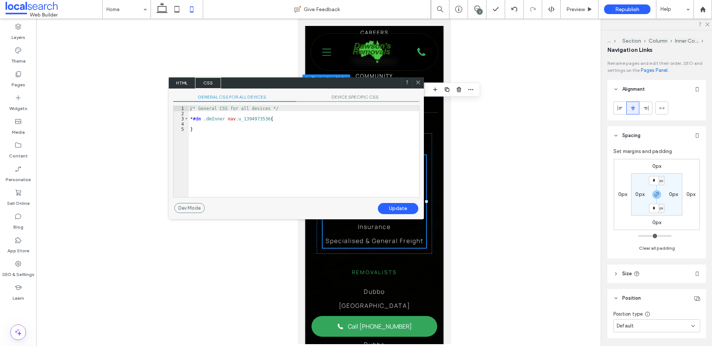
click at [351, 100] on span "DEVICE SPECIFIC CSS" at bounding box center [357, 98] width 123 height 8
click at [419, 82] on icon at bounding box center [418, 83] width 6 height 6
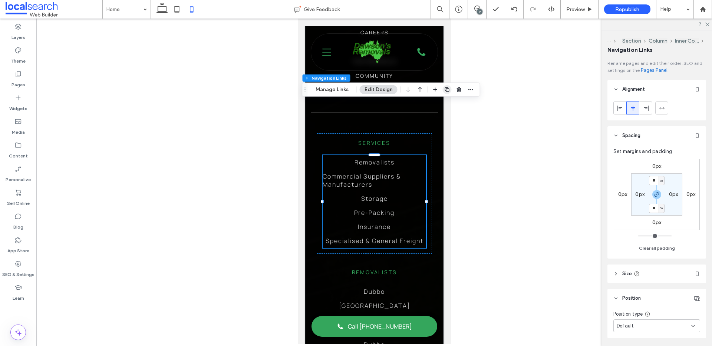
click at [449, 89] on icon "button" at bounding box center [447, 90] width 6 height 6
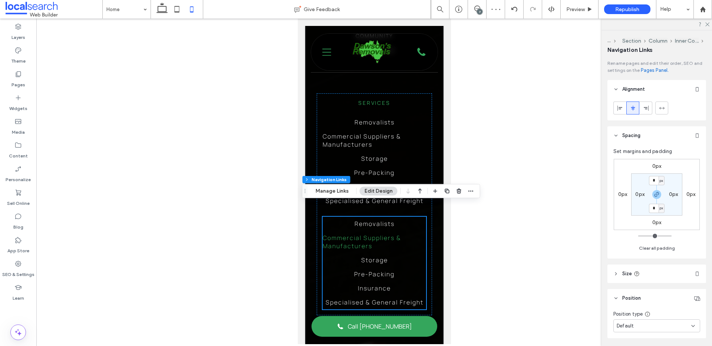
scroll to position [2049, 0]
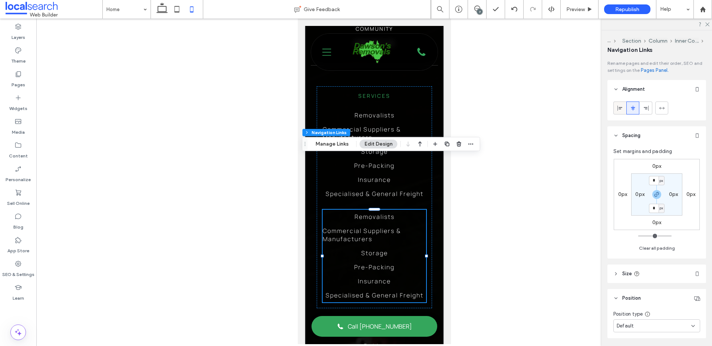
click at [620, 109] on icon at bounding box center [620, 108] width 6 height 6
click at [631, 110] on icon at bounding box center [633, 108] width 6 height 6
click at [644, 106] on icon at bounding box center [646, 108] width 6 height 6
drag, startPoint x: 635, startPoint y: 109, endPoint x: 630, endPoint y: 109, distance: 4.8
click at [635, 109] on icon at bounding box center [633, 108] width 6 height 6
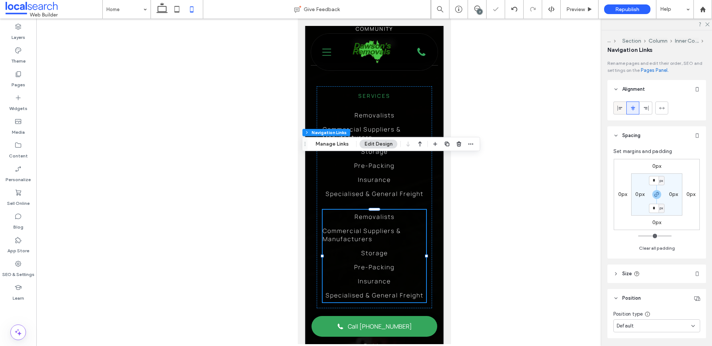
click at [623, 109] on div at bounding box center [620, 108] width 12 height 12
click at [630, 110] on icon at bounding box center [633, 108] width 6 height 6
click at [459, 146] on use "button" at bounding box center [459, 144] width 4 height 5
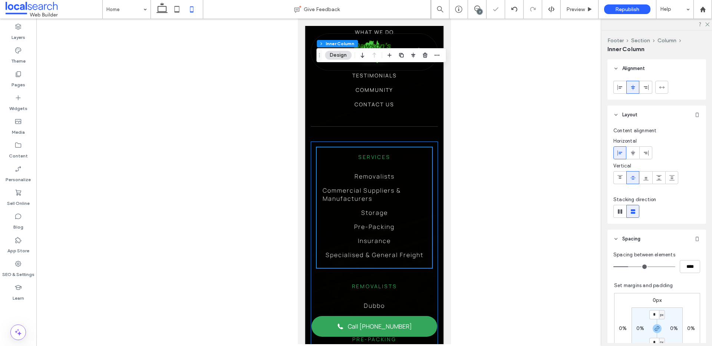
scroll to position [1982, 0]
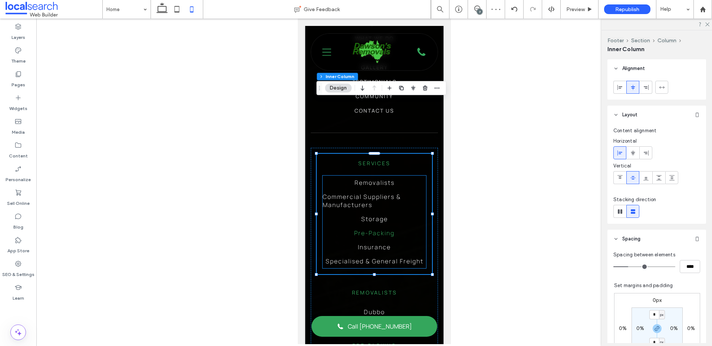
click at [378, 229] on span "Pre-Packing" at bounding box center [374, 233] width 40 height 8
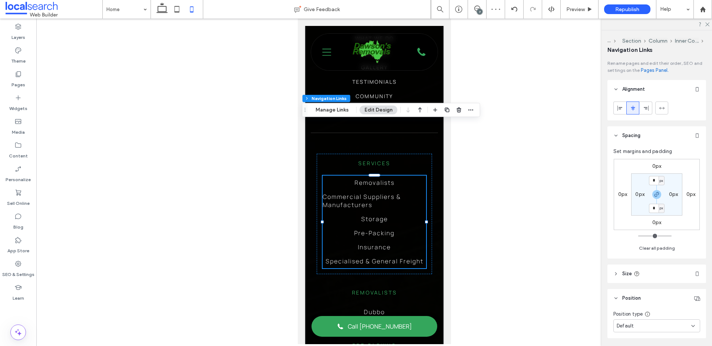
click at [389, 176] on ul "Removalists Commercial Suppliers & Manufacturers Storage Pre-Packing Insurance …" at bounding box center [373, 222] width 103 height 93
click at [380, 215] on span "Storage" at bounding box center [374, 219] width 27 height 8
click at [394, 193] on span "Commercial Suppliers & Manufacturers" at bounding box center [373, 201] width 103 height 16
click at [399, 193] on span "Commercial Suppliers & Manufacturers" at bounding box center [373, 201] width 103 height 16
click at [399, 176] on ul "Removalists Commercial Suppliers & Manufacturers Storage Pre-Packing Insurance …" at bounding box center [373, 222] width 103 height 93
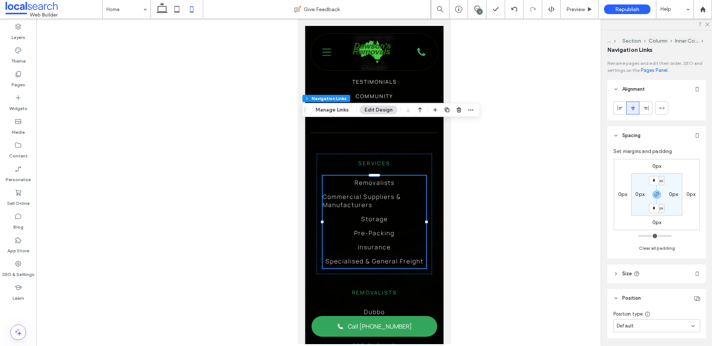
click at [404, 176] on ul "Removalists Commercial Suppliers & Manufacturers Storage Pre-Packing Insurance …" at bounding box center [373, 222] width 103 height 93
click at [407, 176] on ul "Removalists Commercial Suppliers & Manufacturers Storage Pre-Packing Insurance …" at bounding box center [373, 222] width 103 height 93
click at [401, 198] on ul "Removalists Commercial Suppliers & Manufacturers Storage Pre-Packing Insurance …" at bounding box center [373, 222] width 103 height 93
click at [23, 38] on label "Layers" at bounding box center [18, 35] width 14 height 10
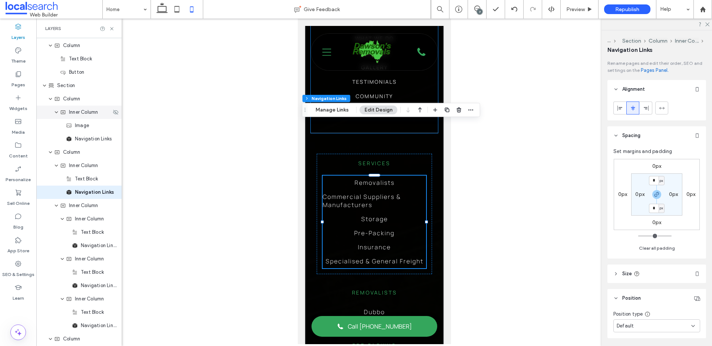
scroll to position [1402, 0]
click at [433, 109] on icon "button" at bounding box center [436, 110] width 6 height 6
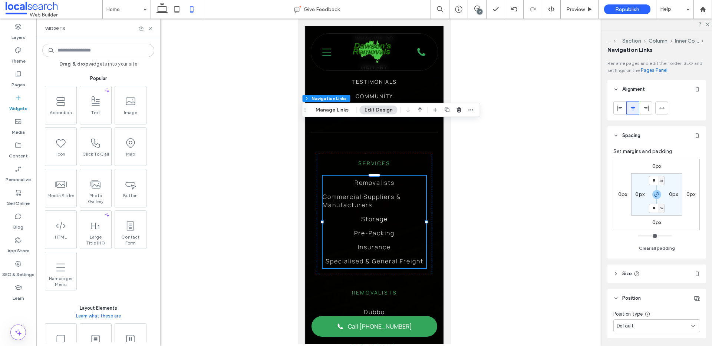
click at [89, 52] on input at bounding box center [98, 50] width 112 height 13
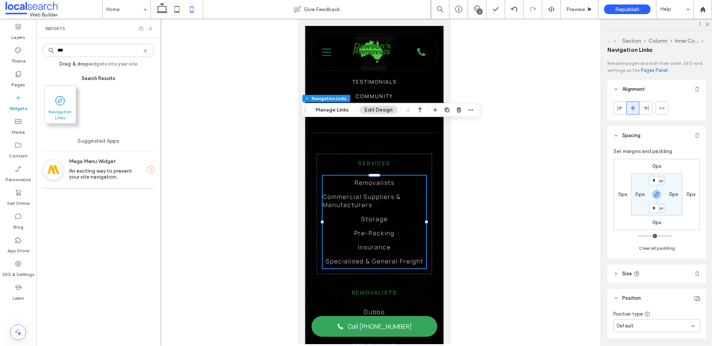
type input "***"
click at [61, 115] on span "Navigation Links" at bounding box center [60, 114] width 31 height 10
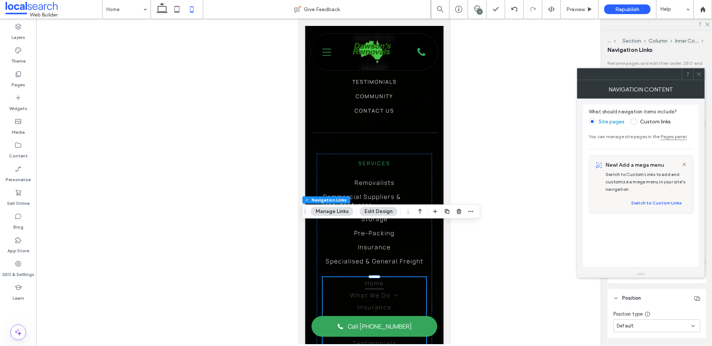
click at [634, 122] on span at bounding box center [634, 121] width 7 height 7
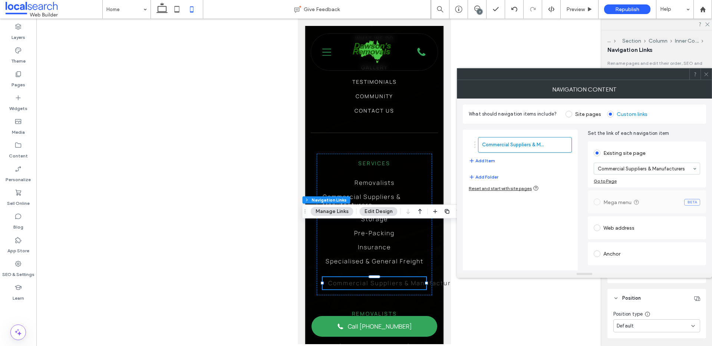
click at [706, 75] on icon at bounding box center [707, 75] width 6 height 6
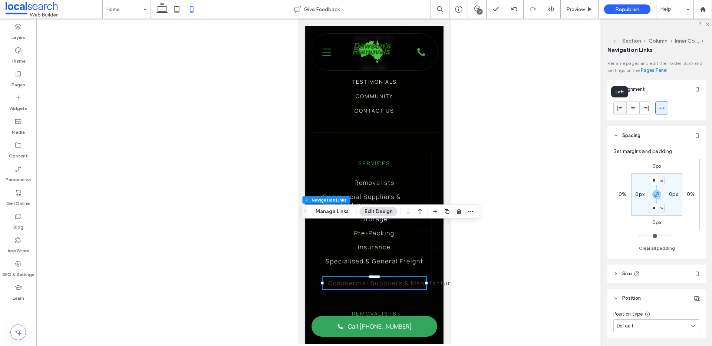
click at [621, 107] on use at bounding box center [620, 107] width 5 height 5
click at [631, 106] on icon at bounding box center [633, 108] width 6 height 6
click at [668, 106] on div at bounding box center [657, 108] width 87 height 13
click at [663, 108] on icon at bounding box center [662, 108] width 6 height 6
click at [622, 109] on icon at bounding box center [620, 108] width 6 height 6
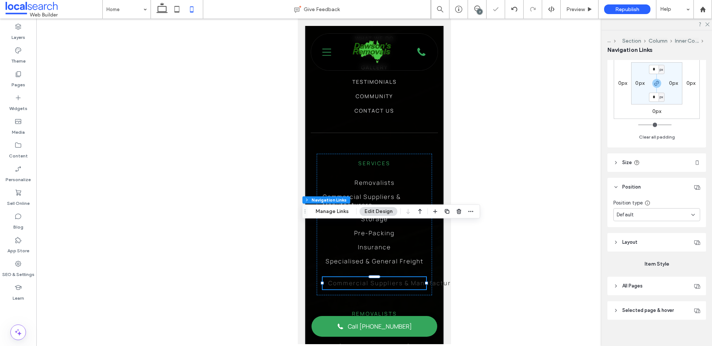
scroll to position [118, 0]
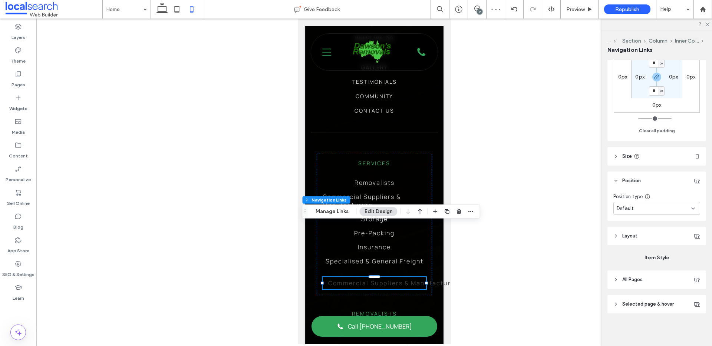
drag, startPoint x: 638, startPoint y: 279, endPoint x: 636, endPoint y: 273, distance: 5.7
click at [638, 279] on span "All Pages" at bounding box center [632, 279] width 20 height 7
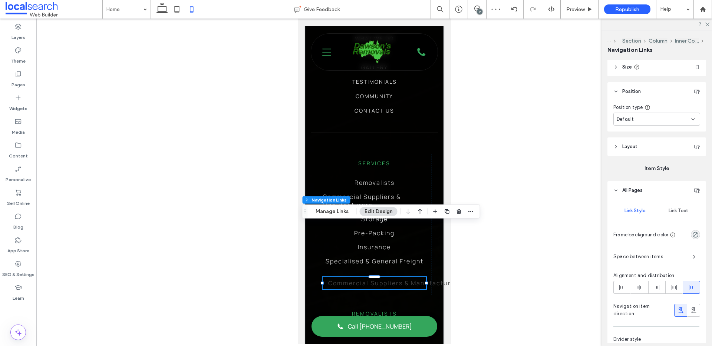
click at [682, 207] on div "Link Text" at bounding box center [678, 211] width 43 height 16
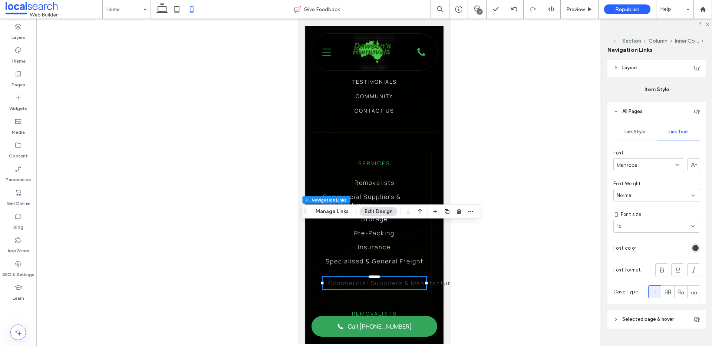
scroll to position [301, 0]
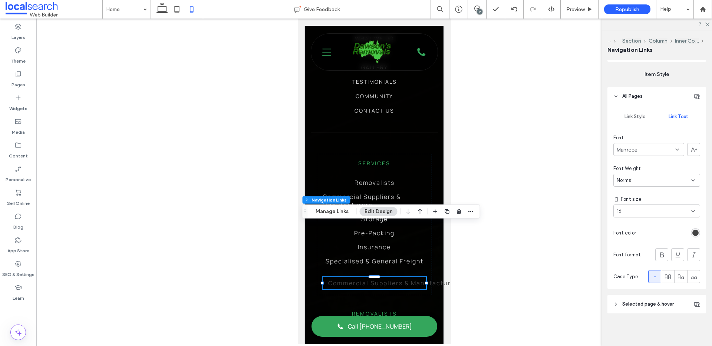
click at [641, 306] on span "Selected page & hover" at bounding box center [648, 304] width 52 height 7
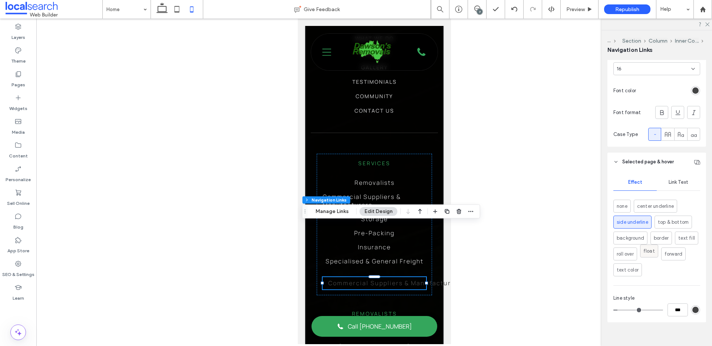
scroll to position [453, 0]
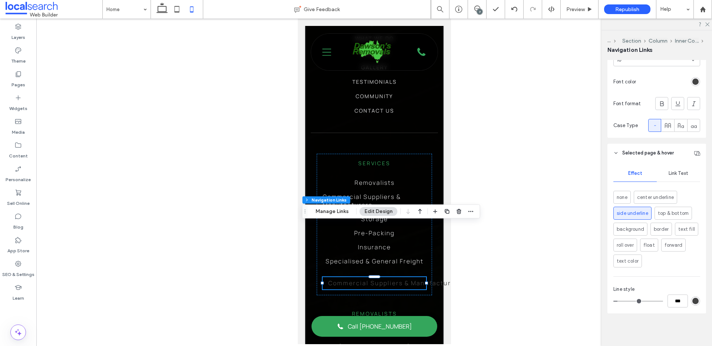
click at [682, 169] on div "Link Text" at bounding box center [678, 173] width 43 height 16
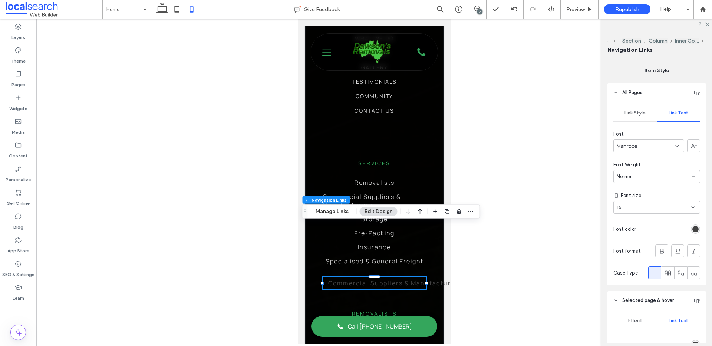
scroll to position [305, 0]
click at [324, 208] on button "Manage Links" at bounding box center [332, 211] width 43 height 9
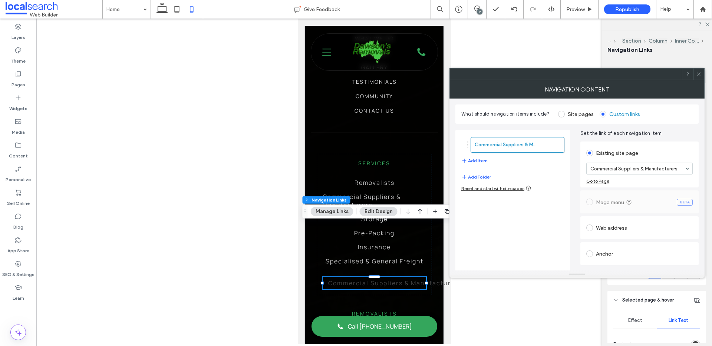
click at [700, 76] on icon at bounding box center [699, 75] width 6 height 6
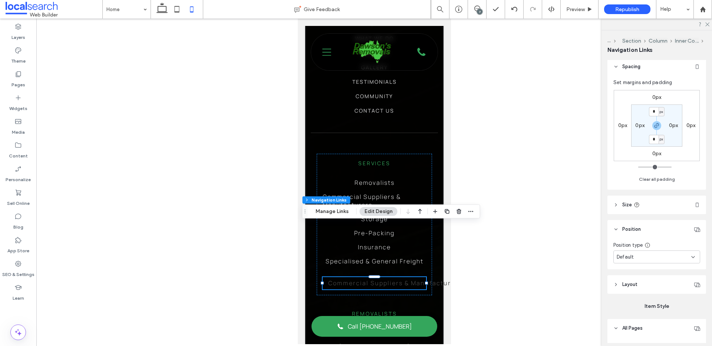
scroll to position [0, 0]
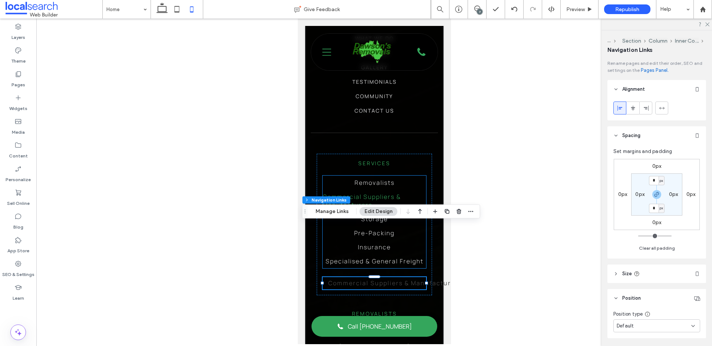
click at [424, 190] on link "Commercial Suppliers & Manufacturers" at bounding box center [373, 201] width 103 height 22
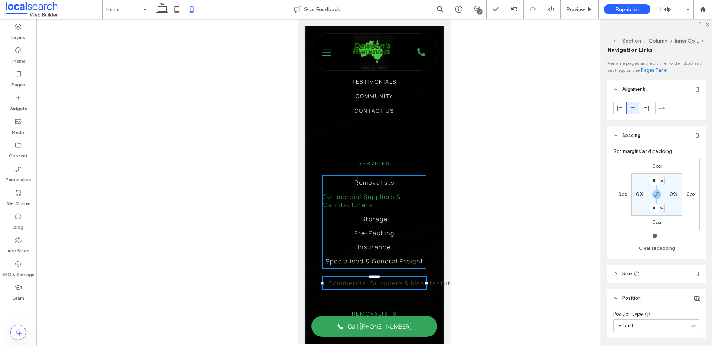
type input "***"
type input "****"
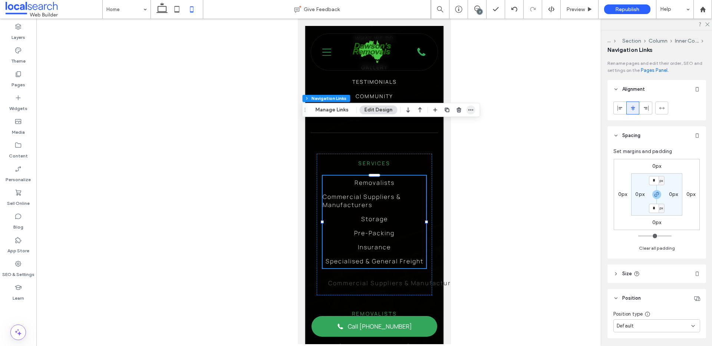
click at [470, 111] on icon "button" at bounding box center [471, 110] width 6 height 6
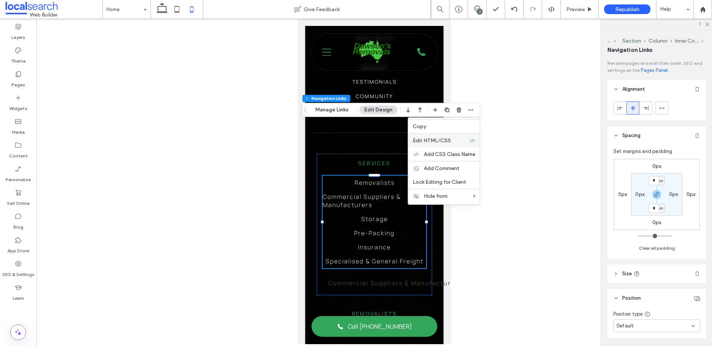
click at [450, 141] on span "Edit HTML/CSS" at bounding box center [432, 141] width 38 height 6
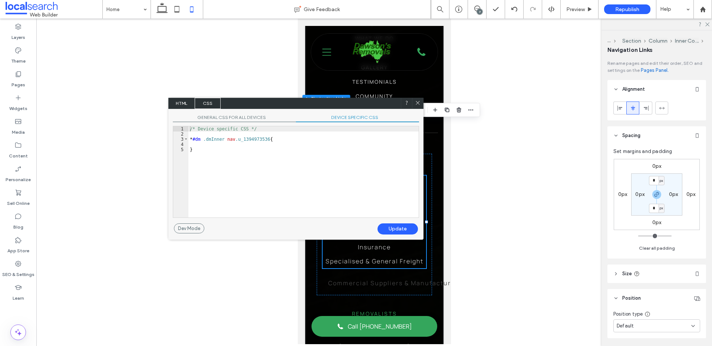
click at [235, 119] on span "GENERAL CSS FOR ALL DEVICES" at bounding box center [234, 119] width 123 height 8
click at [347, 118] on span "DEVICE SPECIFIC CSS" at bounding box center [357, 119] width 123 height 8
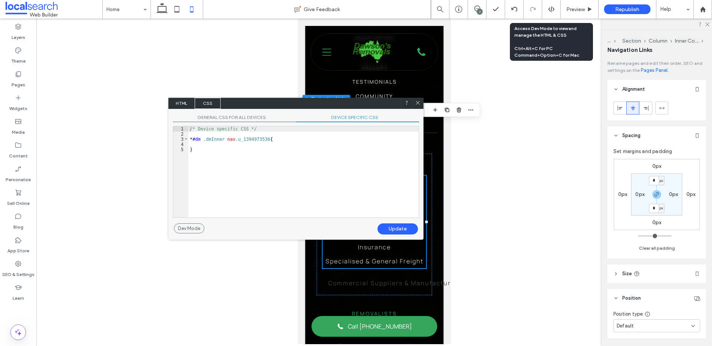
click at [552, 7] on icon at bounding box center [551, 9] width 7 height 7
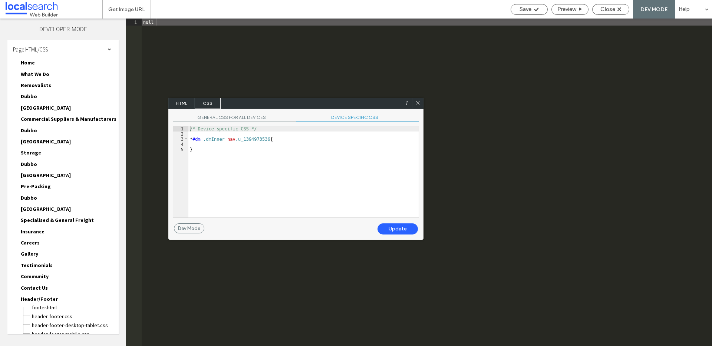
click at [420, 103] on icon at bounding box center [418, 103] width 6 height 6
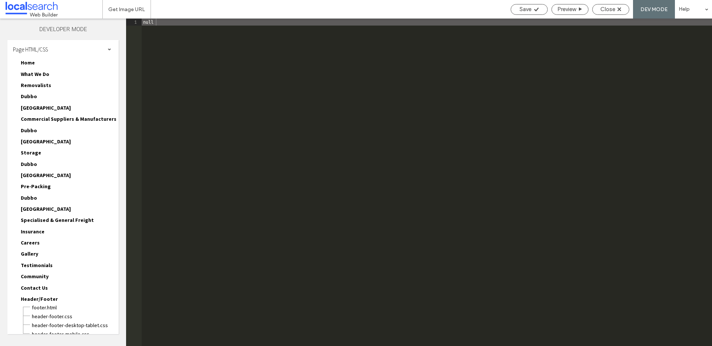
scroll to position [30, 0]
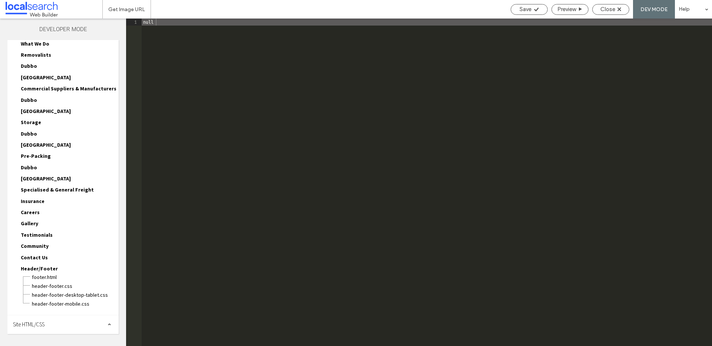
click at [49, 329] on div "Site HTML/CSS" at bounding box center [62, 325] width 111 height 19
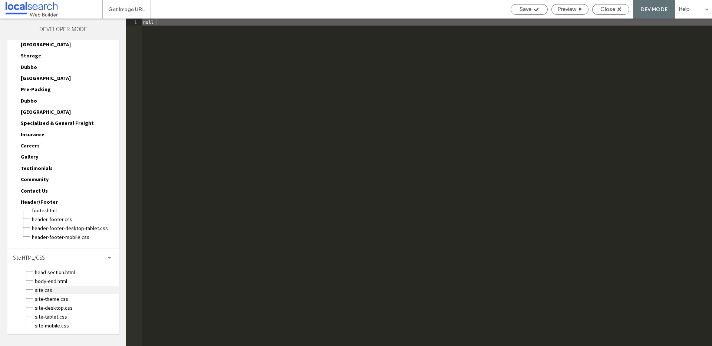
click at [43, 288] on span "site.css" at bounding box center [76, 290] width 84 height 7
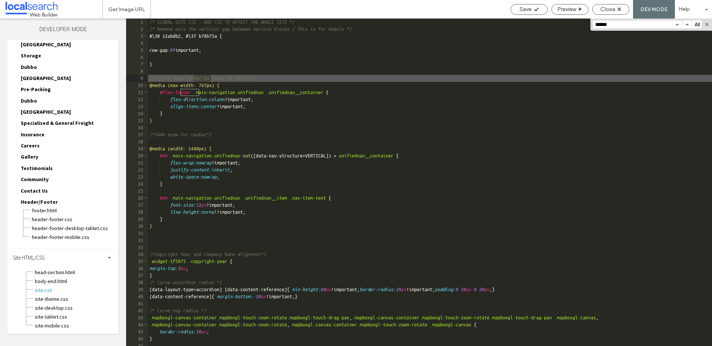
type input "******"
click at [219, 86] on div "/* GLOBAL SITE CSS - ADD CSS TO AFFECT THE WHOLE SITE */ /* Remove only the ver…" at bounding box center [430, 190] width 564 height 342
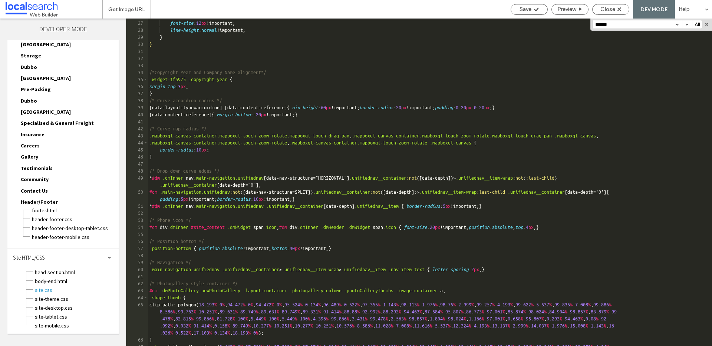
scroll to position [0, 0]
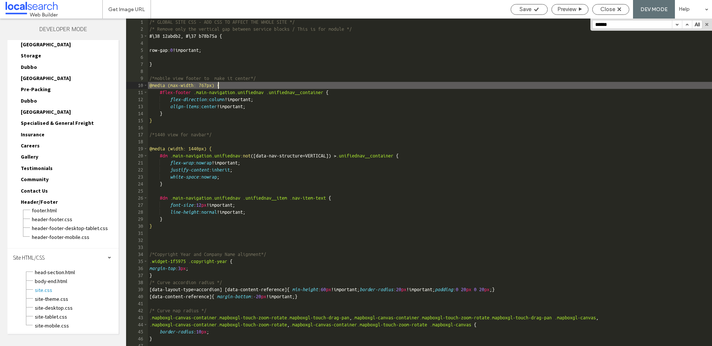
click at [680, 25] on button "button" at bounding box center [677, 24] width 10 height 8
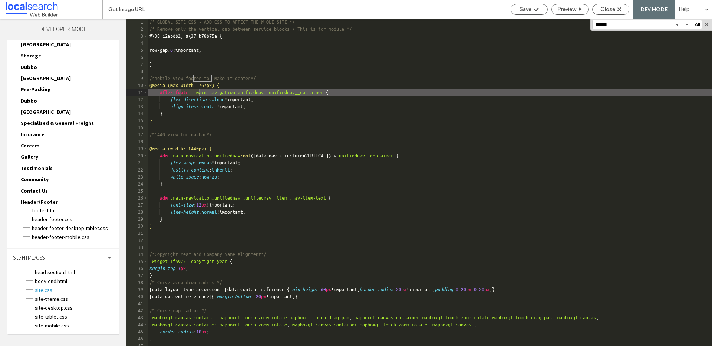
click at [680, 25] on button "button" at bounding box center [677, 24] width 10 height 8
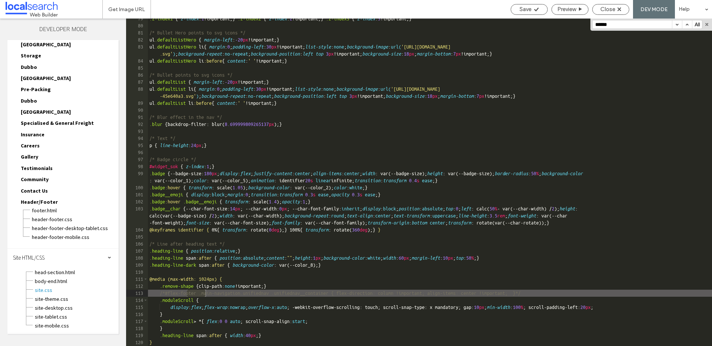
scroll to position [624, 0]
drag, startPoint x: 169, startPoint y: 293, endPoint x: 602, endPoint y: 296, distance: 432.9
click at [602, 296] on div ".z-index1 { z-index : 1 !important; } .z-index2 { z-index : 2 !important; } .z-…" at bounding box center [430, 186] width 564 height 342
click at [675, 25] on button "button" at bounding box center [677, 24] width 10 height 8
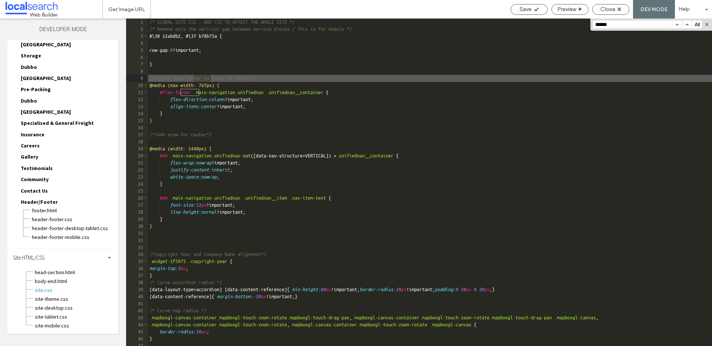
scroll to position [0, 0]
click at [185, 72] on div "/* GLOBAL SITE CSS - ADD CSS TO AFFECT THE WHOLE SITE */ /* Remove only the ver…" at bounding box center [430, 190] width 564 height 342
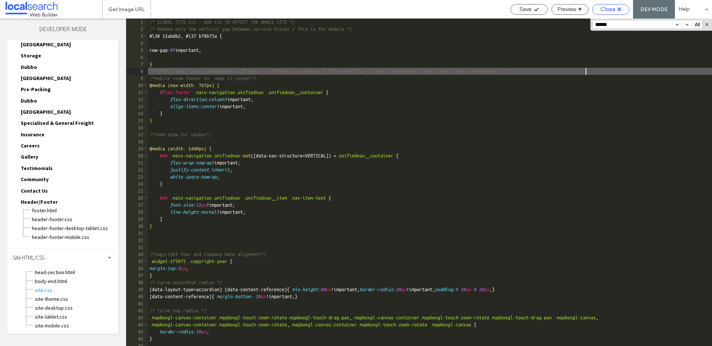
click at [601, 8] on span "Close" at bounding box center [608, 9] width 15 height 7
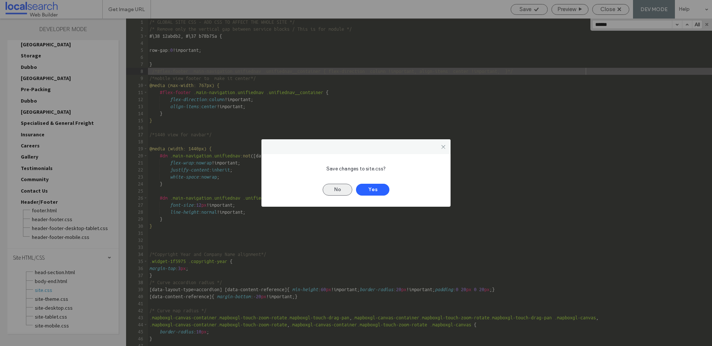
click at [337, 185] on button "No" at bounding box center [338, 190] width 30 height 12
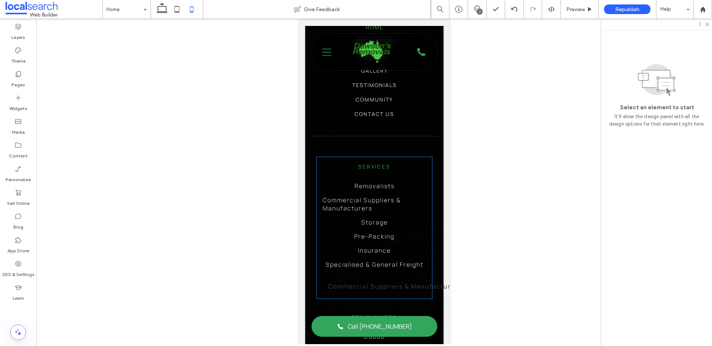
scroll to position [1978, 0]
click at [396, 226] on div "Services Removalists Commercial Suppliers & Manufacturers Storage Pre-Packing I…" at bounding box center [373, 228] width 115 height 141
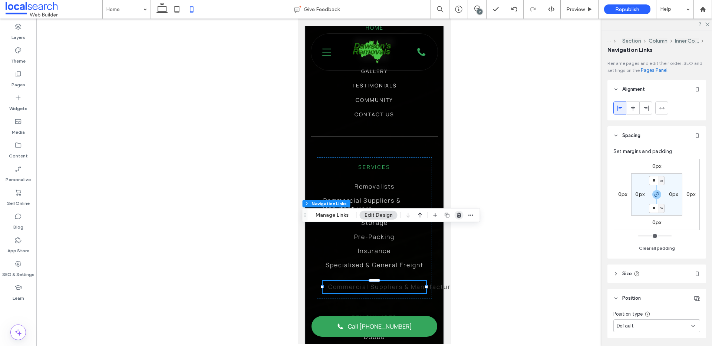
click at [459, 215] on use "button" at bounding box center [459, 215] width 4 height 5
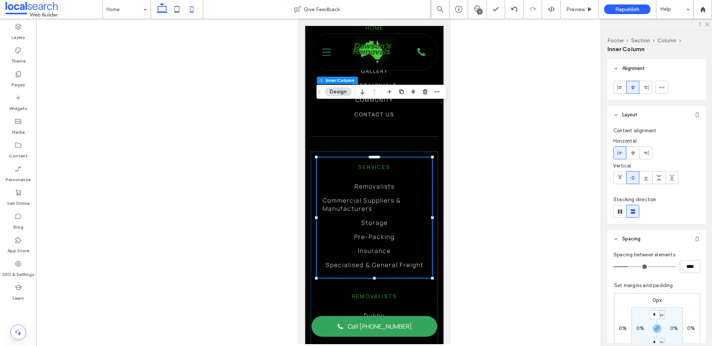
click at [158, 4] on icon at bounding box center [162, 9] width 15 height 15
type input "**"
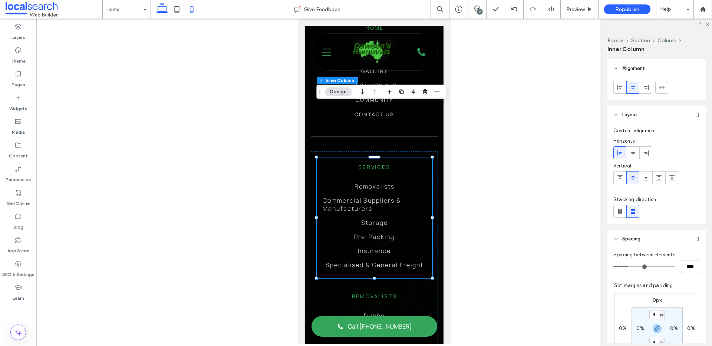
type input "**"
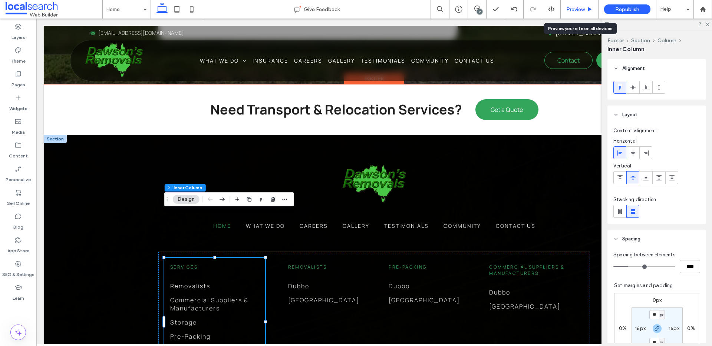
click at [573, 9] on span "Preview" at bounding box center [575, 9] width 19 height 6
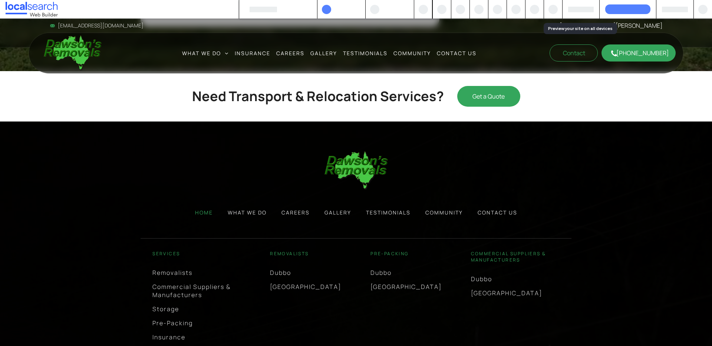
scroll to position [1863, 0]
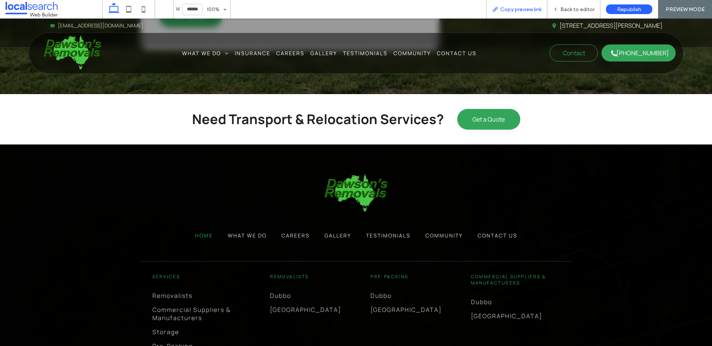
click at [517, 6] on span "Copy preview link" at bounding box center [520, 9] width 41 height 6
click at [583, 10] on span "Back to editor" at bounding box center [578, 9] width 34 height 6
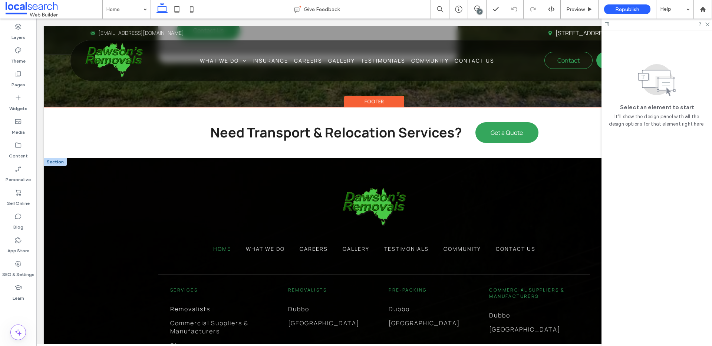
scroll to position [1886, 0]
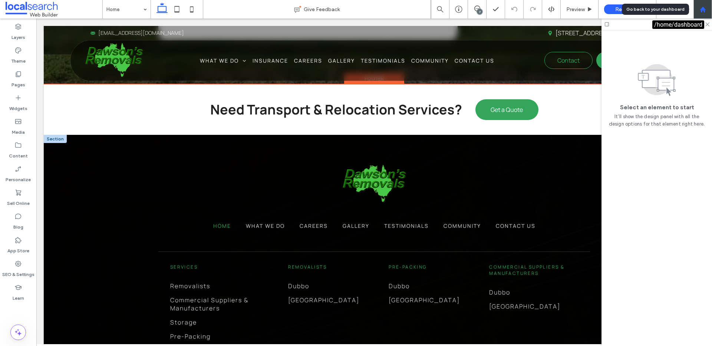
click at [707, 12] on div at bounding box center [703, 9] width 18 height 6
